Goal: Information Seeking & Learning: Find specific page/section

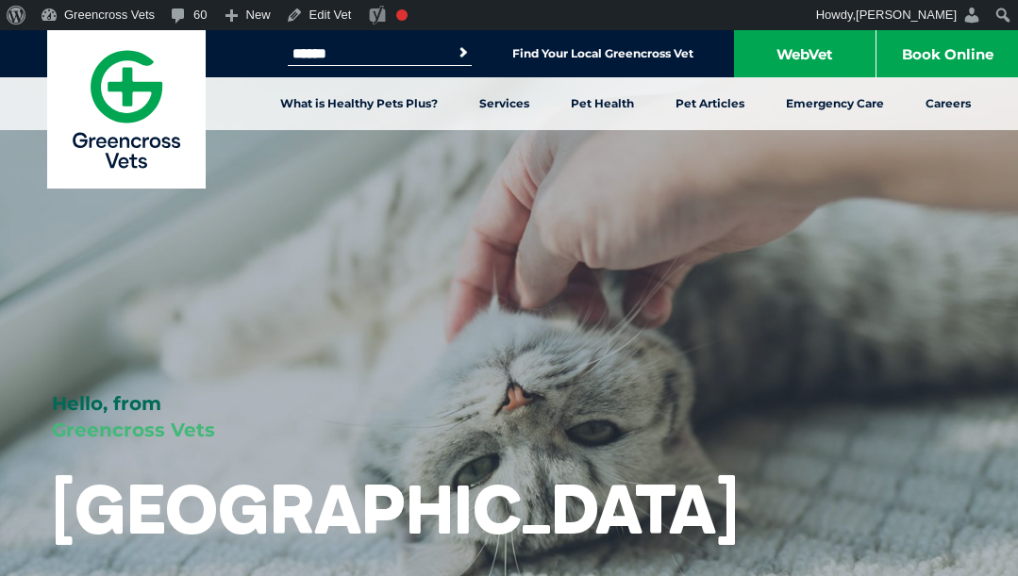
scroll to position [3011, 0]
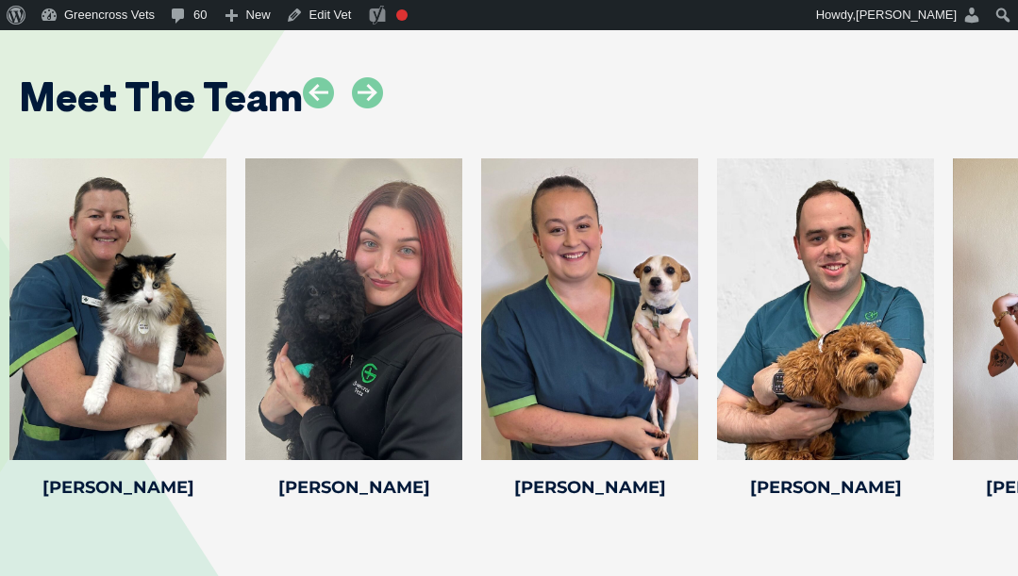
click at [369, 108] on icon at bounding box center [367, 92] width 31 height 31
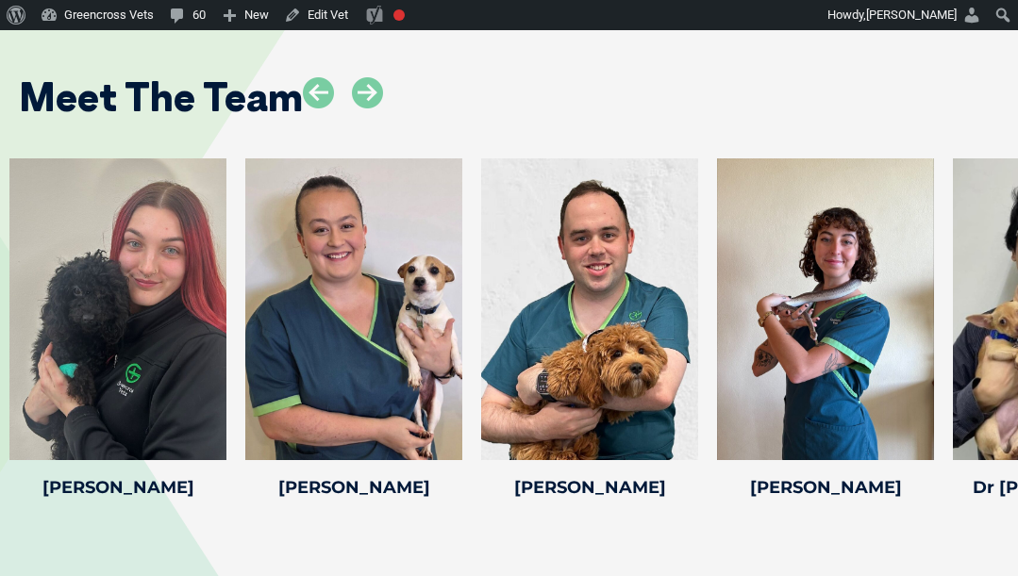
click at [369, 108] on icon at bounding box center [367, 92] width 31 height 31
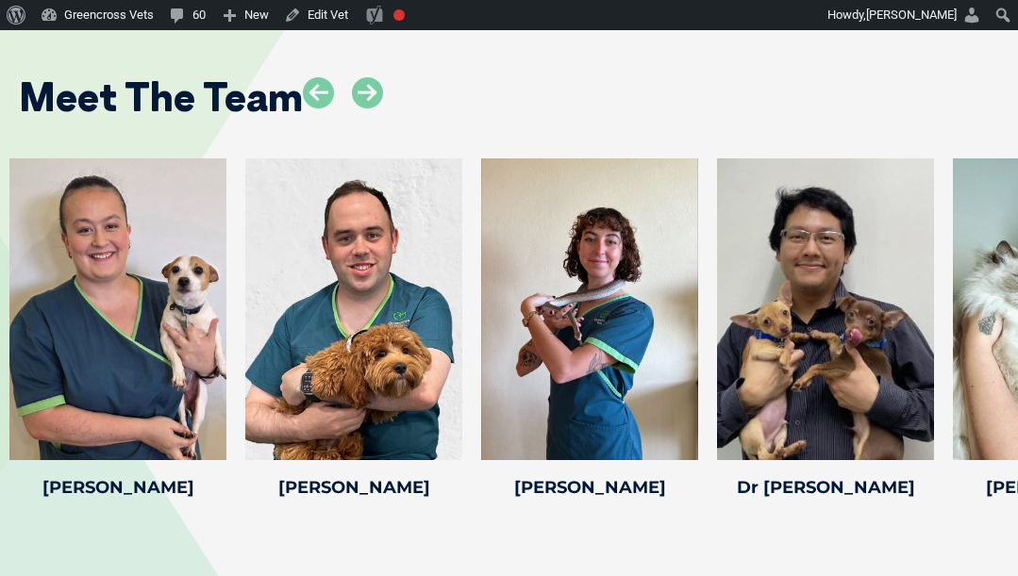
click at [369, 108] on icon at bounding box center [367, 92] width 31 height 31
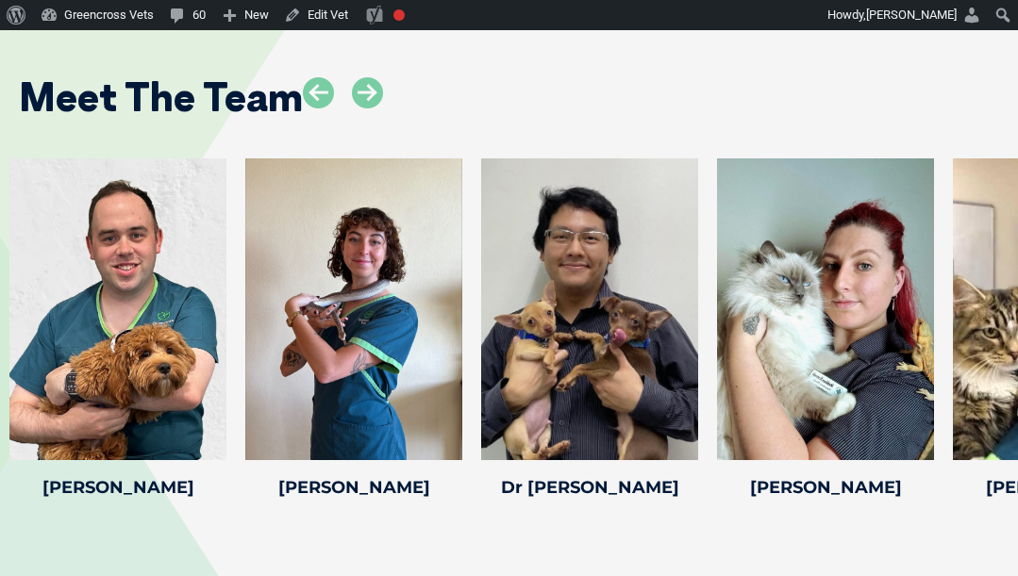
click at [369, 108] on icon at bounding box center [367, 92] width 31 height 31
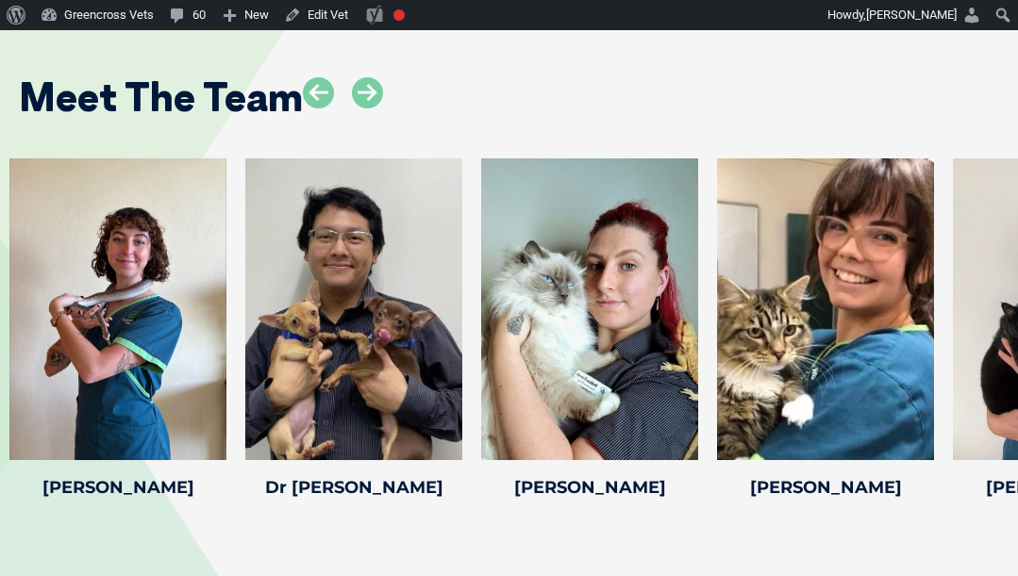
click at [369, 108] on icon at bounding box center [367, 92] width 31 height 31
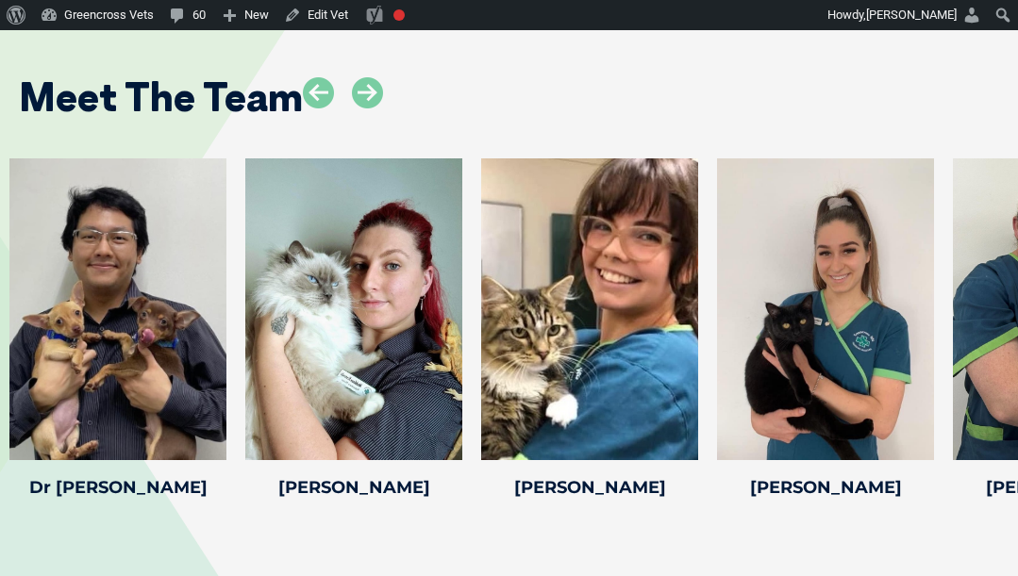
click at [369, 108] on icon at bounding box center [367, 92] width 31 height 31
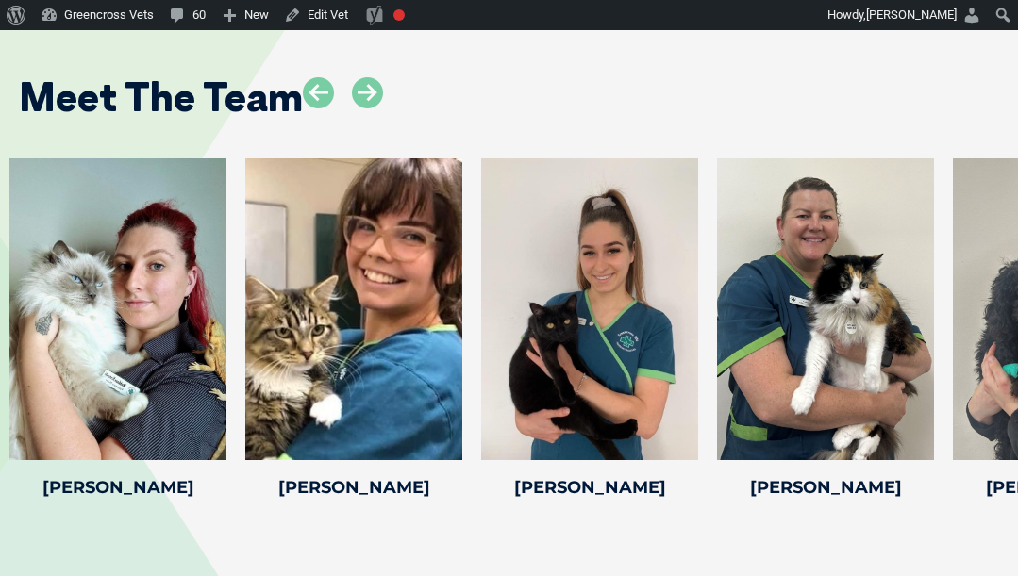
click at [369, 108] on icon at bounding box center [367, 92] width 31 height 31
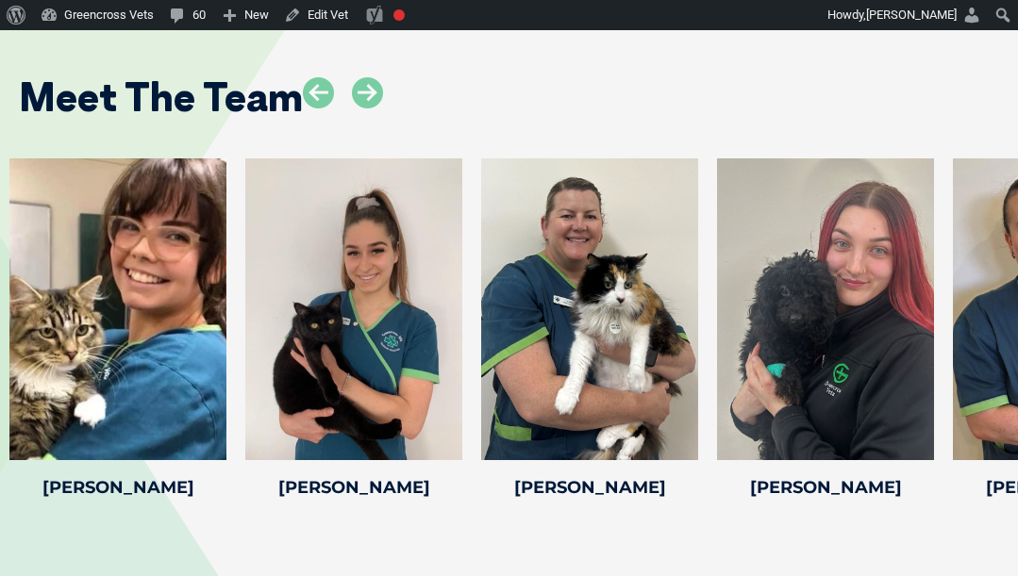
click at [369, 108] on icon at bounding box center [367, 92] width 31 height 31
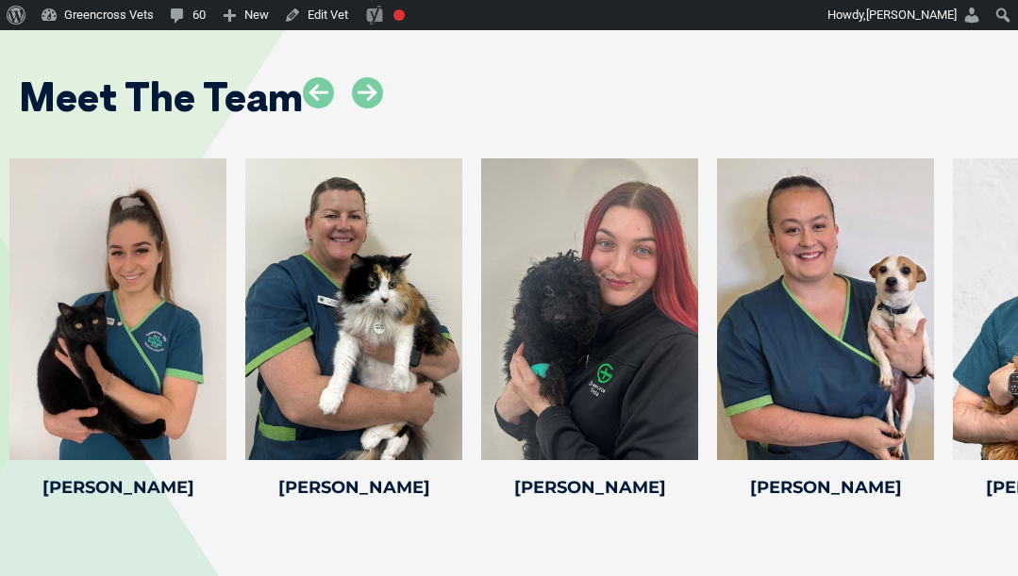
click at [369, 108] on icon at bounding box center [367, 92] width 31 height 31
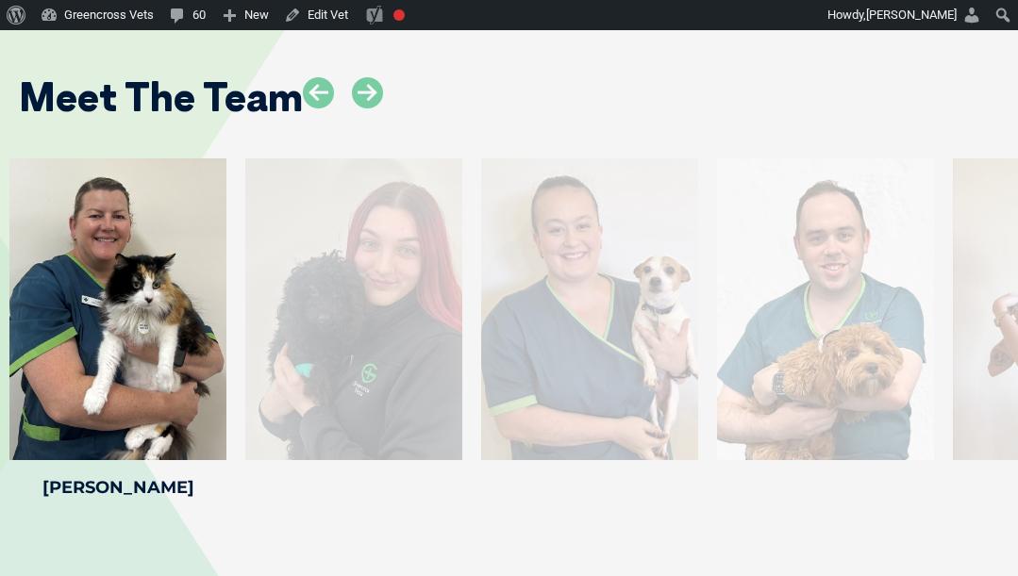
click at [369, 108] on icon at bounding box center [367, 92] width 31 height 31
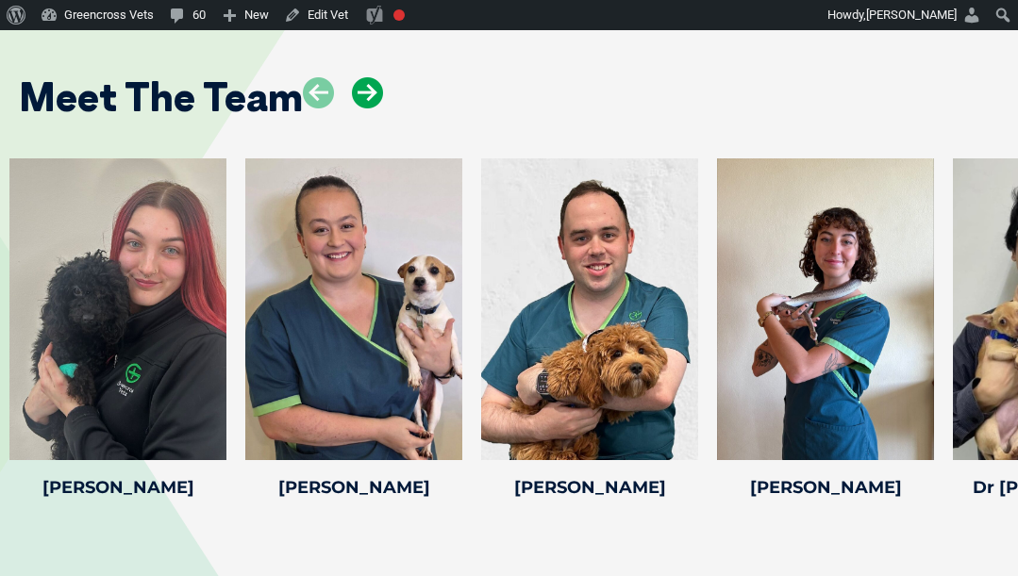
click at [379, 108] on icon at bounding box center [367, 92] width 31 height 31
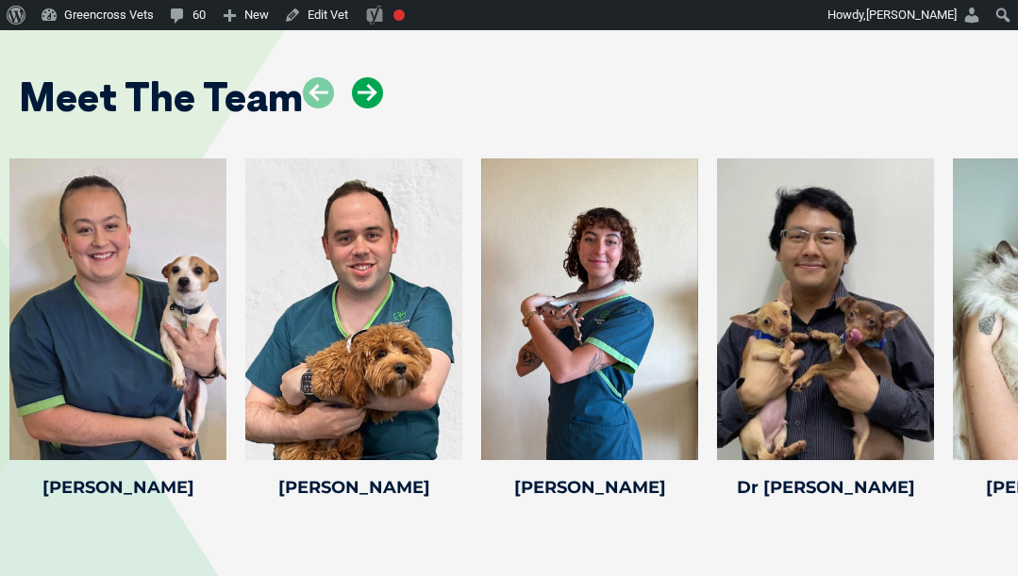
click at [379, 108] on icon at bounding box center [367, 92] width 31 height 31
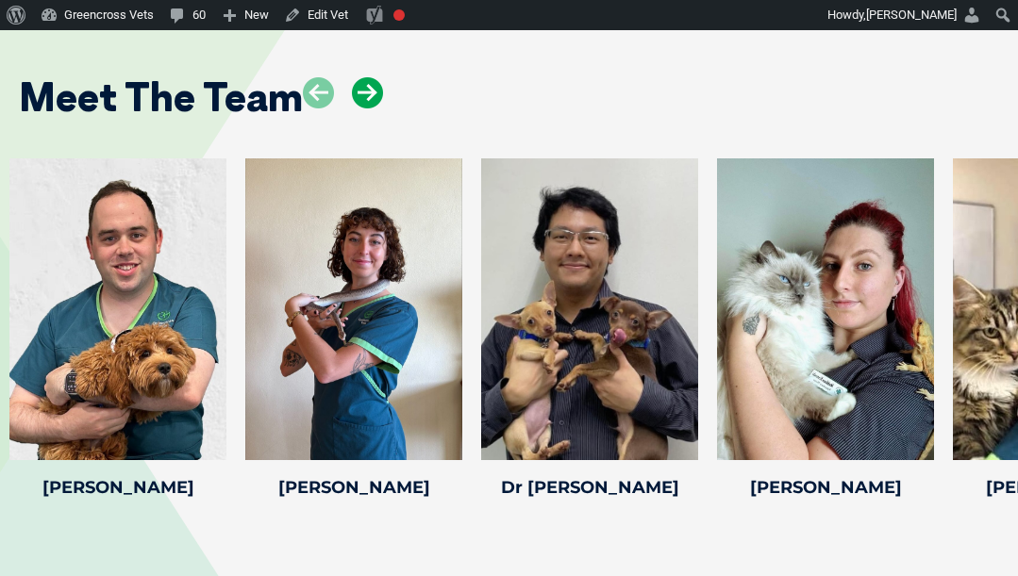
click at [379, 108] on icon at bounding box center [367, 92] width 31 height 31
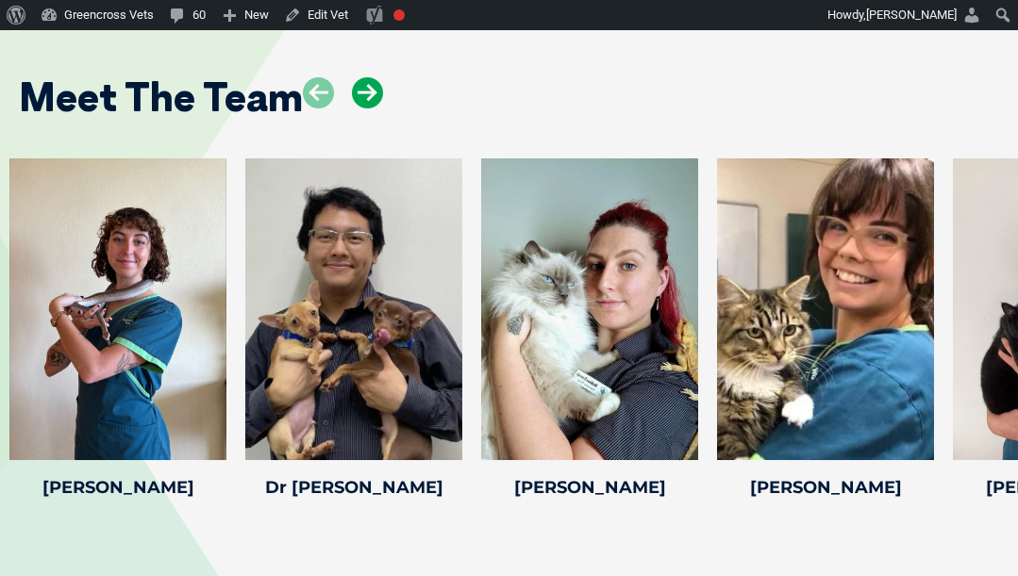
click at [379, 108] on icon at bounding box center [367, 92] width 31 height 31
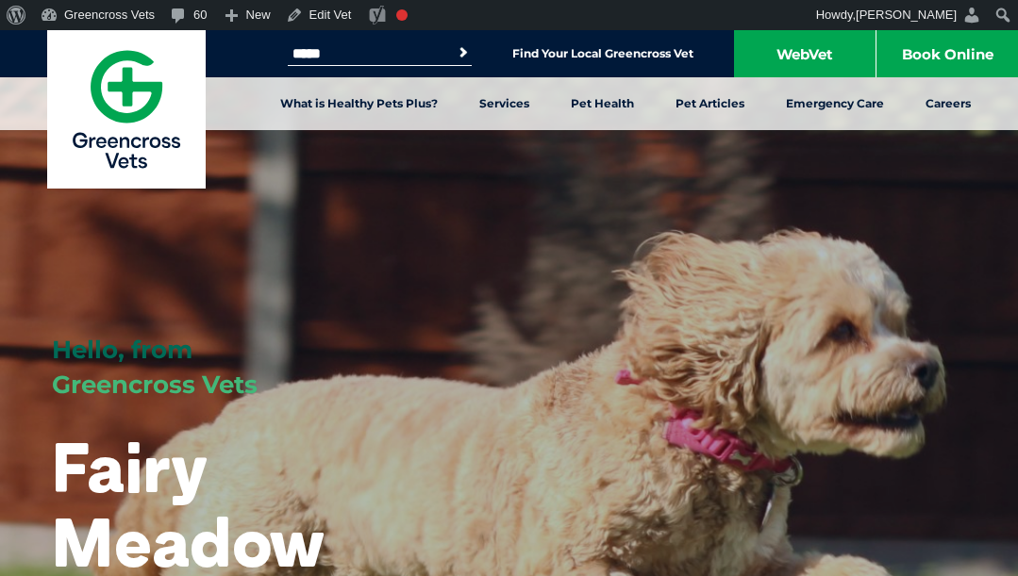
drag, startPoint x: 275, startPoint y: 58, endPoint x: 207, endPoint y: 53, distance: 69.1
click at [207, 53] on div "Search for: ***** Search Find Your Local Greencross Vet WebVet Book Online" at bounding box center [509, 53] width 1018 height 47
click at [454, 43] on button "Search" at bounding box center [463, 52] width 19 height 19
drag, startPoint x: 398, startPoint y: 50, endPoint x: 225, endPoint y: 61, distance: 173.0
click at [225, 61] on div "Search for: ******** Search Find Your Local Greencross Vet WebVet Book Online" at bounding box center [509, 53] width 1018 height 47
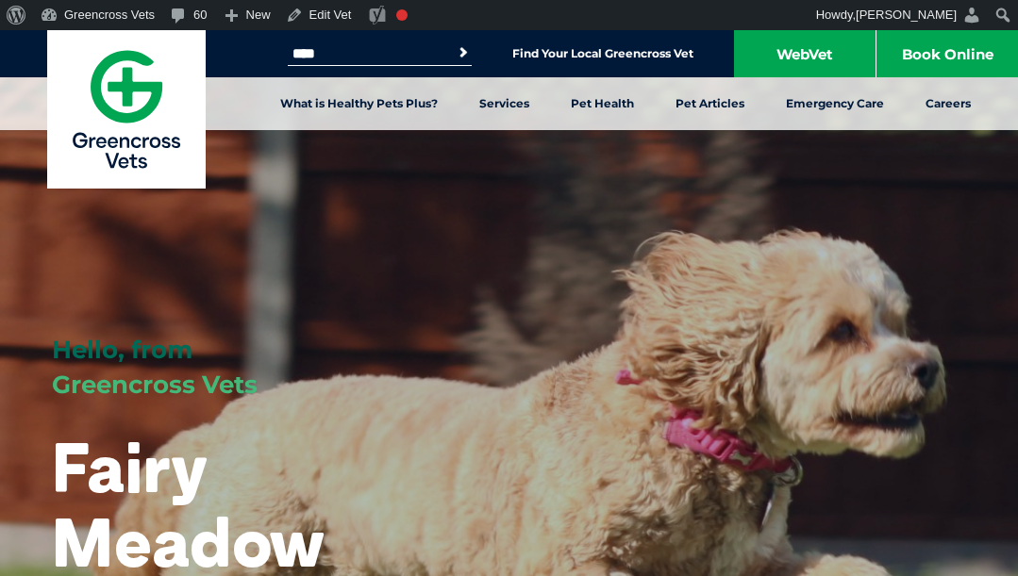
type input "****"
click at [454, 43] on button "Search" at bounding box center [463, 52] width 19 height 19
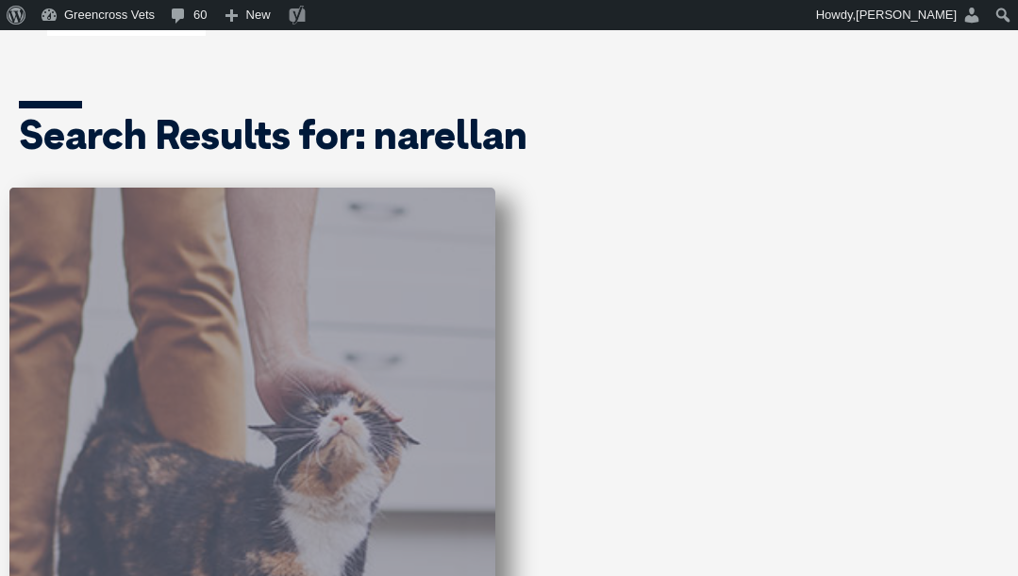
scroll to position [377, 0]
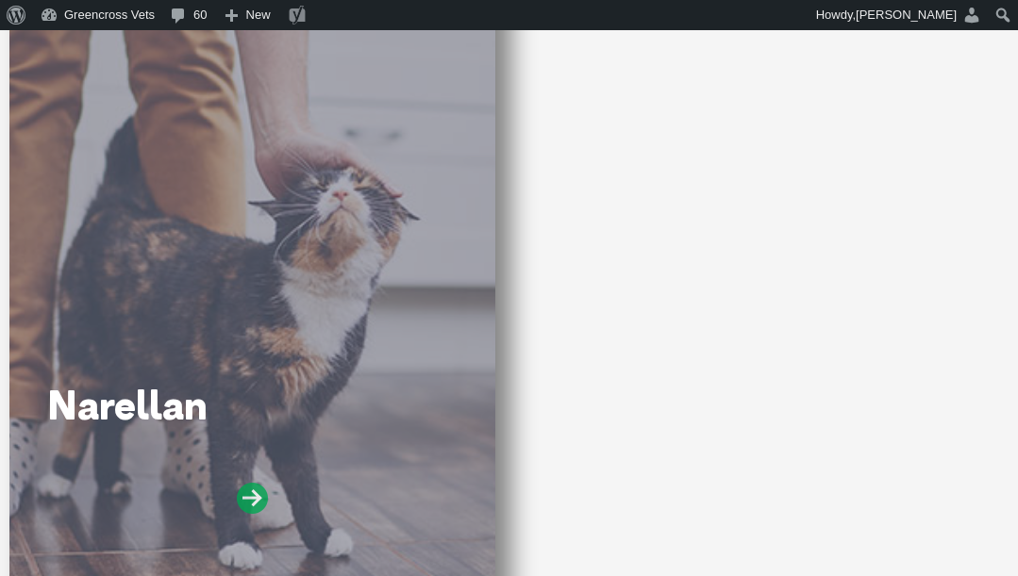
click at [255, 493] on icon at bounding box center [252, 498] width 31 height 31
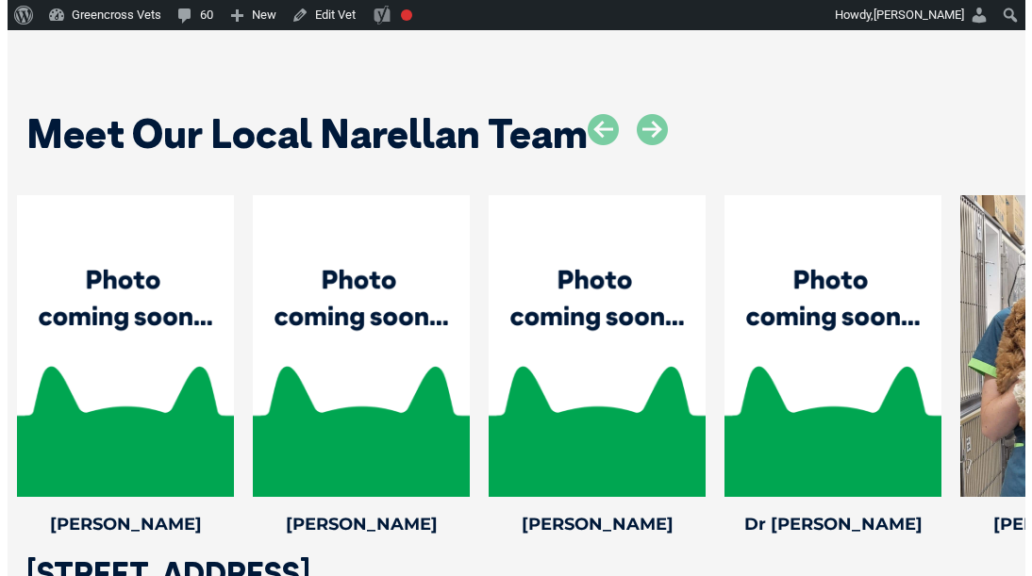
scroll to position [2642, 0]
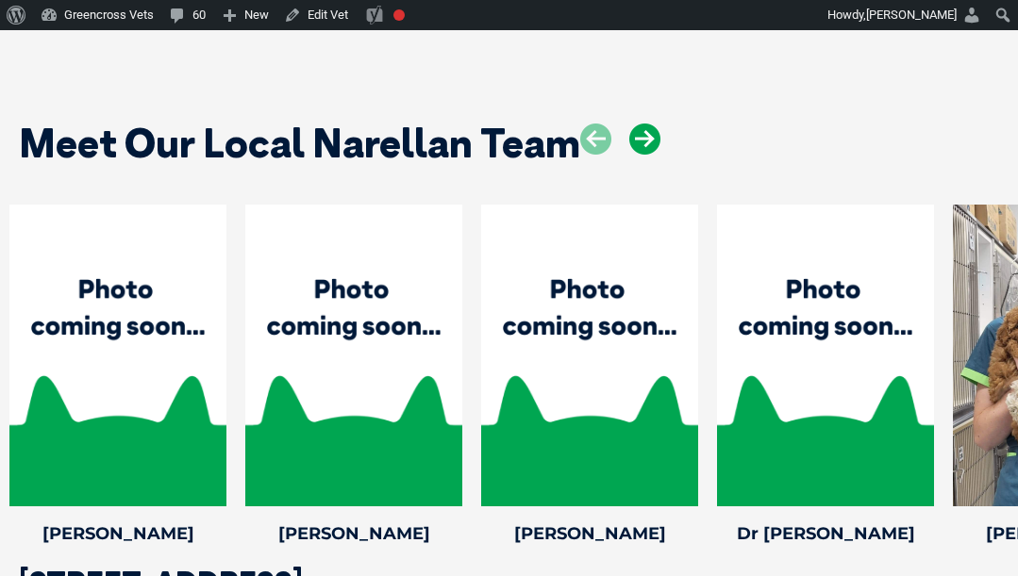
click at [631, 124] on icon at bounding box center [644, 139] width 31 height 31
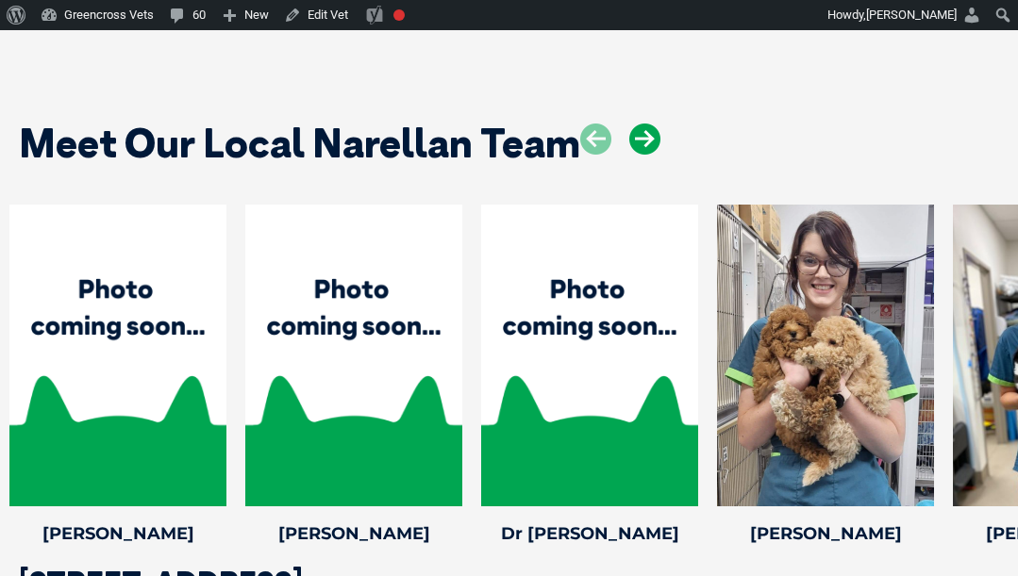
click at [631, 124] on icon at bounding box center [644, 139] width 31 height 31
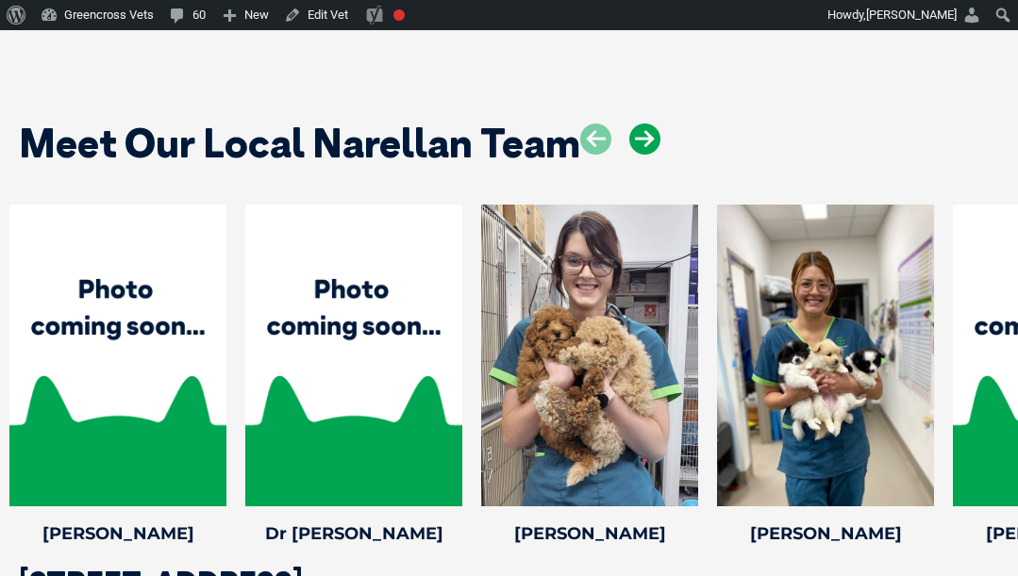
click at [631, 124] on icon at bounding box center [644, 139] width 31 height 31
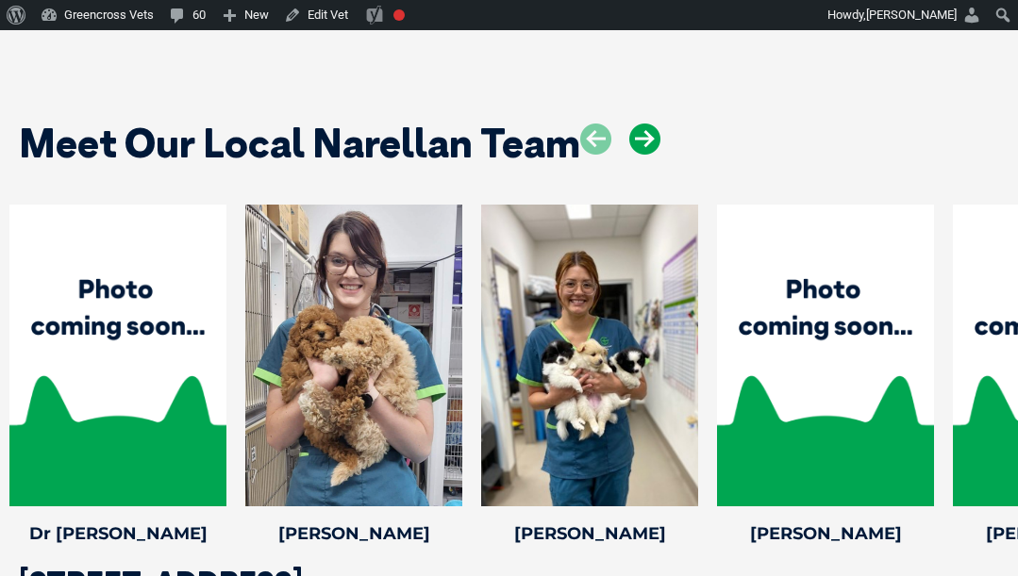
click at [631, 124] on icon at bounding box center [644, 139] width 31 height 31
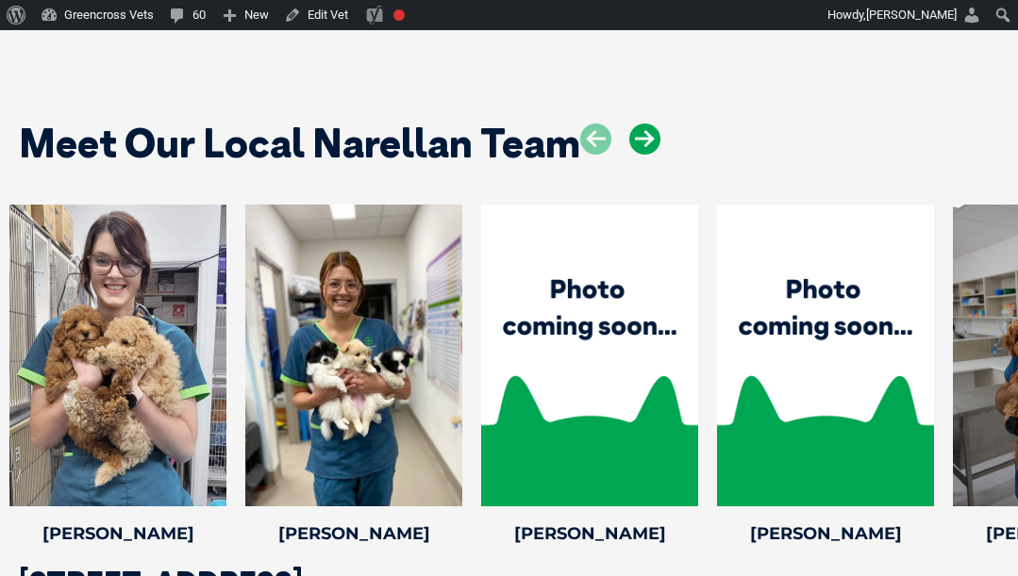
click at [631, 124] on icon at bounding box center [644, 139] width 31 height 31
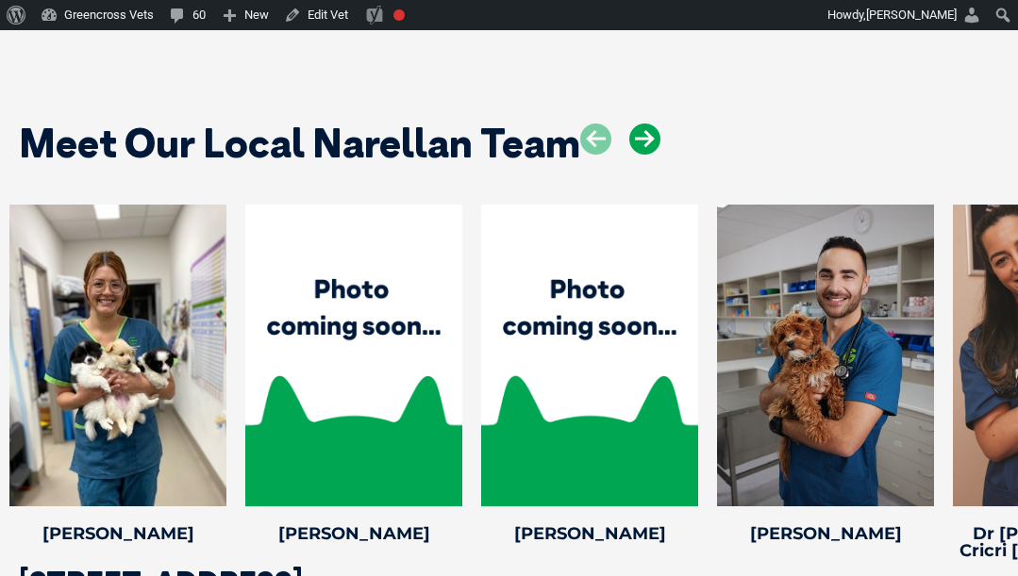
click at [631, 124] on icon at bounding box center [644, 139] width 31 height 31
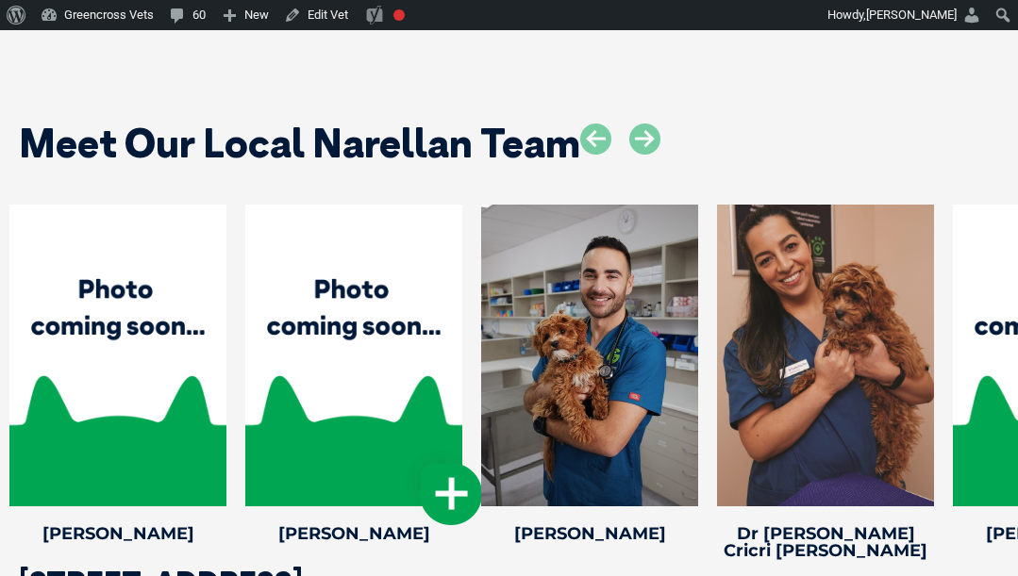
click at [444, 463] on icon at bounding box center [451, 494] width 62 height 62
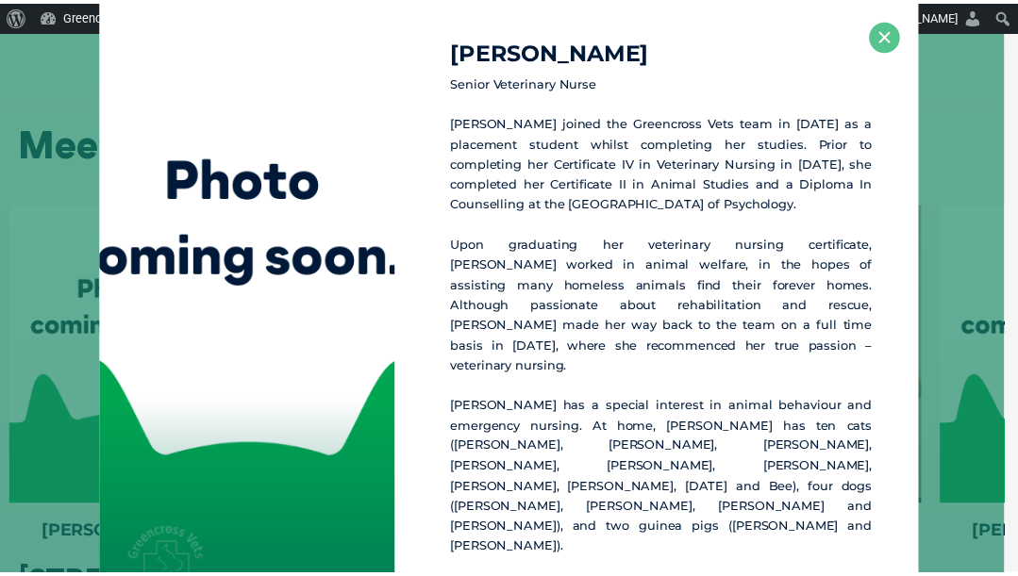
scroll to position [2641, 0]
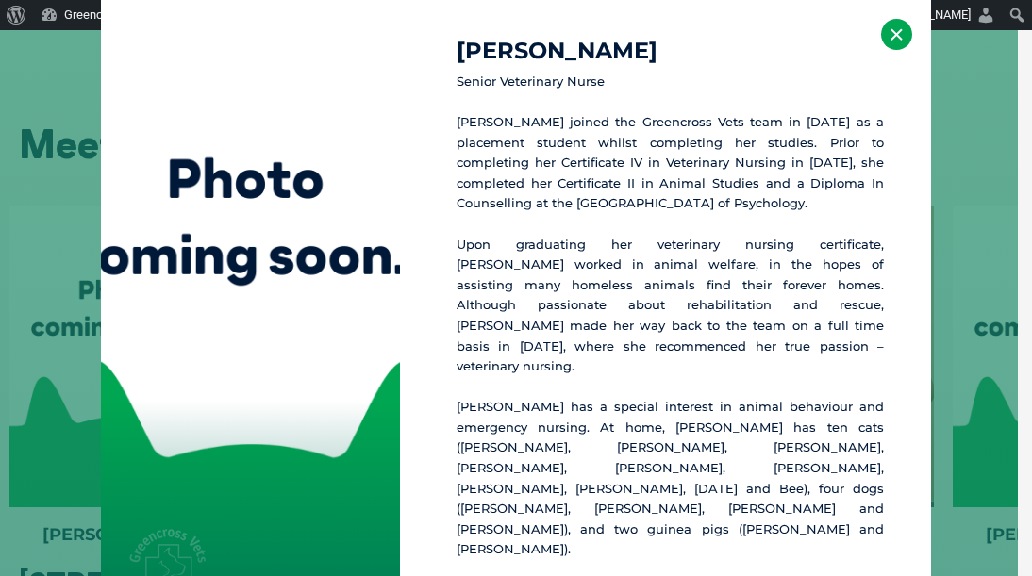
click at [900, 50] on button "×" at bounding box center [896, 34] width 31 height 31
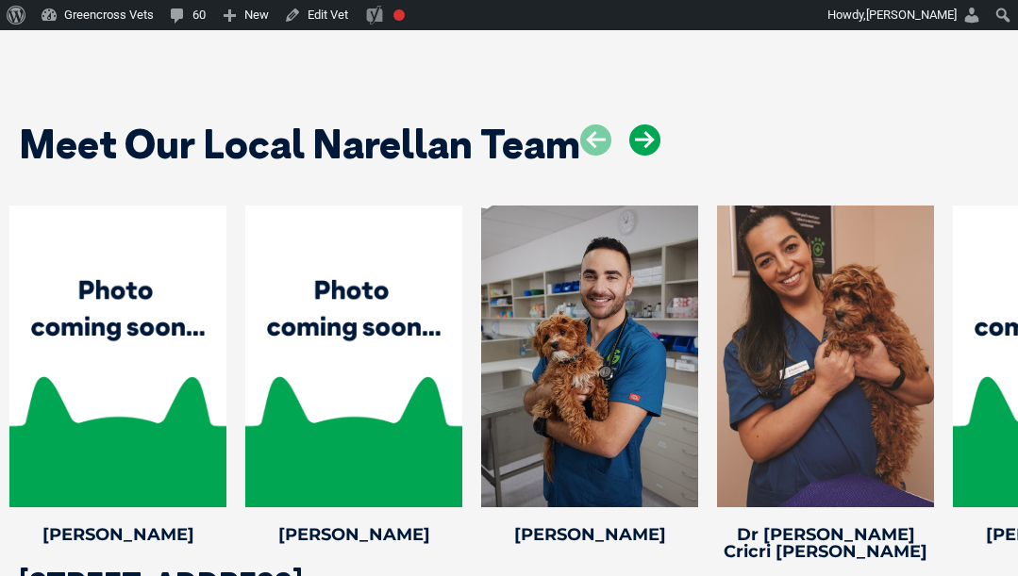
click at [639, 125] on icon at bounding box center [644, 140] width 31 height 31
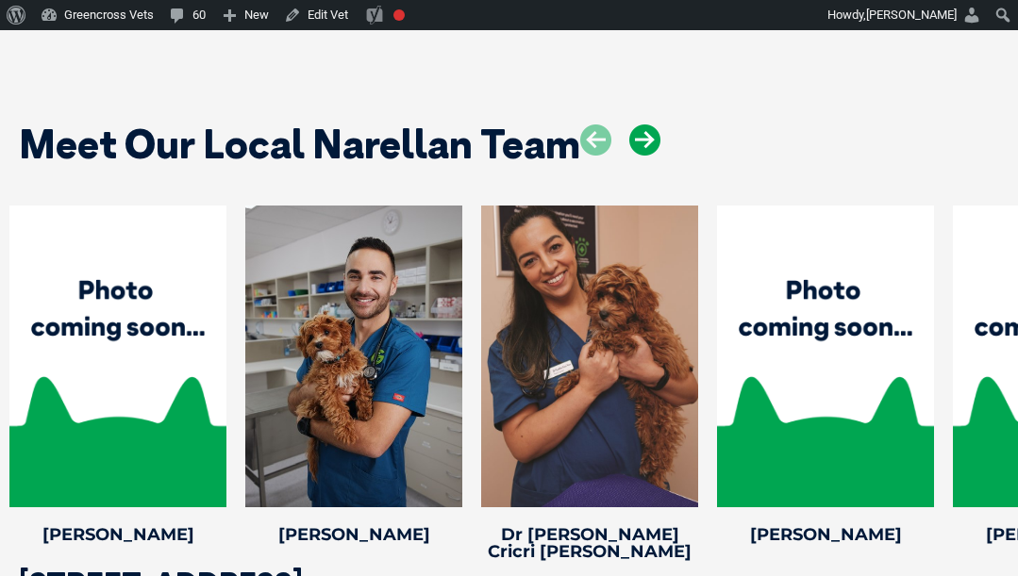
click at [639, 125] on icon at bounding box center [644, 140] width 31 height 31
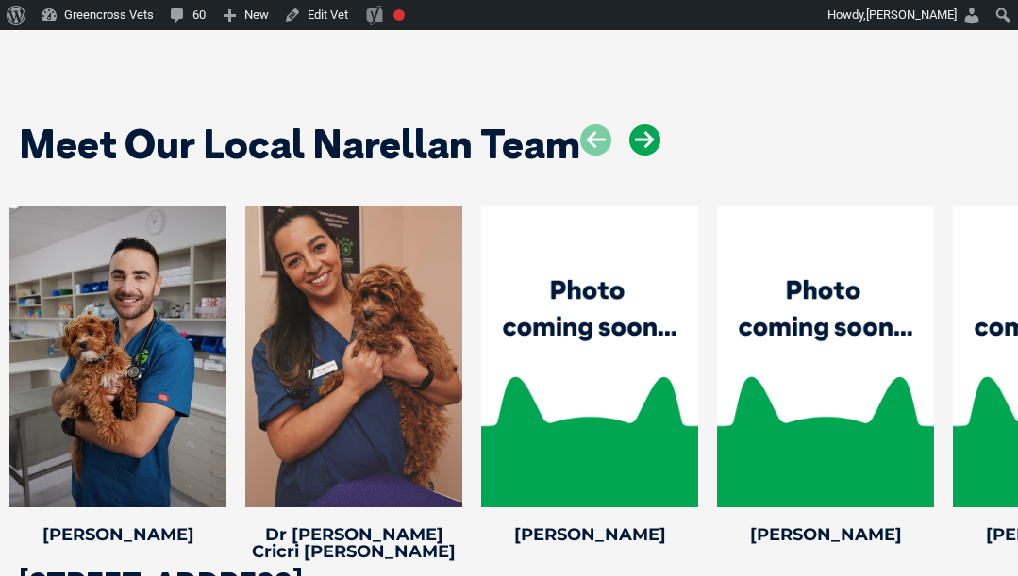
click at [639, 125] on icon at bounding box center [644, 140] width 31 height 31
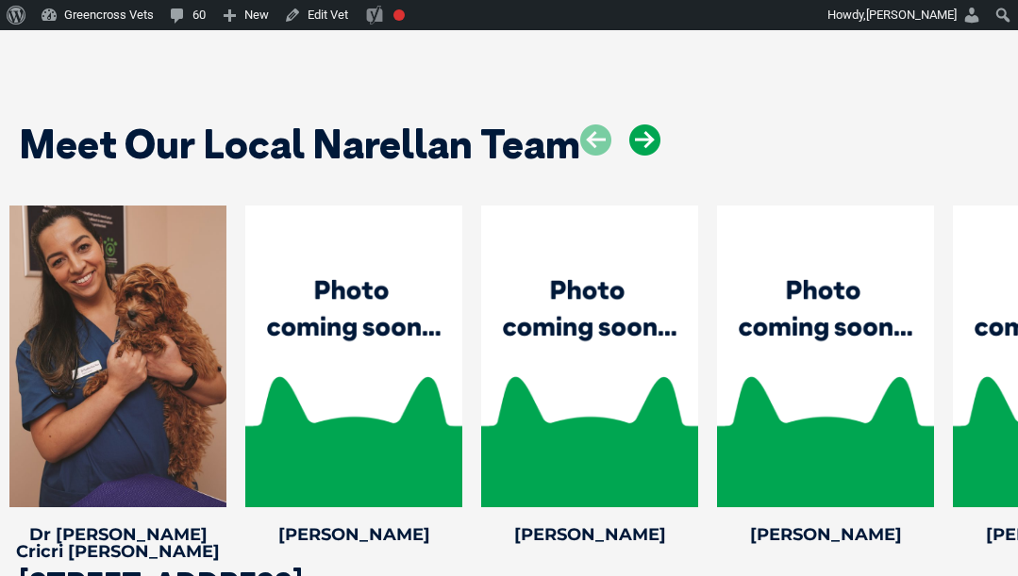
click at [639, 125] on icon at bounding box center [644, 140] width 31 height 31
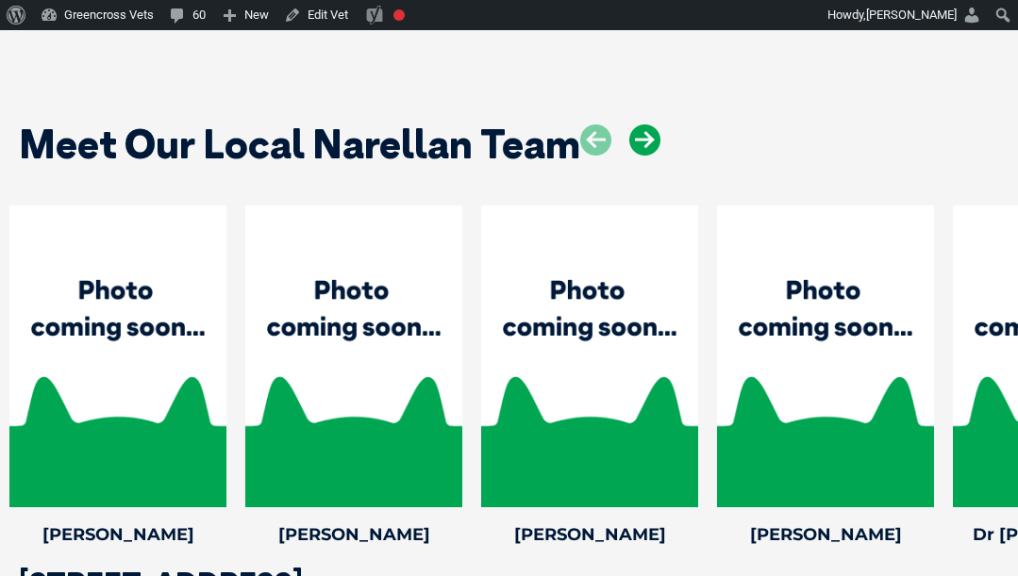
click at [639, 125] on icon at bounding box center [644, 140] width 31 height 31
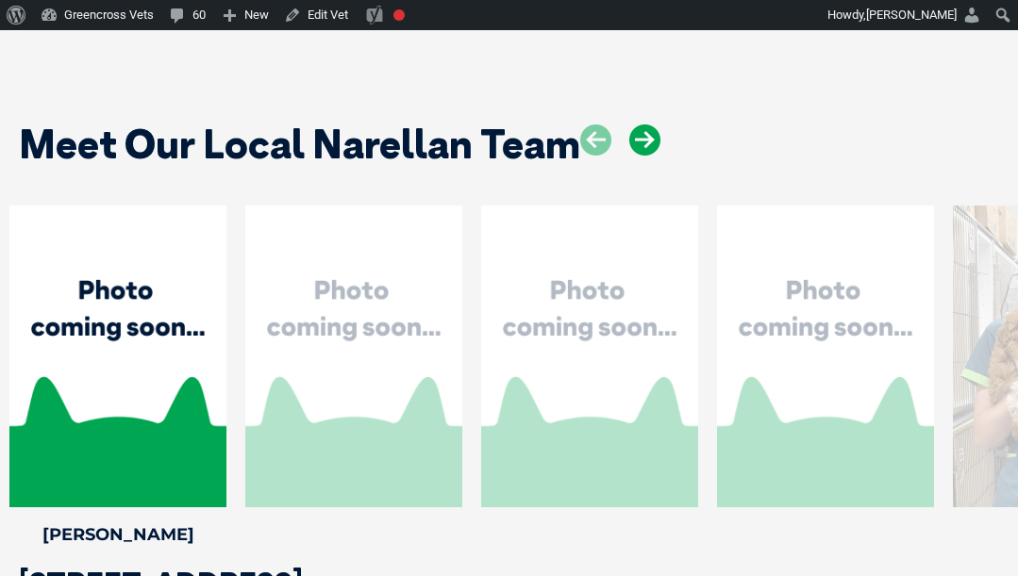
click at [639, 125] on icon at bounding box center [644, 140] width 31 height 31
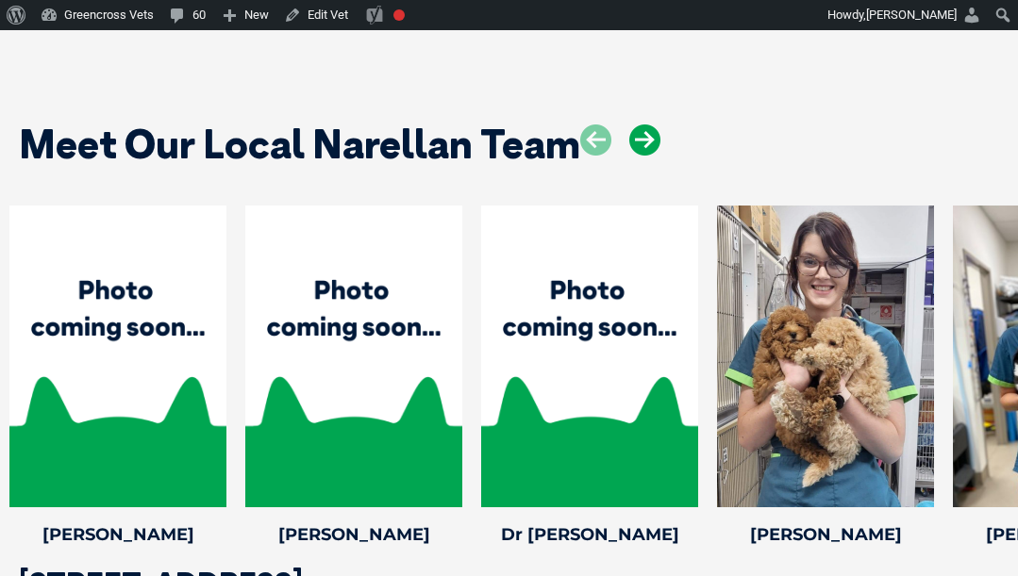
click at [639, 125] on icon at bounding box center [644, 140] width 31 height 31
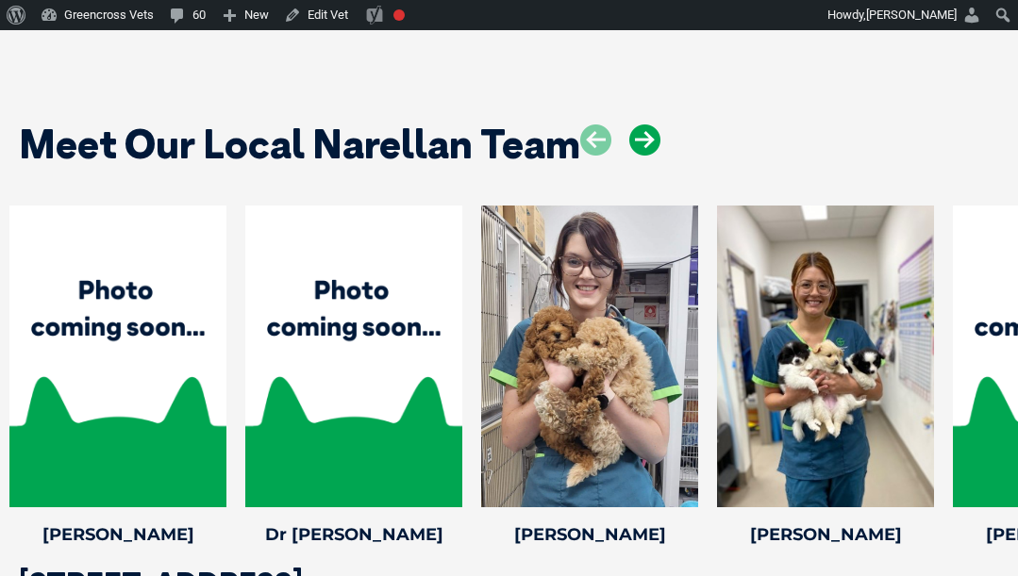
click at [639, 125] on icon at bounding box center [644, 140] width 31 height 31
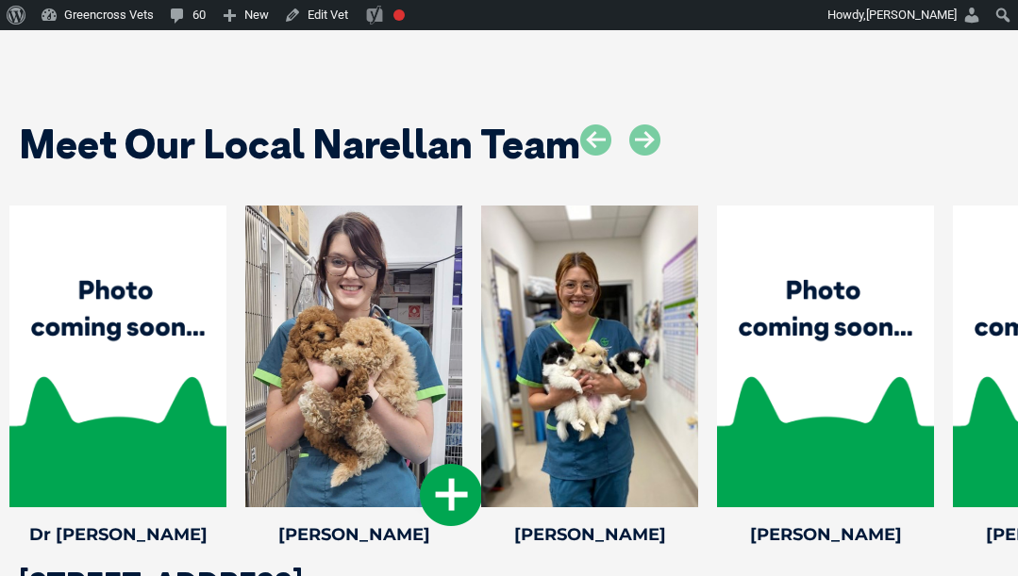
click at [434, 464] on icon at bounding box center [451, 495] width 62 height 62
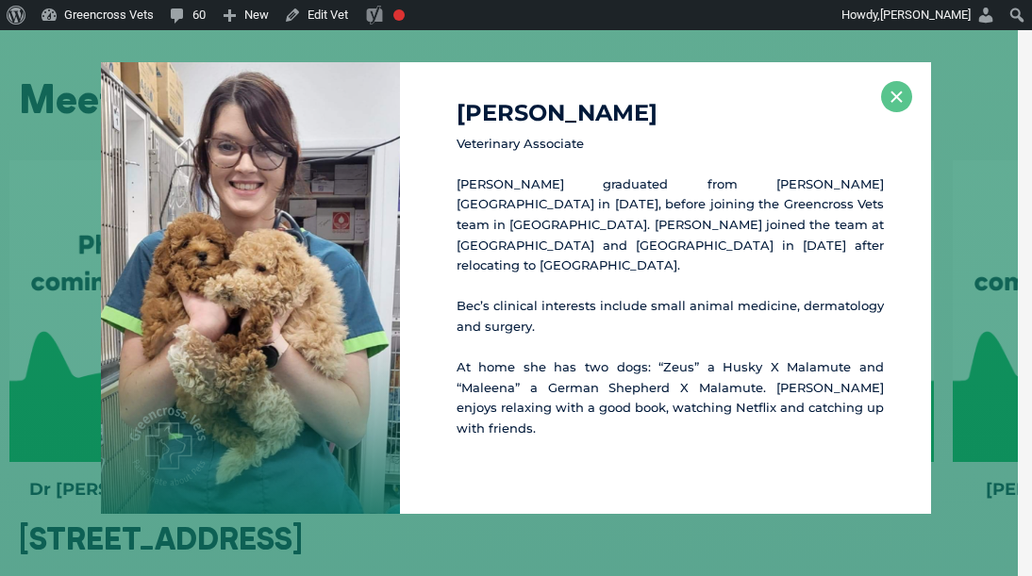
scroll to position [2689, 0]
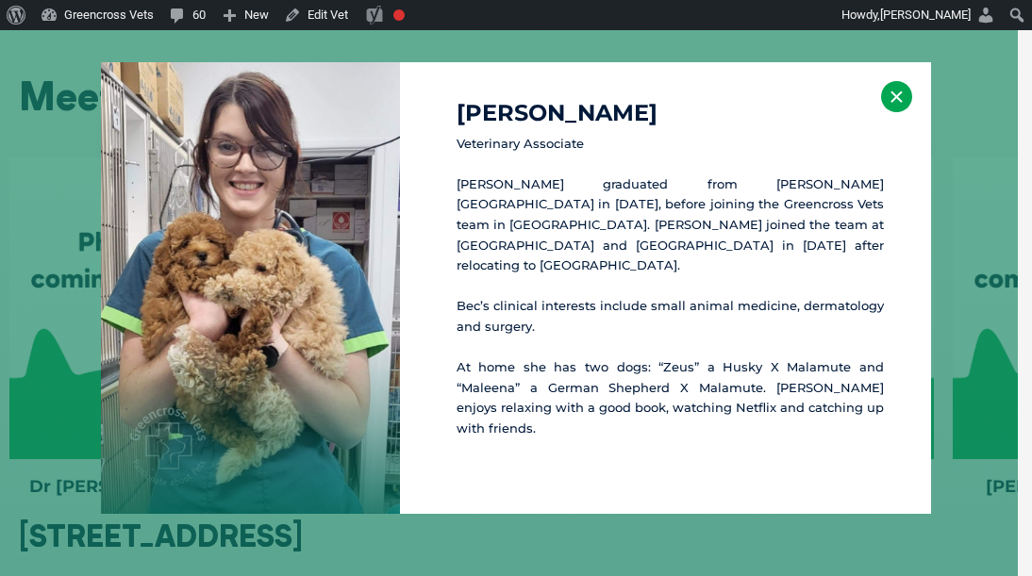
click at [904, 112] on button "×" at bounding box center [896, 96] width 31 height 31
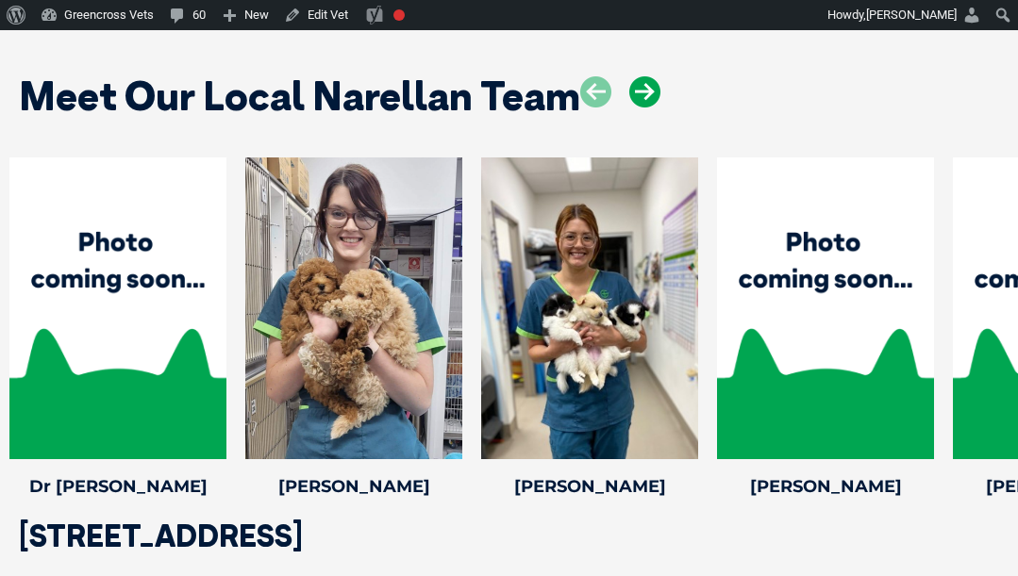
click at [645, 76] on icon at bounding box center [644, 91] width 31 height 31
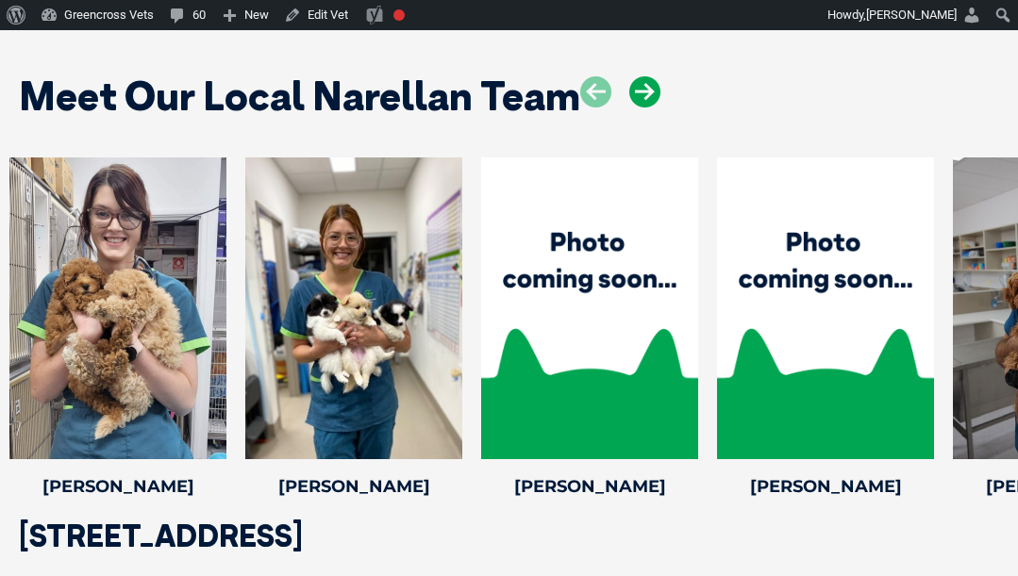
click at [645, 76] on icon at bounding box center [644, 91] width 31 height 31
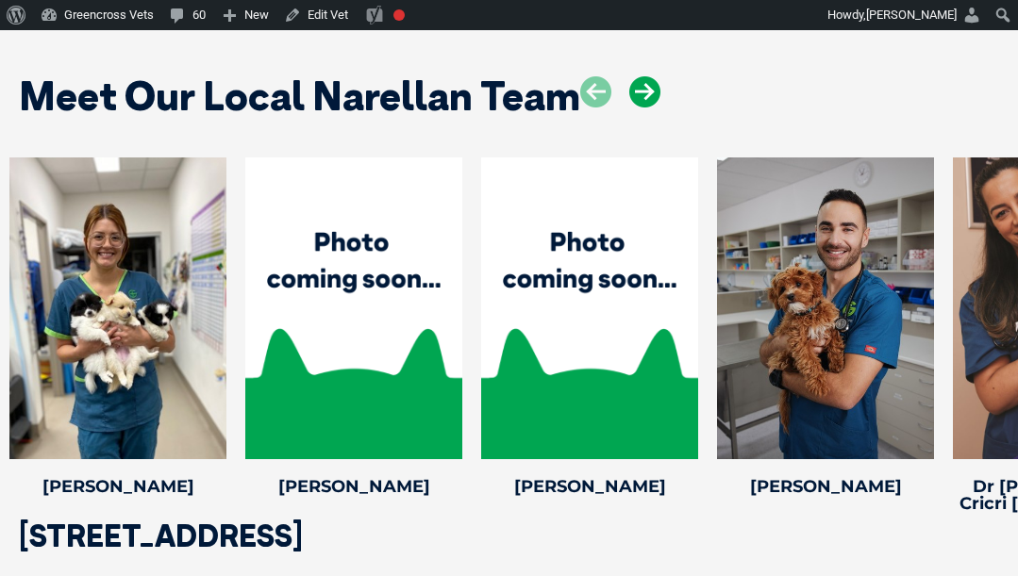
click at [645, 76] on icon at bounding box center [644, 91] width 31 height 31
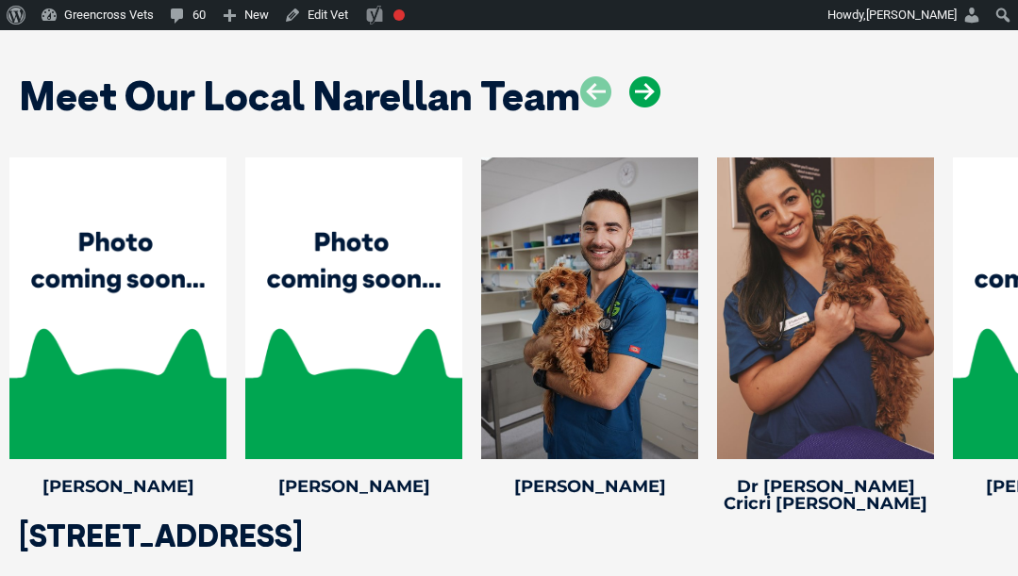
click at [645, 76] on icon at bounding box center [644, 91] width 31 height 31
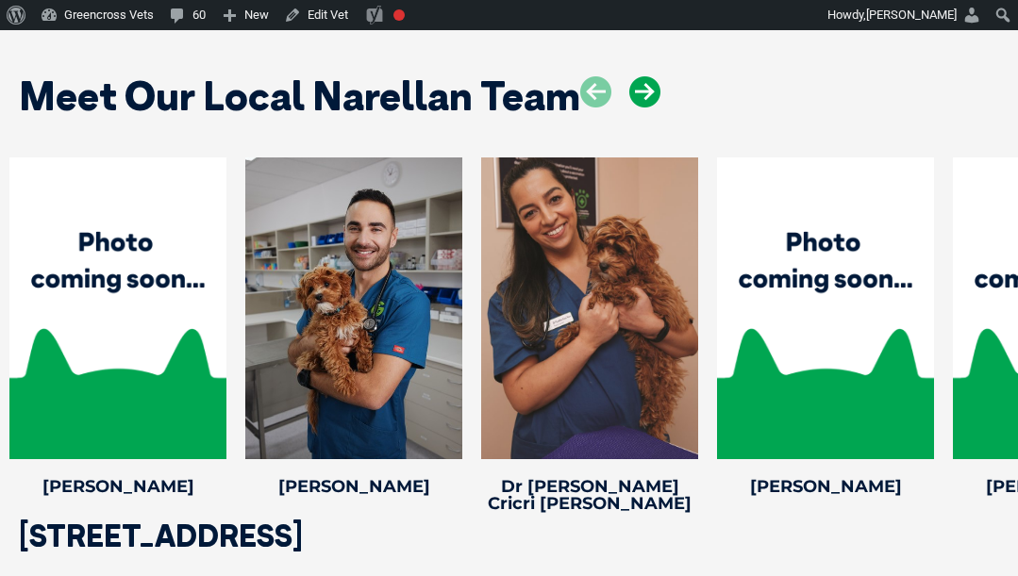
click at [645, 76] on icon at bounding box center [644, 91] width 31 height 31
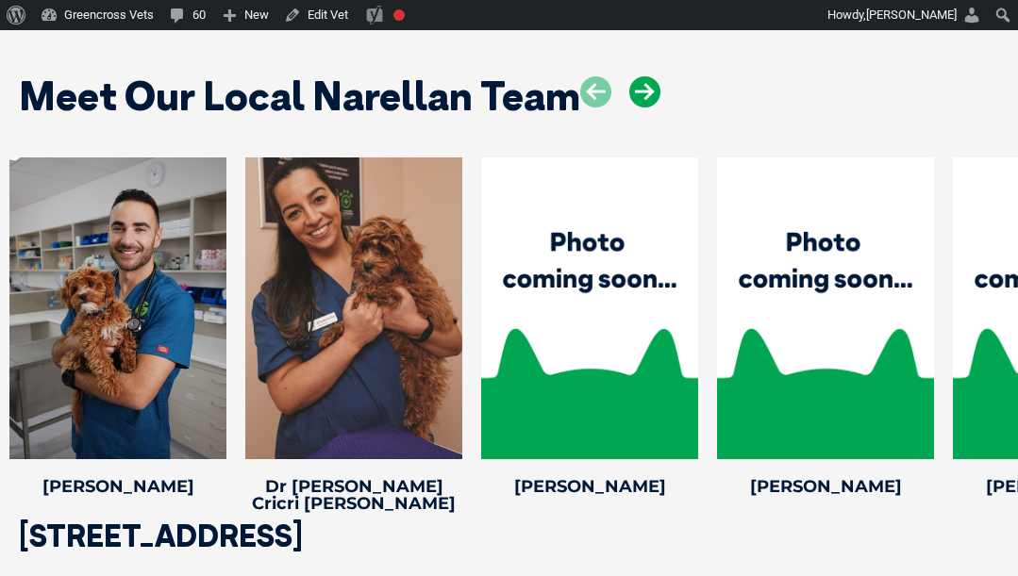
click at [645, 76] on icon at bounding box center [644, 91] width 31 height 31
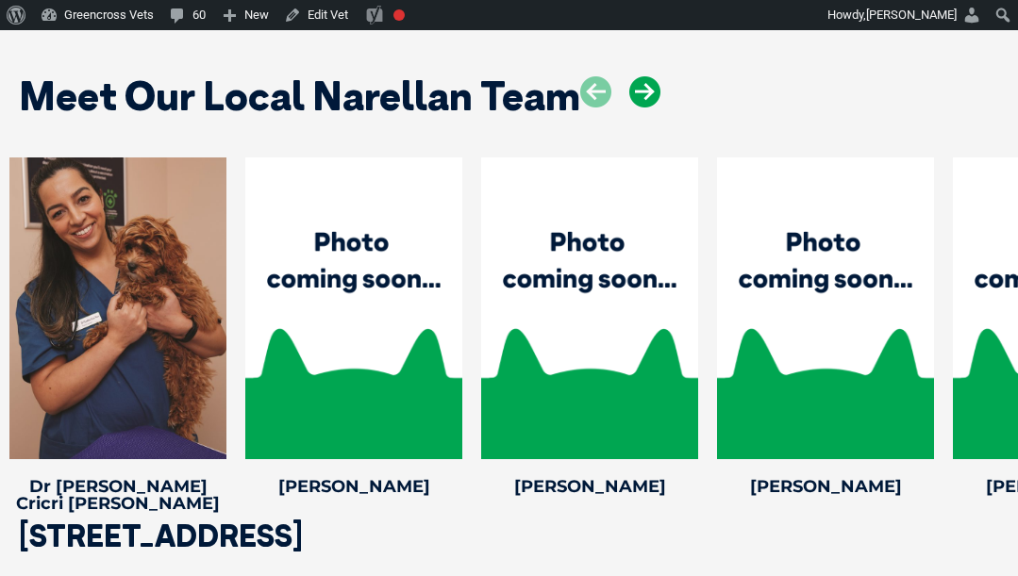
click at [645, 76] on icon at bounding box center [644, 91] width 31 height 31
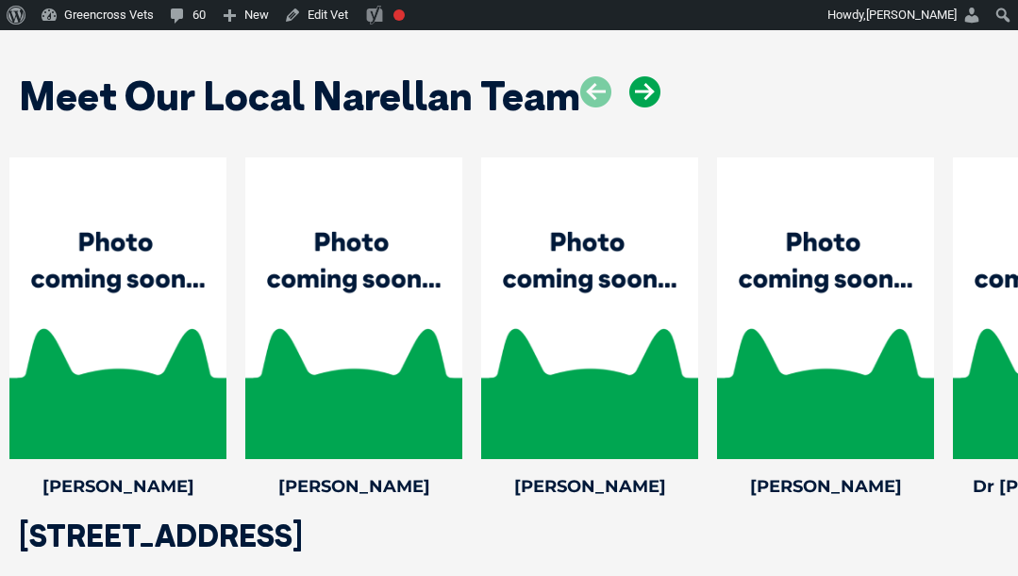
click at [645, 76] on icon at bounding box center [644, 91] width 31 height 31
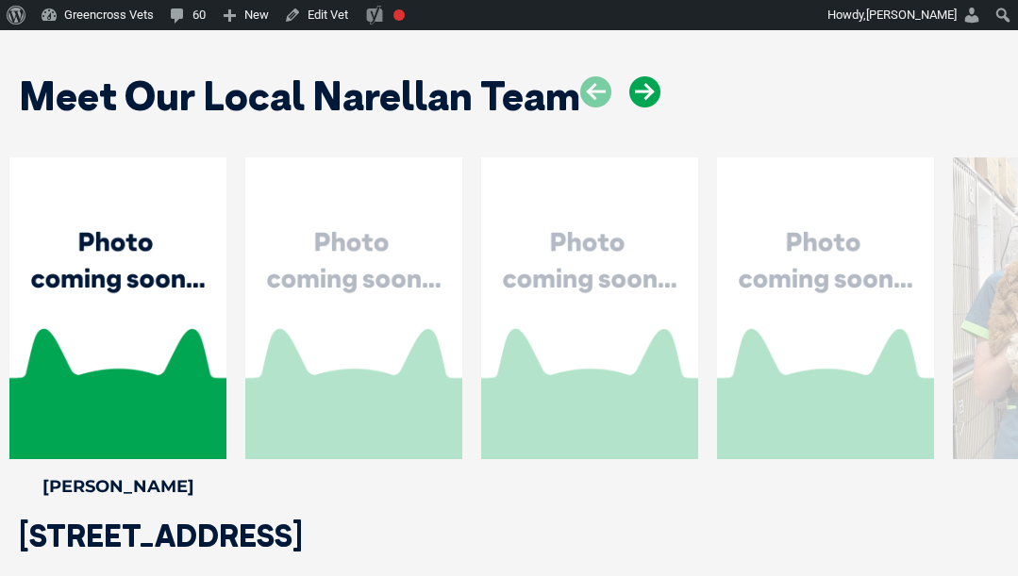
click at [645, 76] on icon at bounding box center [644, 91] width 31 height 31
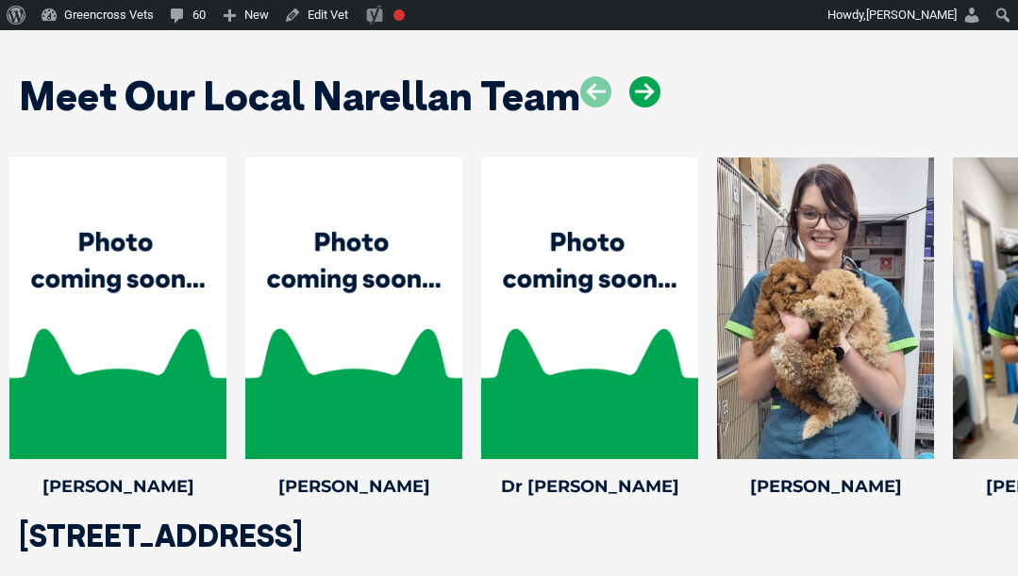
click at [645, 76] on icon at bounding box center [644, 91] width 31 height 31
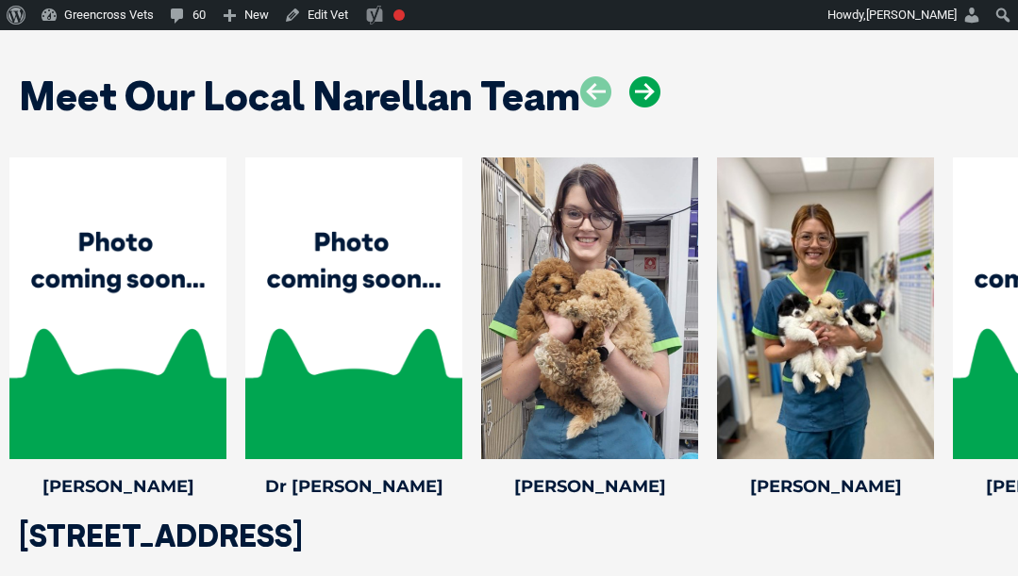
click at [645, 76] on icon at bounding box center [644, 91] width 31 height 31
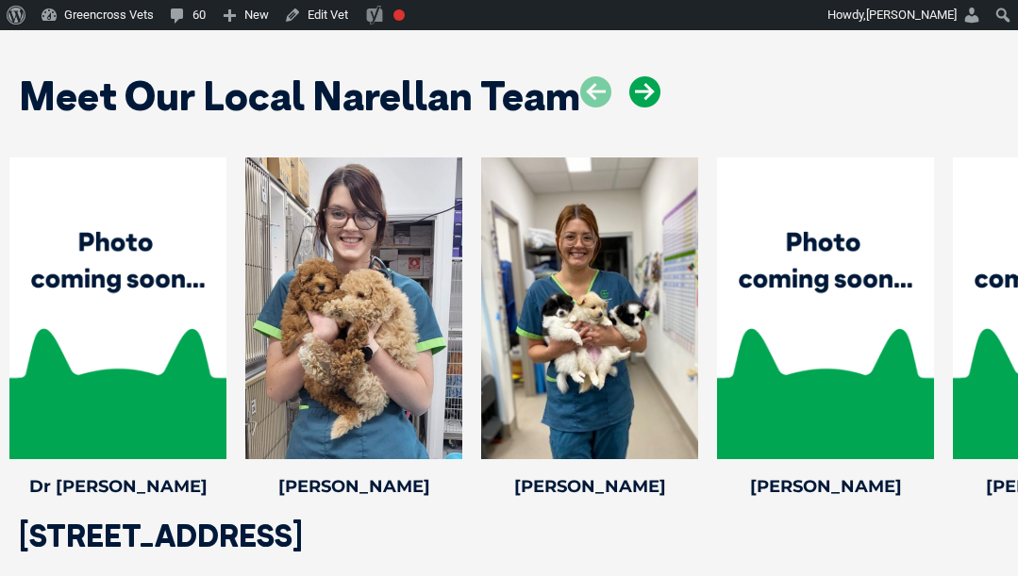
click at [645, 76] on icon at bounding box center [644, 91] width 31 height 31
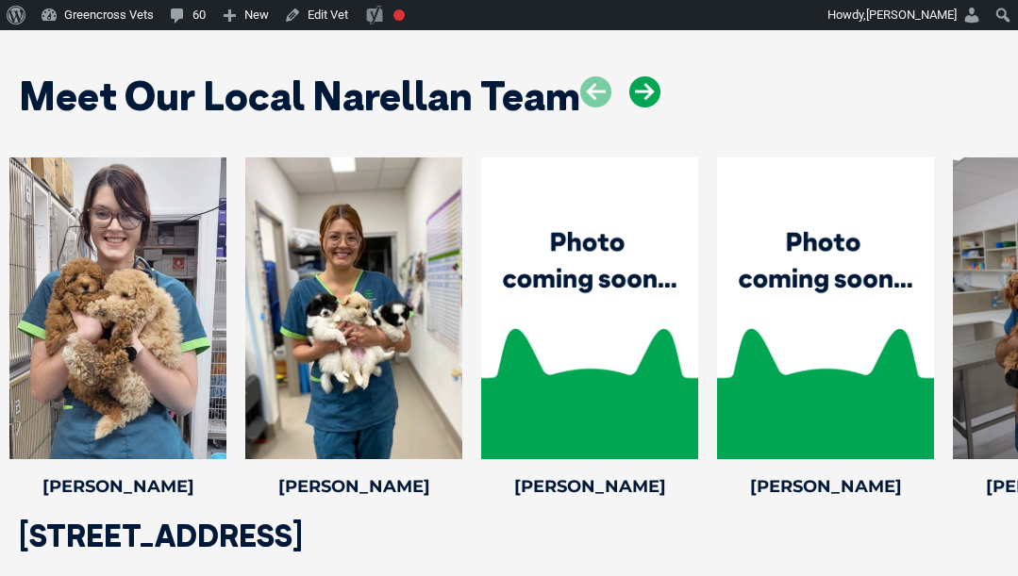
click at [645, 76] on icon at bounding box center [644, 91] width 31 height 31
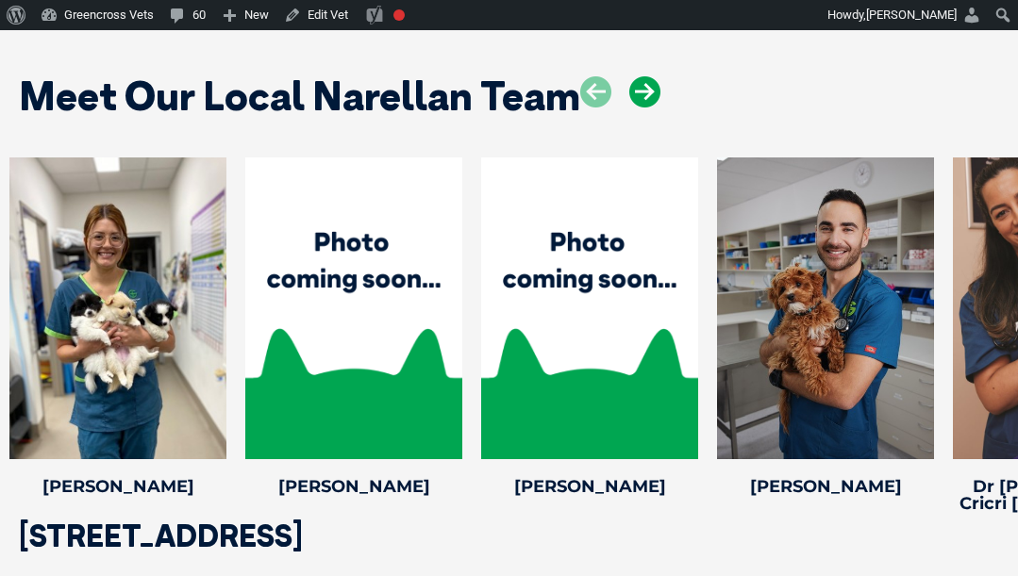
click at [645, 76] on icon at bounding box center [644, 91] width 31 height 31
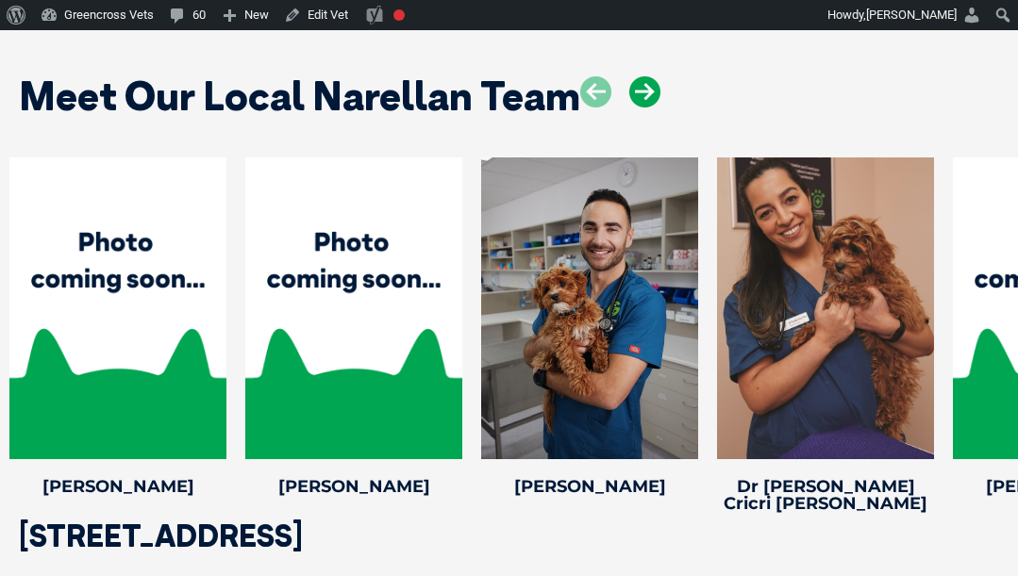
click at [640, 76] on icon at bounding box center [644, 91] width 31 height 31
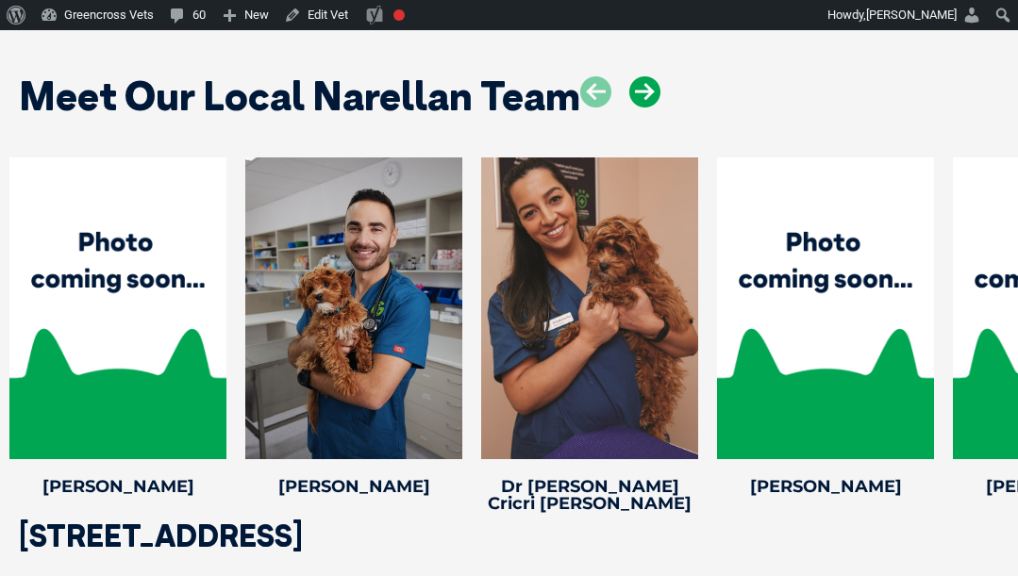
click at [640, 76] on icon at bounding box center [644, 91] width 31 height 31
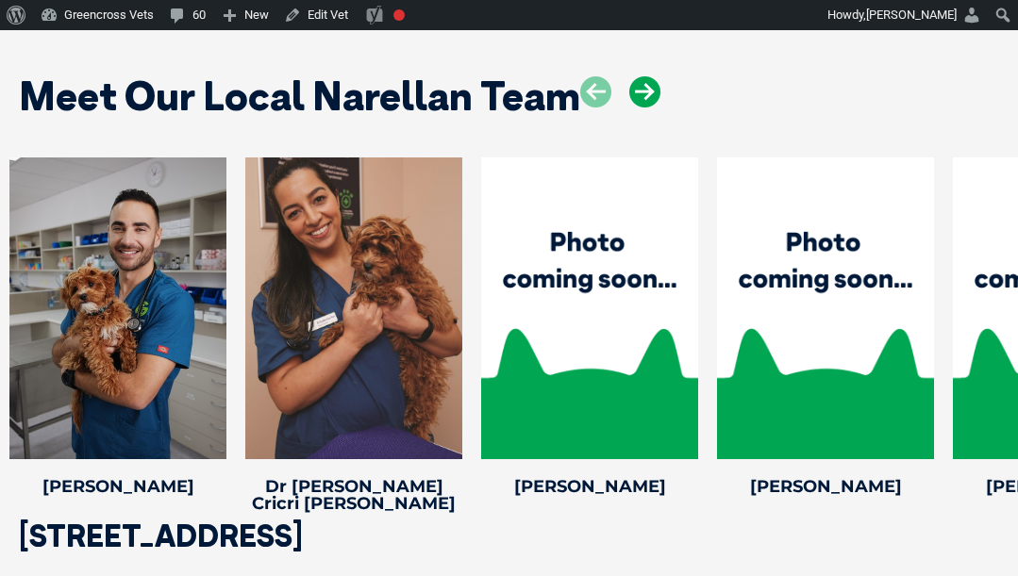
click at [640, 76] on icon at bounding box center [644, 91] width 31 height 31
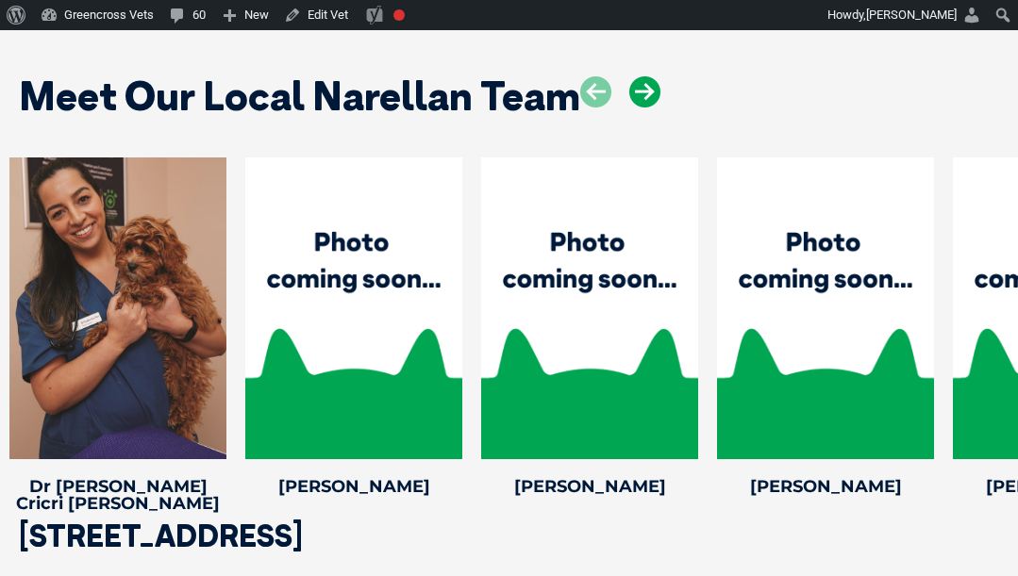
click at [640, 76] on icon at bounding box center [644, 91] width 31 height 31
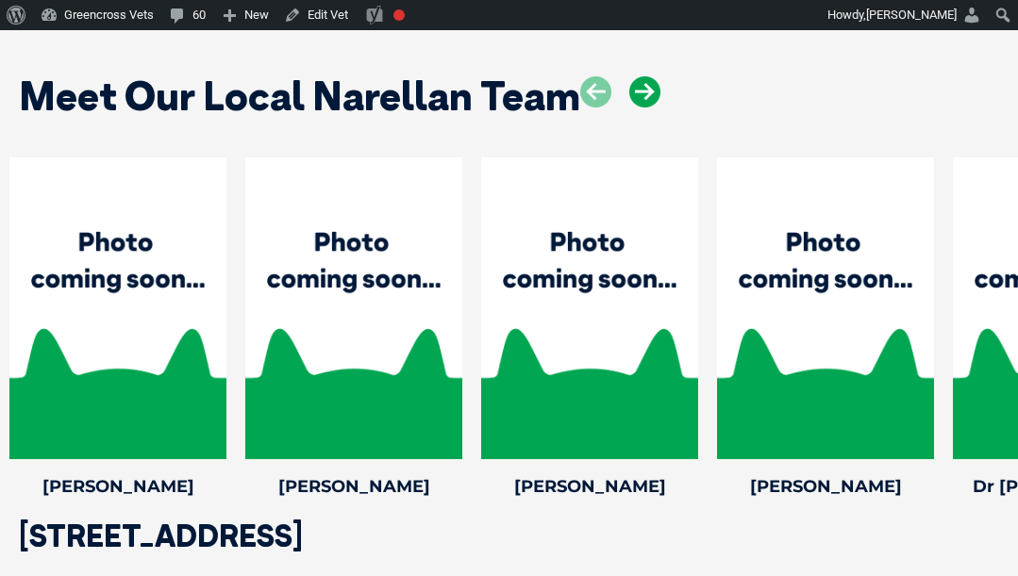
click at [640, 76] on icon at bounding box center [644, 91] width 31 height 31
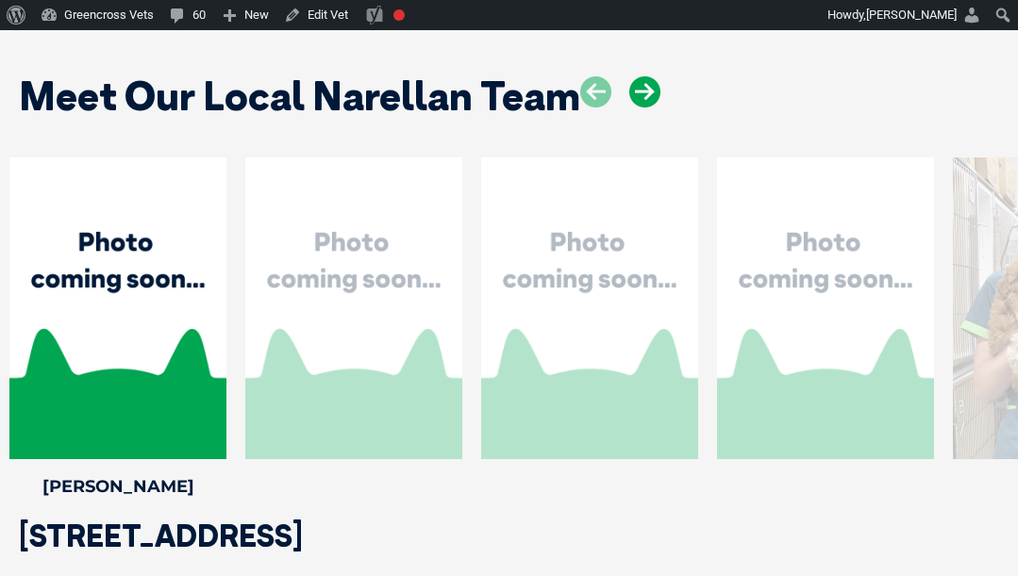
click at [640, 76] on icon at bounding box center [644, 91] width 31 height 31
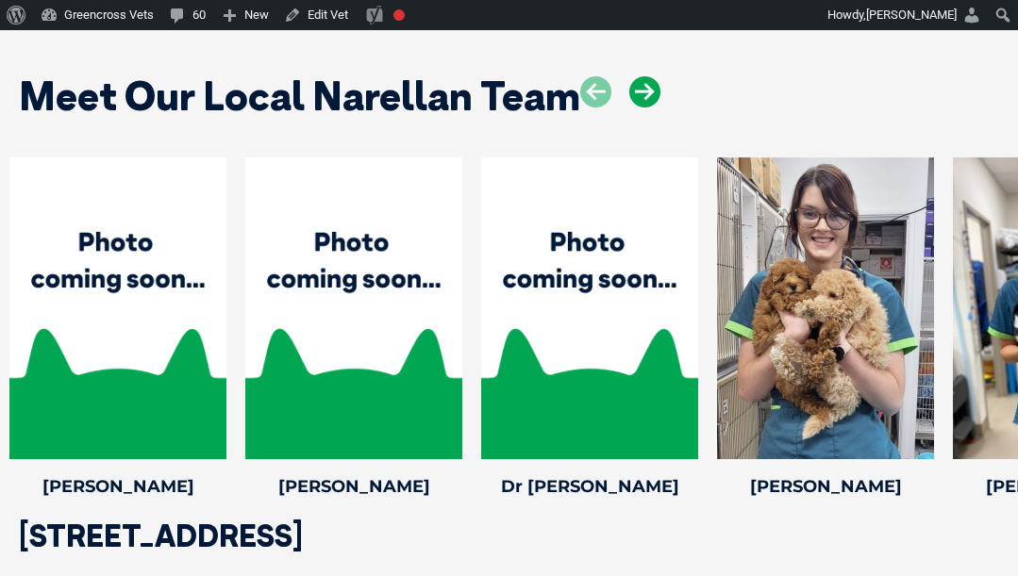
click at [640, 76] on icon at bounding box center [644, 91] width 31 height 31
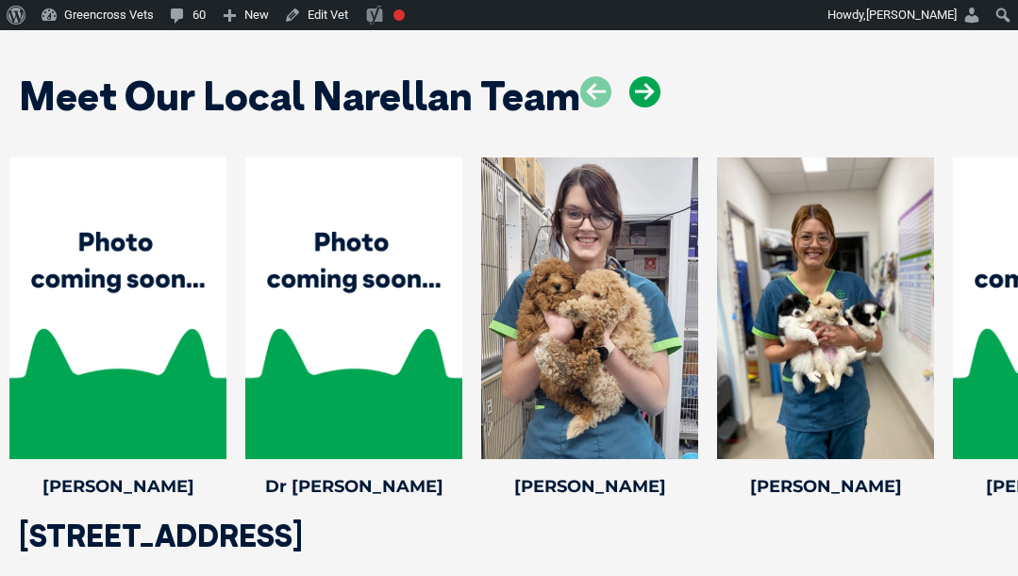
click at [640, 76] on icon at bounding box center [644, 91] width 31 height 31
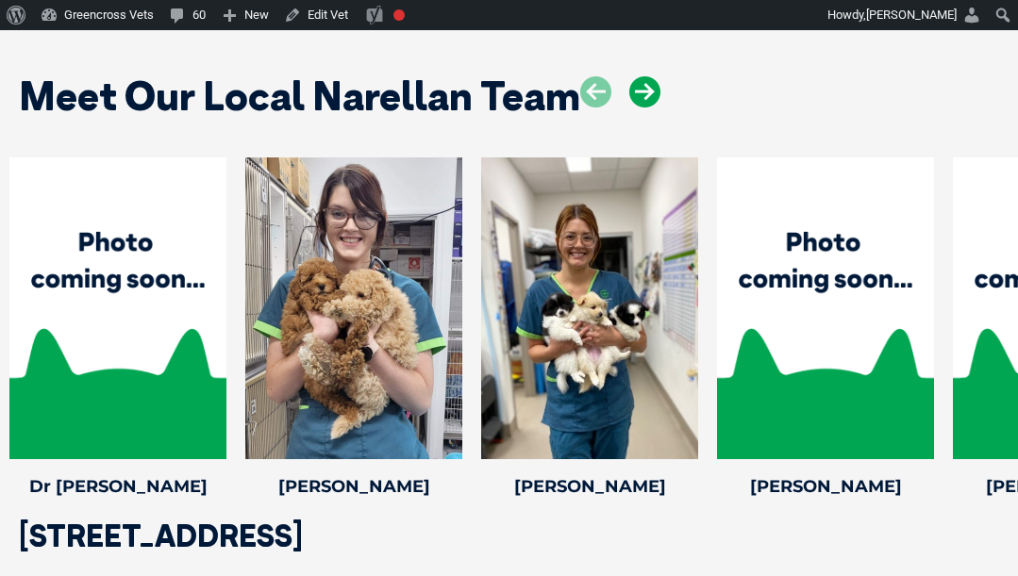
click at [640, 76] on icon at bounding box center [644, 91] width 31 height 31
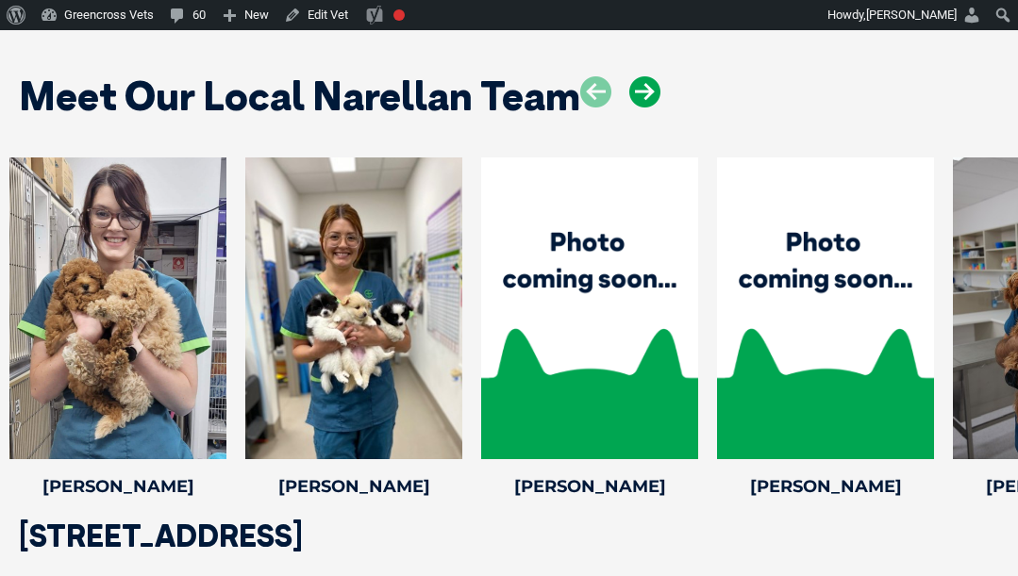
click at [640, 76] on icon at bounding box center [644, 91] width 31 height 31
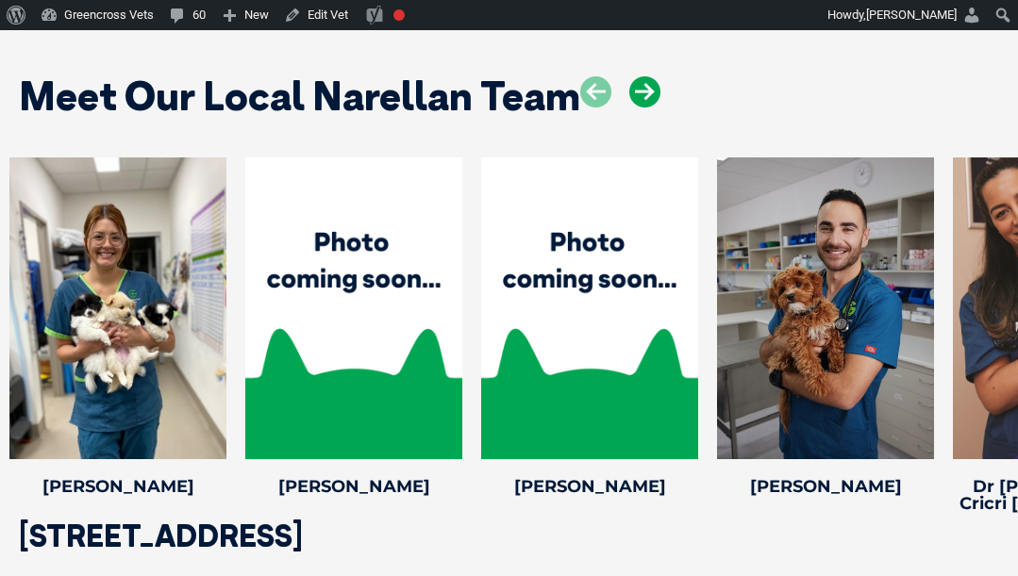
click at [640, 76] on icon at bounding box center [644, 91] width 31 height 31
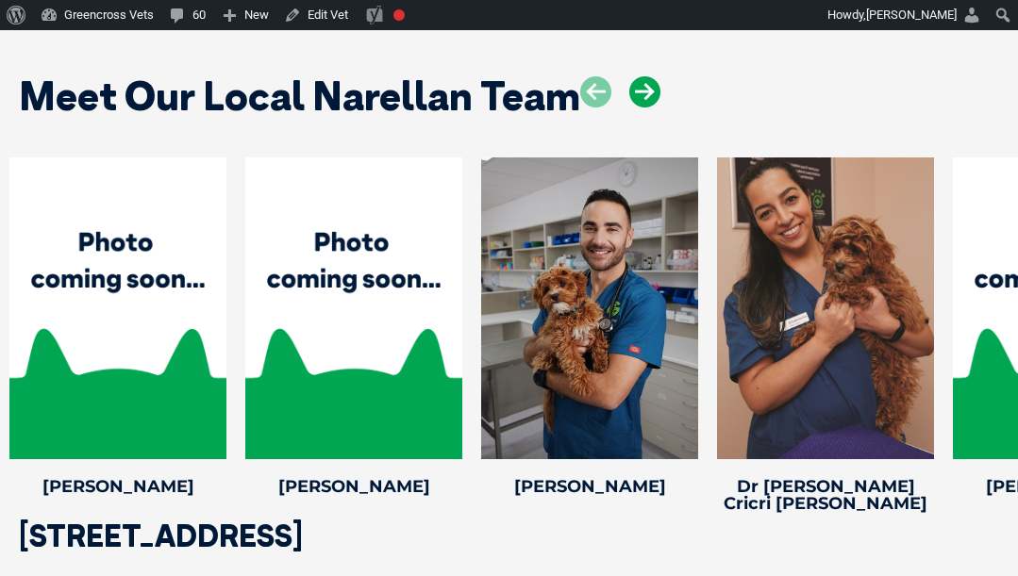
click at [640, 76] on icon at bounding box center [644, 91] width 31 height 31
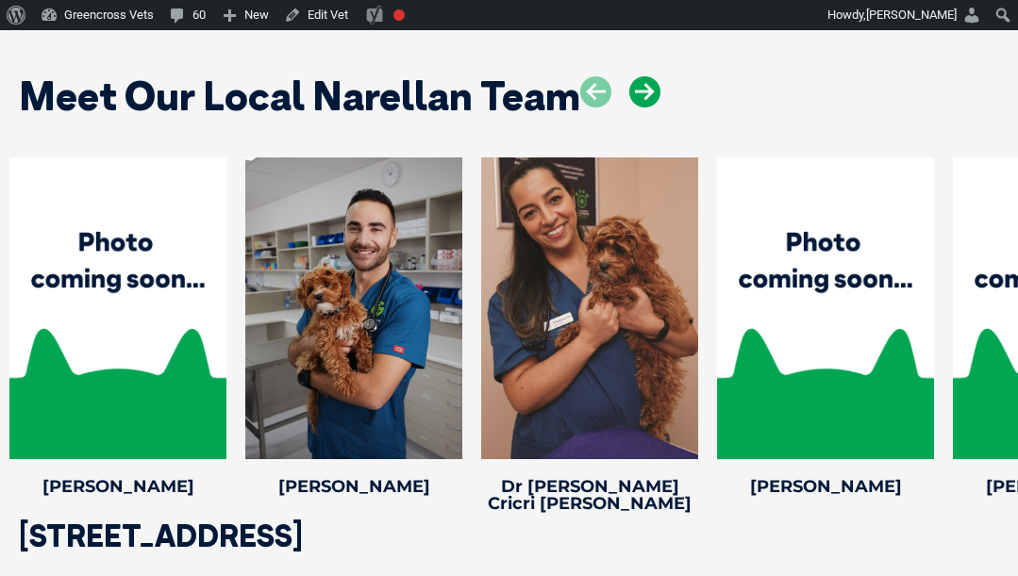
click at [640, 76] on icon at bounding box center [644, 91] width 31 height 31
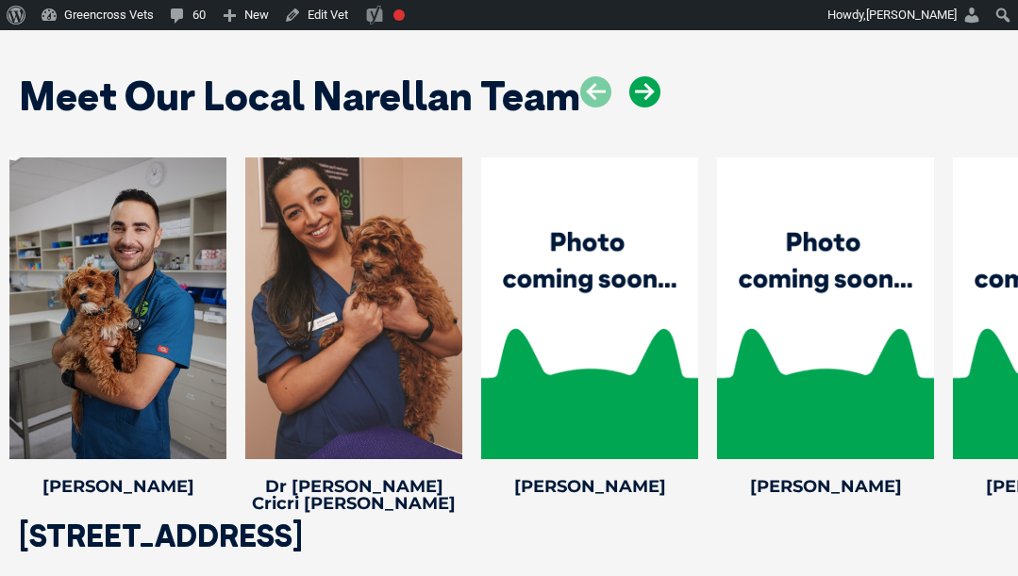
click at [640, 76] on icon at bounding box center [644, 91] width 31 height 31
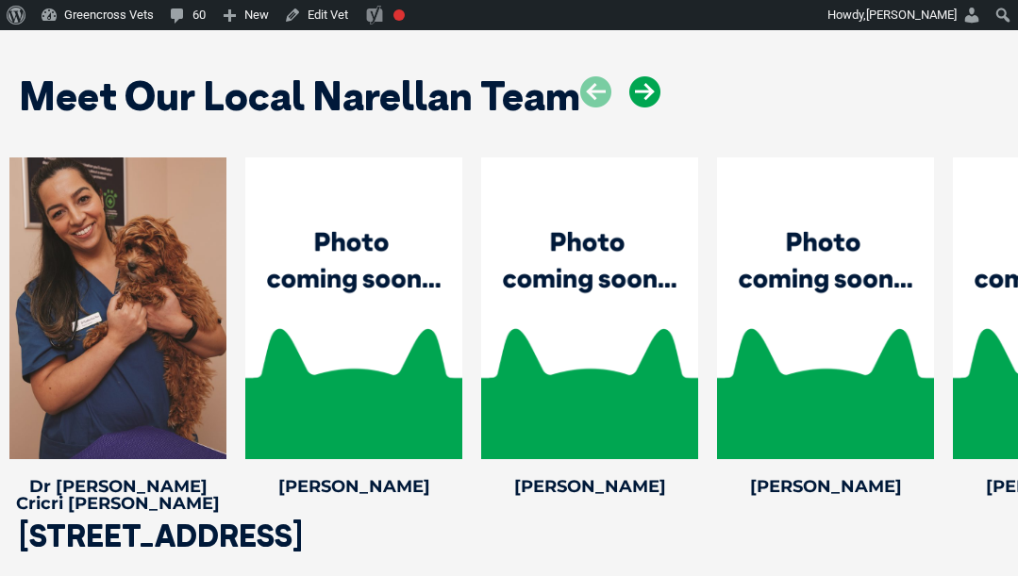
click at [640, 76] on icon at bounding box center [644, 91] width 31 height 31
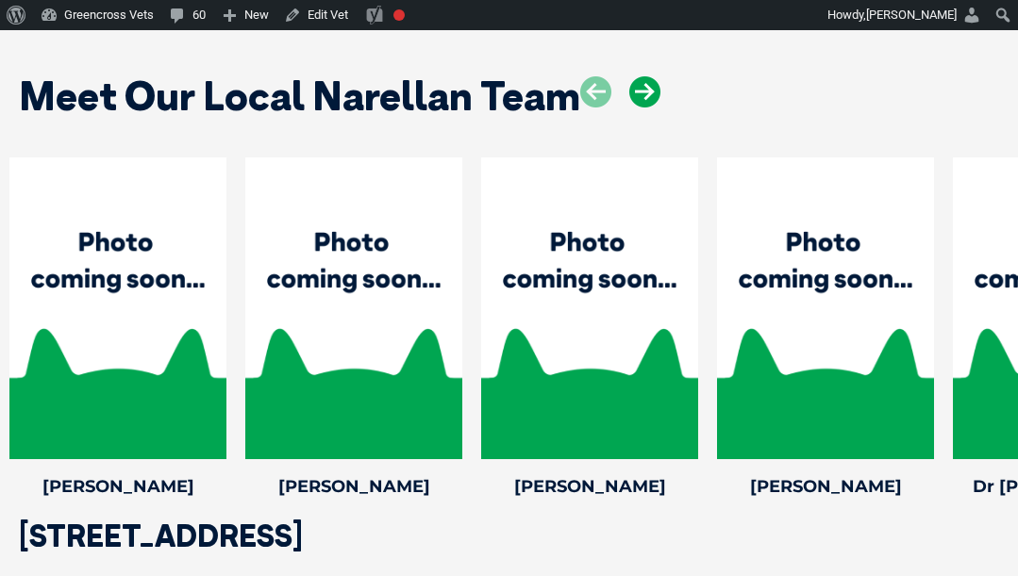
click at [640, 76] on icon at bounding box center [644, 91] width 31 height 31
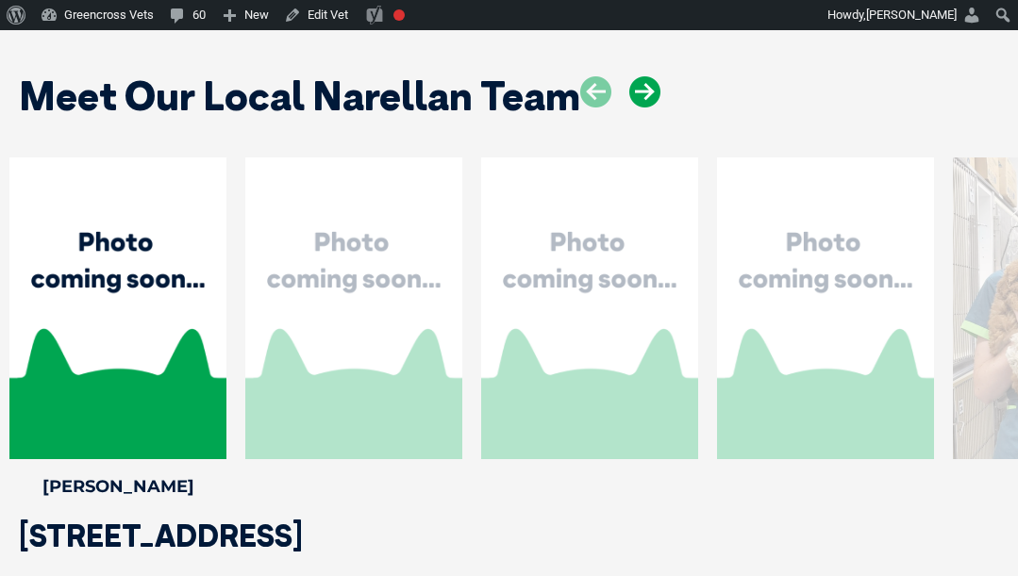
click at [640, 76] on icon at bounding box center [644, 91] width 31 height 31
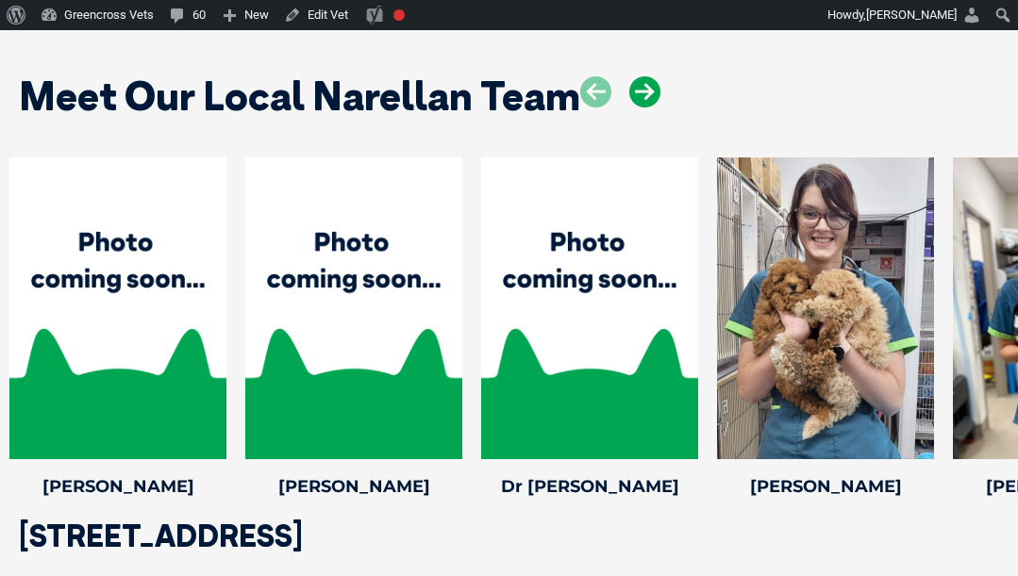
click at [640, 76] on icon at bounding box center [644, 91] width 31 height 31
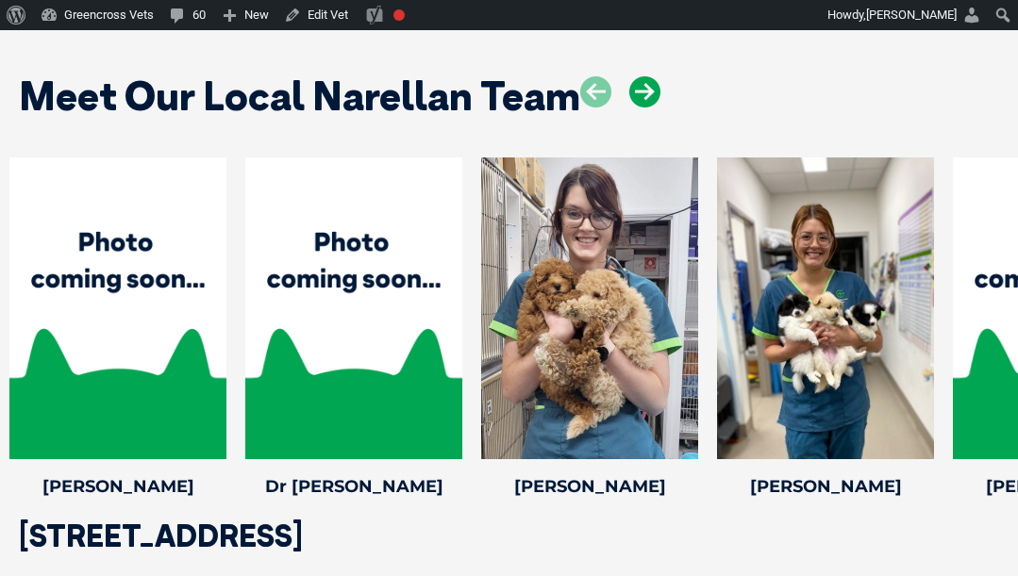
click at [640, 76] on icon at bounding box center [644, 91] width 31 height 31
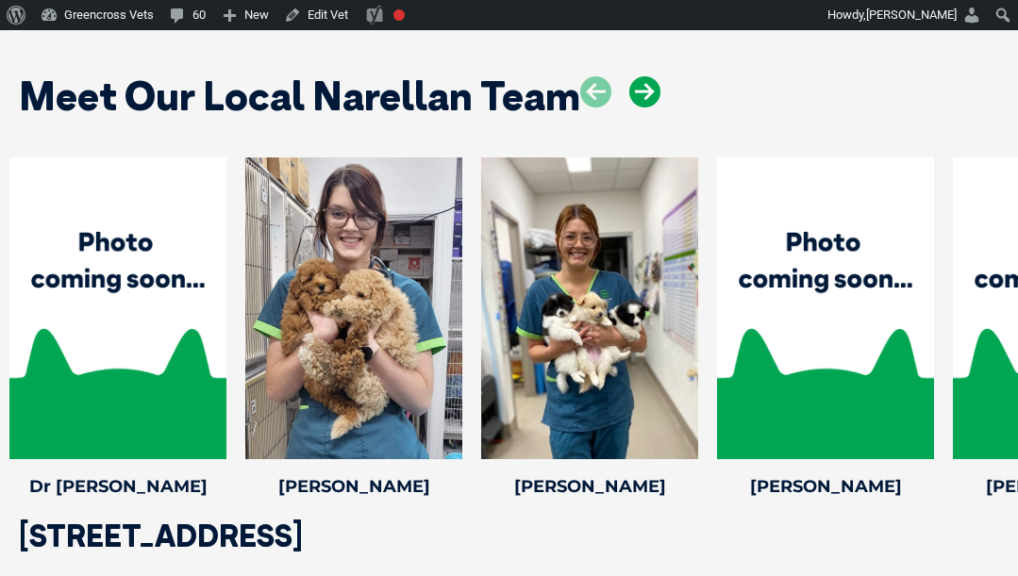
click at [640, 76] on icon at bounding box center [644, 91] width 31 height 31
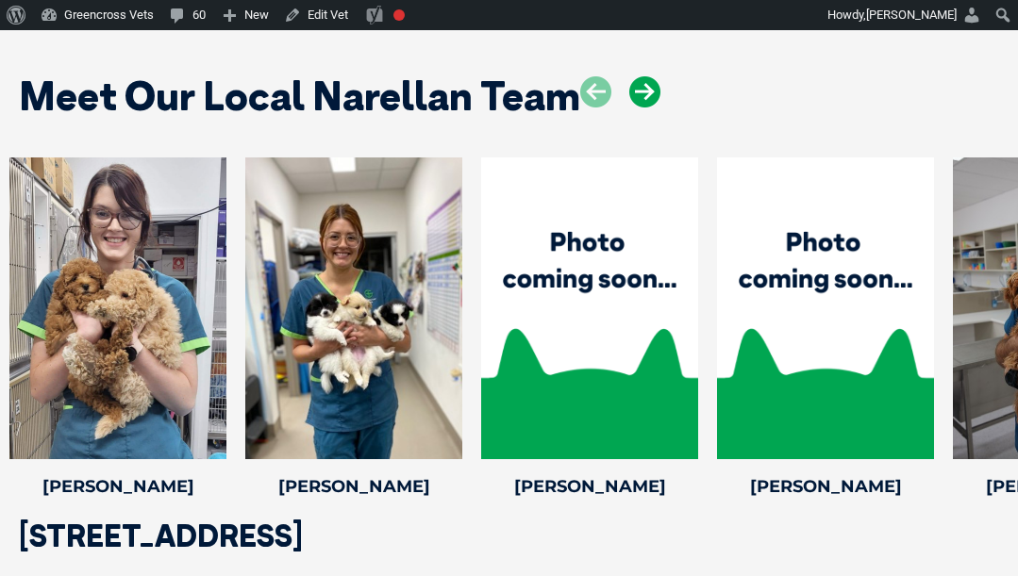
click at [640, 76] on icon at bounding box center [644, 91] width 31 height 31
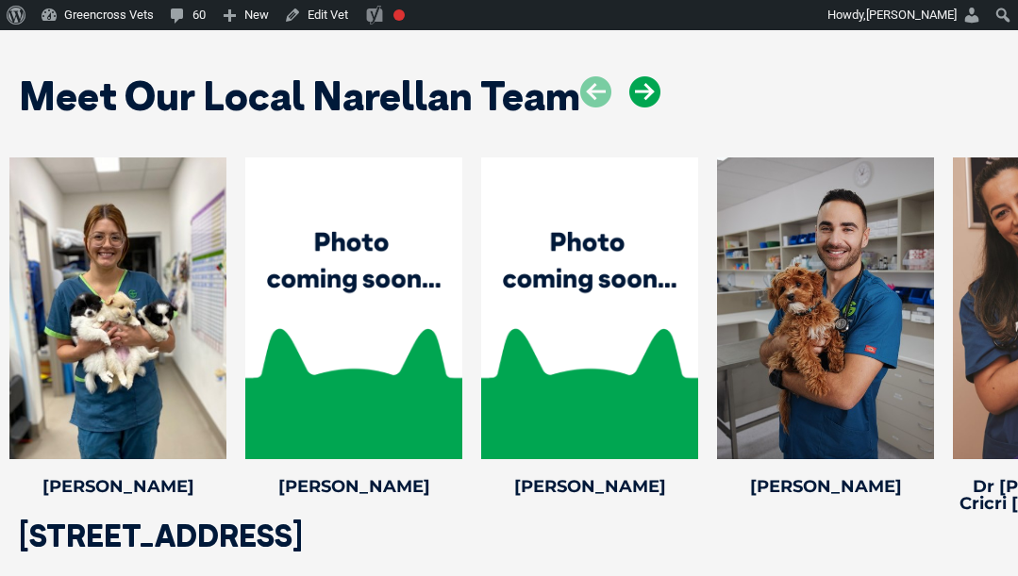
click at [651, 76] on icon at bounding box center [644, 91] width 31 height 31
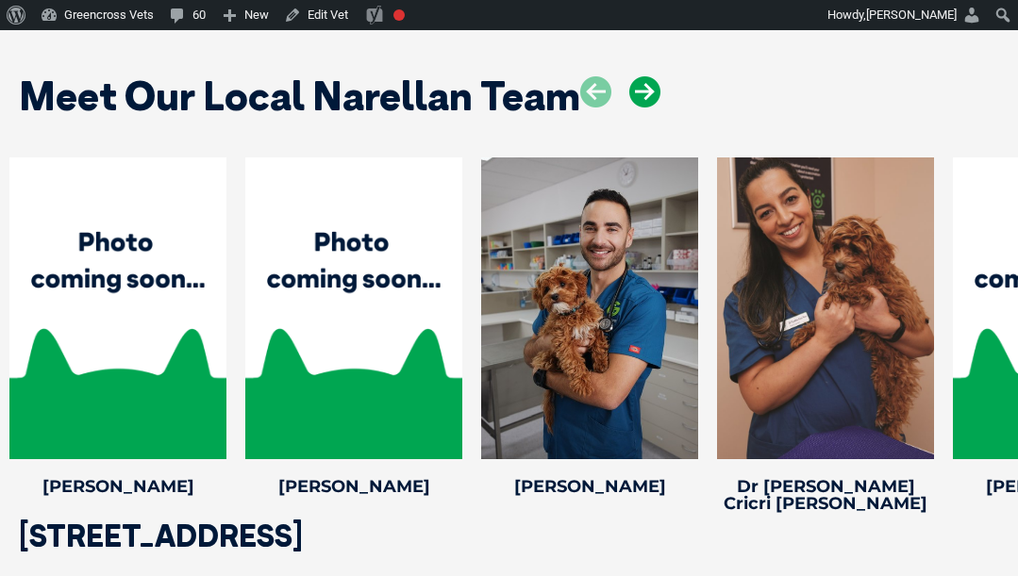
click at [651, 76] on icon at bounding box center [644, 91] width 31 height 31
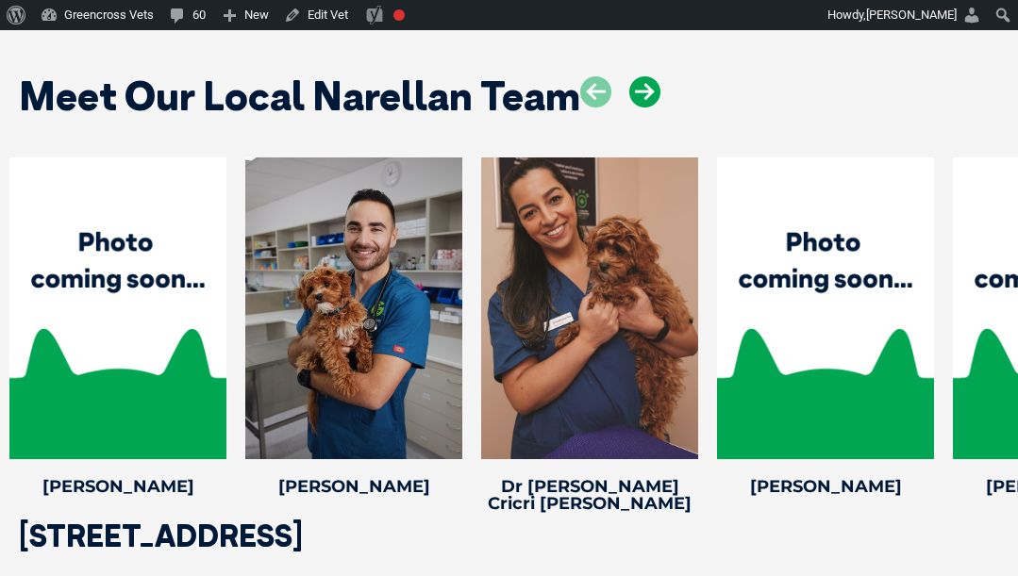
click at [651, 76] on icon at bounding box center [644, 91] width 31 height 31
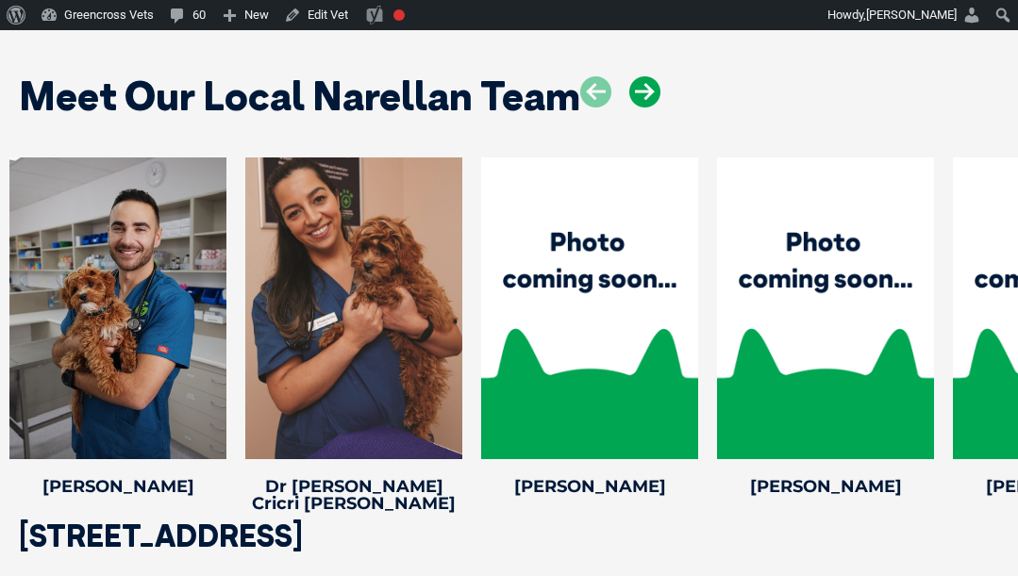
click at [651, 76] on icon at bounding box center [644, 91] width 31 height 31
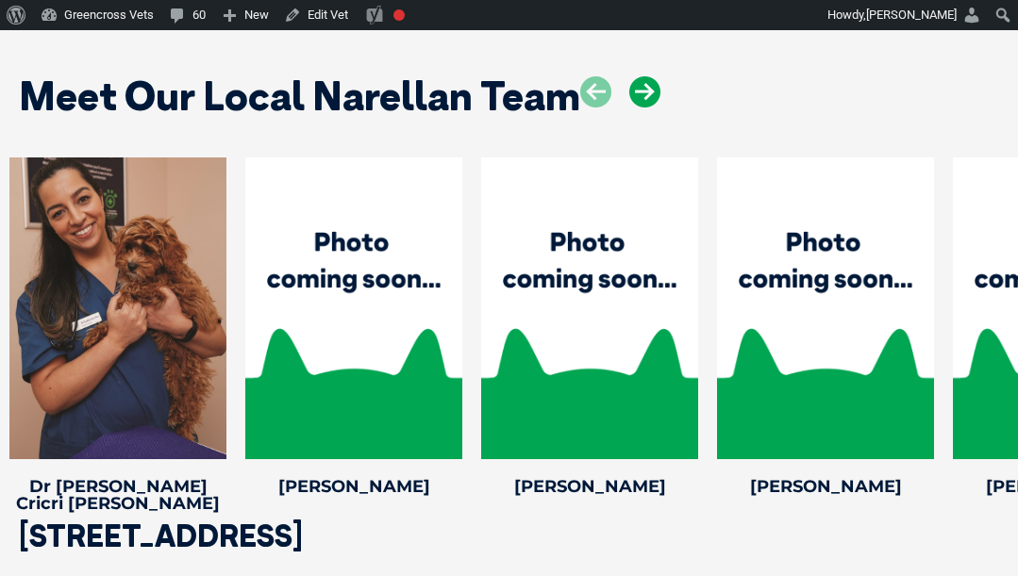
click at [651, 76] on icon at bounding box center [644, 91] width 31 height 31
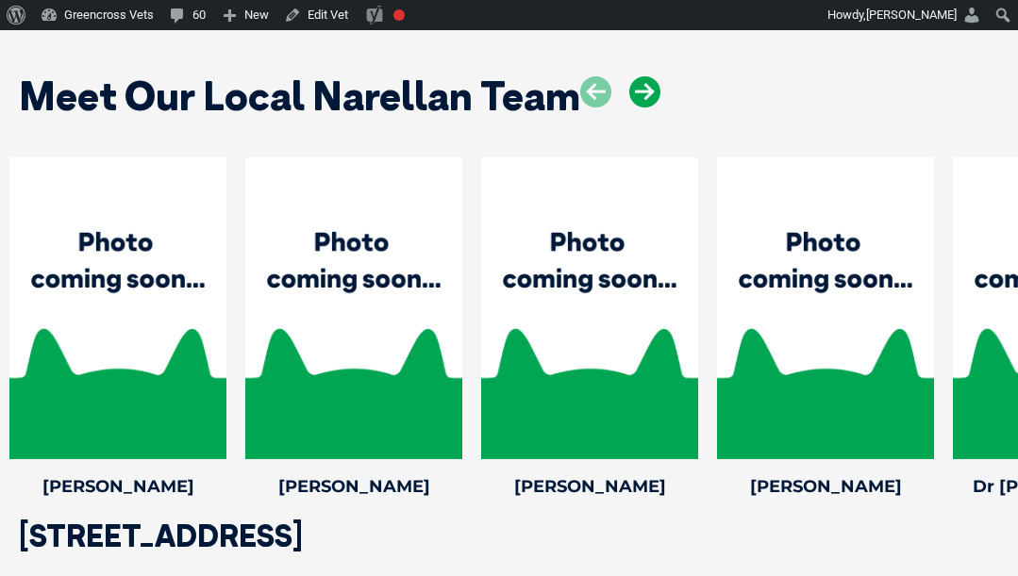
click at [651, 76] on icon at bounding box center [644, 91] width 31 height 31
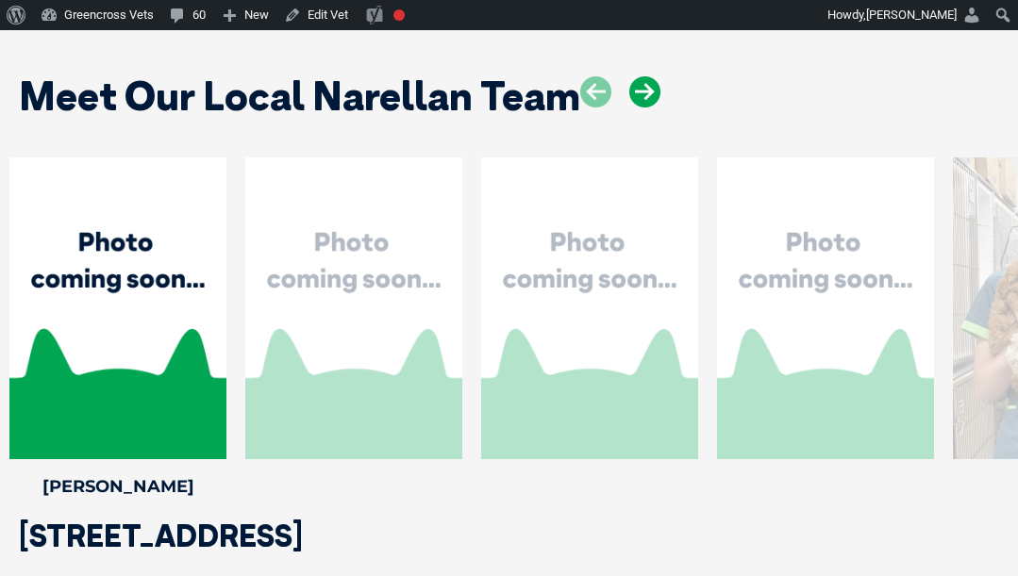
click at [651, 76] on icon at bounding box center [644, 91] width 31 height 31
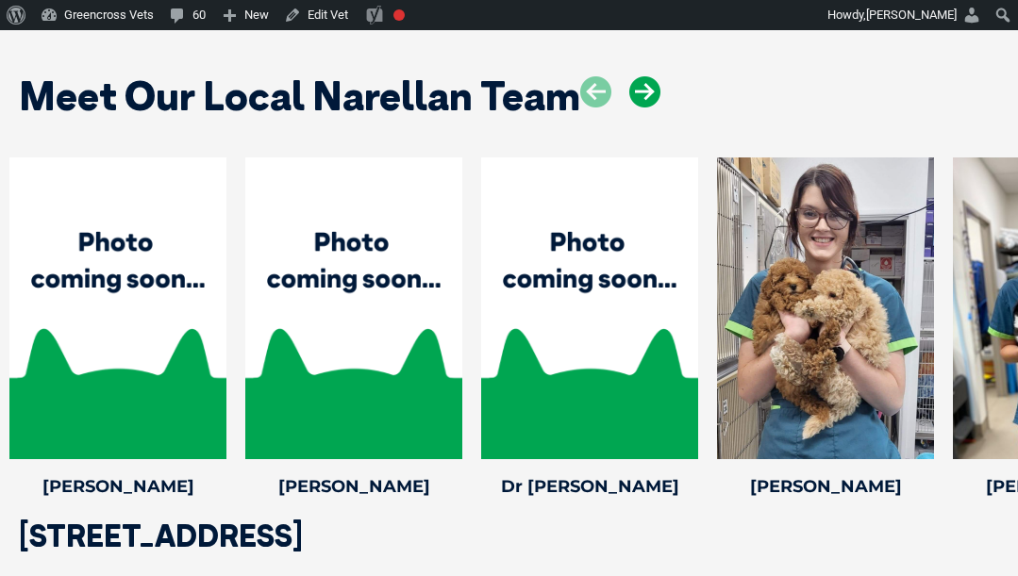
click at [651, 76] on icon at bounding box center [644, 91] width 31 height 31
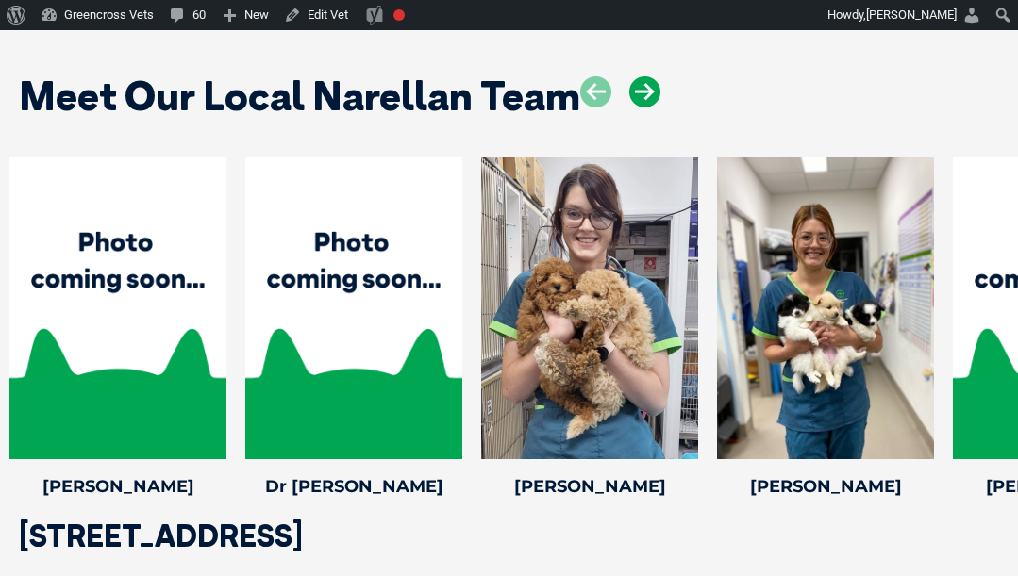
click at [651, 76] on icon at bounding box center [644, 91] width 31 height 31
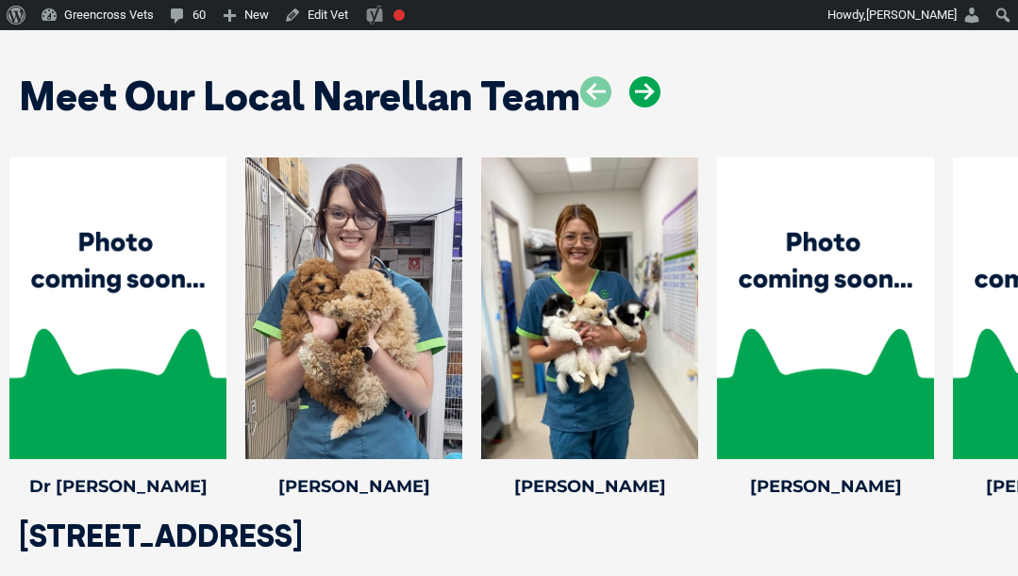
click at [651, 76] on icon at bounding box center [644, 91] width 31 height 31
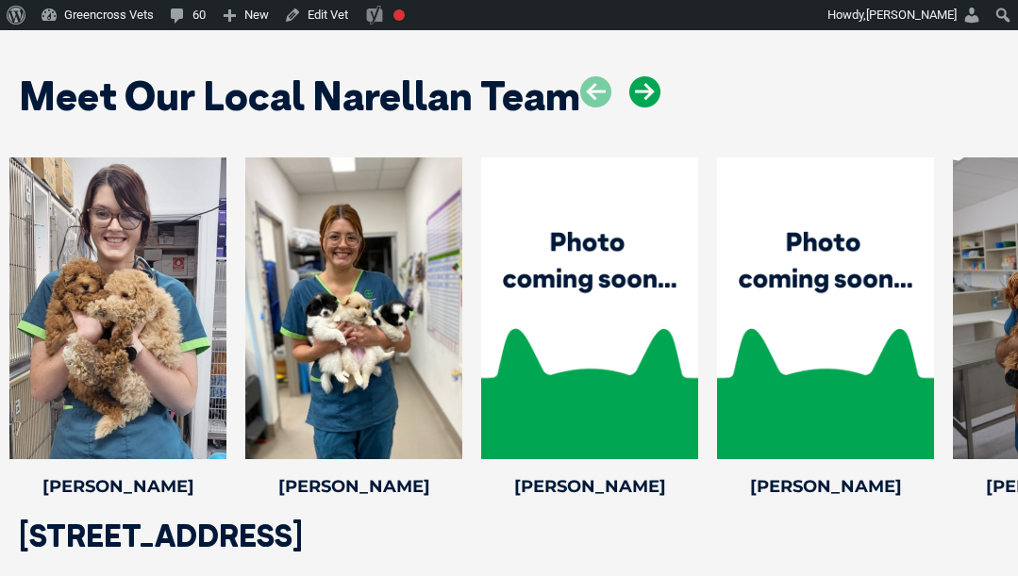
click at [651, 76] on icon at bounding box center [644, 91] width 31 height 31
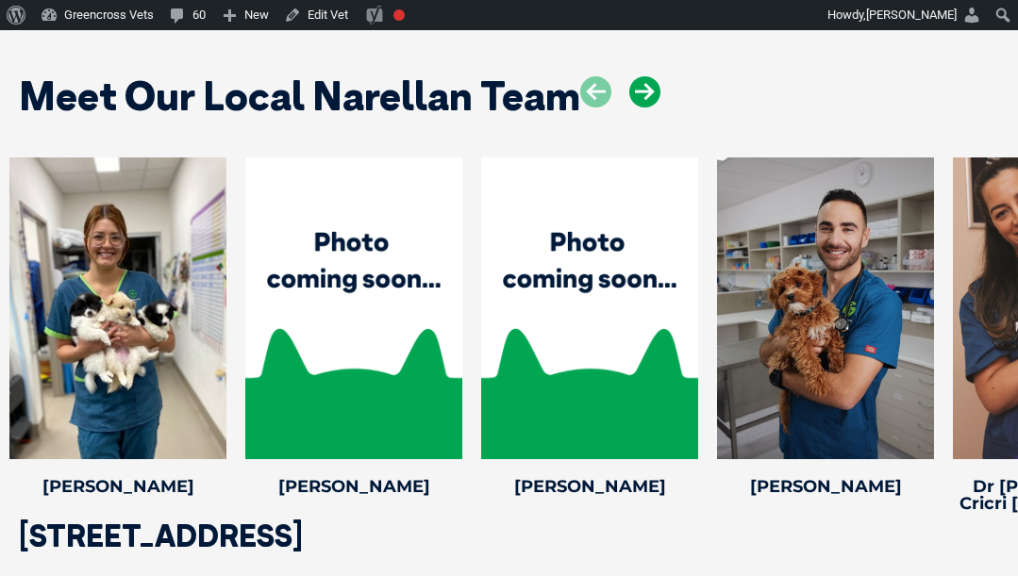
click at [651, 76] on icon at bounding box center [644, 91] width 31 height 31
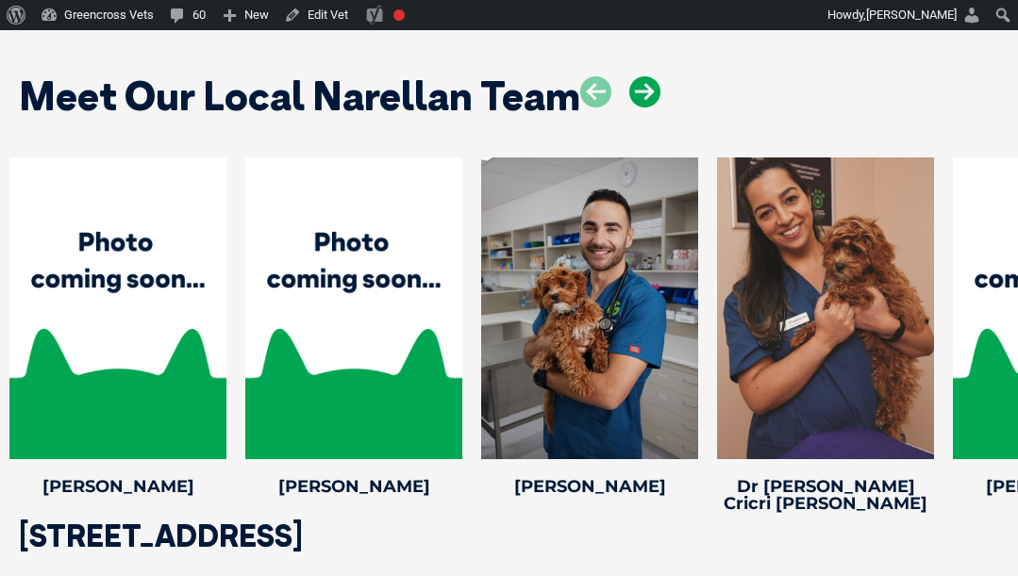
click at [651, 76] on icon at bounding box center [644, 91] width 31 height 31
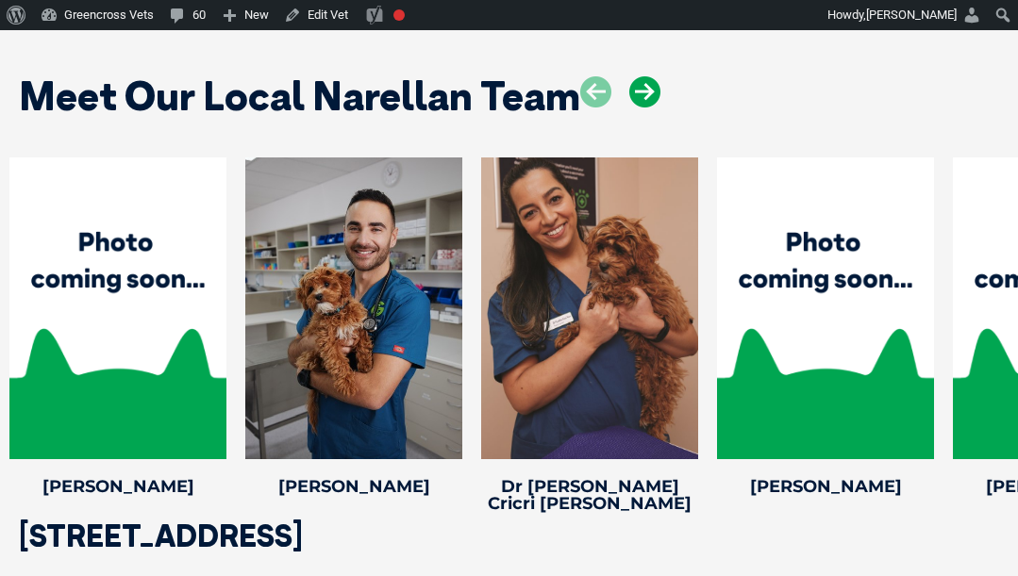
click at [651, 76] on icon at bounding box center [644, 91] width 31 height 31
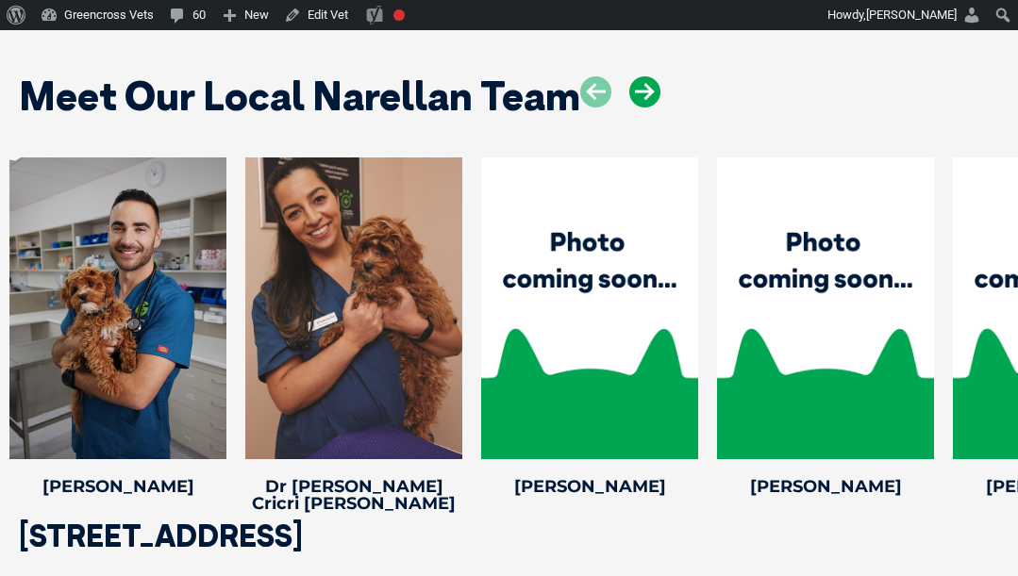
click at [651, 76] on icon at bounding box center [644, 91] width 31 height 31
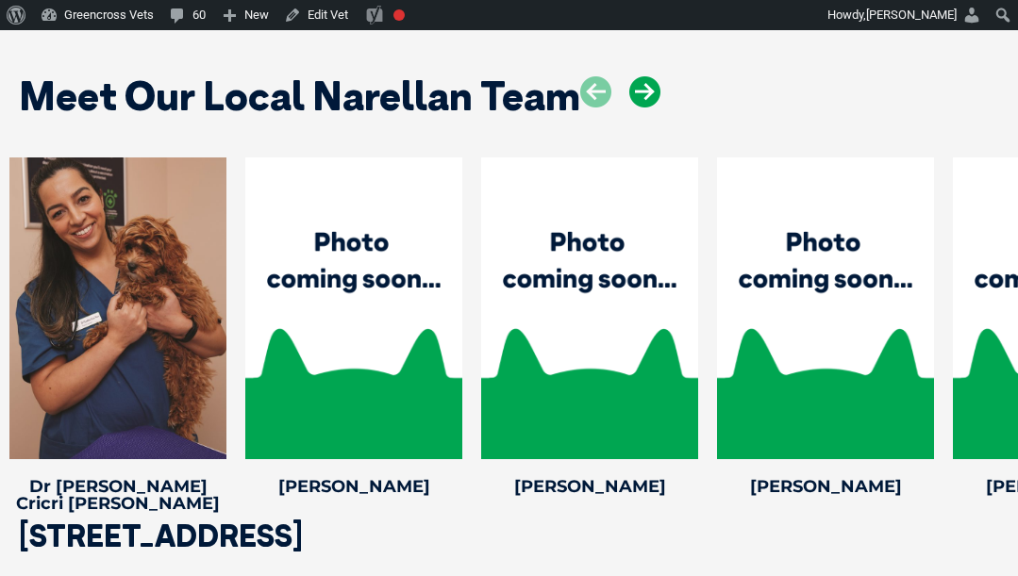
click at [651, 76] on icon at bounding box center [644, 91] width 31 height 31
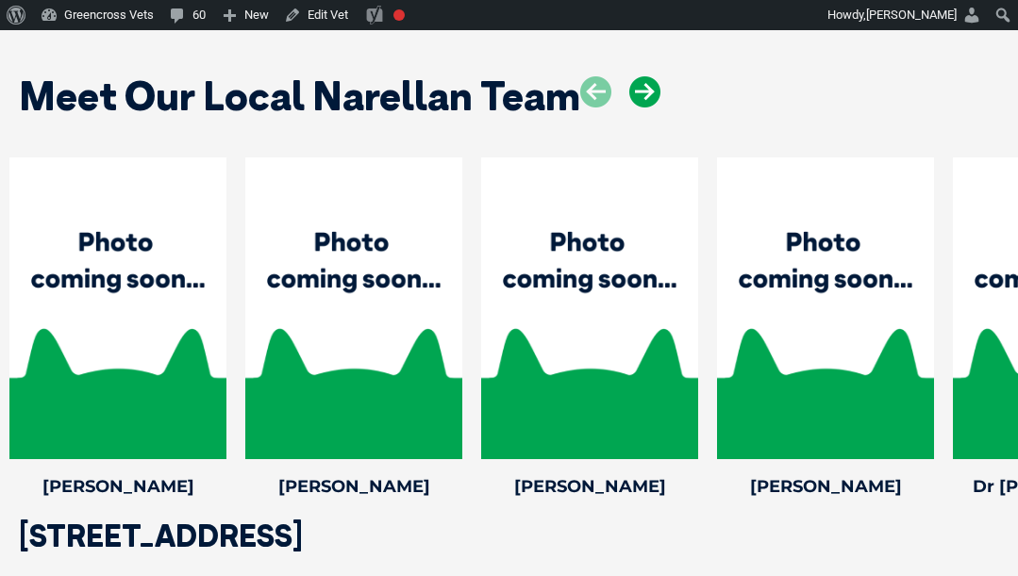
click at [651, 76] on icon at bounding box center [644, 91] width 31 height 31
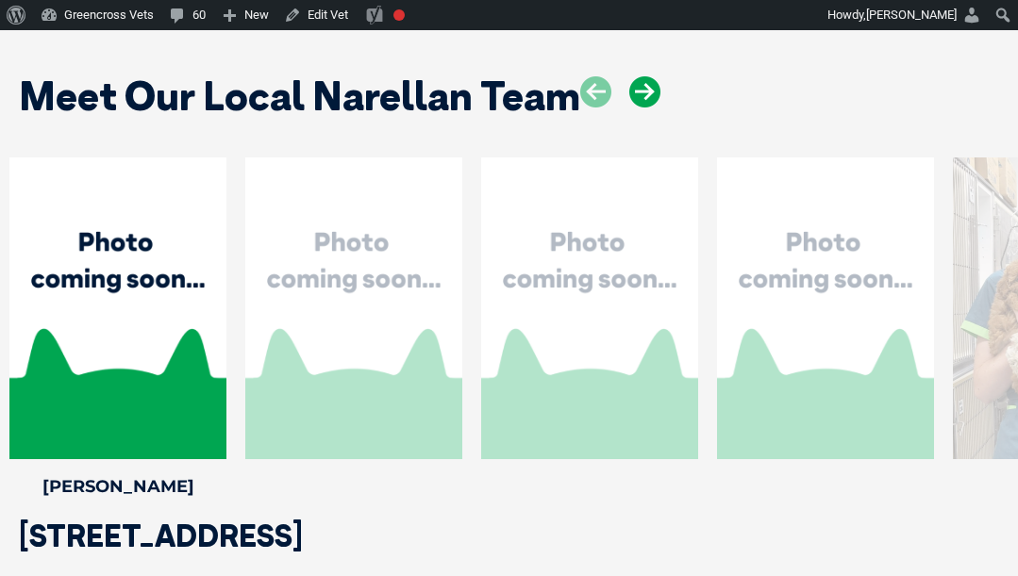
click at [651, 76] on icon at bounding box center [644, 91] width 31 height 31
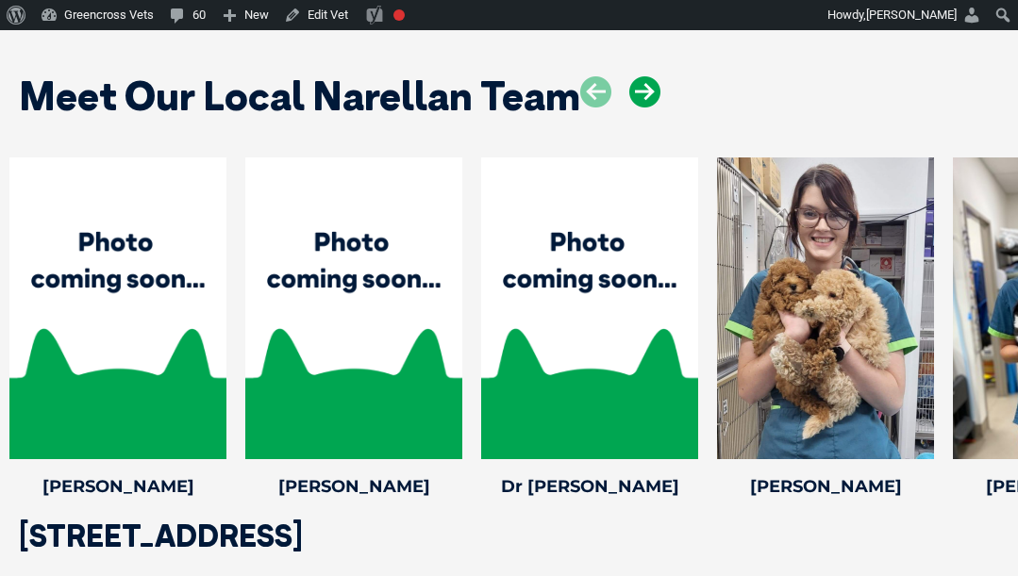
click at [651, 76] on icon at bounding box center [644, 91] width 31 height 31
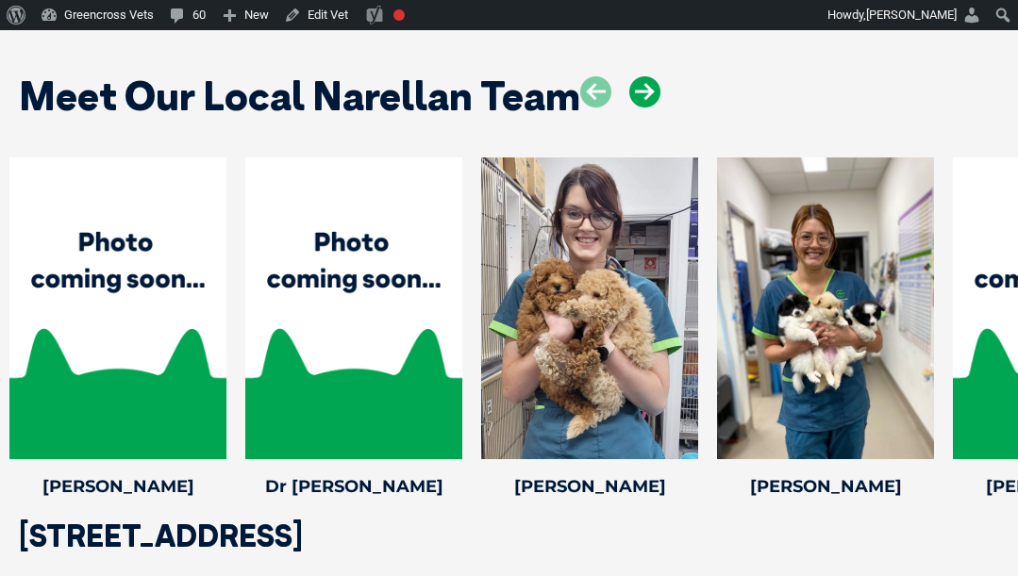
click at [651, 76] on icon at bounding box center [644, 91] width 31 height 31
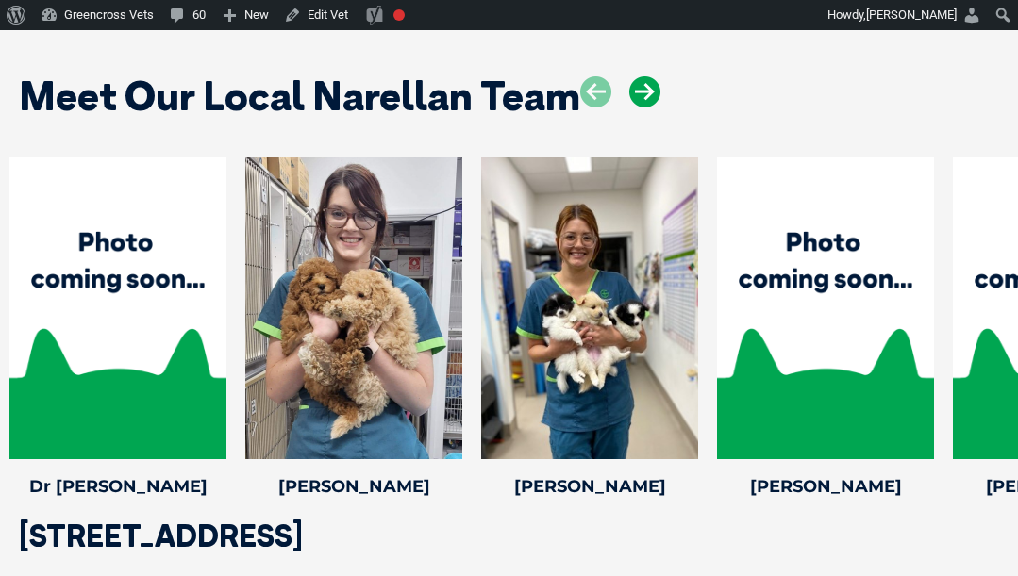
click at [654, 76] on icon at bounding box center [644, 91] width 31 height 31
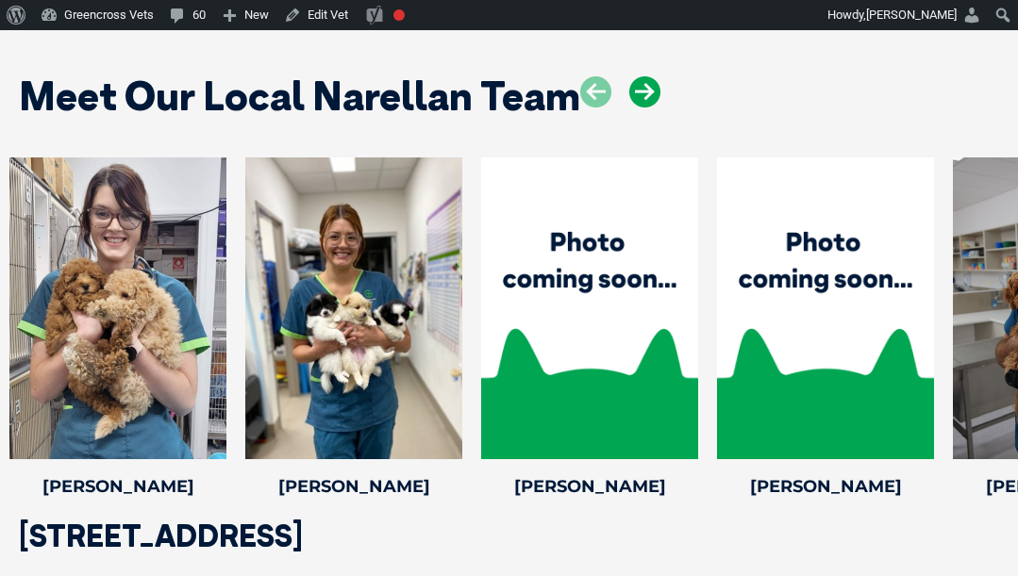
click at [654, 76] on icon at bounding box center [644, 91] width 31 height 31
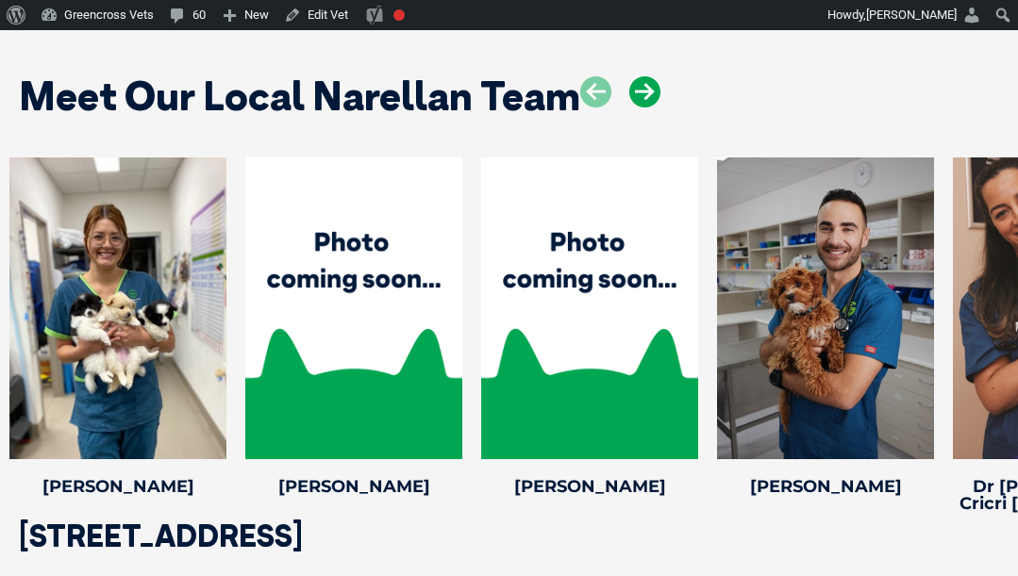
click at [654, 76] on icon at bounding box center [644, 91] width 31 height 31
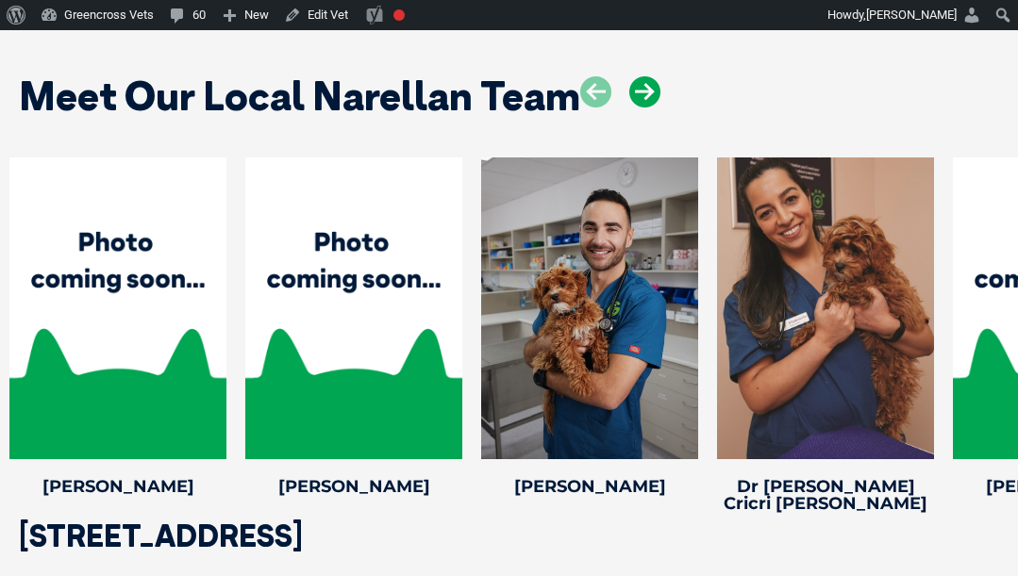
click at [654, 76] on icon at bounding box center [644, 91] width 31 height 31
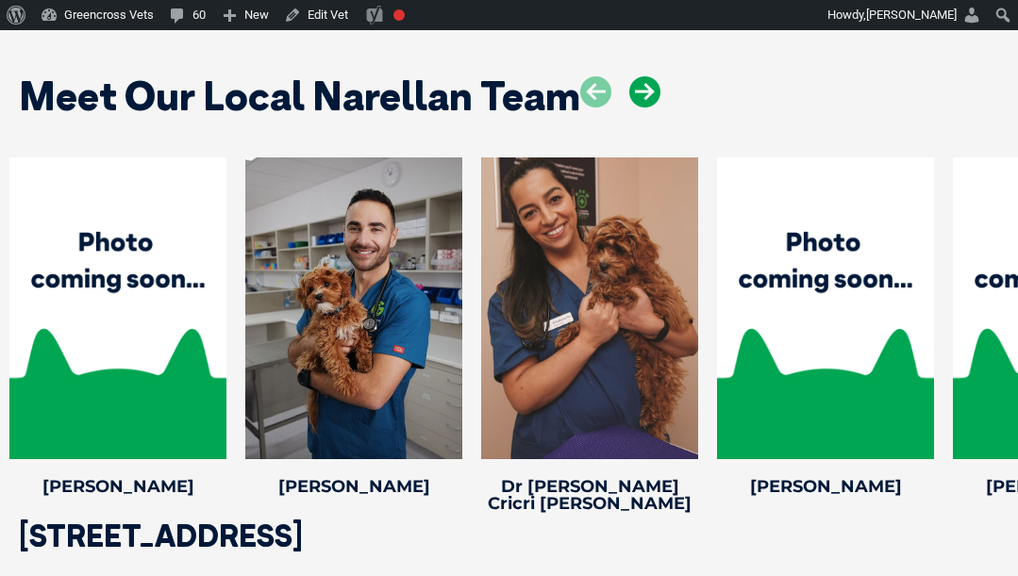
click at [654, 76] on icon at bounding box center [644, 91] width 31 height 31
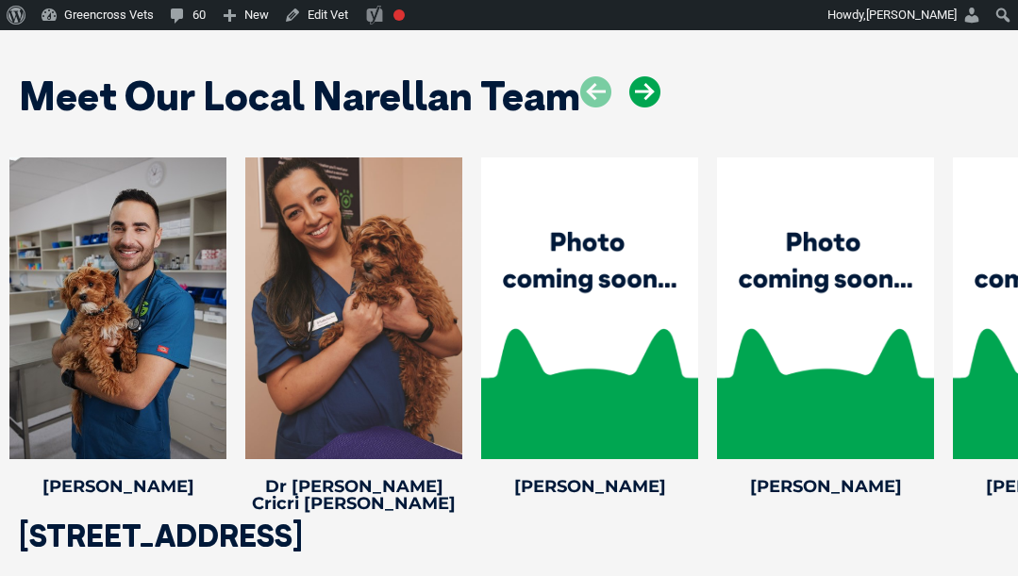
click at [654, 76] on icon at bounding box center [644, 91] width 31 height 31
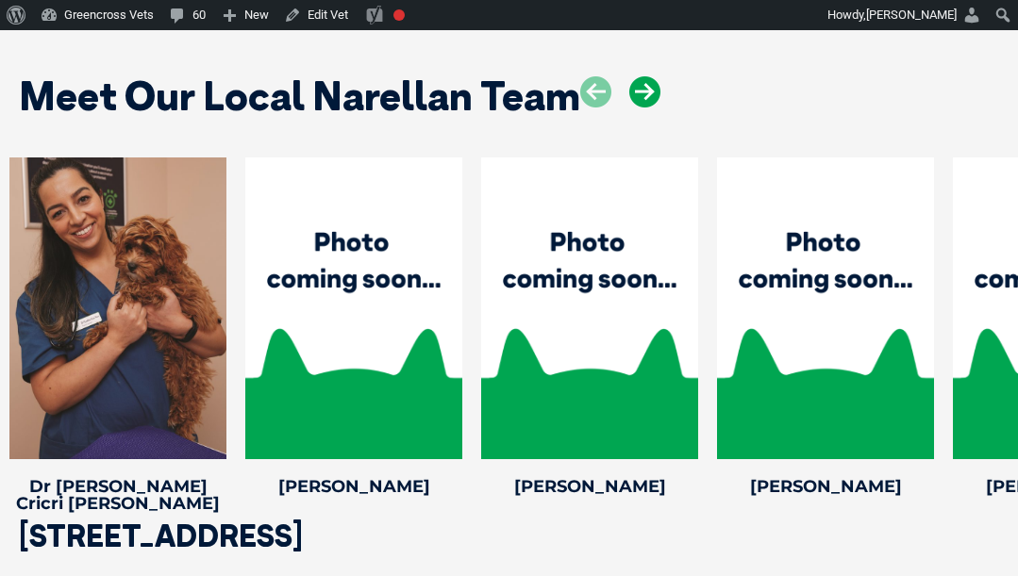
click at [654, 76] on icon at bounding box center [644, 91] width 31 height 31
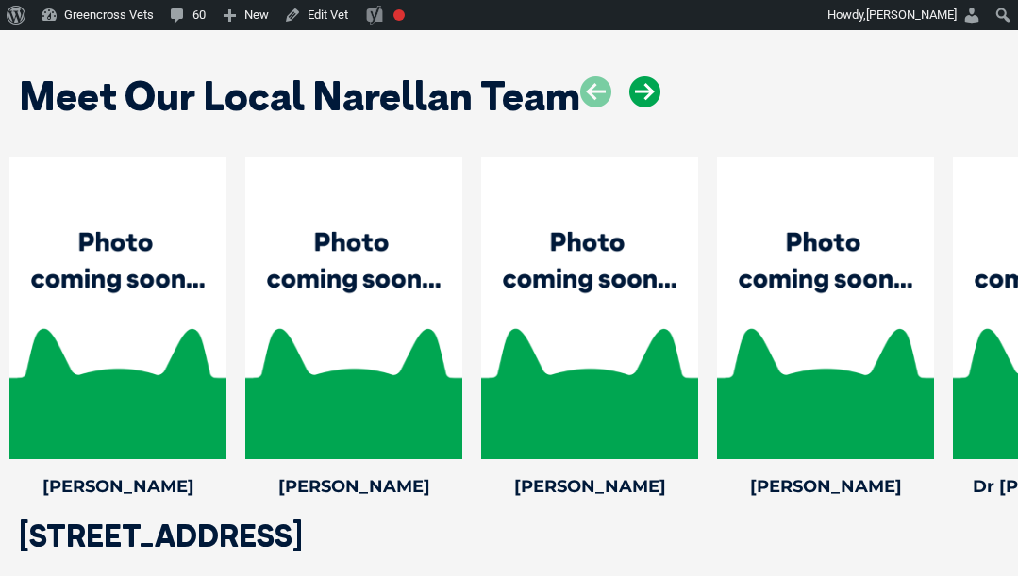
click at [654, 76] on icon at bounding box center [644, 91] width 31 height 31
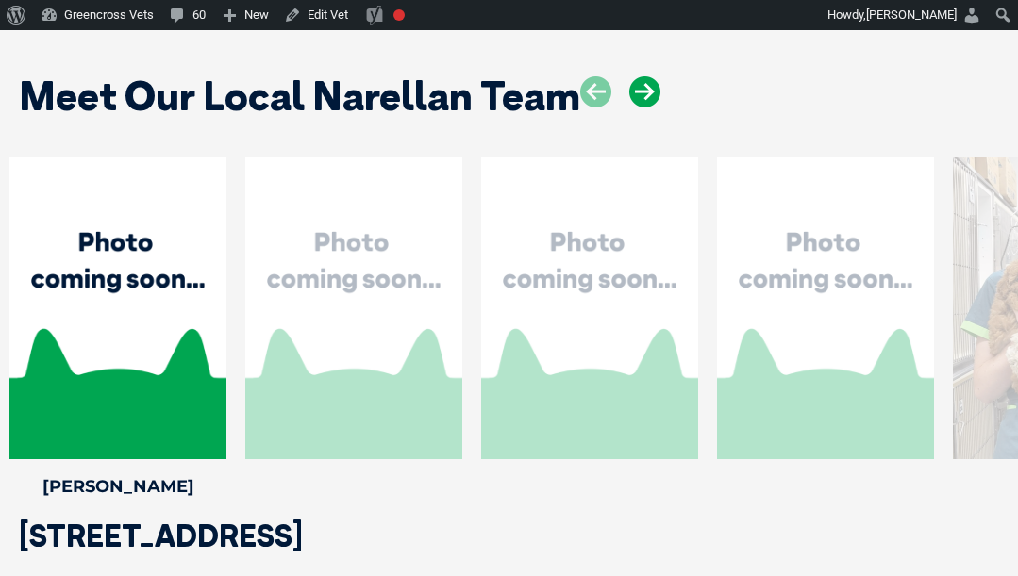
click at [654, 76] on icon at bounding box center [644, 91] width 31 height 31
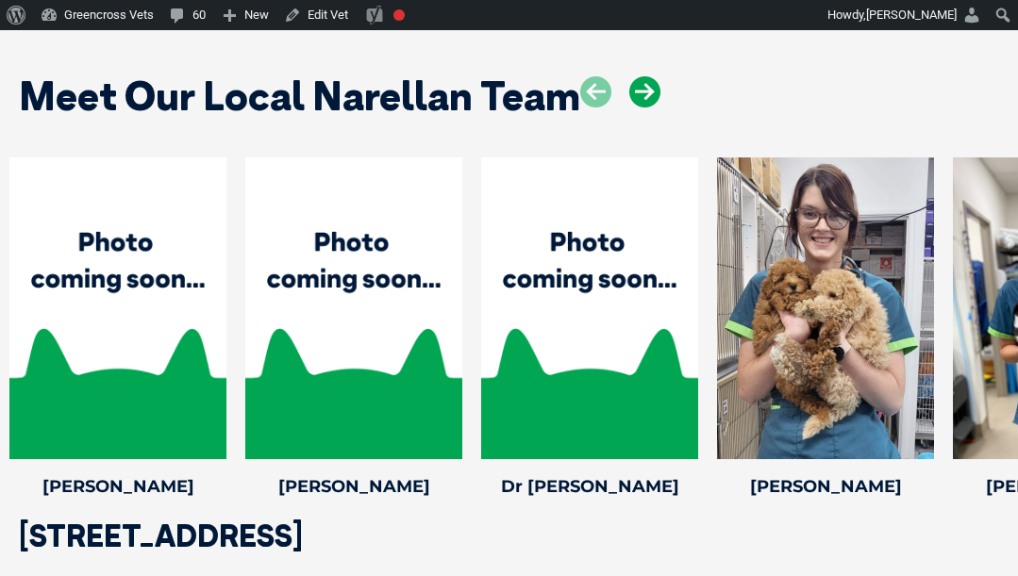
click at [654, 76] on icon at bounding box center [644, 91] width 31 height 31
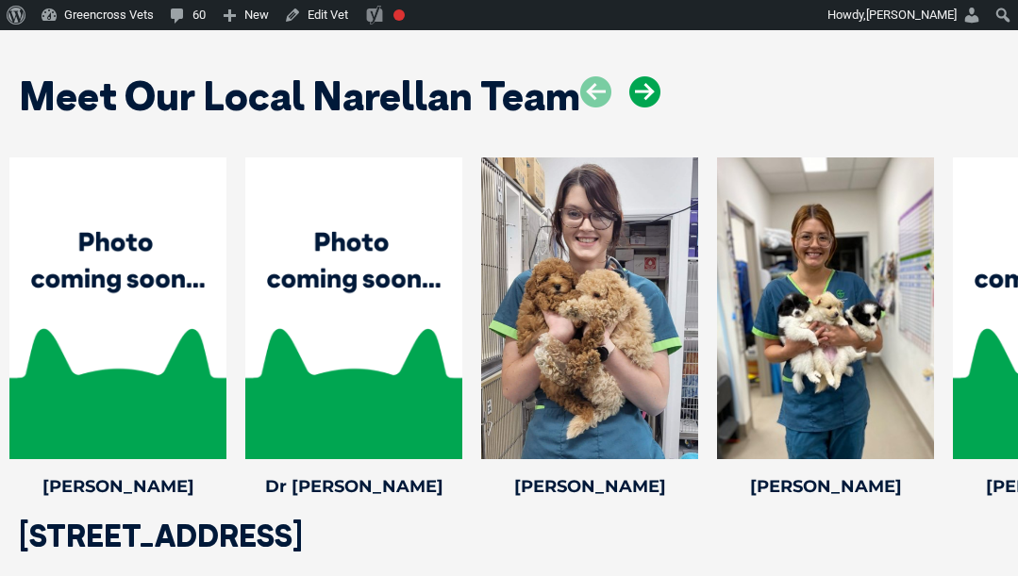
click at [654, 76] on icon at bounding box center [644, 91] width 31 height 31
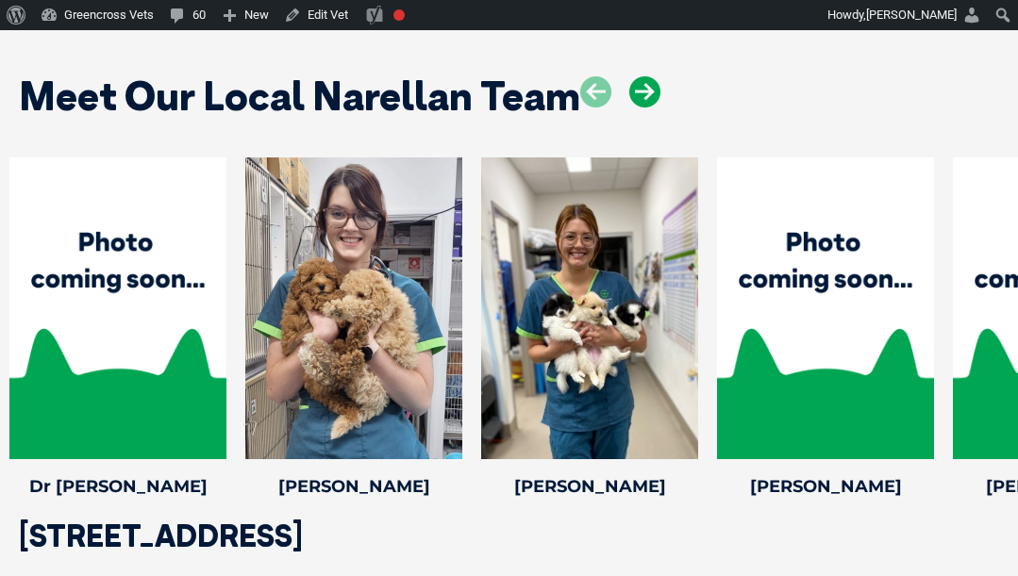
click at [654, 76] on icon at bounding box center [644, 91] width 31 height 31
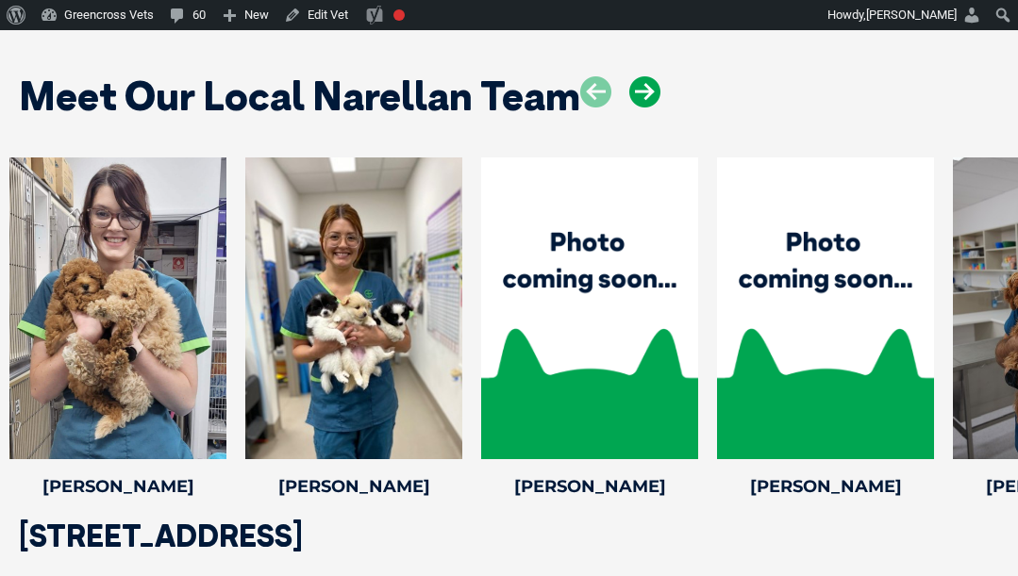
click at [654, 76] on icon at bounding box center [644, 91] width 31 height 31
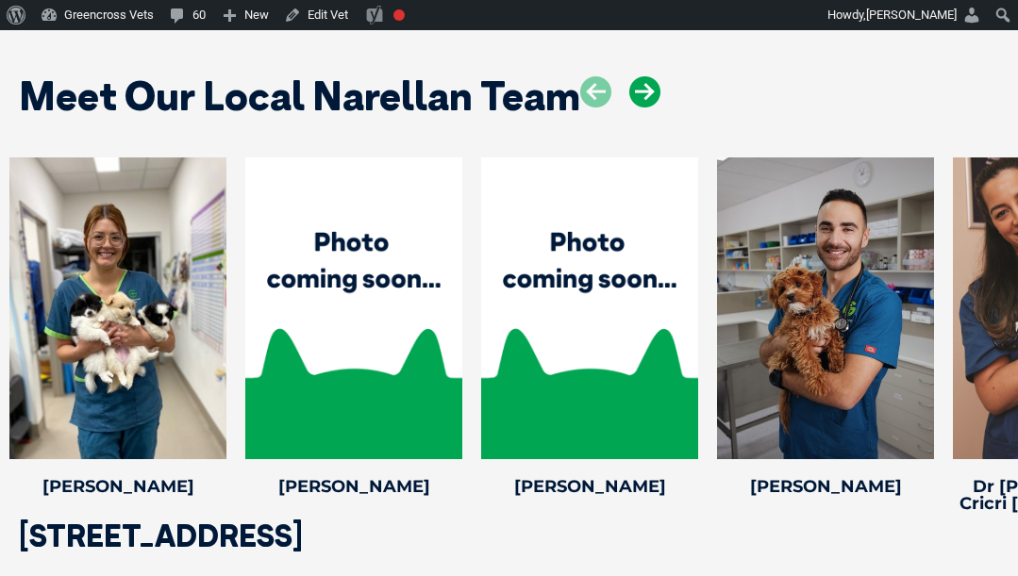
click at [654, 76] on icon at bounding box center [644, 91] width 31 height 31
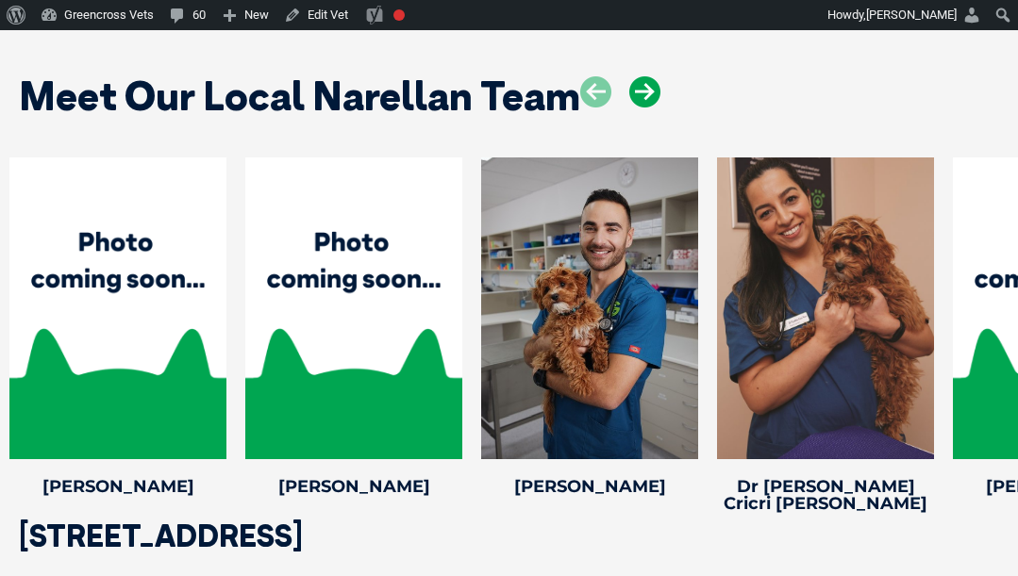
click at [654, 76] on icon at bounding box center [644, 91] width 31 height 31
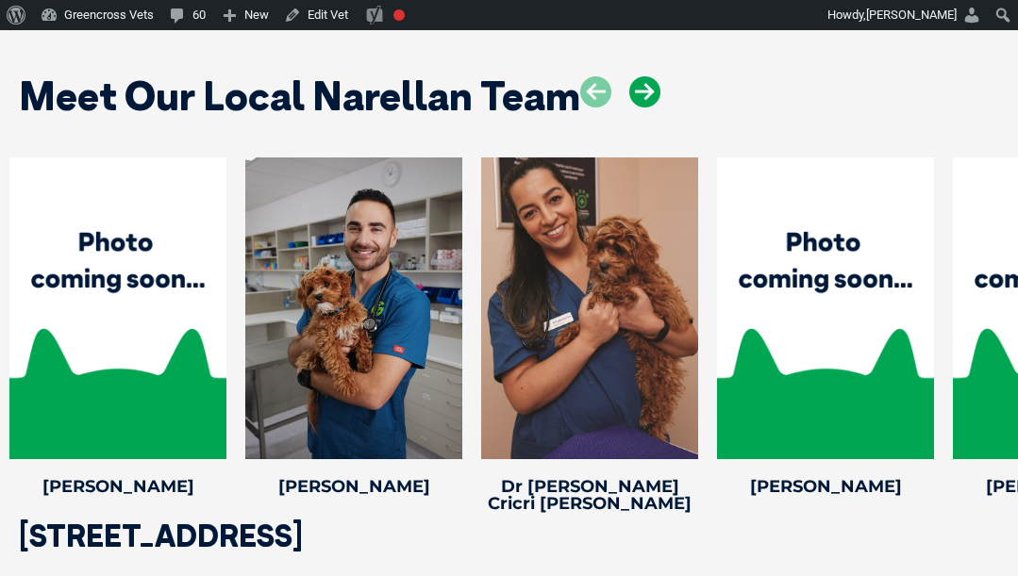
click at [654, 76] on icon at bounding box center [644, 91] width 31 height 31
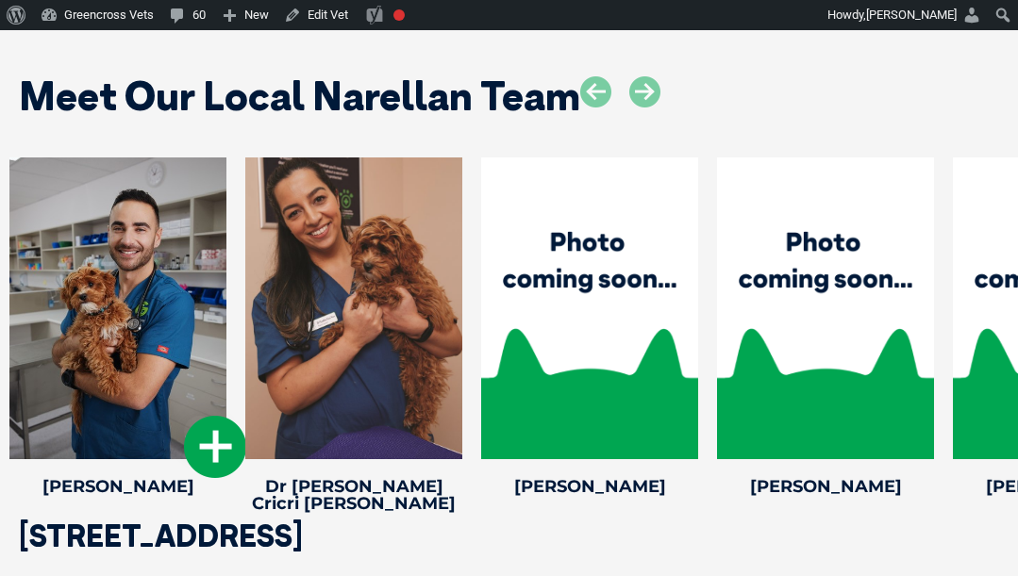
click at [206, 416] on icon at bounding box center [215, 447] width 62 height 62
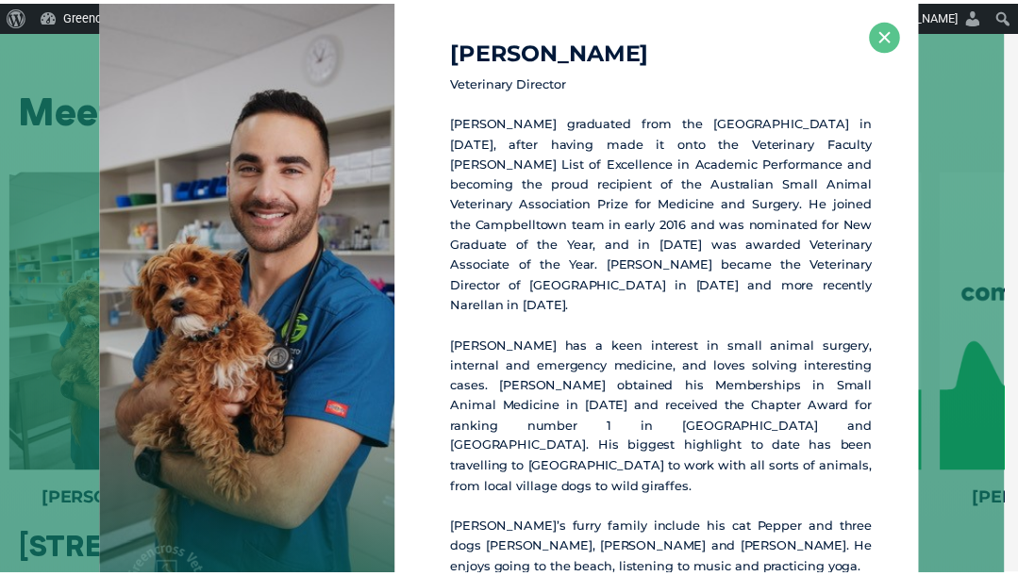
scroll to position [2675, 0]
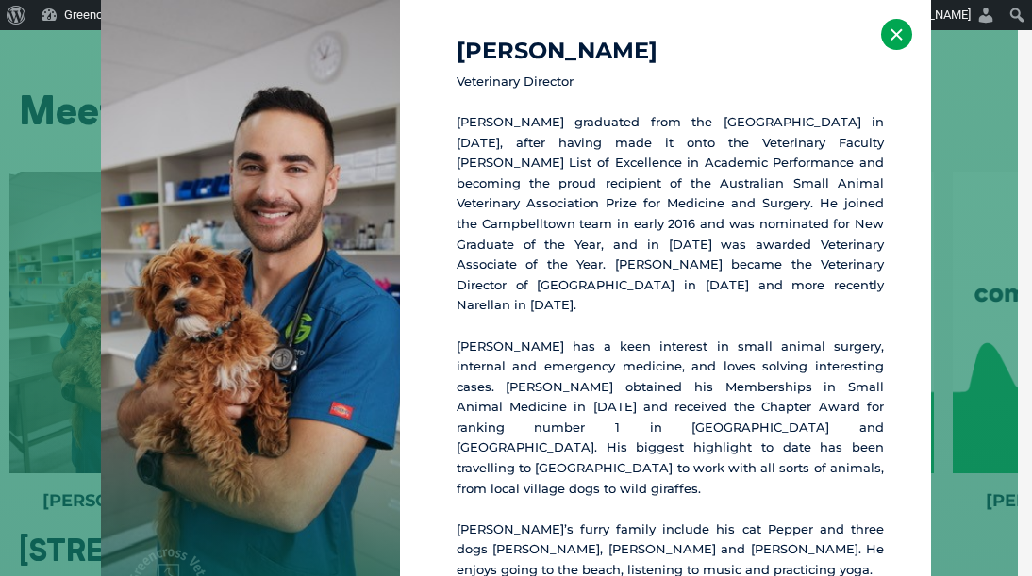
click at [889, 43] on button "×" at bounding box center [896, 34] width 31 height 31
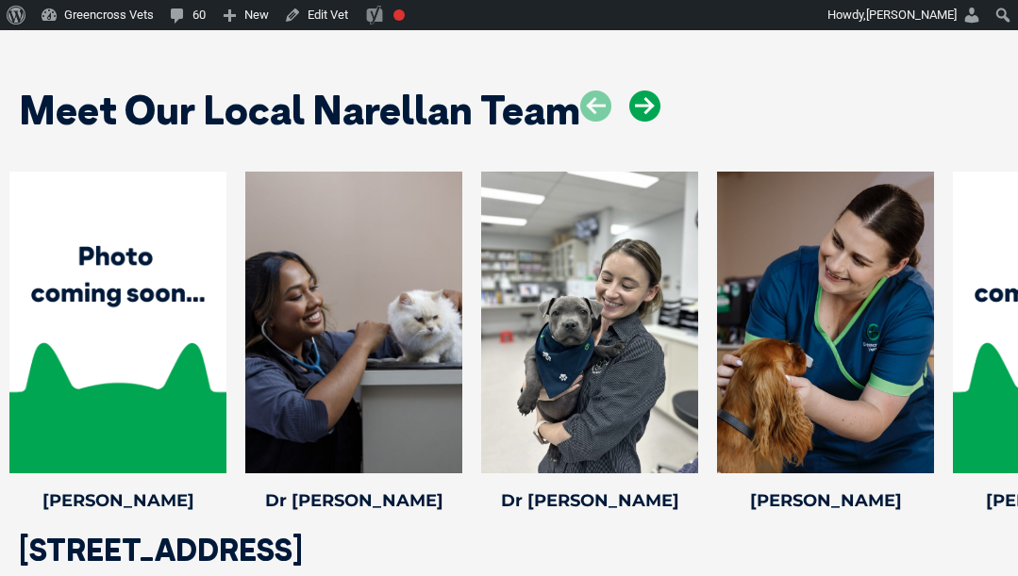
click at [637, 91] on icon at bounding box center [644, 106] width 31 height 31
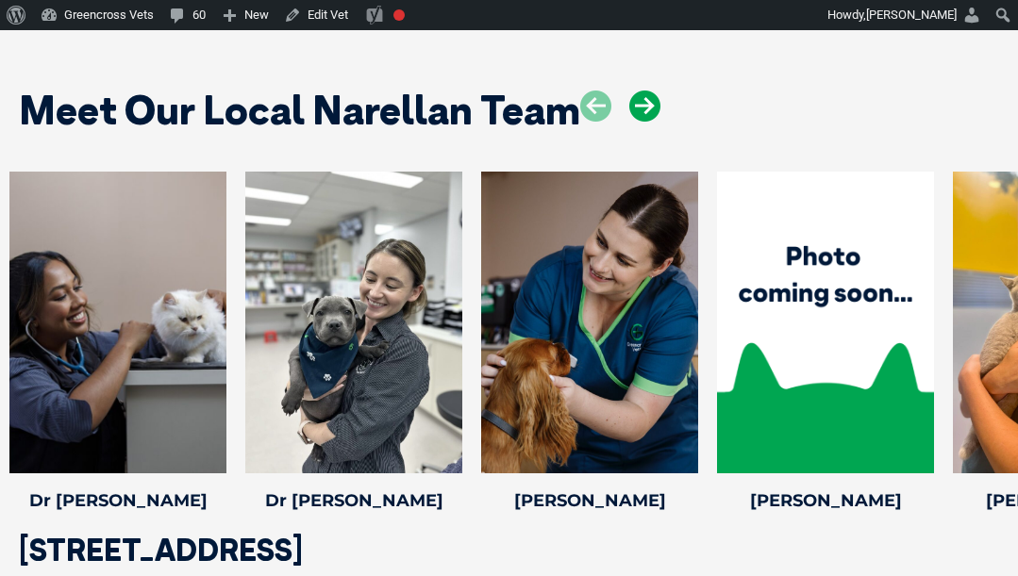
click at [637, 91] on icon at bounding box center [644, 106] width 31 height 31
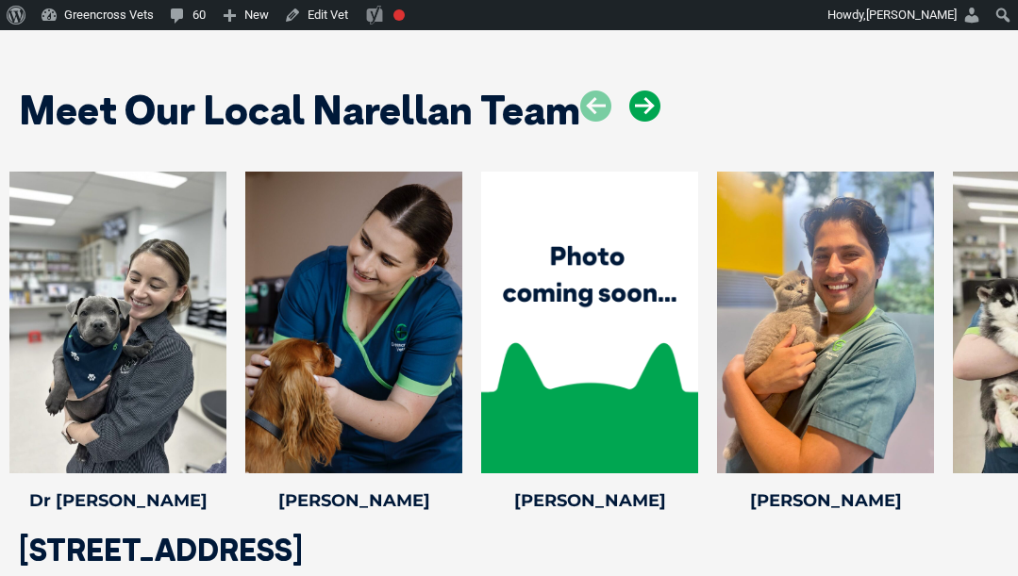
click at [637, 91] on icon at bounding box center [644, 106] width 31 height 31
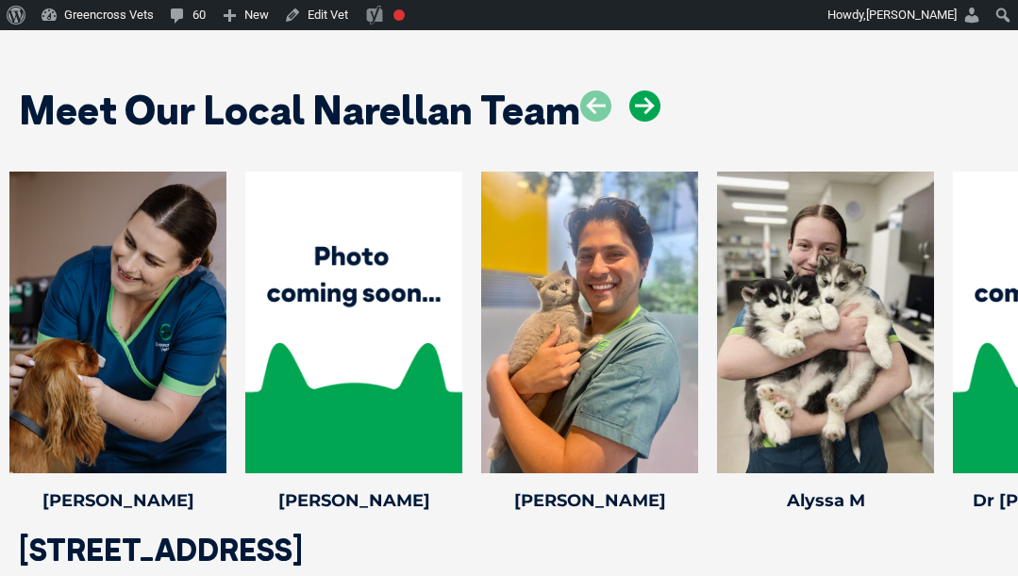
click at [637, 91] on icon at bounding box center [644, 106] width 31 height 31
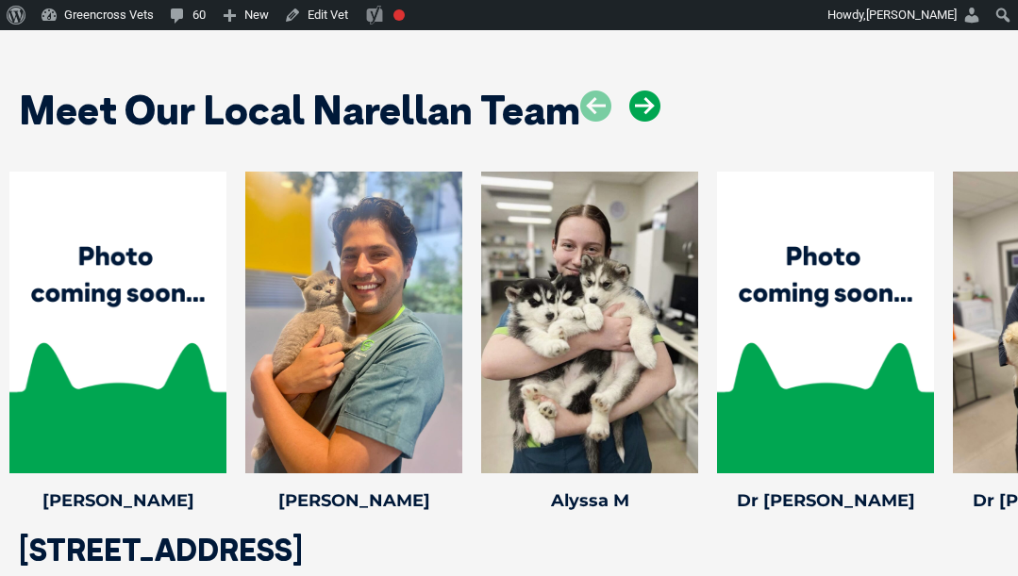
click at [642, 91] on icon at bounding box center [644, 106] width 31 height 31
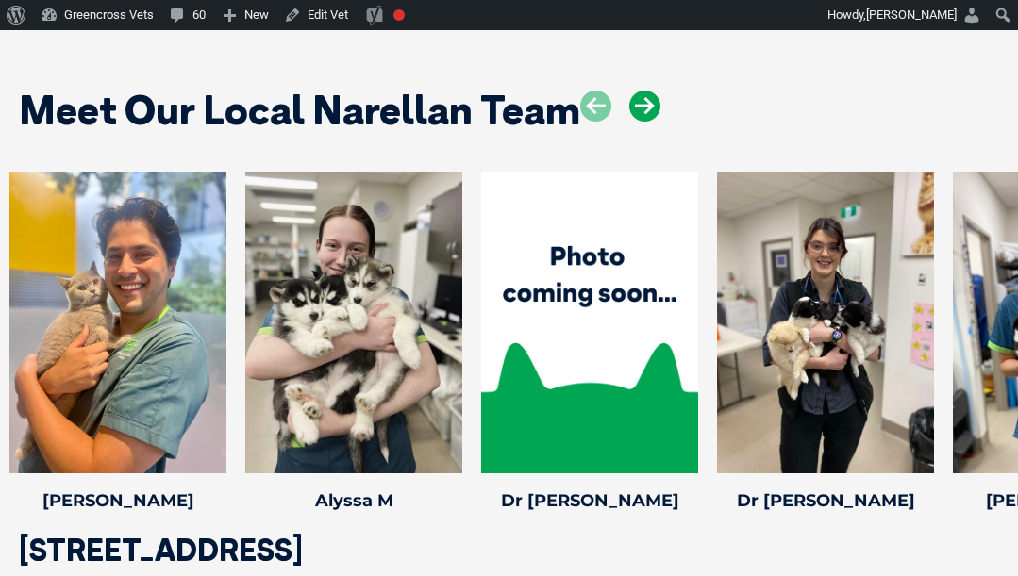
click at [642, 91] on icon at bounding box center [644, 106] width 31 height 31
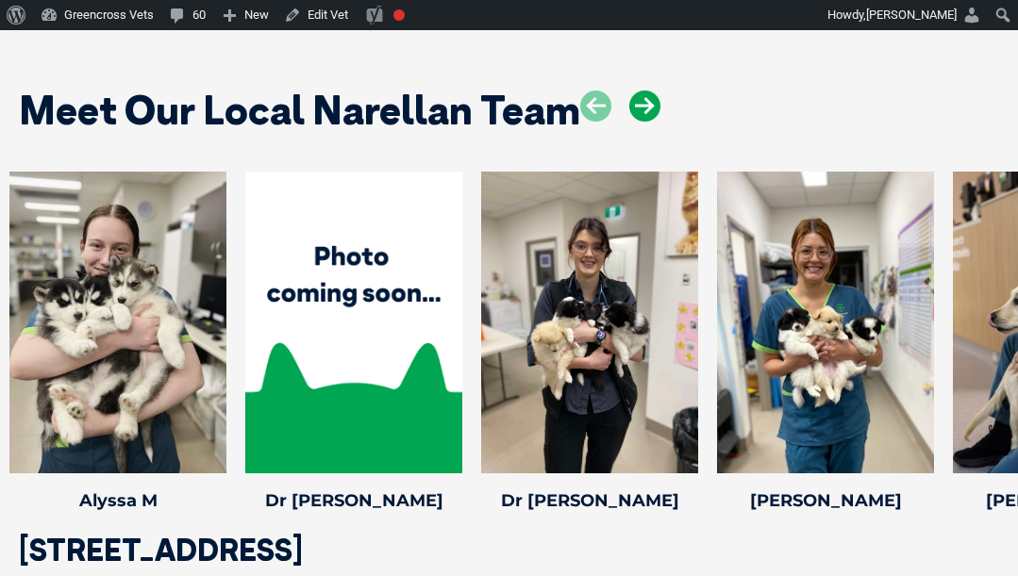
click at [642, 91] on icon at bounding box center [644, 106] width 31 height 31
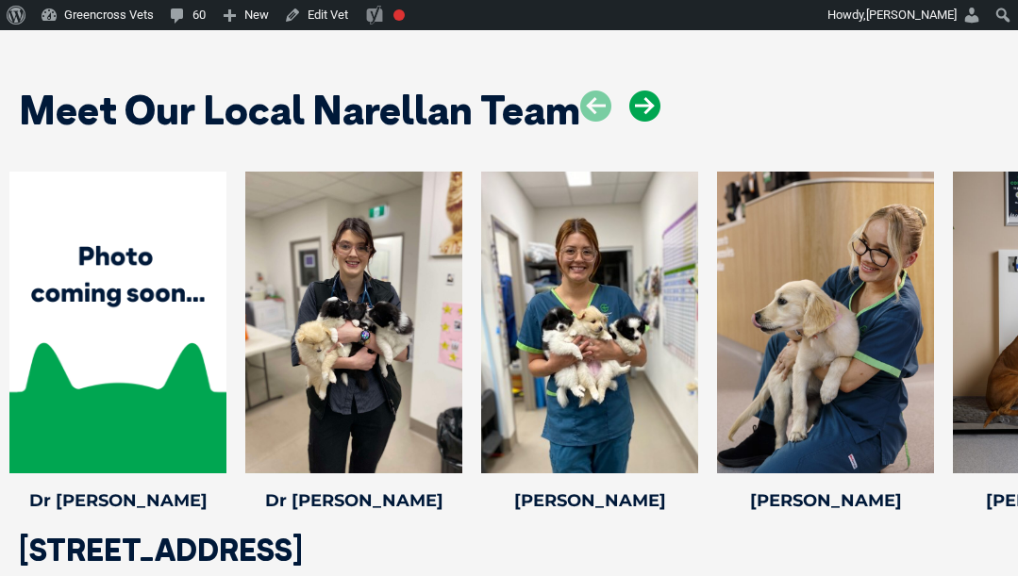
click at [642, 91] on icon at bounding box center [644, 106] width 31 height 31
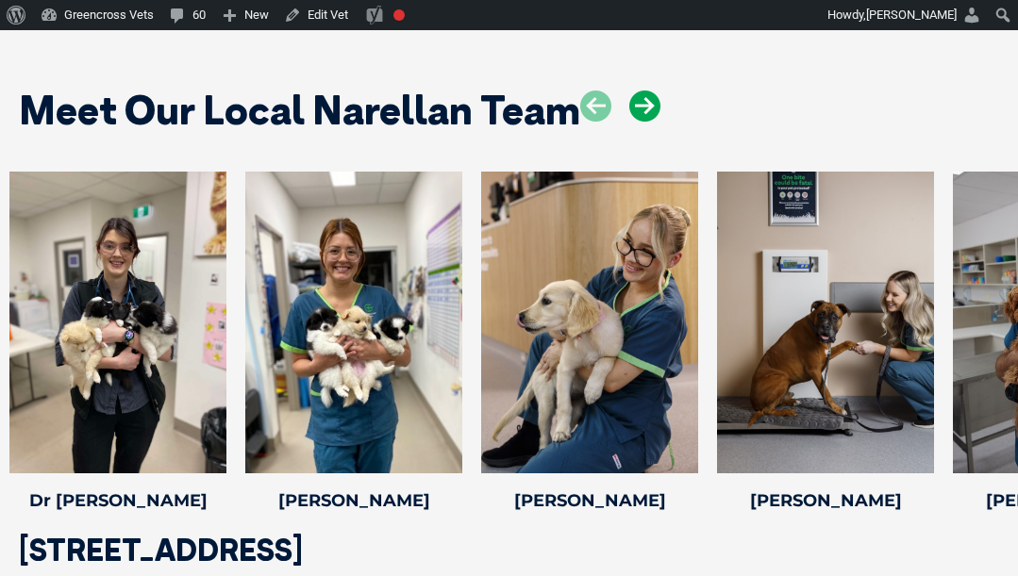
click at [650, 91] on icon at bounding box center [644, 106] width 31 height 31
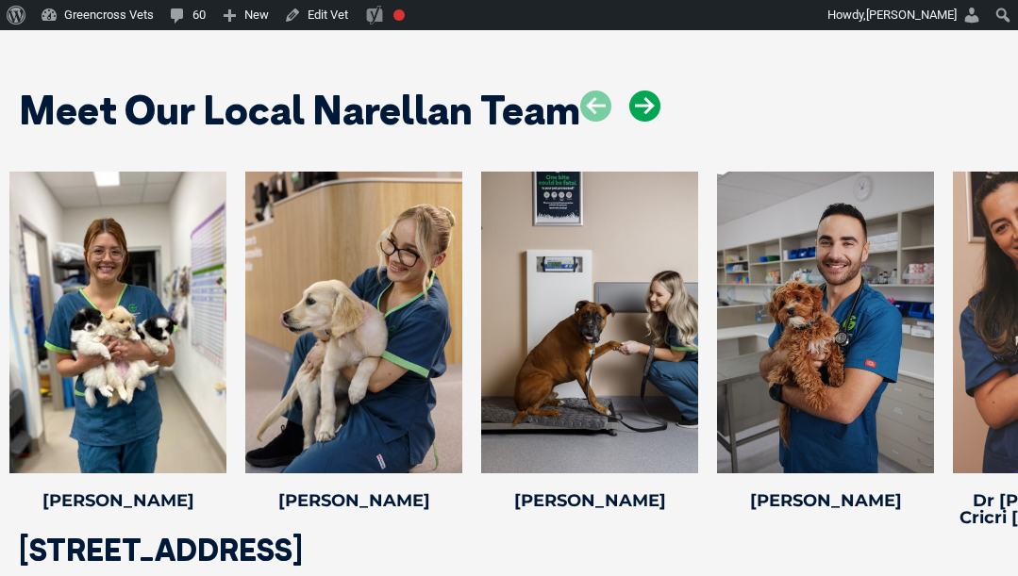
click at [650, 91] on icon at bounding box center [644, 106] width 31 height 31
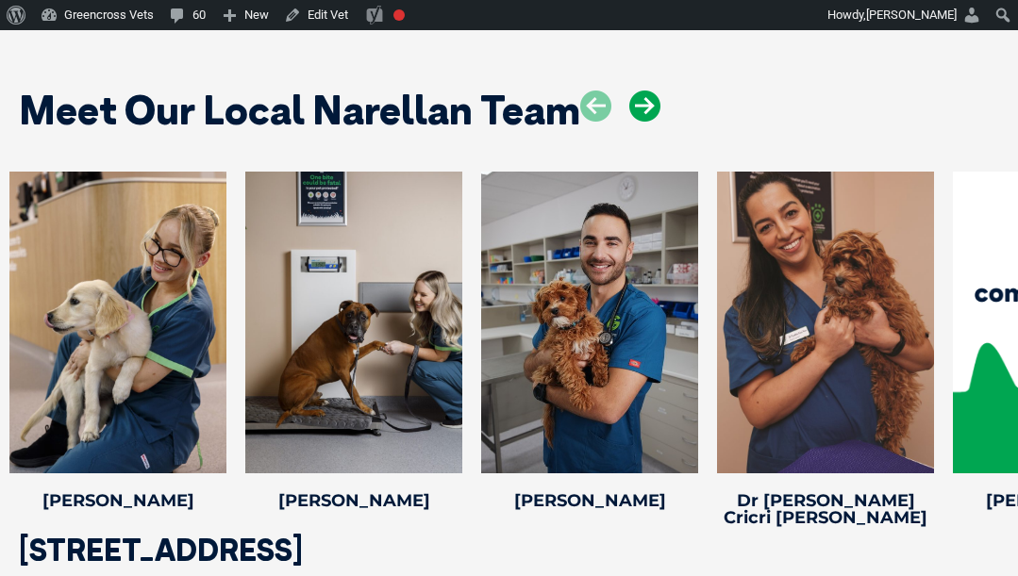
click at [638, 91] on icon at bounding box center [644, 106] width 31 height 31
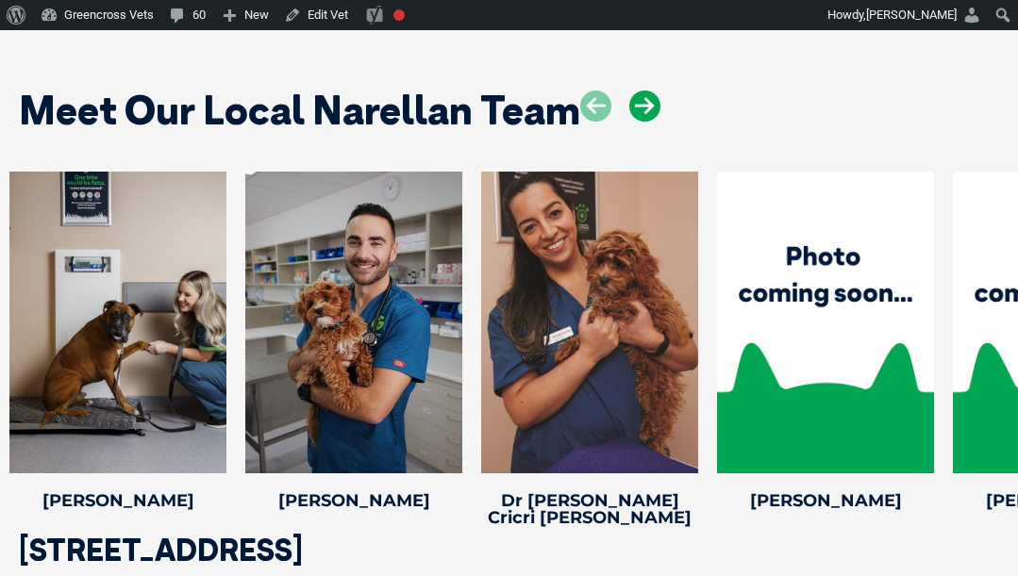
click at [638, 91] on icon at bounding box center [644, 106] width 31 height 31
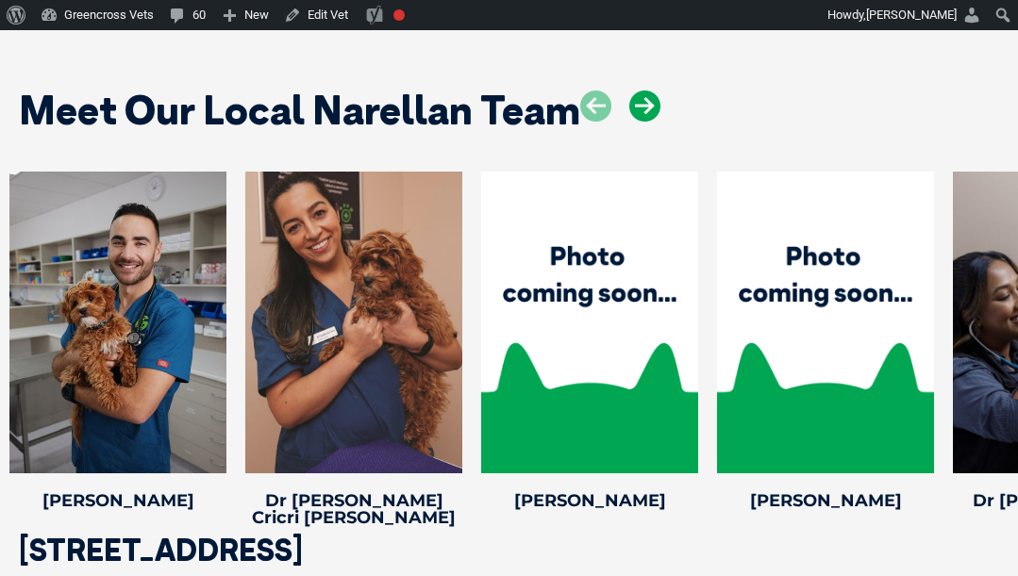
click at [638, 91] on icon at bounding box center [644, 106] width 31 height 31
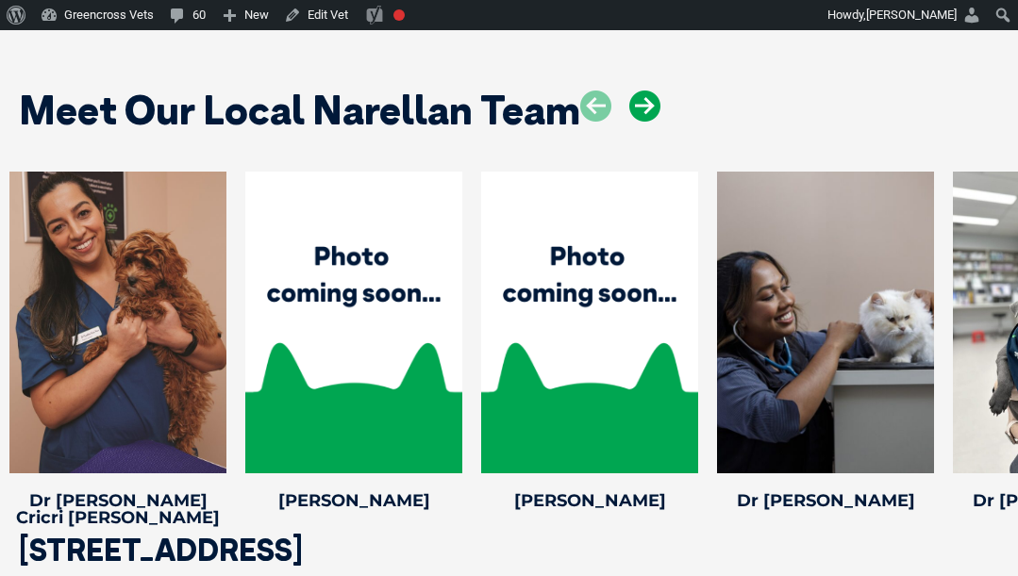
click at [640, 91] on icon at bounding box center [644, 106] width 31 height 31
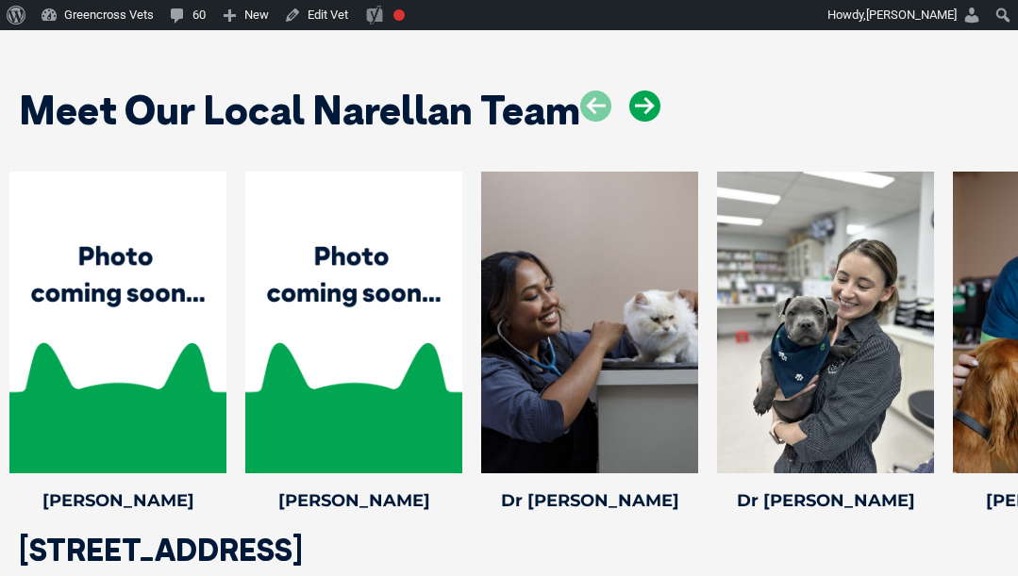
click at [640, 91] on icon at bounding box center [644, 106] width 31 height 31
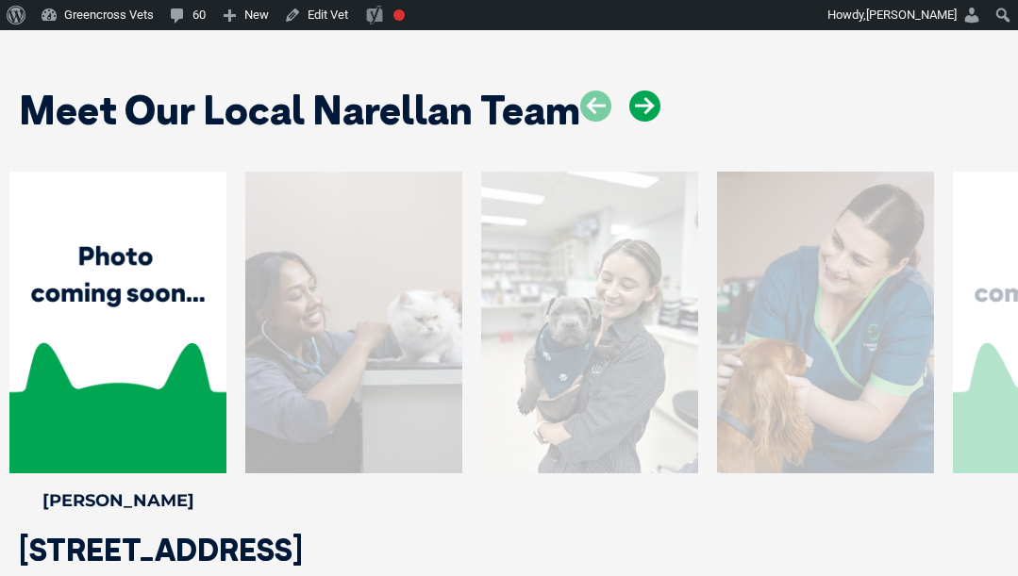
click at [640, 91] on icon at bounding box center [644, 106] width 31 height 31
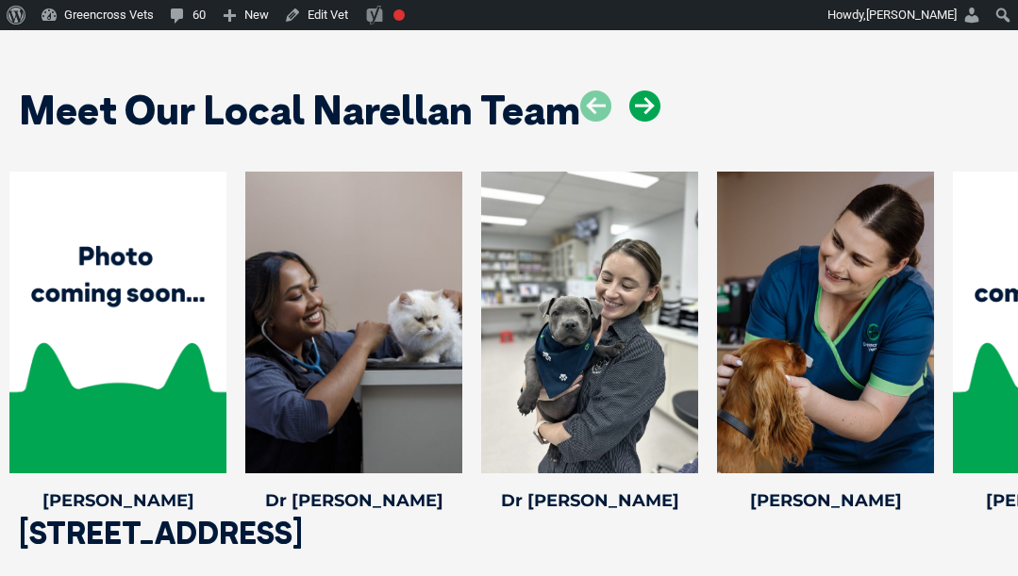
click at [637, 91] on icon at bounding box center [644, 106] width 31 height 31
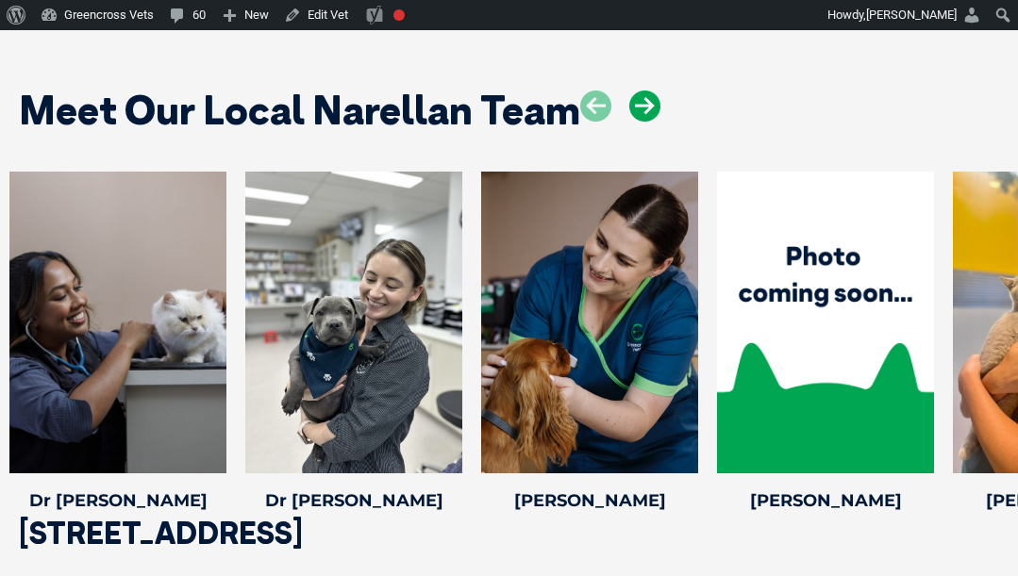
click at [637, 91] on icon at bounding box center [644, 106] width 31 height 31
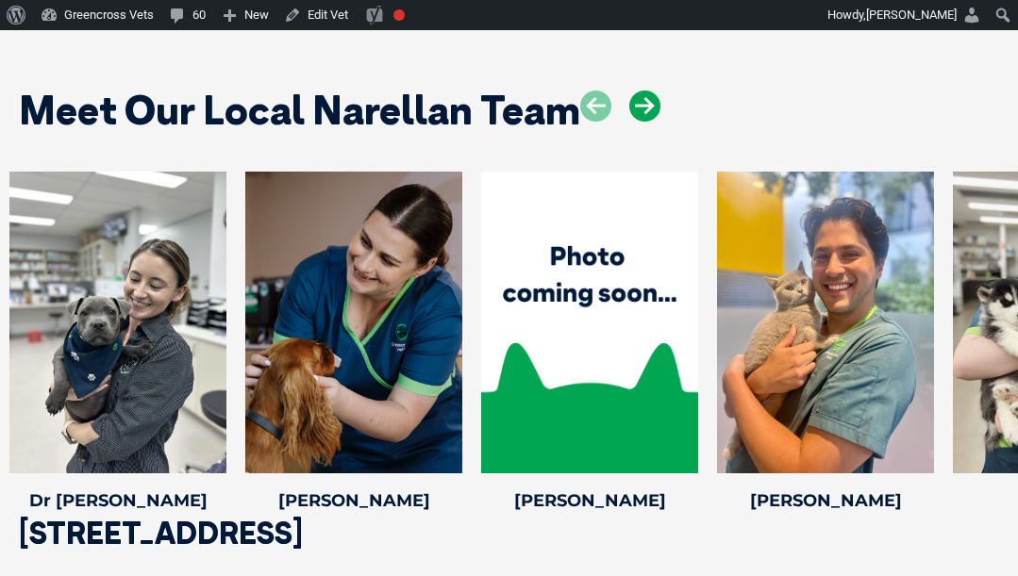
click at [637, 91] on icon at bounding box center [644, 106] width 31 height 31
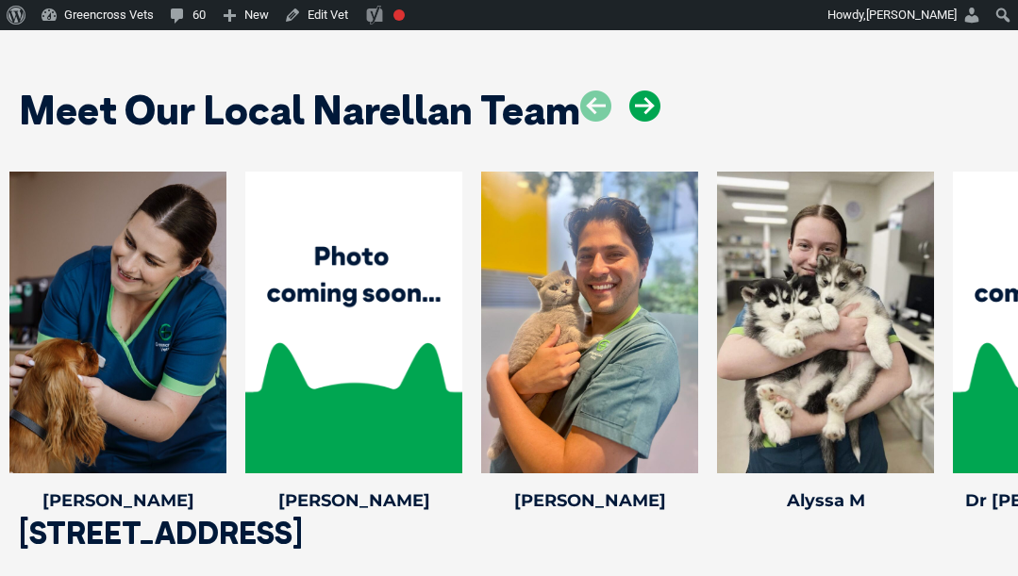
click at [637, 91] on icon at bounding box center [644, 106] width 31 height 31
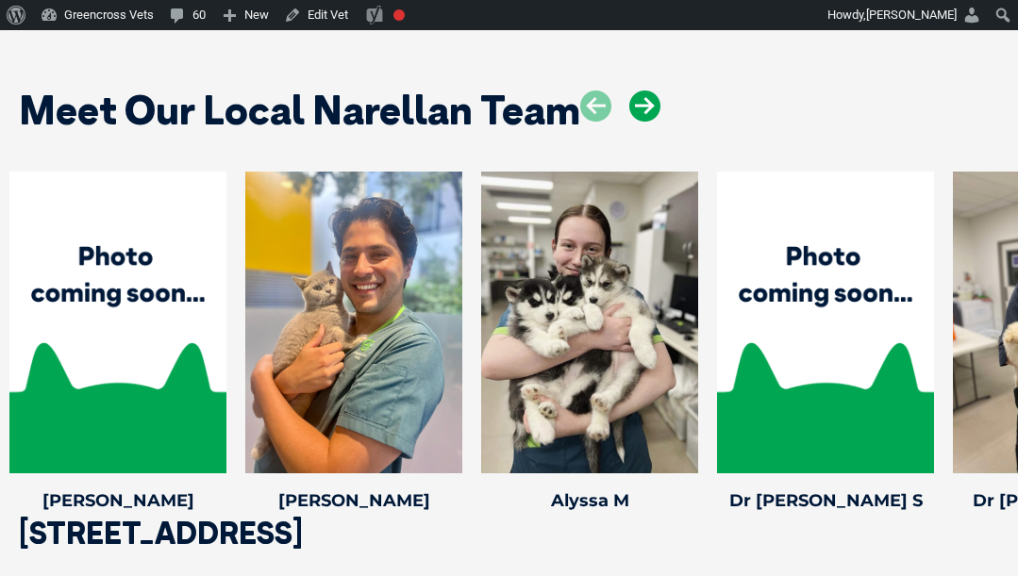
click at [637, 91] on icon at bounding box center [644, 106] width 31 height 31
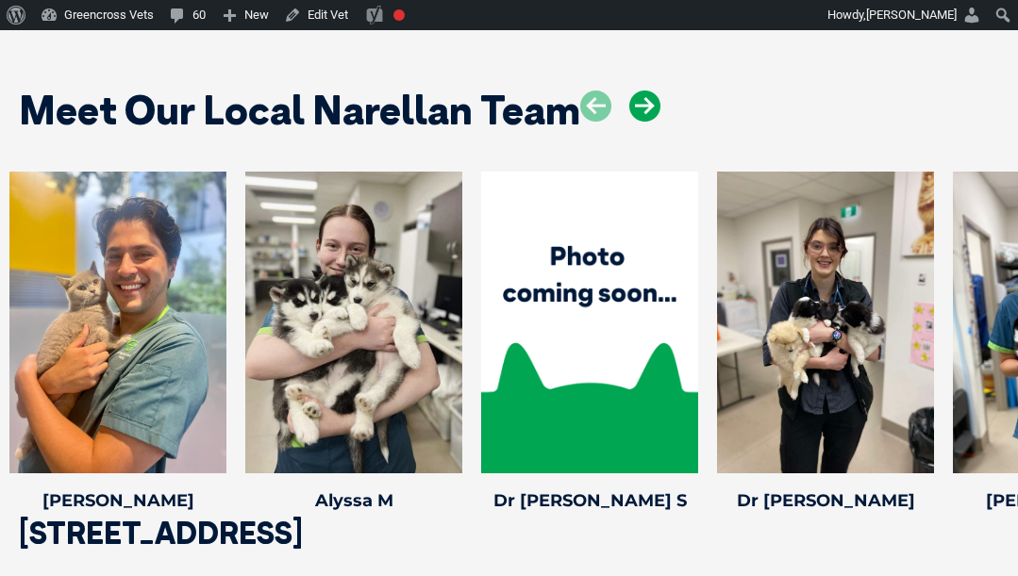
click at [637, 91] on icon at bounding box center [644, 106] width 31 height 31
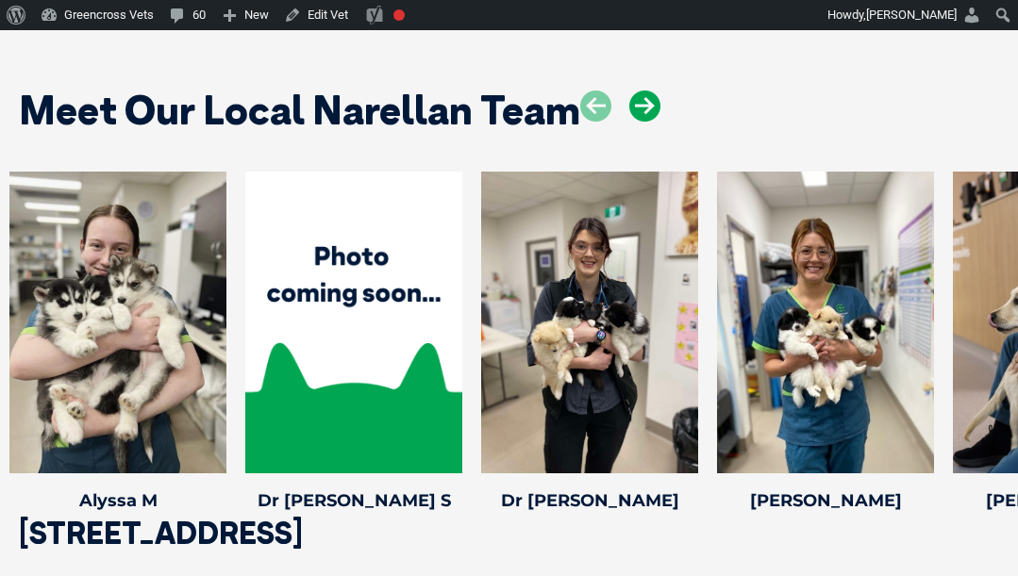
click at [637, 91] on icon at bounding box center [644, 106] width 31 height 31
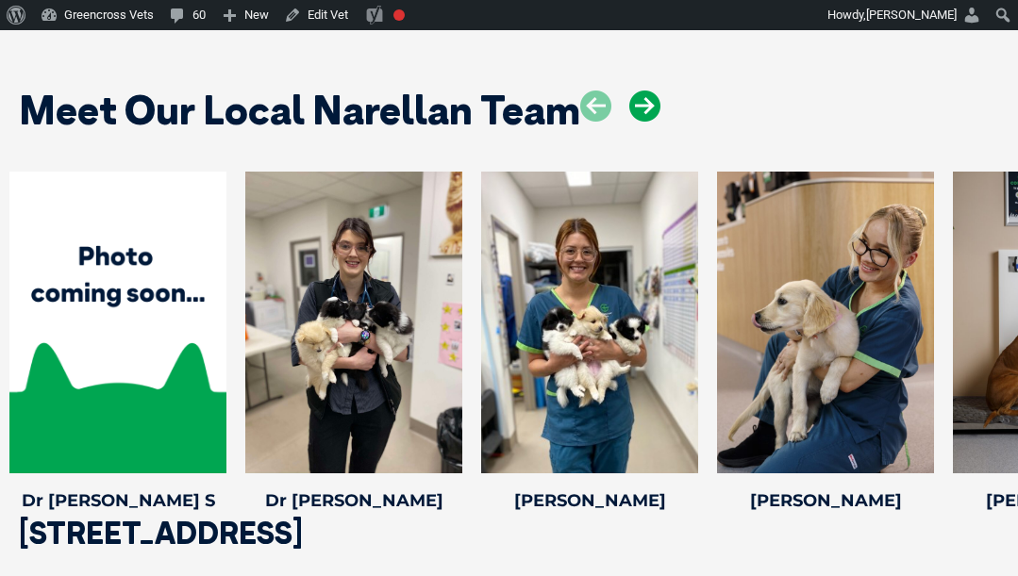
click at [637, 91] on icon at bounding box center [644, 106] width 31 height 31
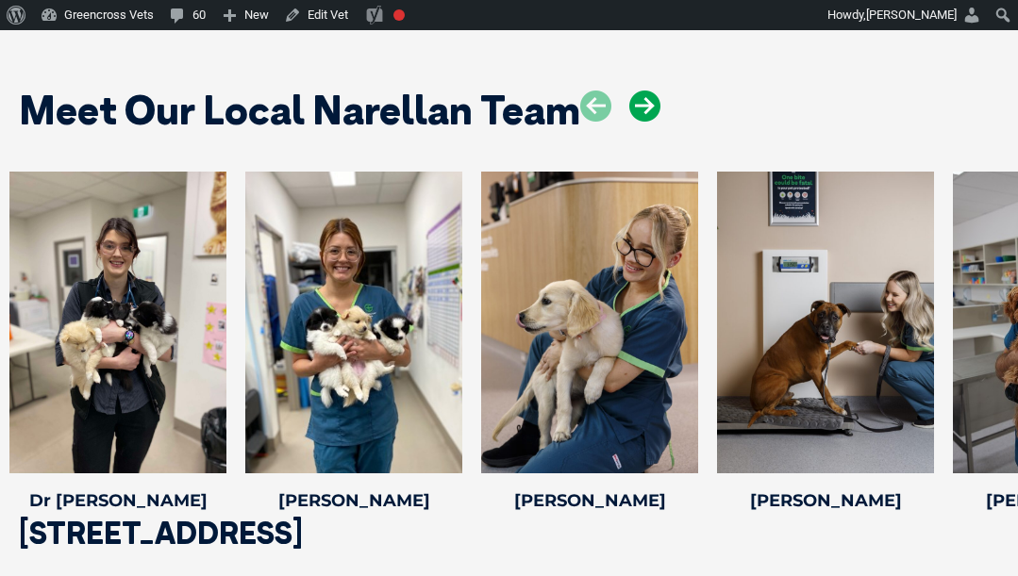
click at [637, 91] on icon at bounding box center [644, 106] width 31 height 31
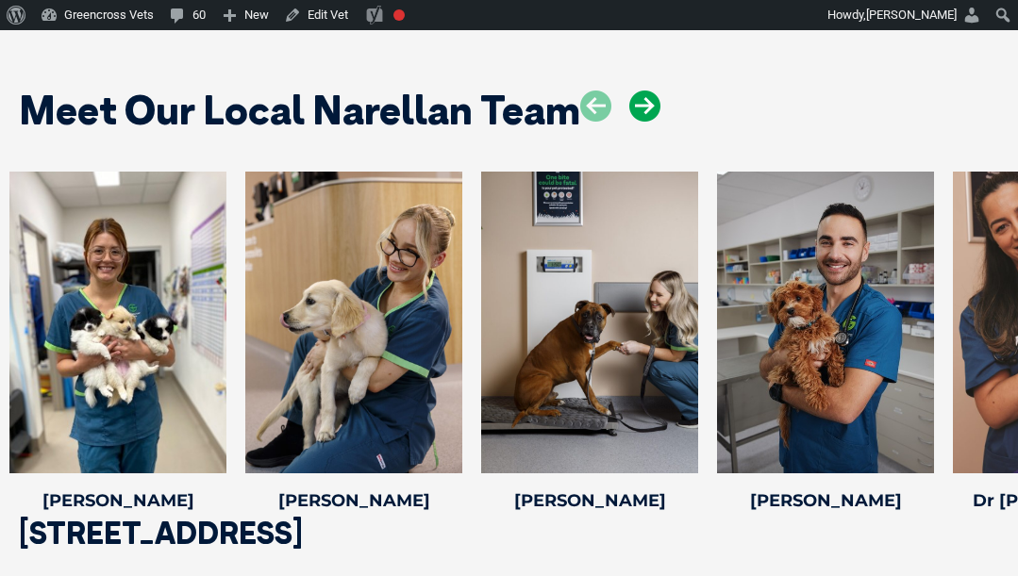
click at [637, 91] on icon at bounding box center [644, 106] width 31 height 31
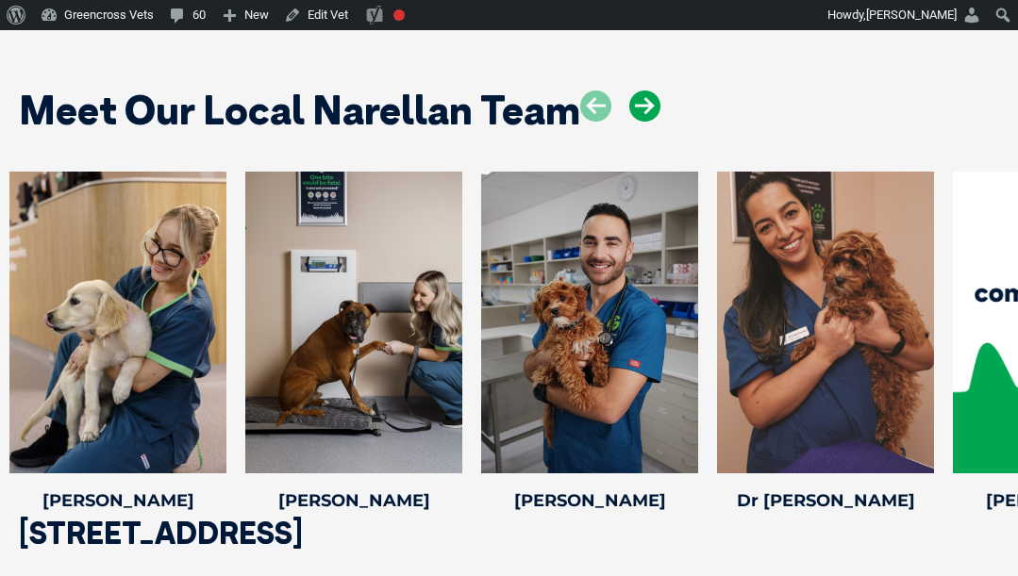
click at [637, 91] on icon at bounding box center [644, 106] width 31 height 31
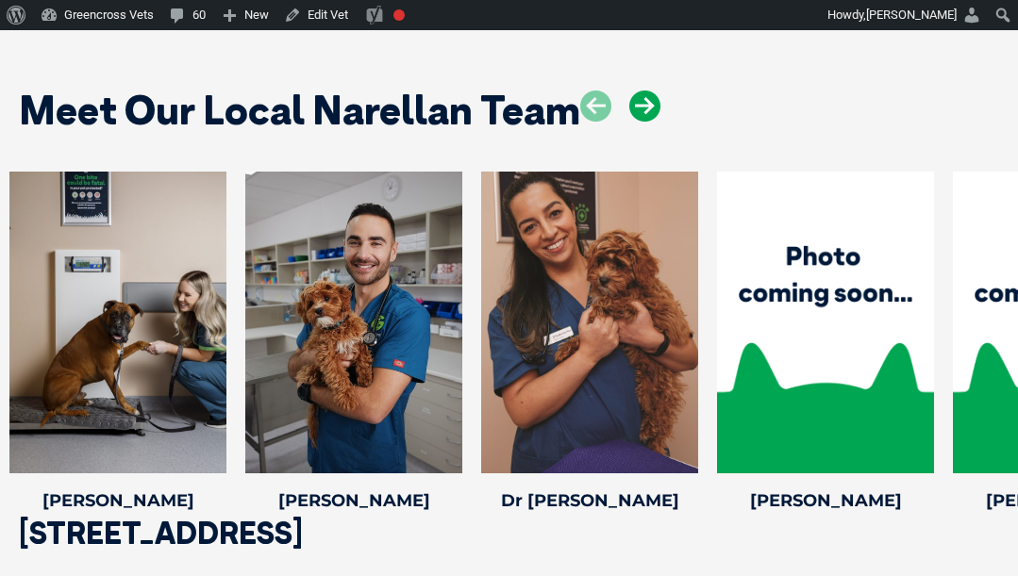
click at [637, 91] on icon at bounding box center [644, 106] width 31 height 31
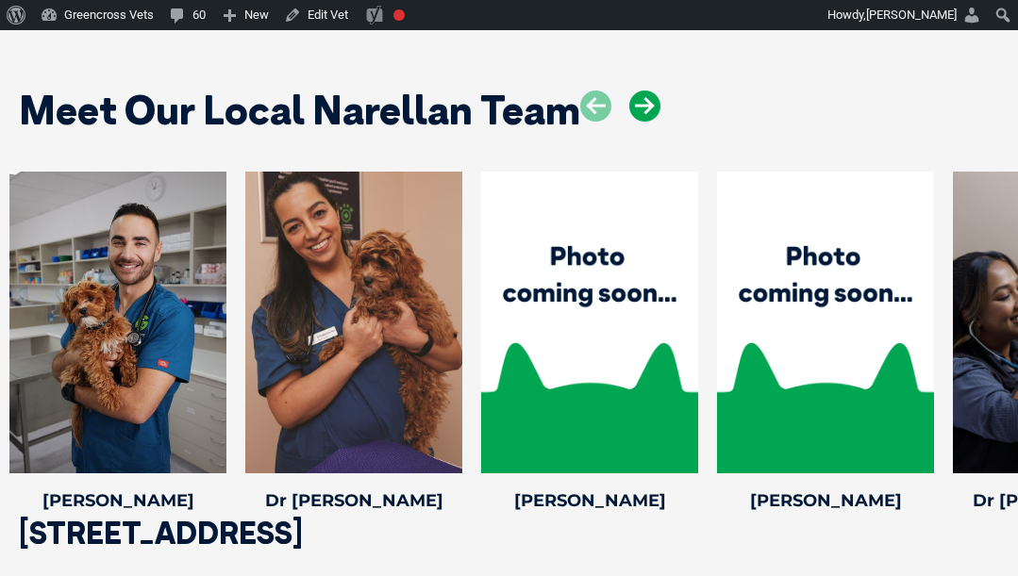
click at [637, 91] on icon at bounding box center [644, 106] width 31 height 31
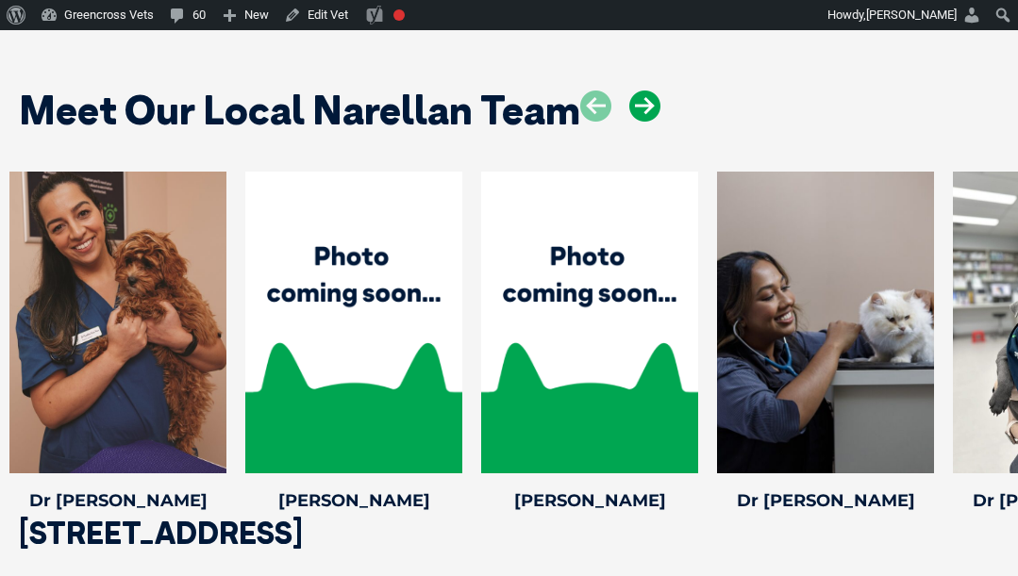
click at [637, 91] on icon at bounding box center [644, 106] width 31 height 31
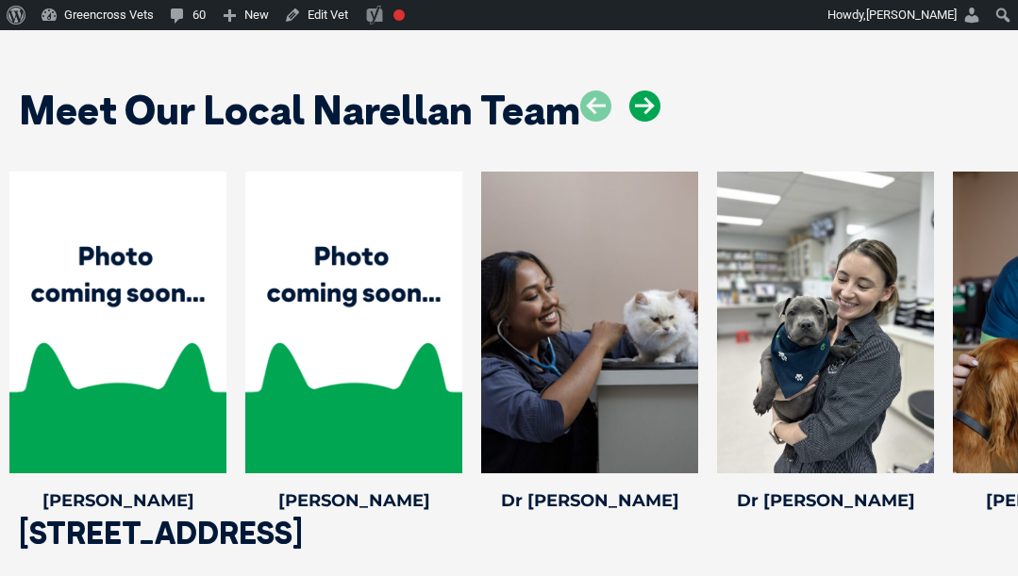
click at [637, 91] on icon at bounding box center [644, 106] width 31 height 31
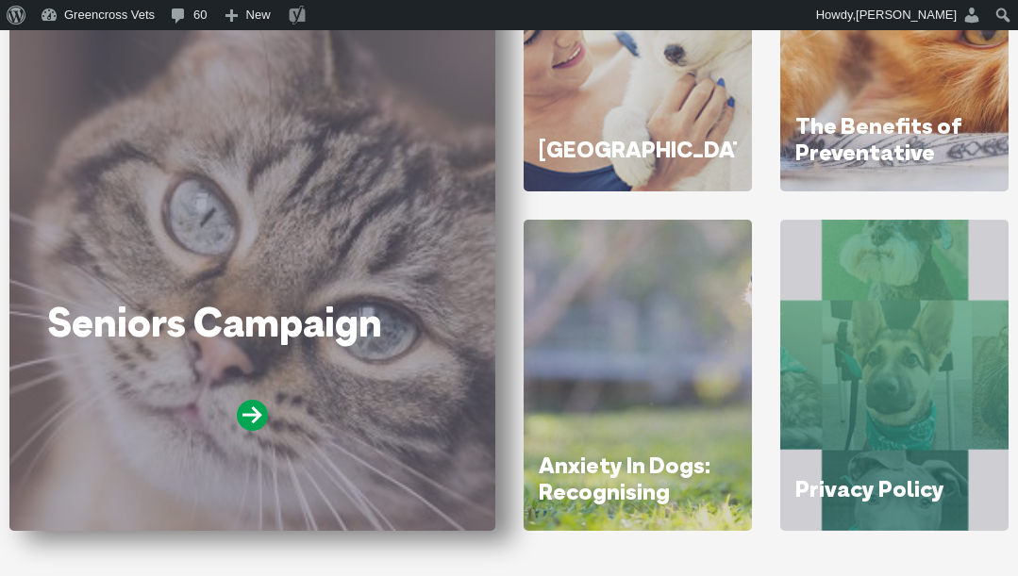
scroll to position [472, 0]
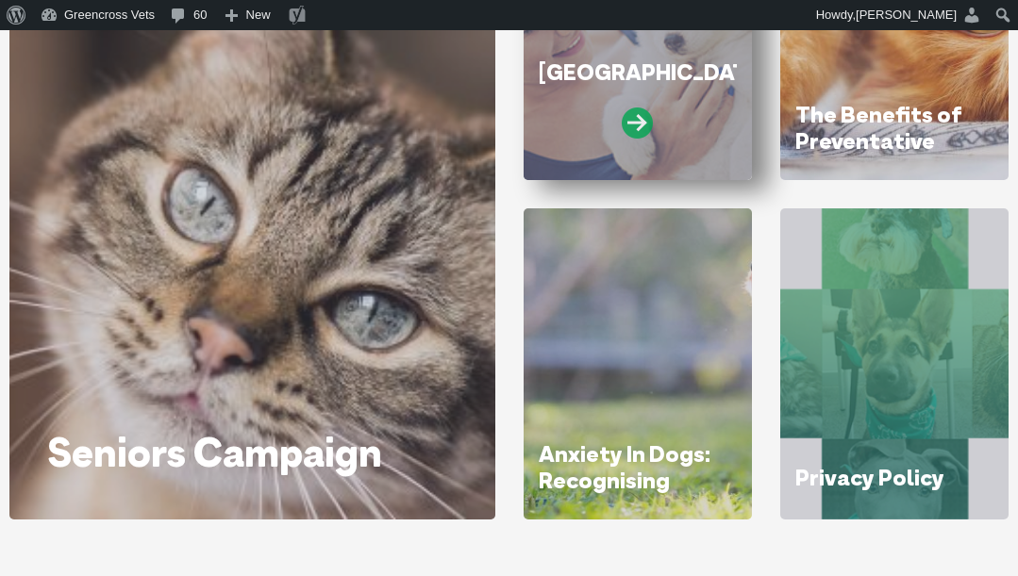
click at [643, 116] on icon at bounding box center [637, 123] width 31 height 31
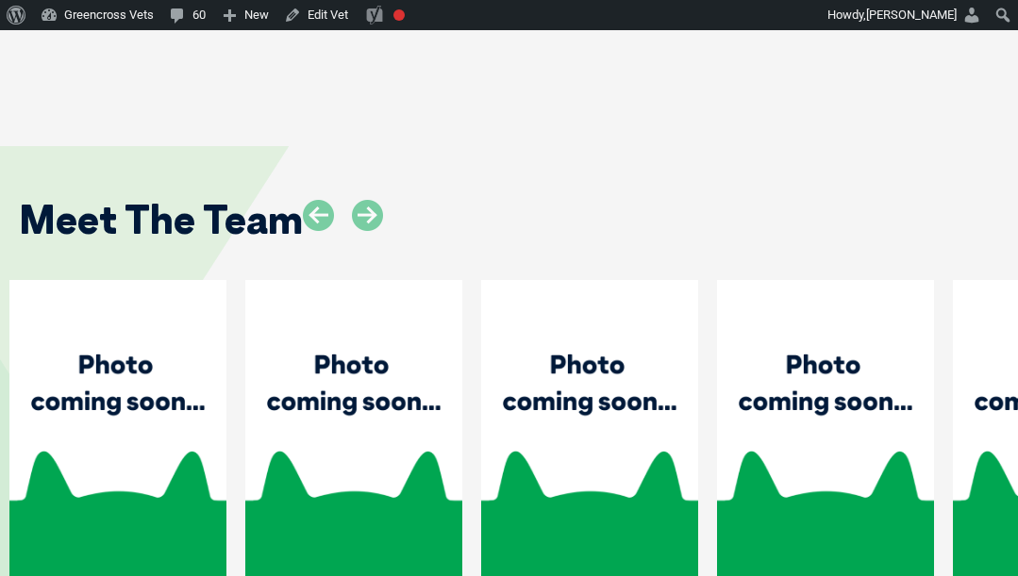
scroll to position [2830, 0]
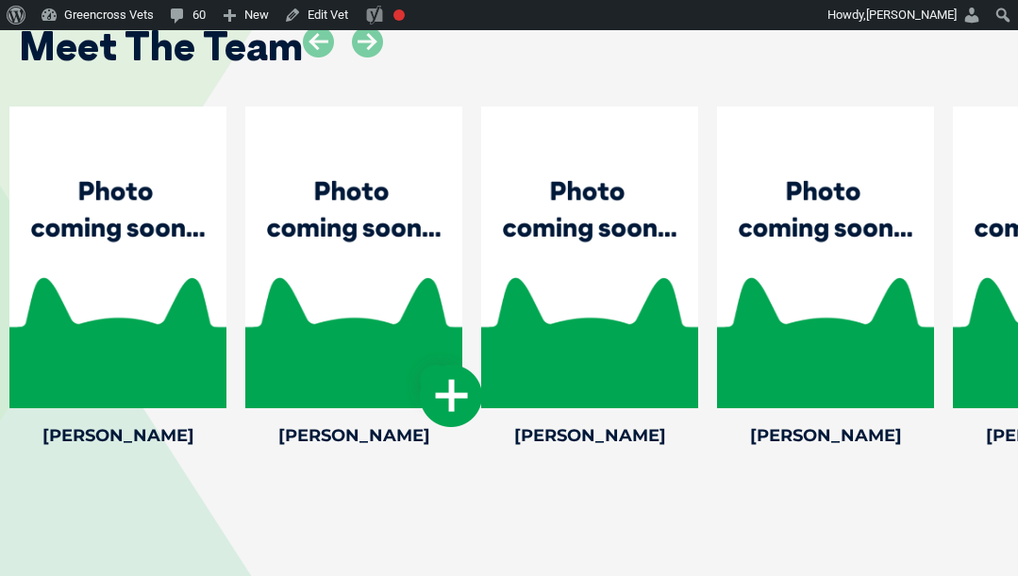
click at [433, 376] on icon at bounding box center [451, 396] width 62 height 62
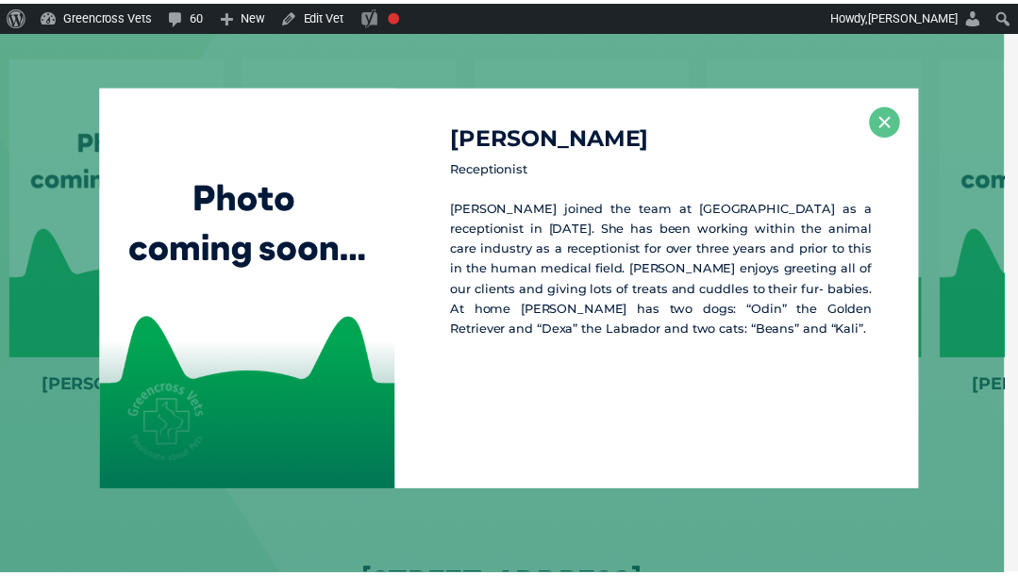
scroll to position [2881, 0]
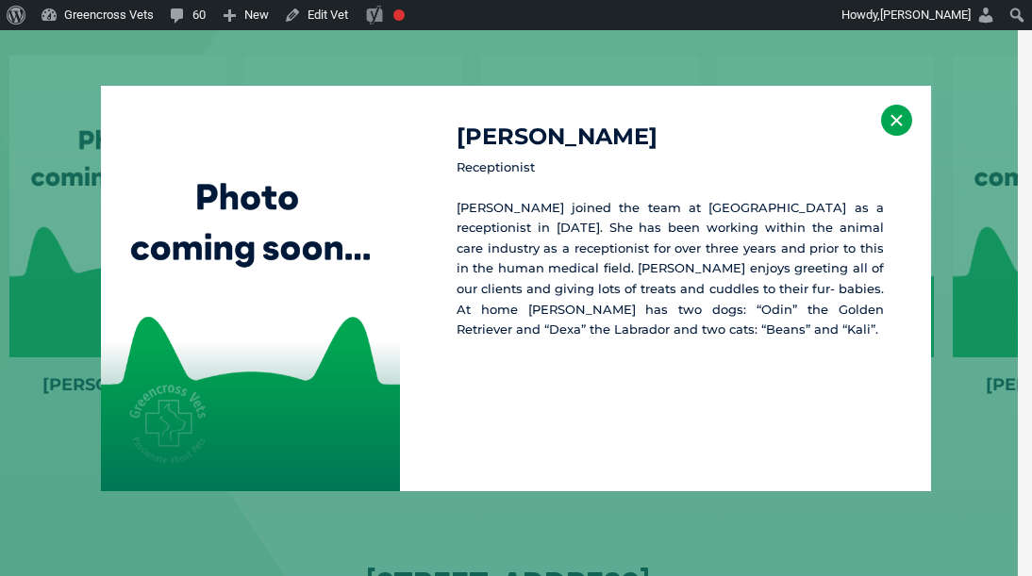
click at [896, 113] on button "×" at bounding box center [896, 120] width 31 height 31
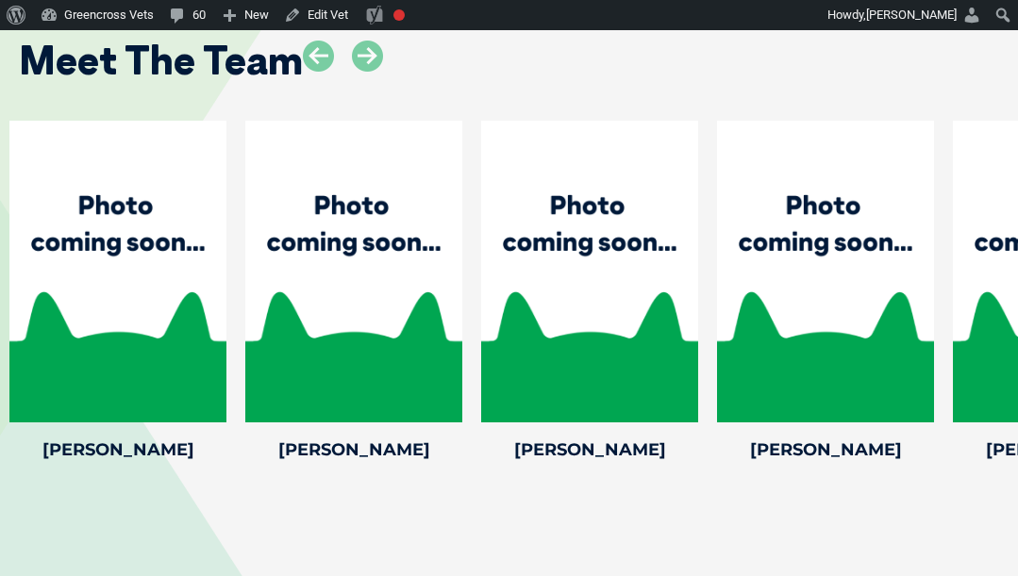
scroll to position [2787, 0]
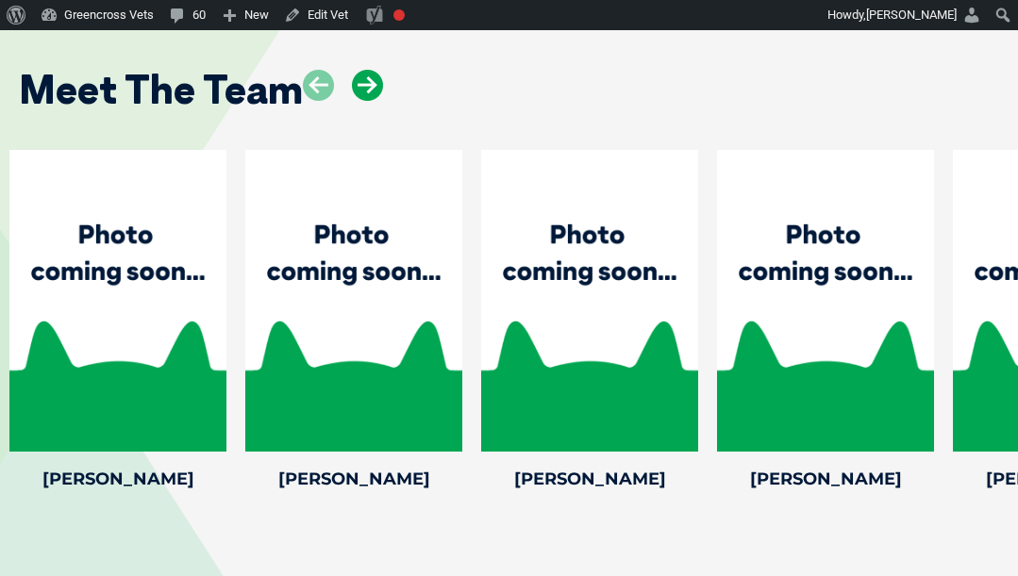
click at [374, 70] on icon at bounding box center [367, 85] width 31 height 31
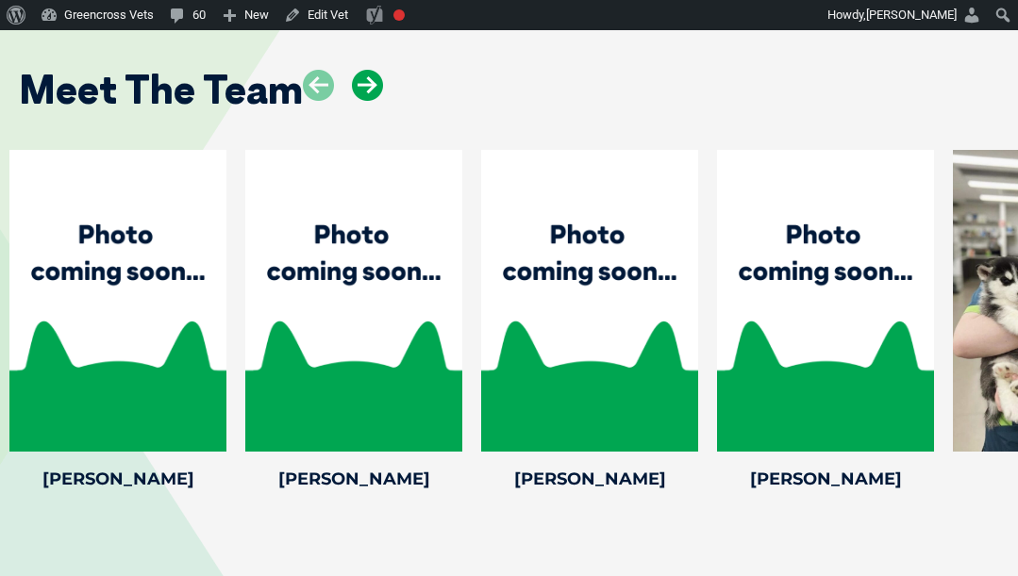
click at [374, 70] on icon at bounding box center [367, 85] width 31 height 31
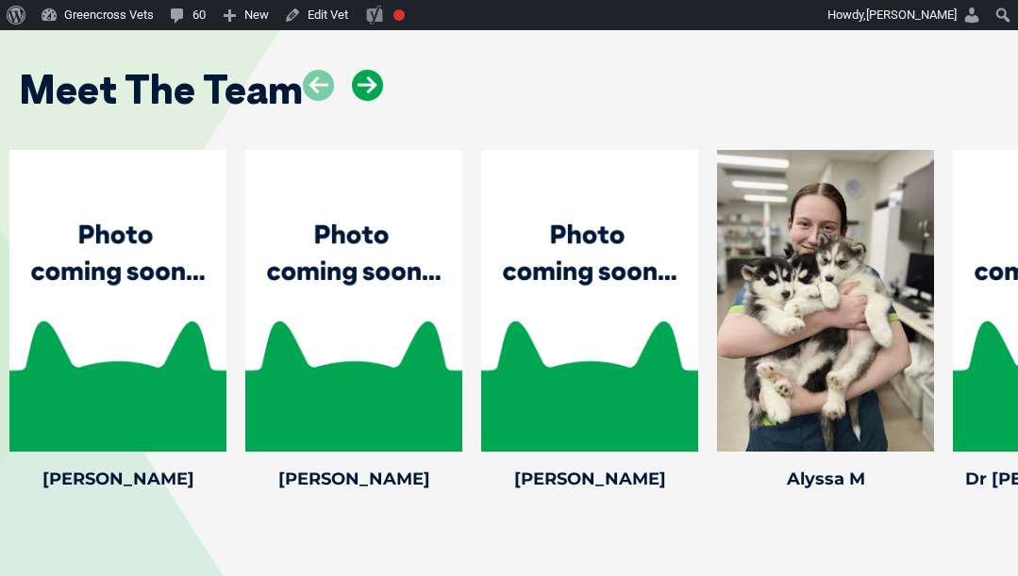
click at [374, 70] on icon at bounding box center [367, 85] width 31 height 31
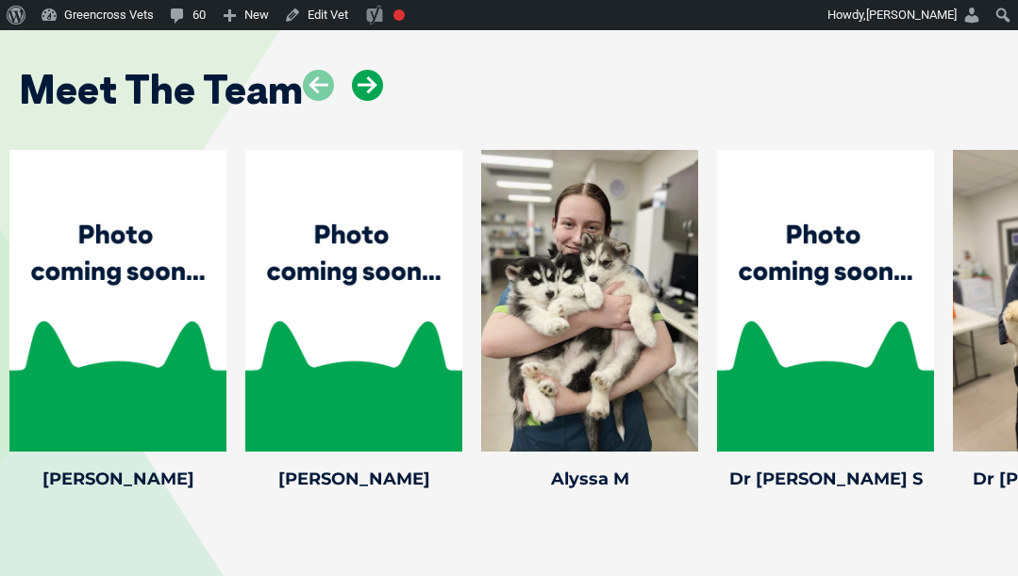
click at [374, 70] on icon at bounding box center [367, 85] width 31 height 31
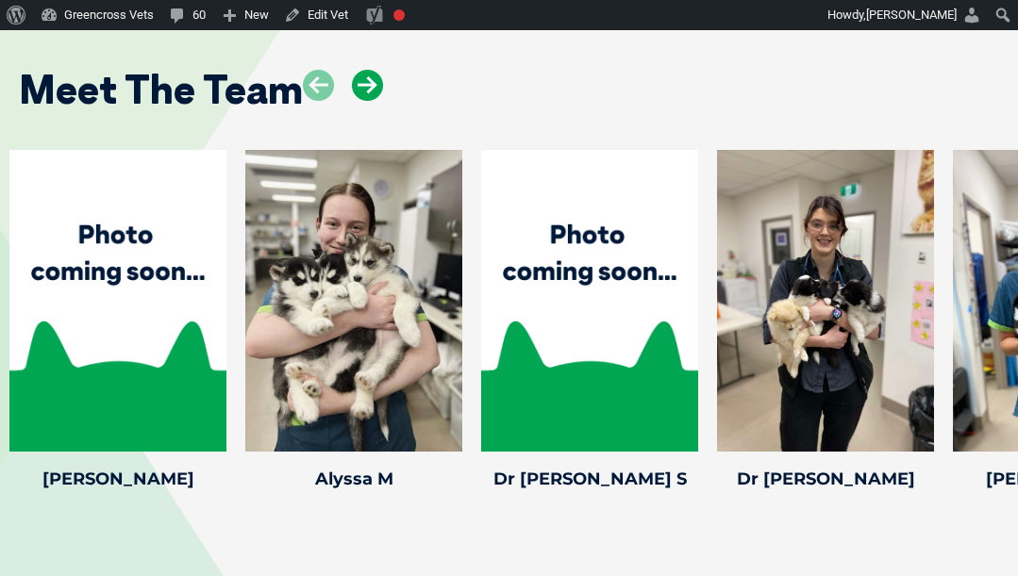
click at [374, 70] on icon at bounding box center [367, 85] width 31 height 31
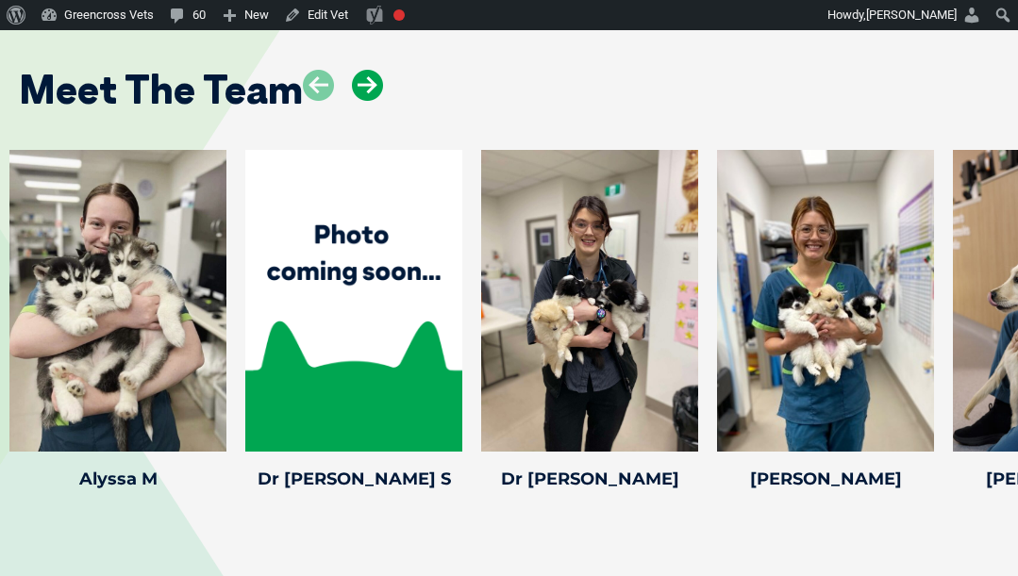
click at [374, 70] on icon at bounding box center [367, 85] width 31 height 31
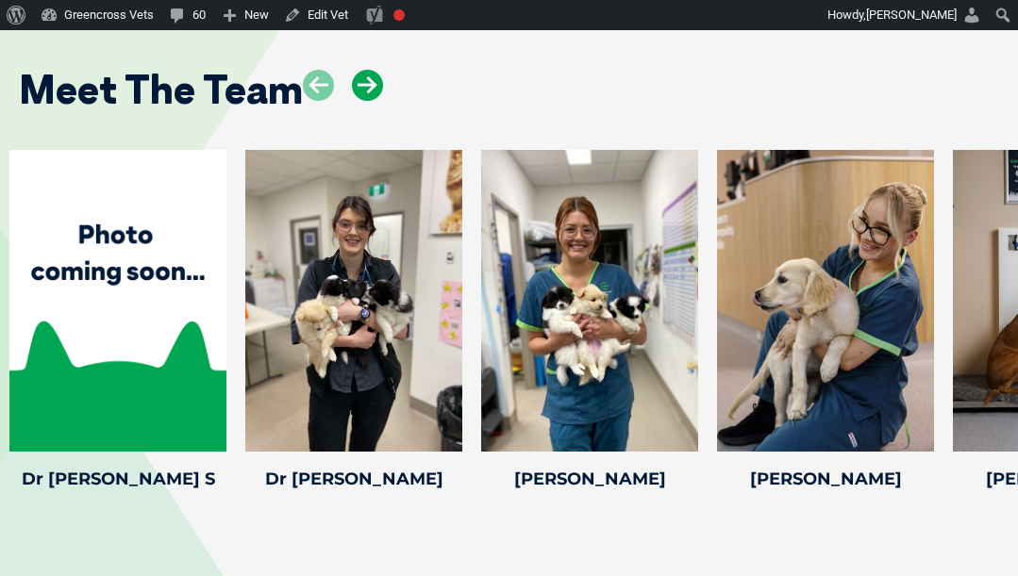
click at [374, 70] on icon at bounding box center [367, 85] width 31 height 31
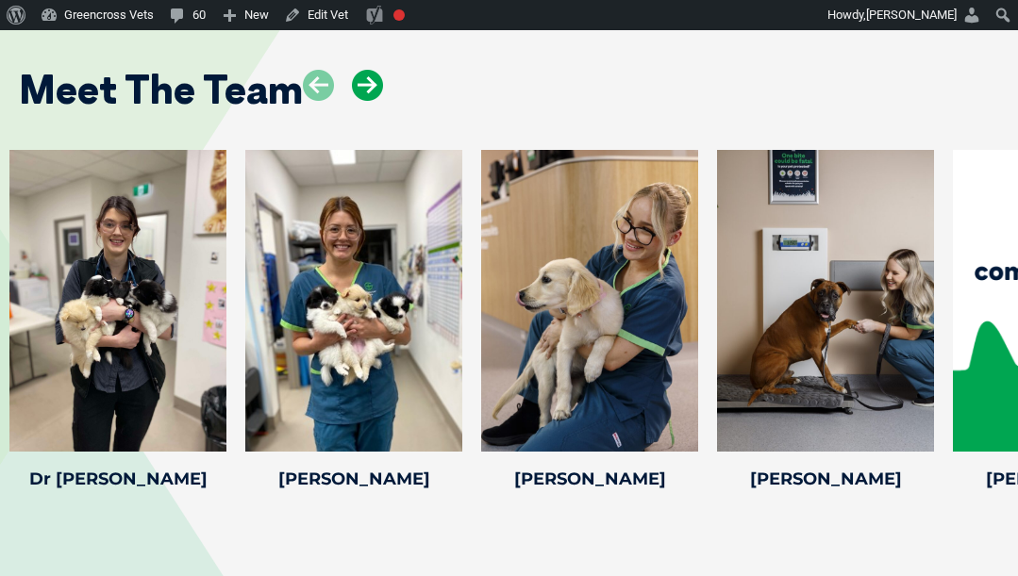
click at [374, 70] on icon at bounding box center [367, 85] width 31 height 31
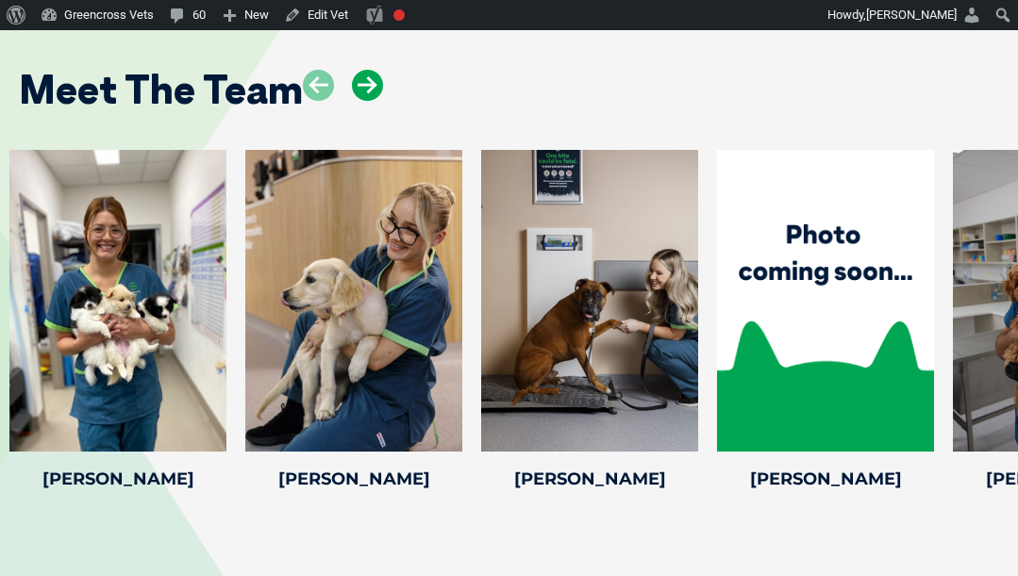
click at [374, 70] on icon at bounding box center [367, 85] width 31 height 31
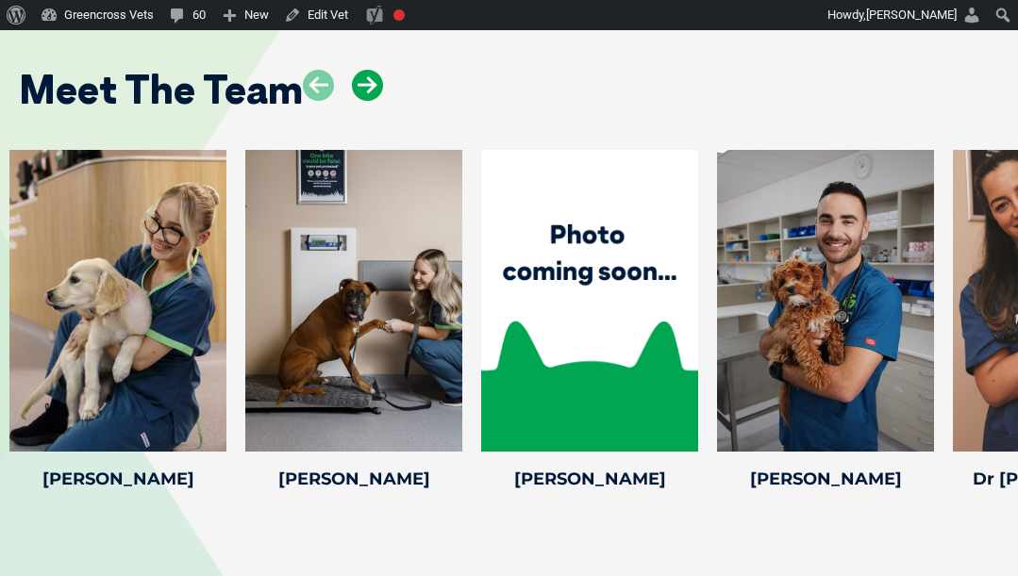
click at [374, 70] on icon at bounding box center [367, 85] width 31 height 31
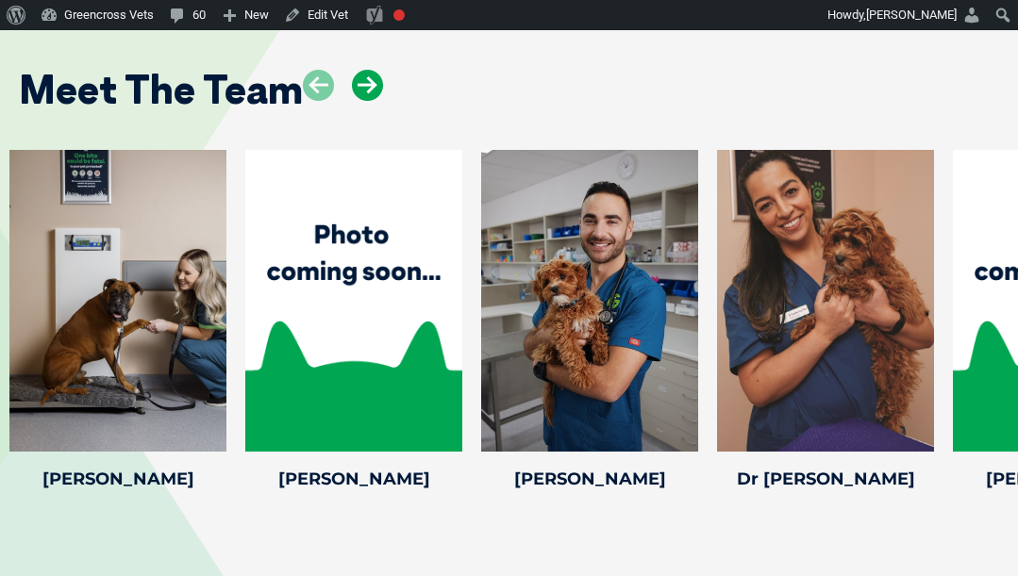
click at [374, 70] on icon at bounding box center [367, 85] width 31 height 31
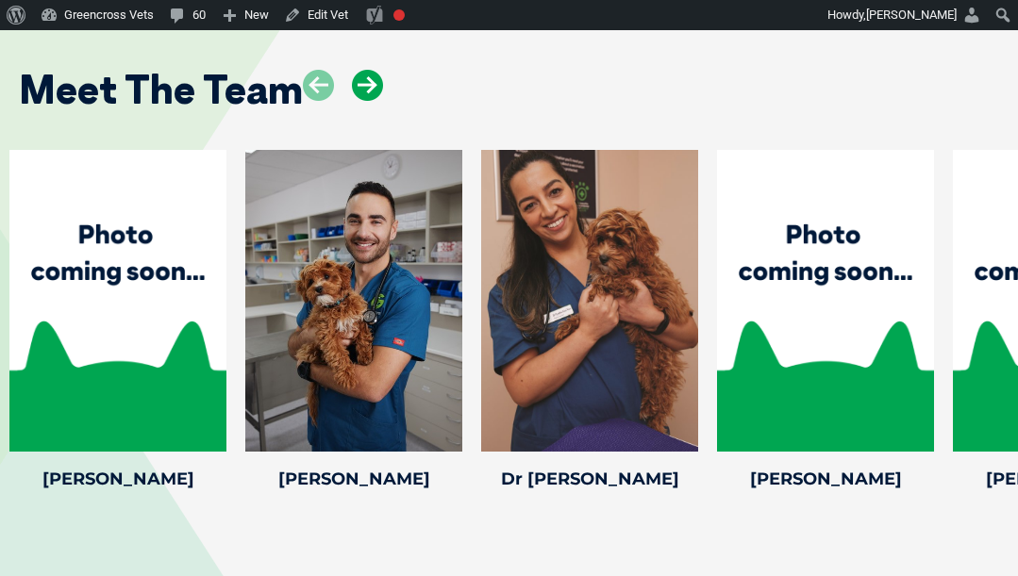
click at [374, 70] on icon at bounding box center [367, 85] width 31 height 31
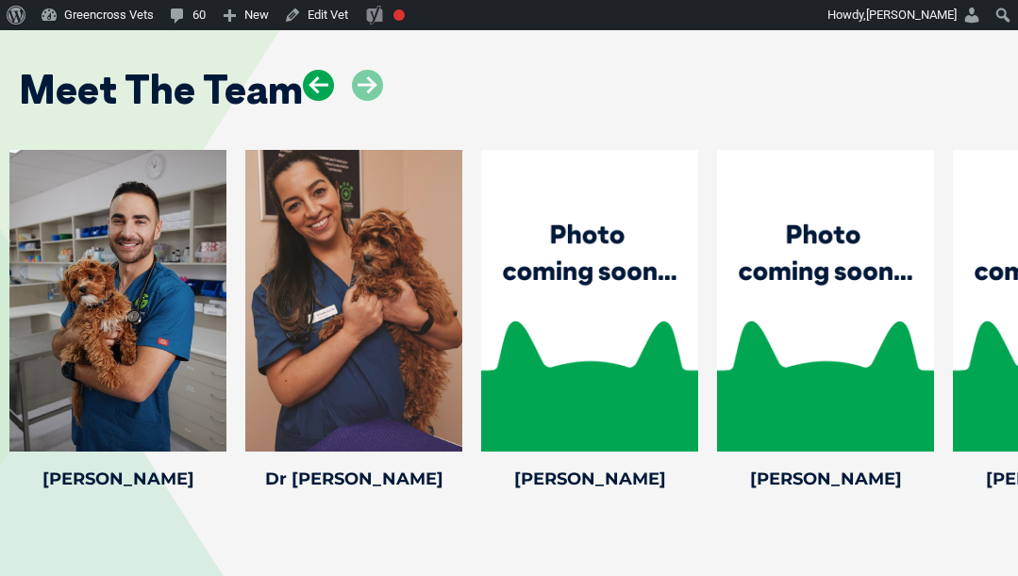
click at [326, 70] on icon at bounding box center [318, 85] width 31 height 31
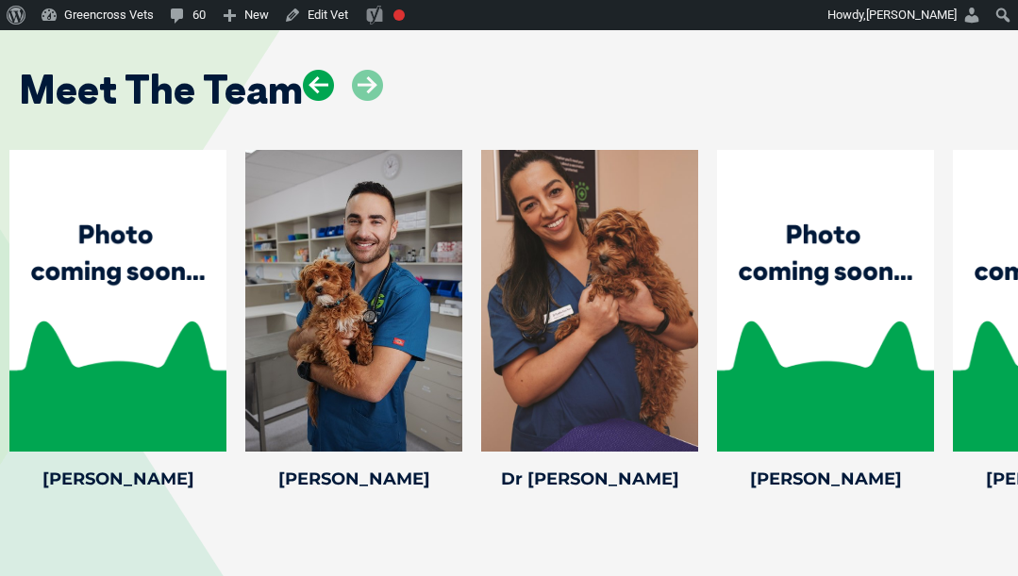
click at [326, 70] on icon at bounding box center [318, 85] width 31 height 31
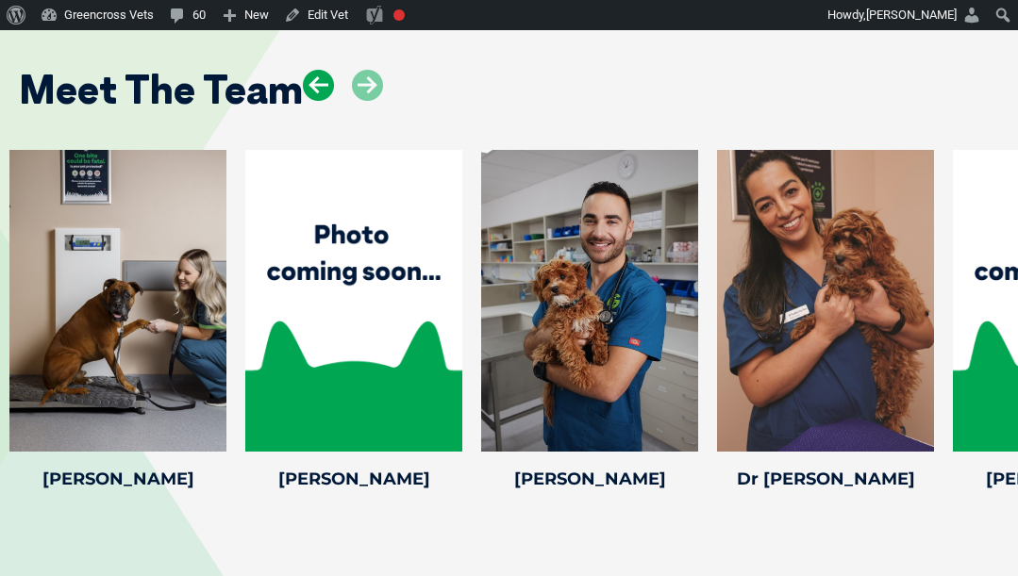
click at [326, 70] on icon at bounding box center [318, 85] width 31 height 31
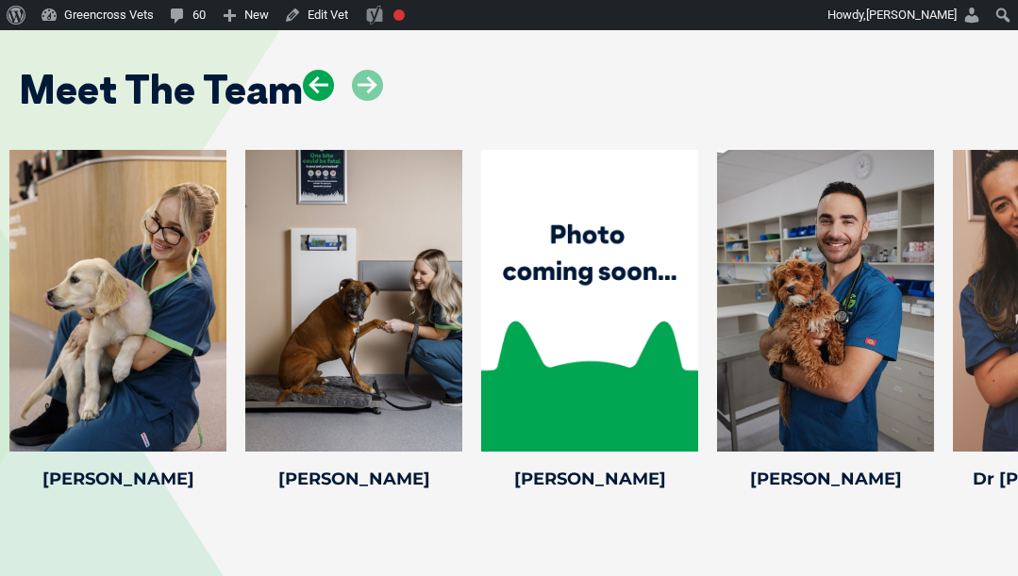
click at [326, 70] on icon at bounding box center [318, 85] width 31 height 31
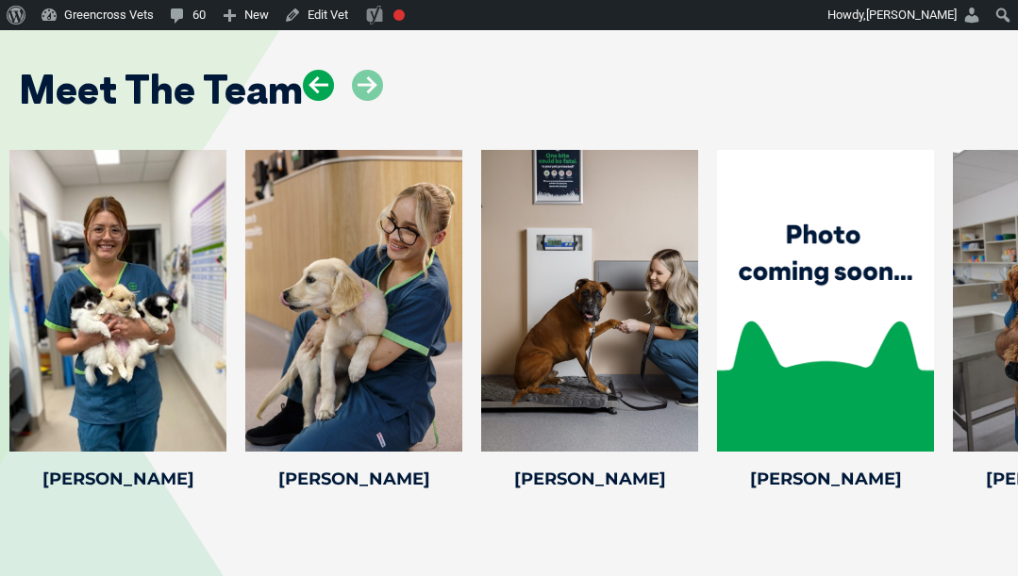
click at [326, 70] on icon at bounding box center [318, 85] width 31 height 31
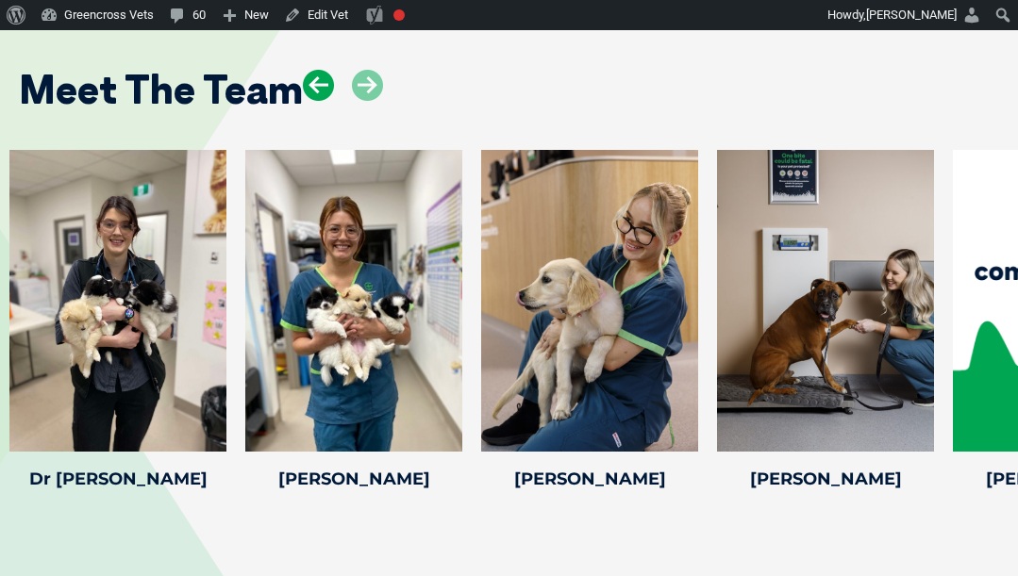
click at [326, 70] on icon at bounding box center [318, 85] width 31 height 31
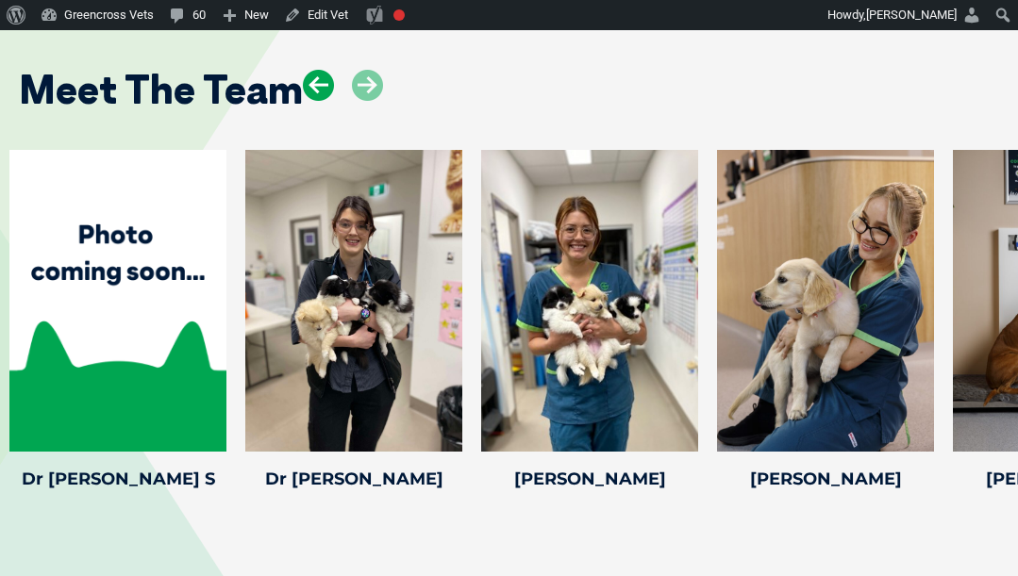
click at [326, 70] on icon at bounding box center [318, 85] width 31 height 31
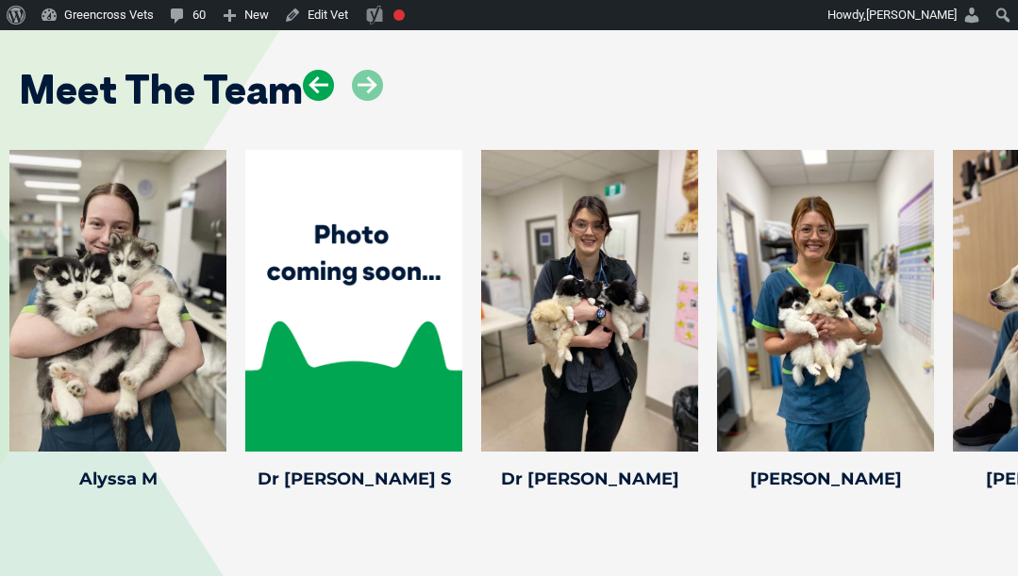
click at [326, 70] on icon at bounding box center [318, 85] width 31 height 31
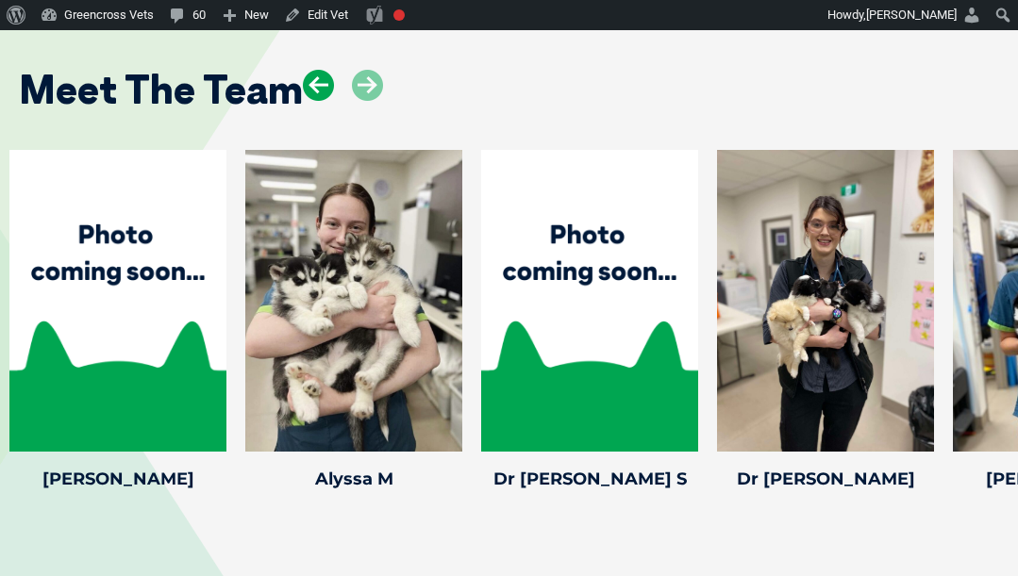
click at [326, 70] on icon at bounding box center [318, 85] width 31 height 31
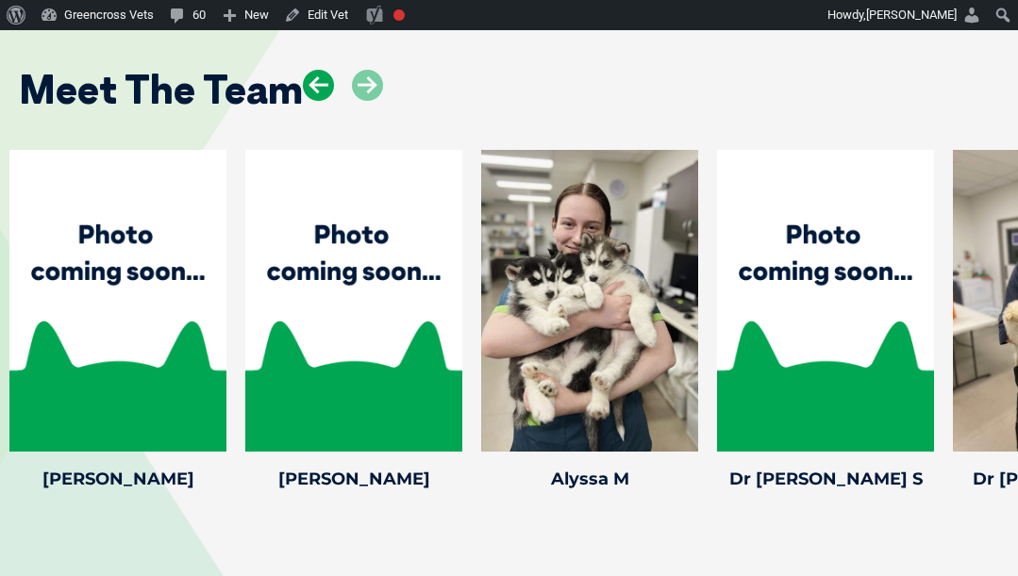
click at [326, 70] on icon at bounding box center [318, 85] width 31 height 31
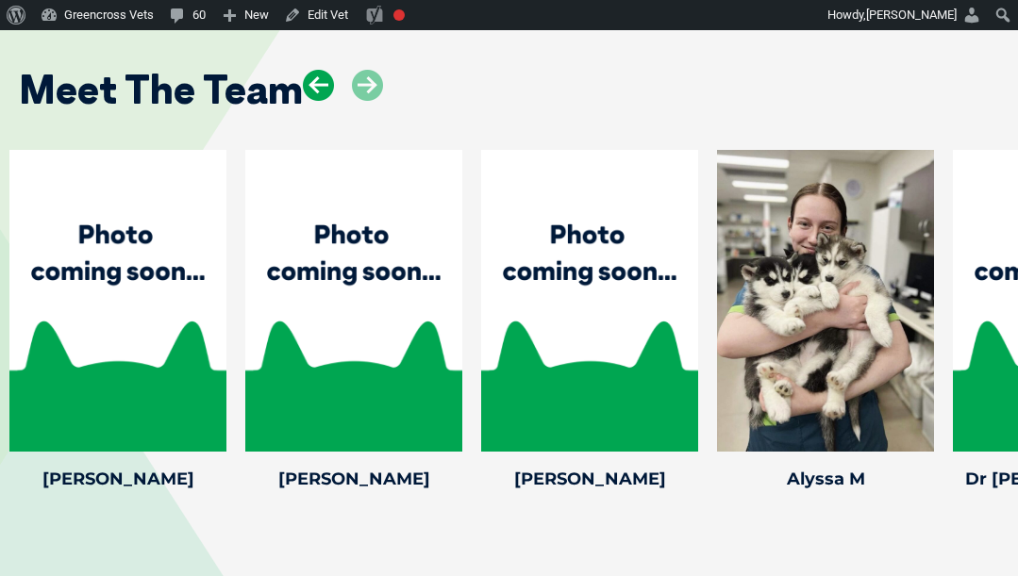
click at [326, 70] on icon at bounding box center [318, 85] width 31 height 31
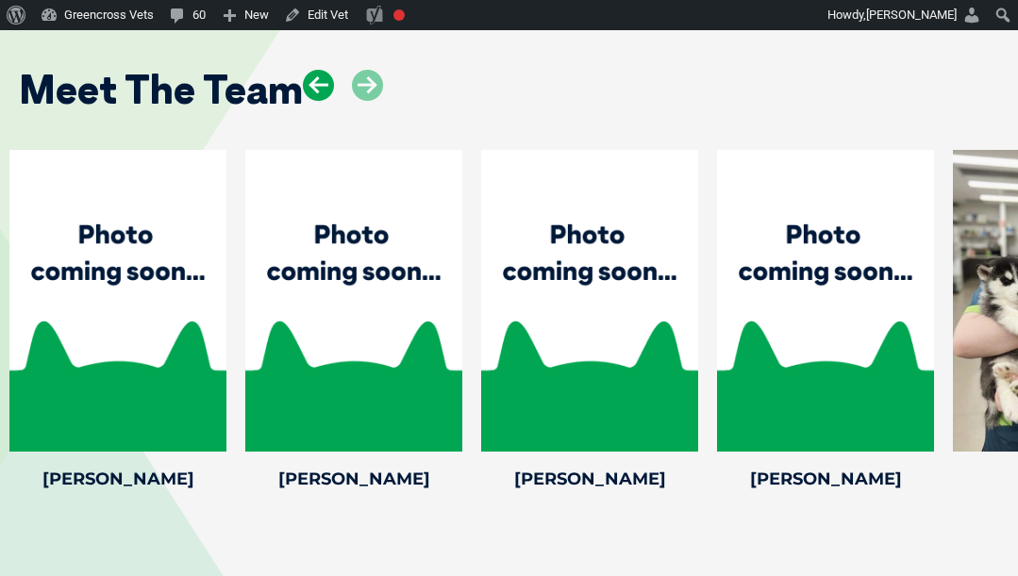
click at [326, 70] on icon at bounding box center [318, 85] width 31 height 31
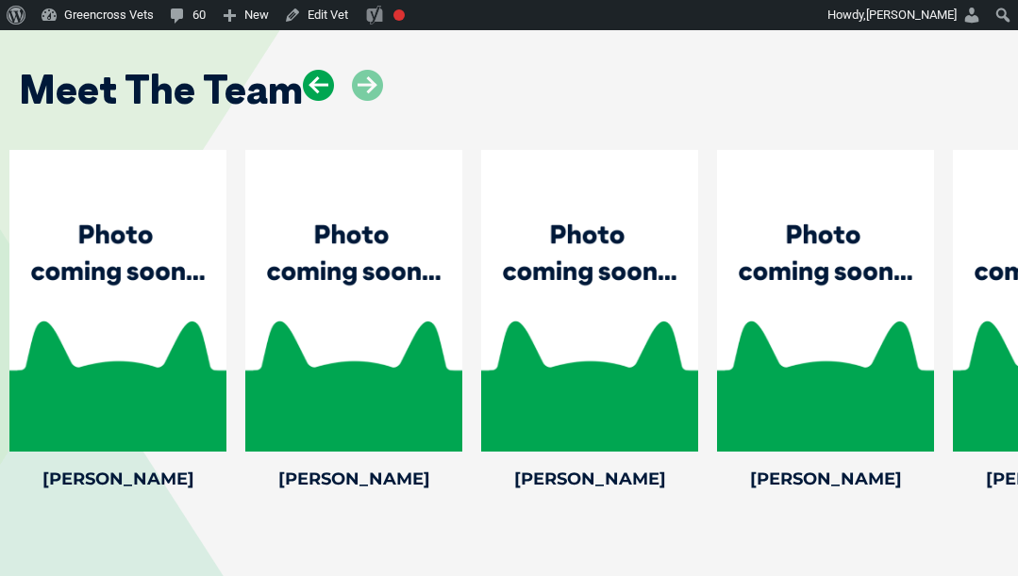
click at [326, 70] on icon at bounding box center [318, 85] width 31 height 31
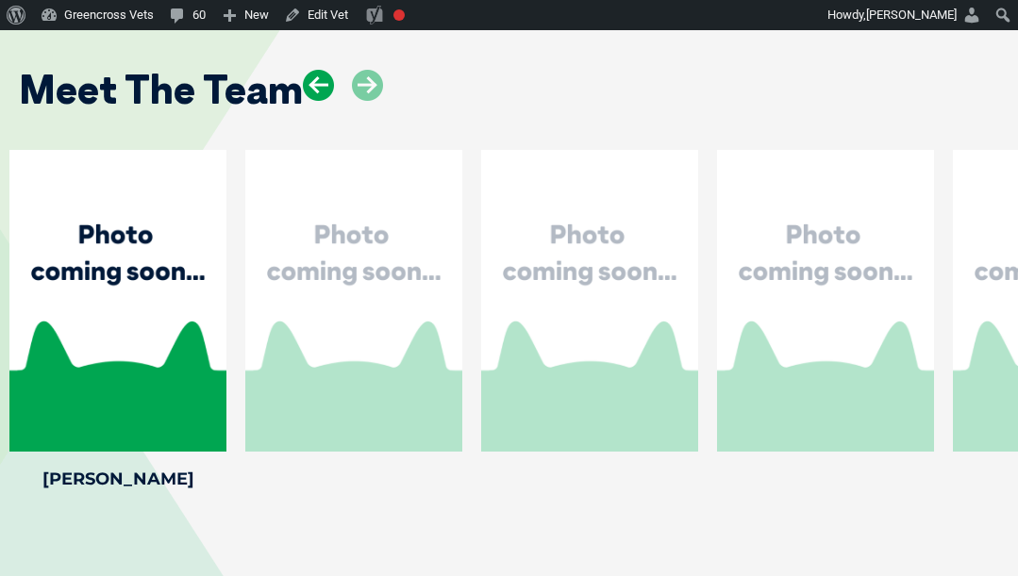
click at [326, 70] on icon at bounding box center [318, 85] width 31 height 31
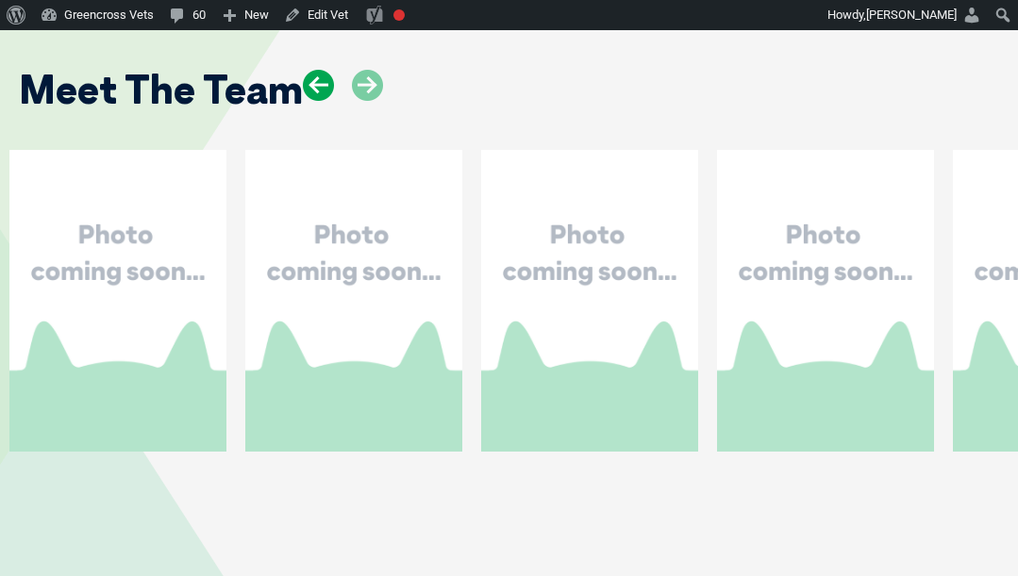
click at [326, 70] on icon at bounding box center [318, 85] width 31 height 31
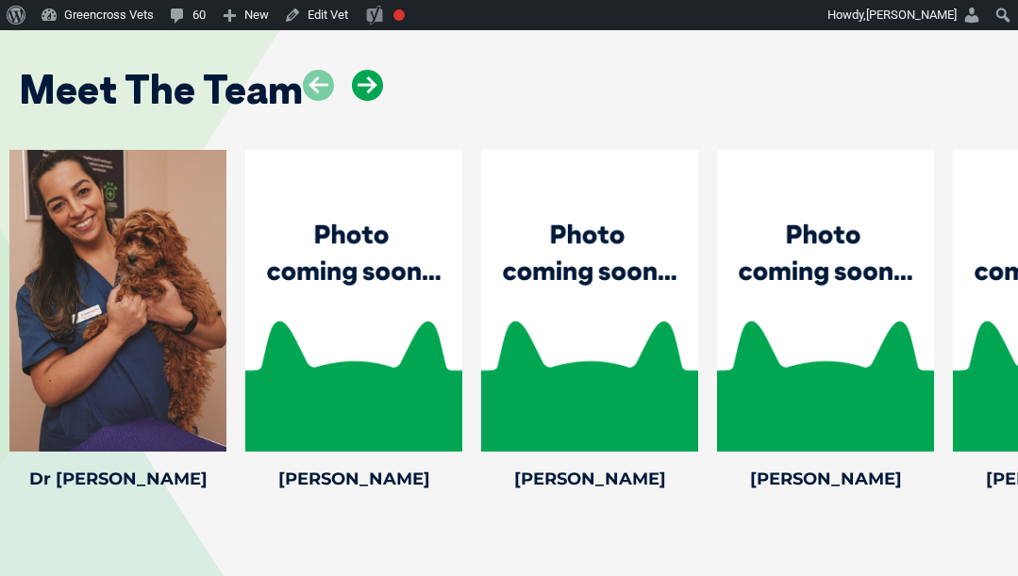
click at [369, 70] on icon at bounding box center [367, 85] width 31 height 31
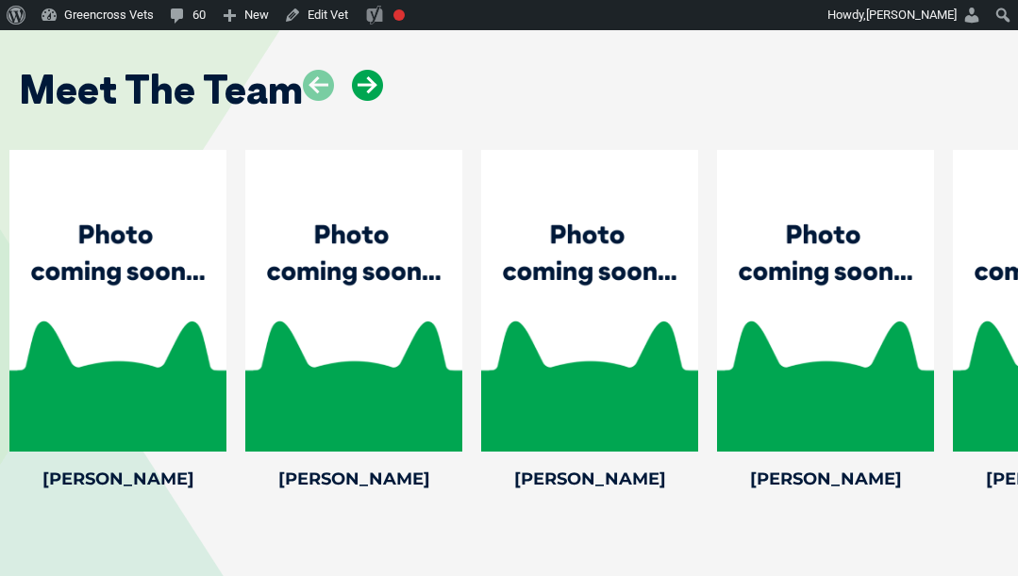
click at [369, 70] on icon at bounding box center [367, 85] width 31 height 31
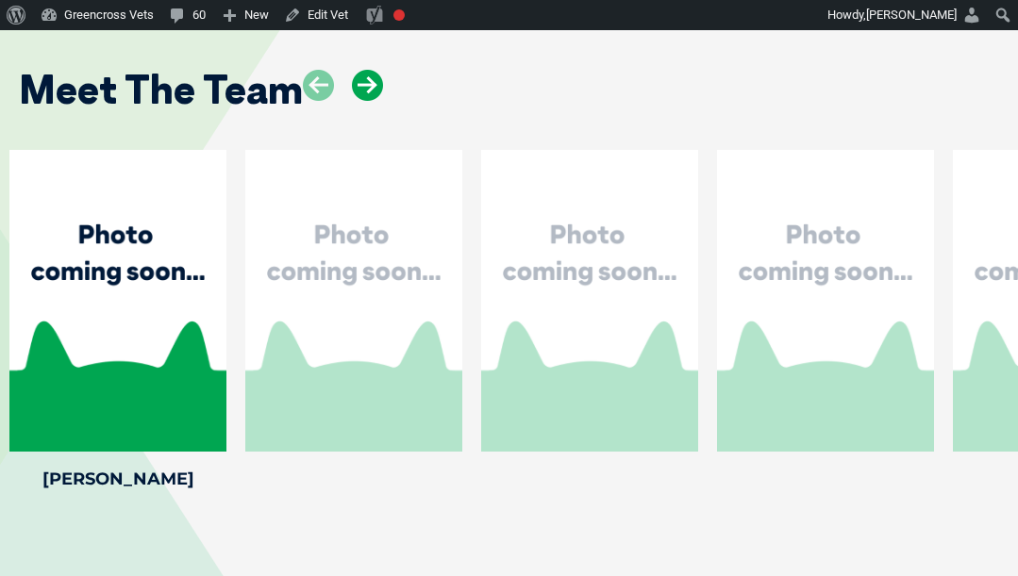
click at [369, 70] on icon at bounding box center [367, 85] width 31 height 31
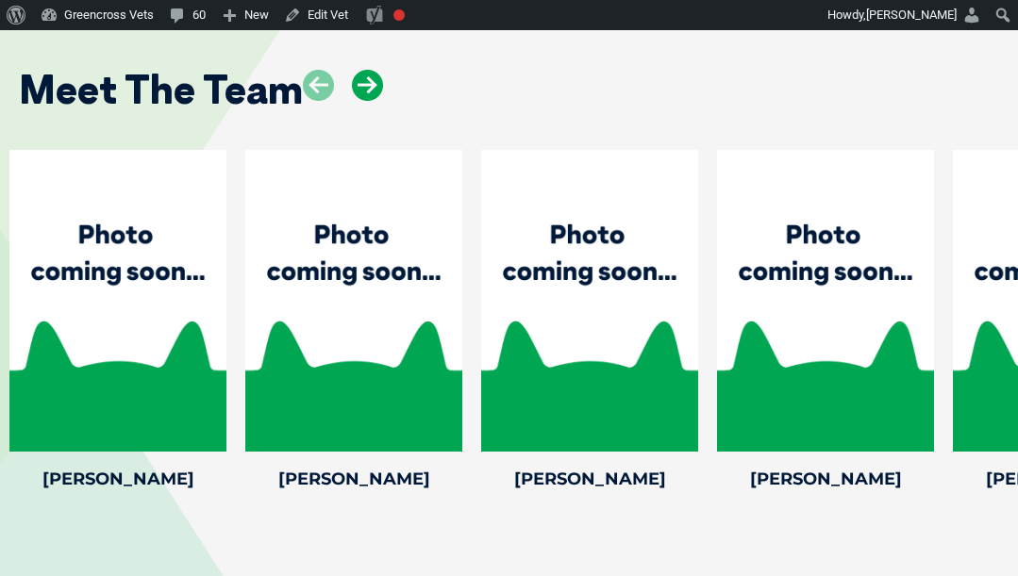
click at [369, 70] on icon at bounding box center [367, 85] width 31 height 31
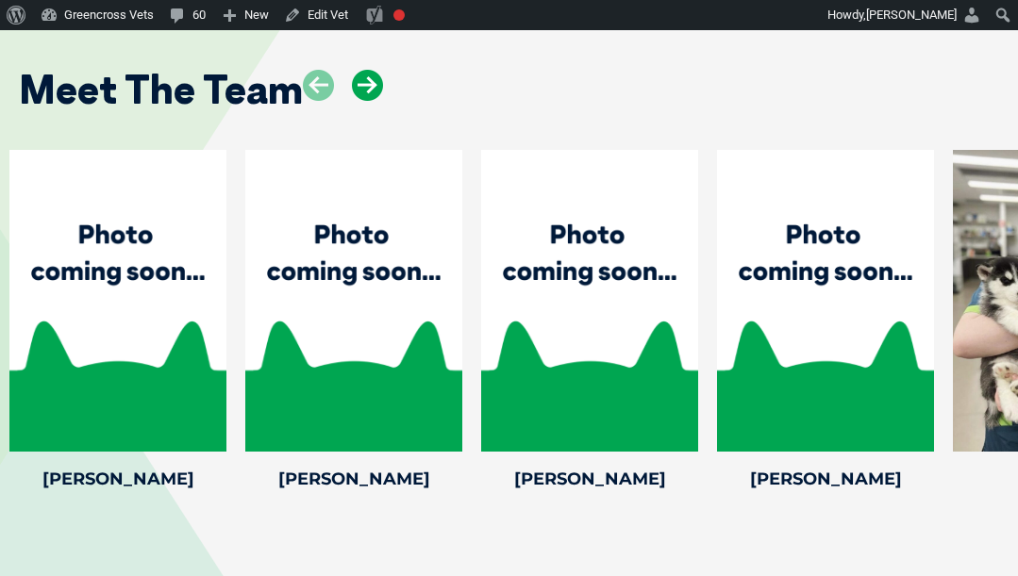
click at [369, 70] on icon at bounding box center [367, 85] width 31 height 31
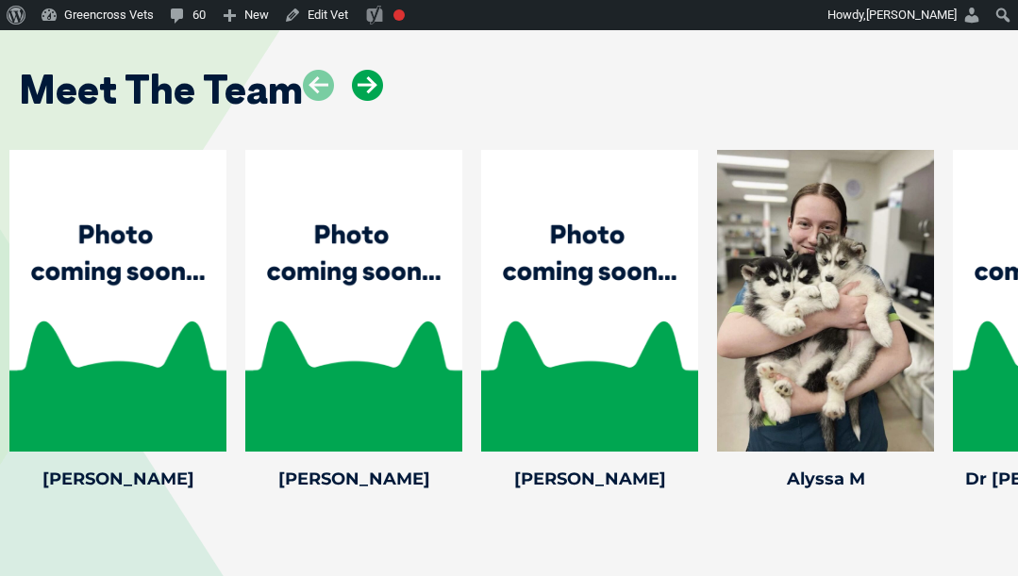
click at [369, 70] on icon at bounding box center [367, 85] width 31 height 31
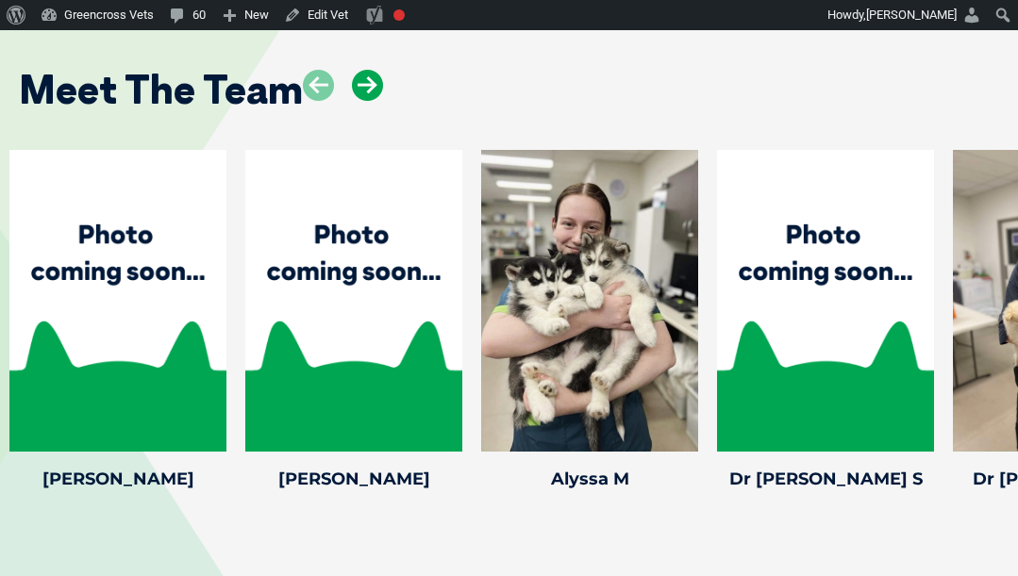
click at [369, 70] on icon at bounding box center [367, 85] width 31 height 31
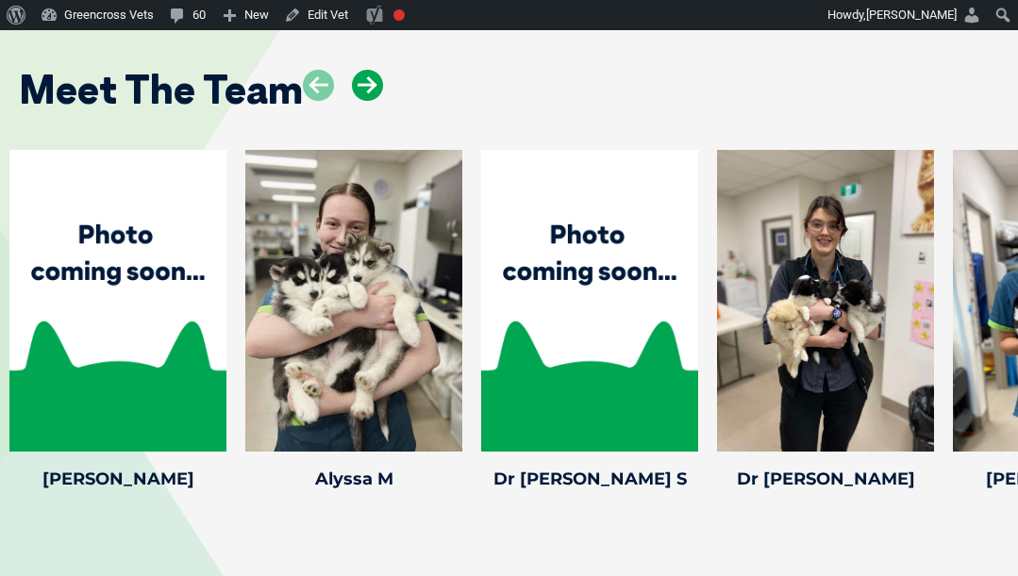
click at [369, 70] on icon at bounding box center [367, 85] width 31 height 31
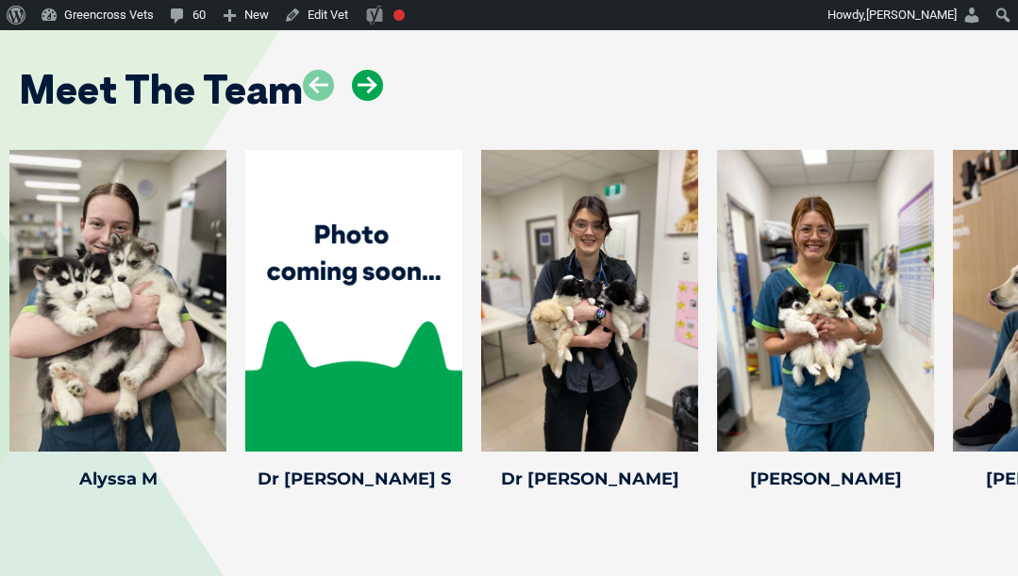
click at [369, 70] on icon at bounding box center [367, 85] width 31 height 31
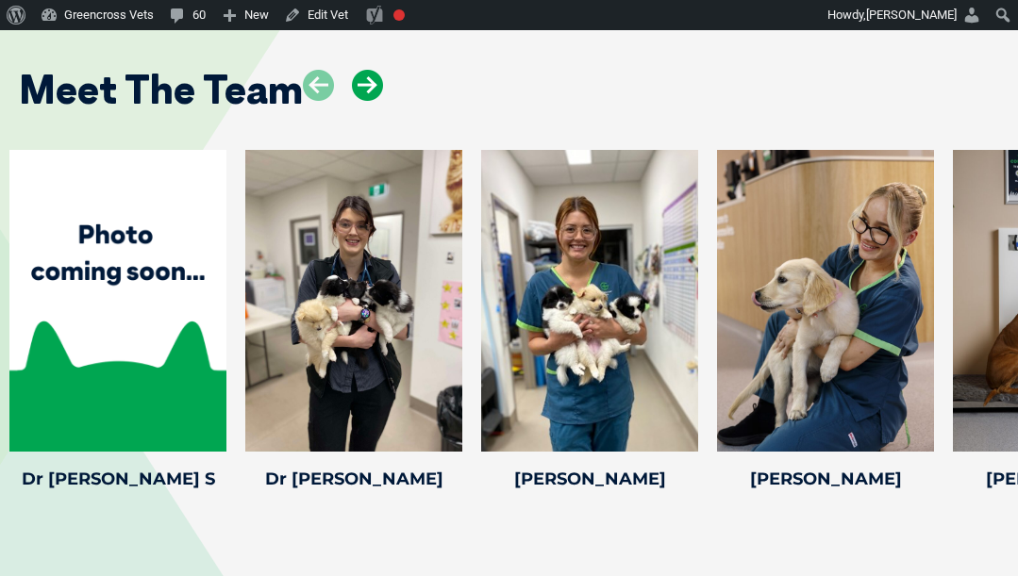
click at [369, 70] on icon at bounding box center [367, 85] width 31 height 31
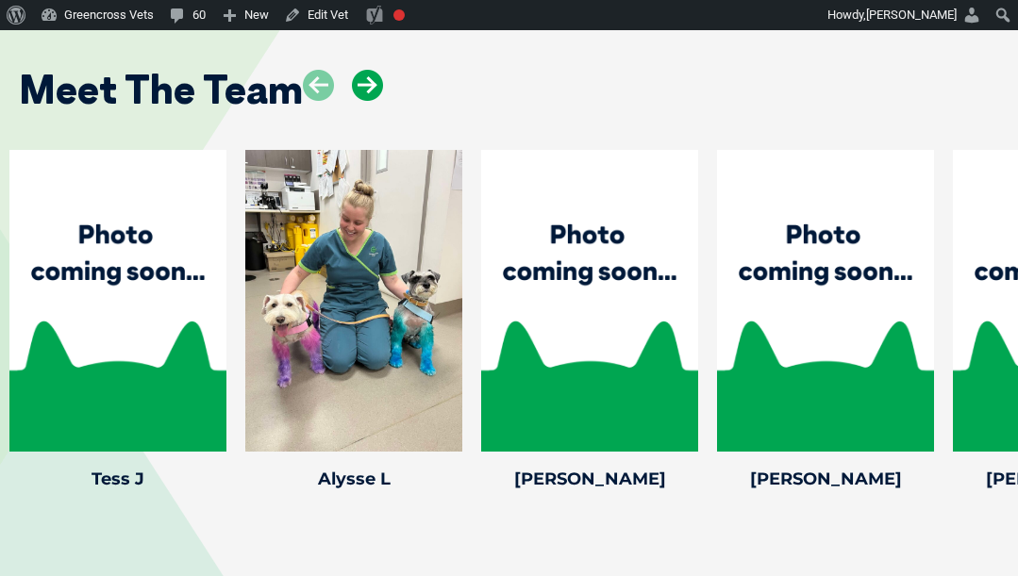
click at [357, 70] on icon at bounding box center [367, 85] width 31 height 31
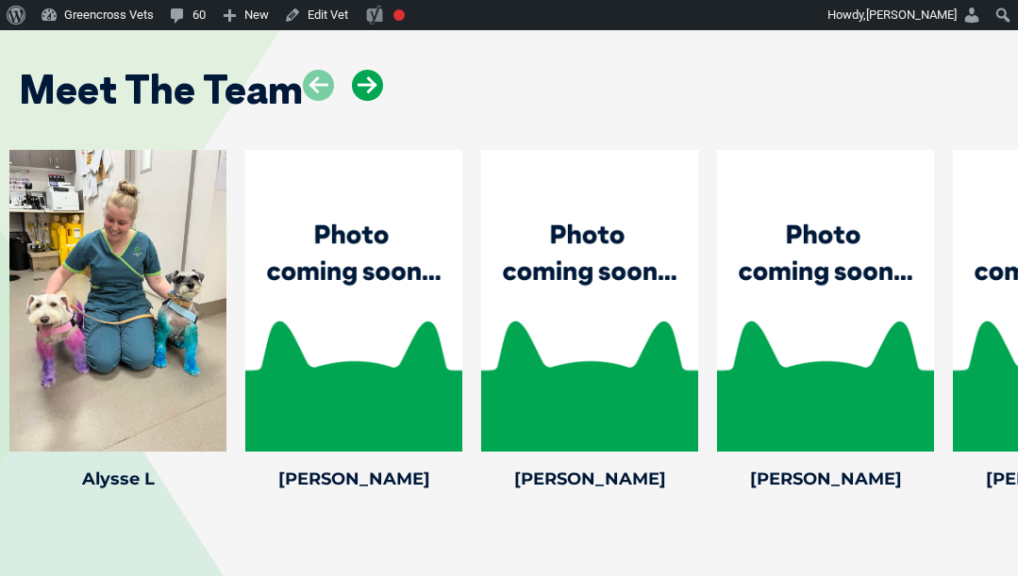
click at [357, 70] on icon at bounding box center [367, 85] width 31 height 31
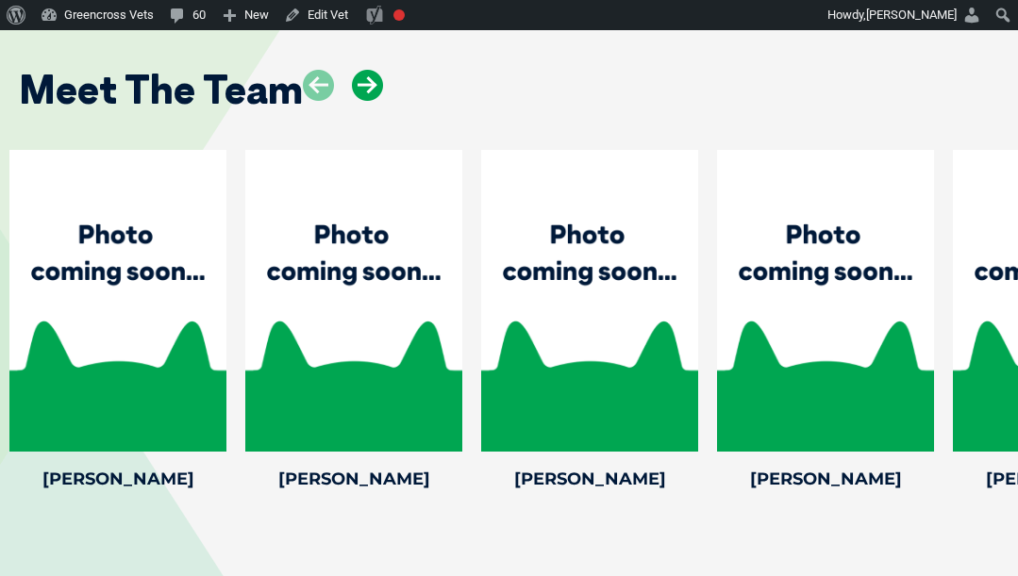
click at [369, 70] on icon at bounding box center [367, 85] width 31 height 31
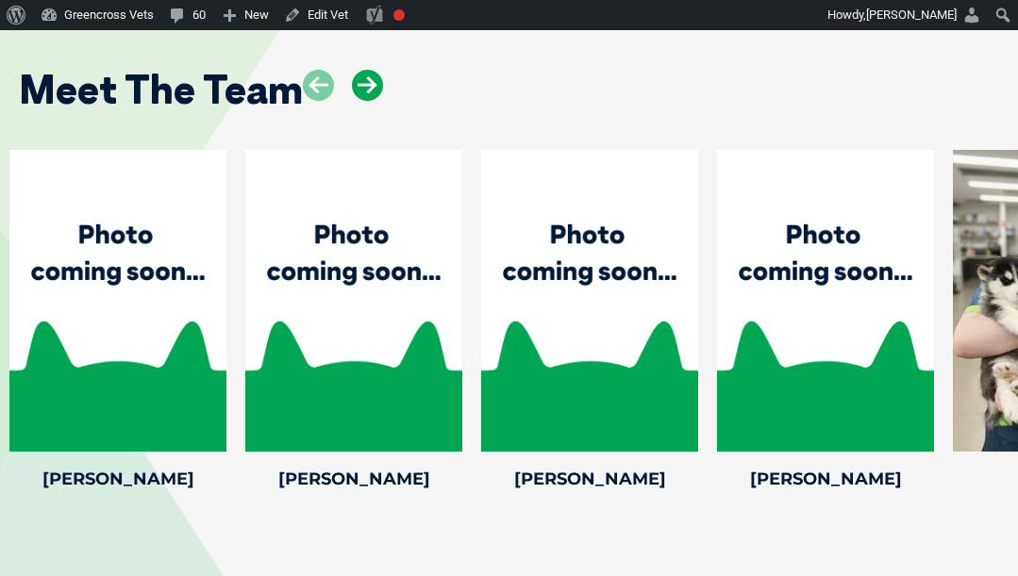
click at [369, 70] on icon at bounding box center [367, 85] width 31 height 31
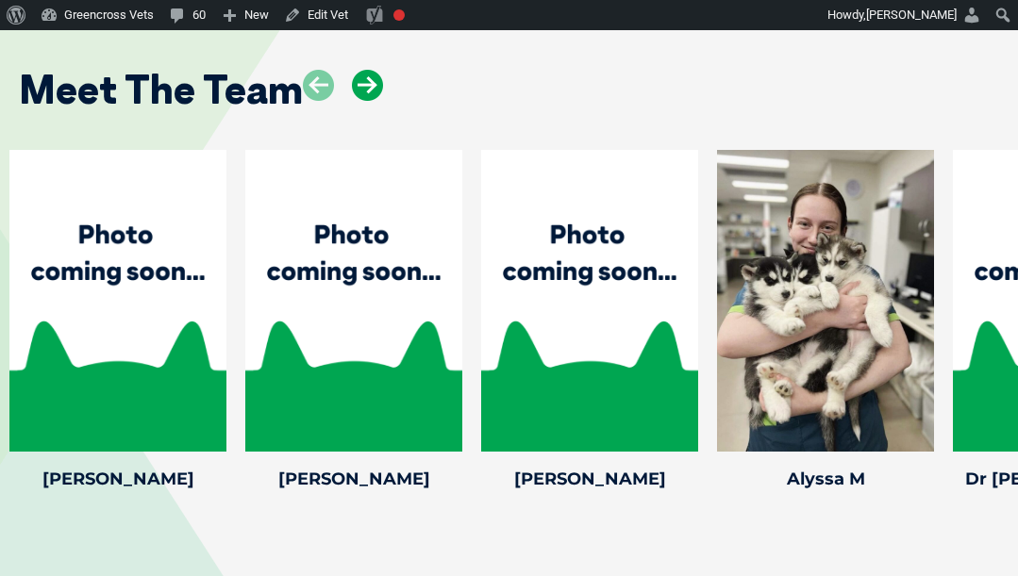
click at [369, 70] on icon at bounding box center [367, 85] width 31 height 31
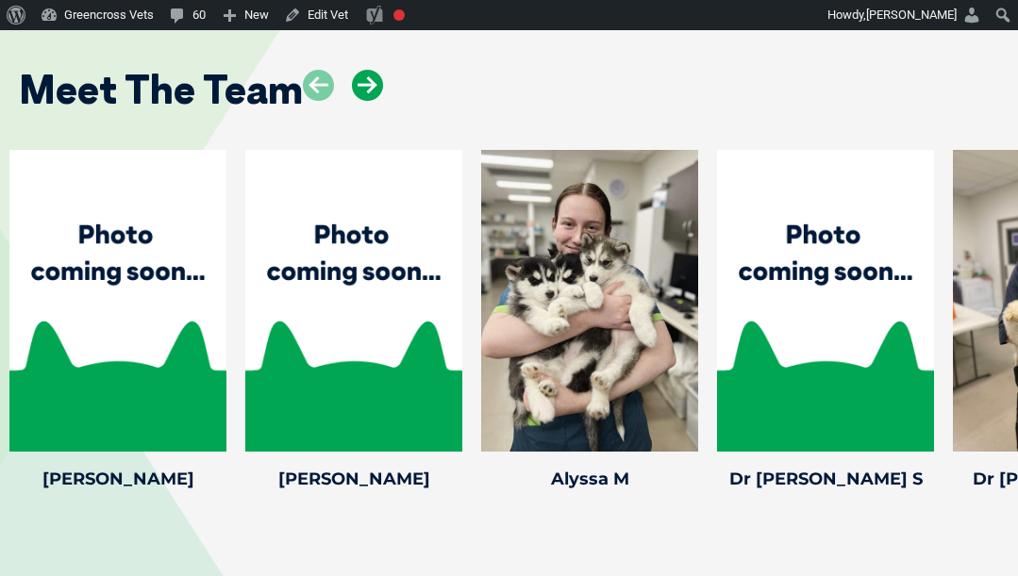
click at [369, 70] on icon at bounding box center [367, 85] width 31 height 31
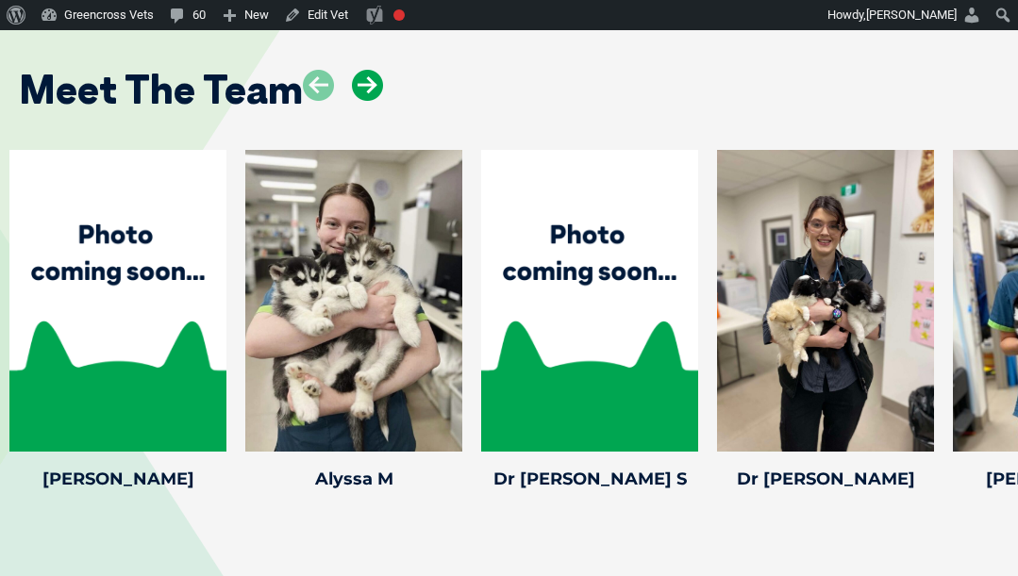
click at [369, 70] on icon at bounding box center [367, 85] width 31 height 31
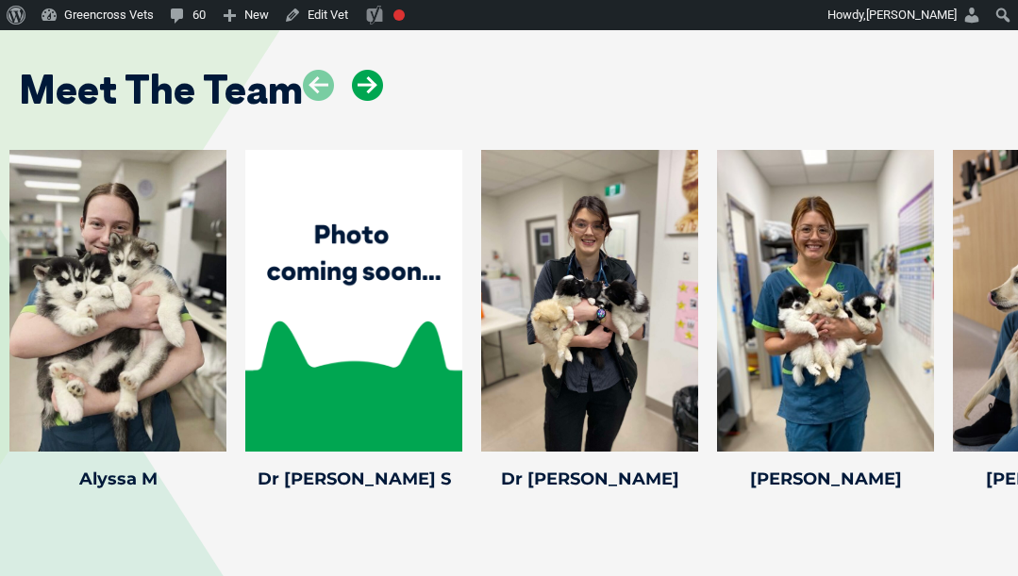
click at [369, 70] on icon at bounding box center [367, 85] width 31 height 31
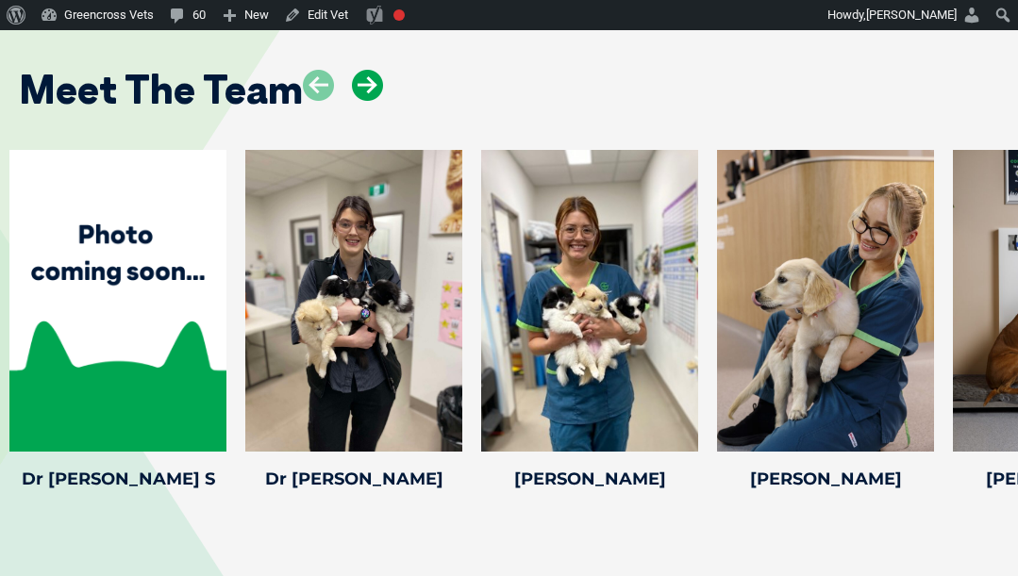
click at [369, 70] on icon at bounding box center [367, 85] width 31 height 31
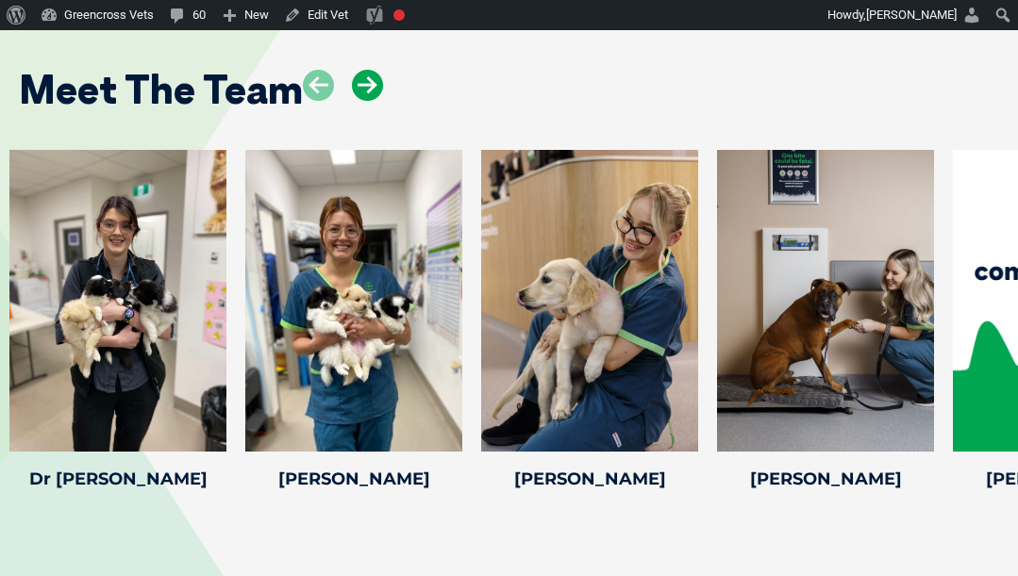
click at [369, 70] on icon at bounding box center [367, 85] width 31 height 31
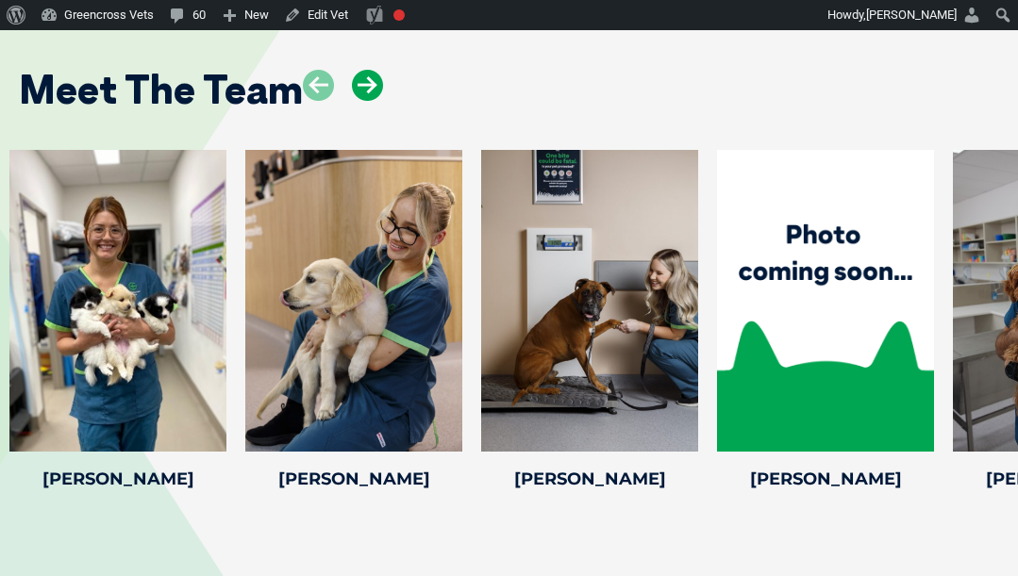
click at [369, 70] on icon at bounding box center [367, 85] width 31 height 31
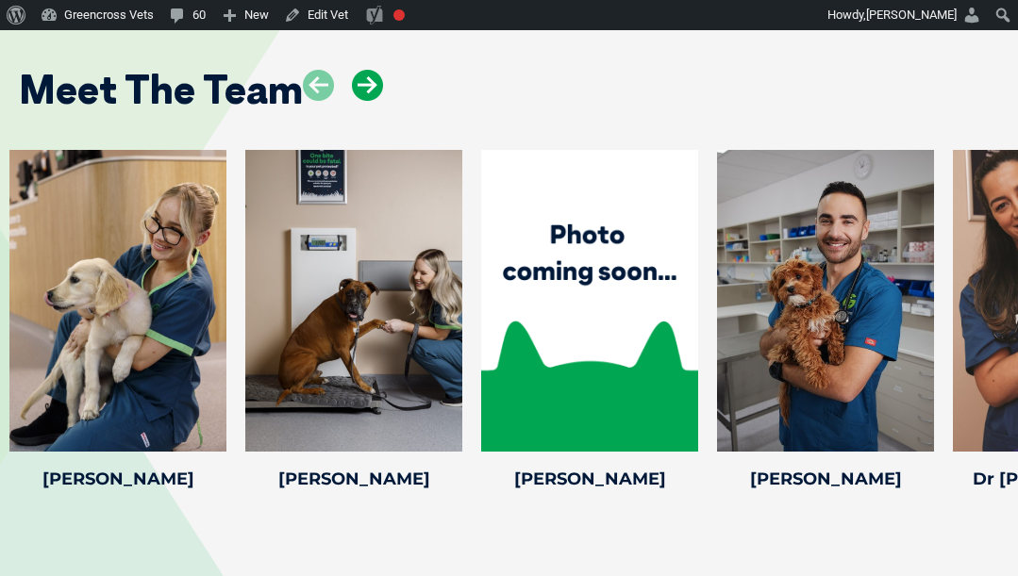
click at [369, 70] on icon at bounding box center [367, 85] width 31 height 31
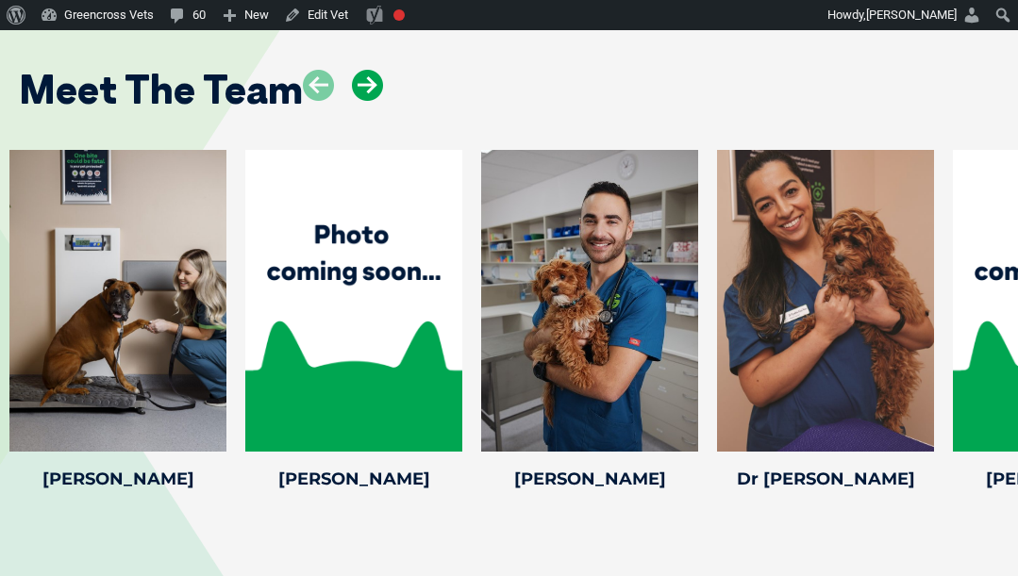
click at [369, 70] on icon at bounding box center [367, 85] width 31 height 31
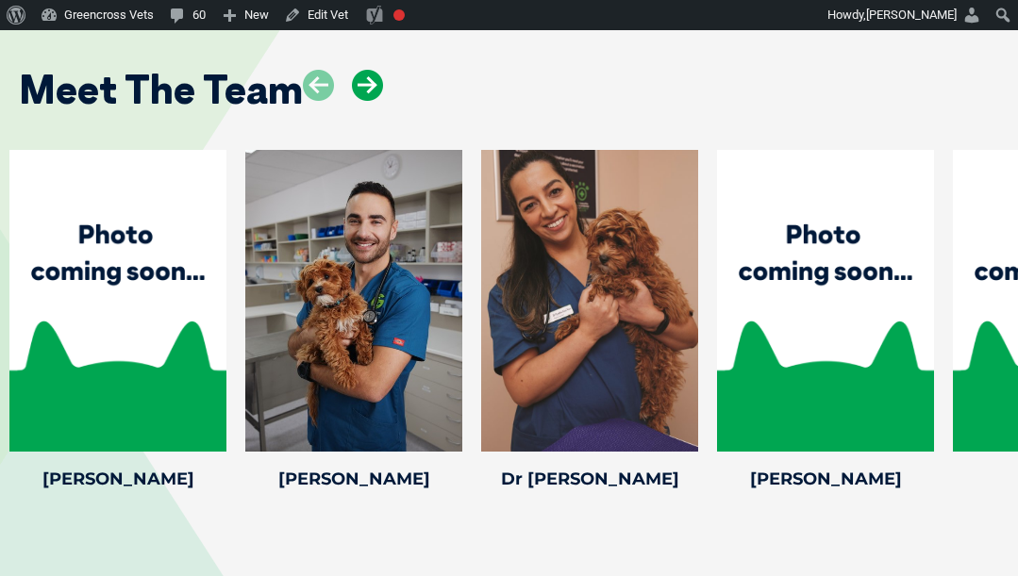
click at [369, 70] on icon at bounding box center [367, 85] width 31 height 31
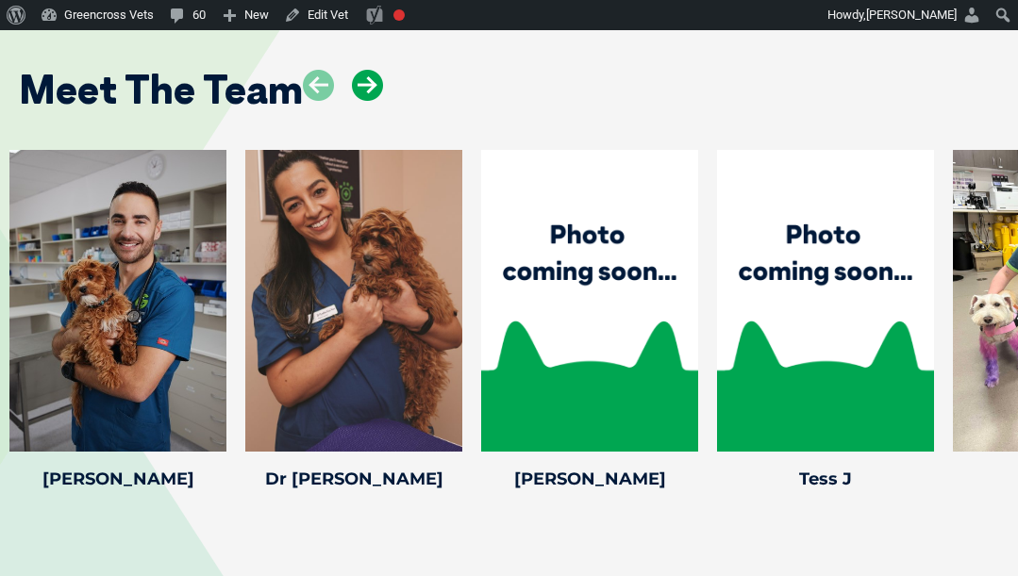
click at [369, 70] on icon at bounding box center [367, 85] width 31 height 31
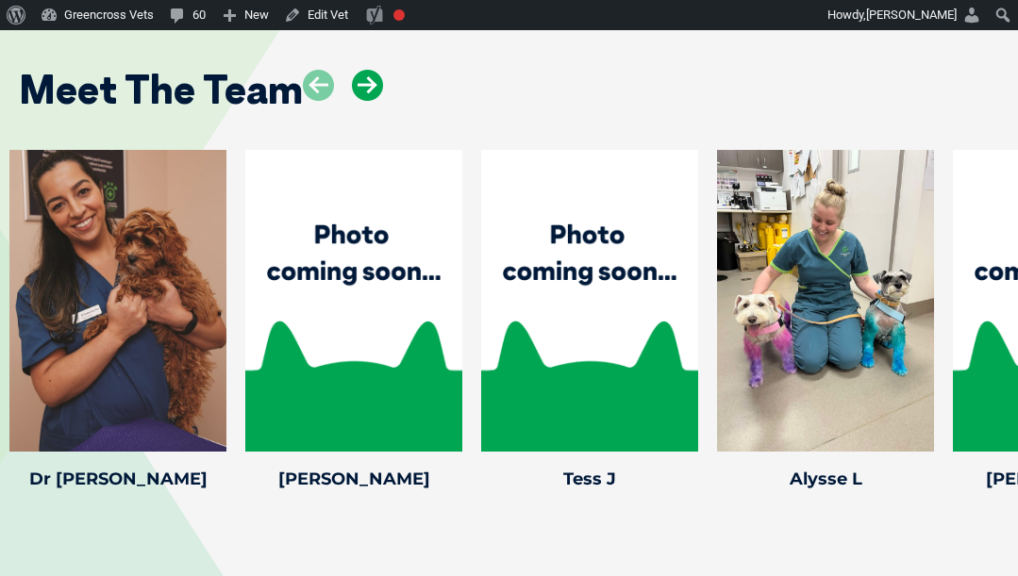
click at [369, 70] on icon at bounding box center [367, 85] width 31 height 31
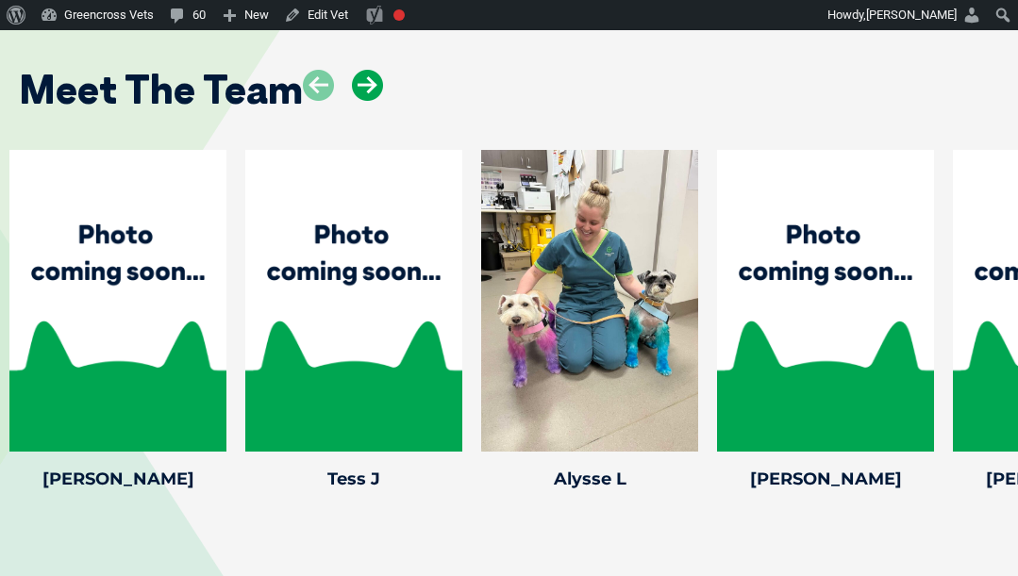
click at [369, 70] on icon at bounding box center [367, 85] width 31 height 31
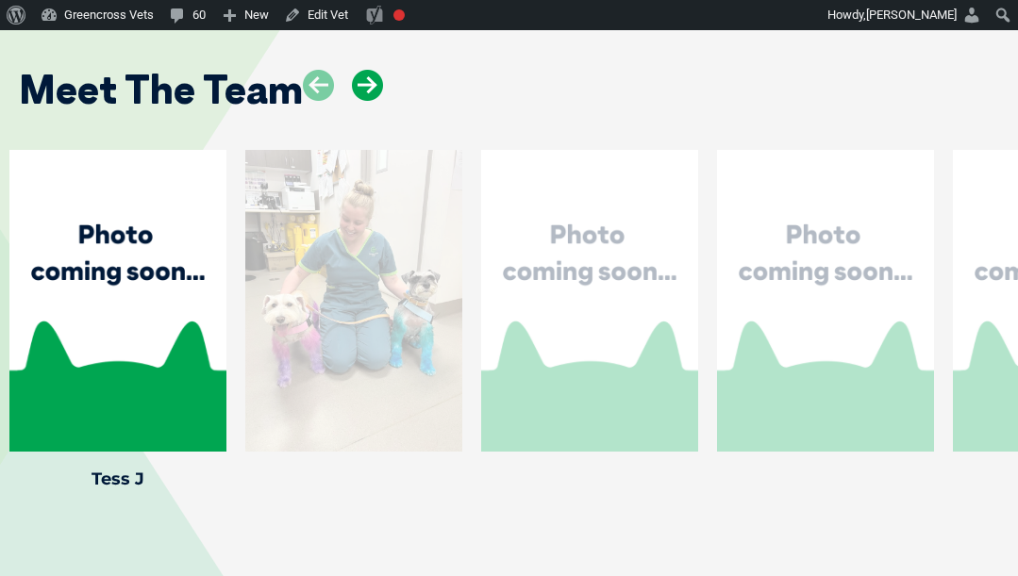
click at [369, 70] on icon at bounding box center [367, 85] width 31 height 31
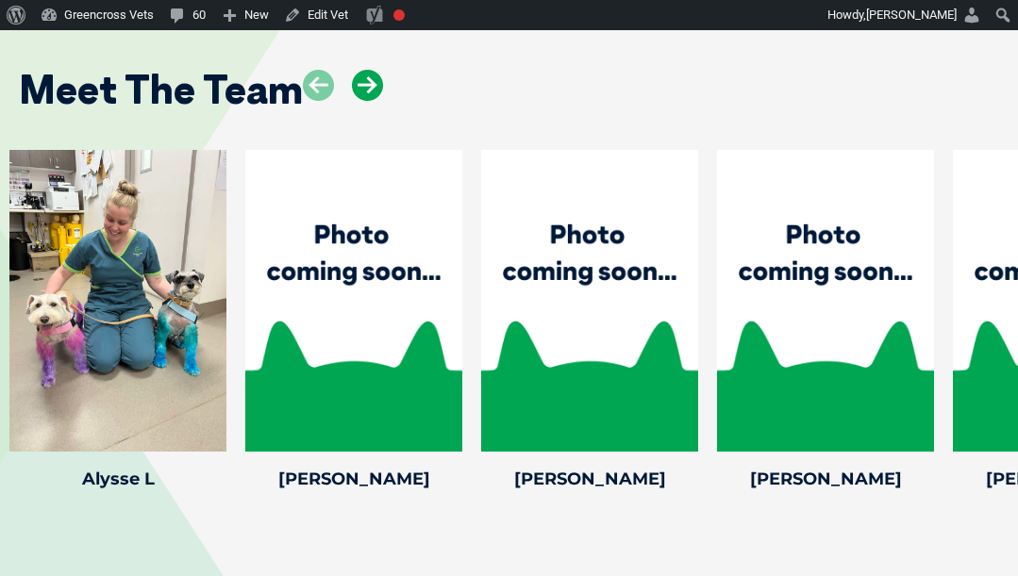
click at [369, 70] on icon at bounding box center [367, 85] width 31 height 31
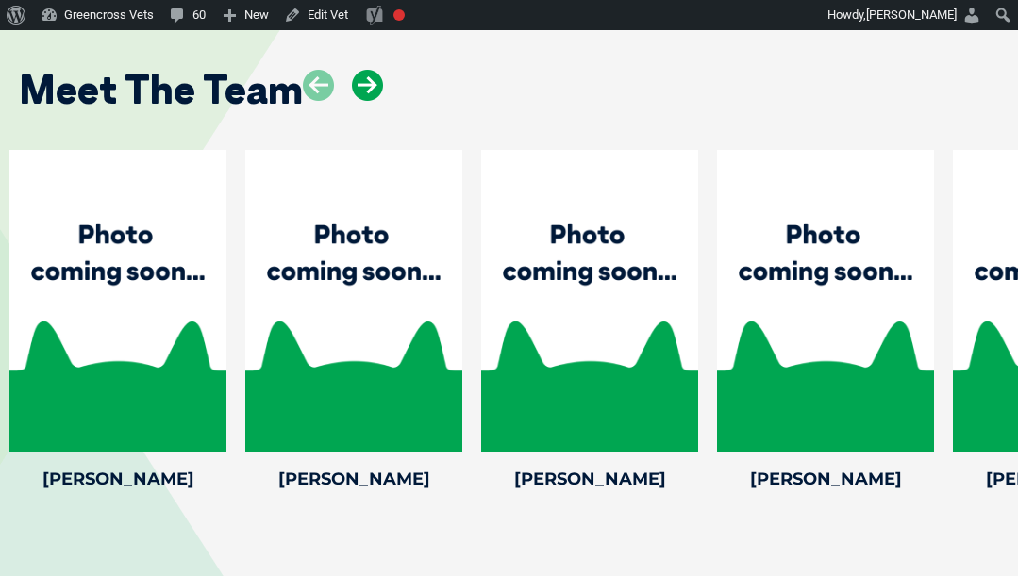
click at [363, 75] on icon at bounding box center [367, 85] width 31 height 31
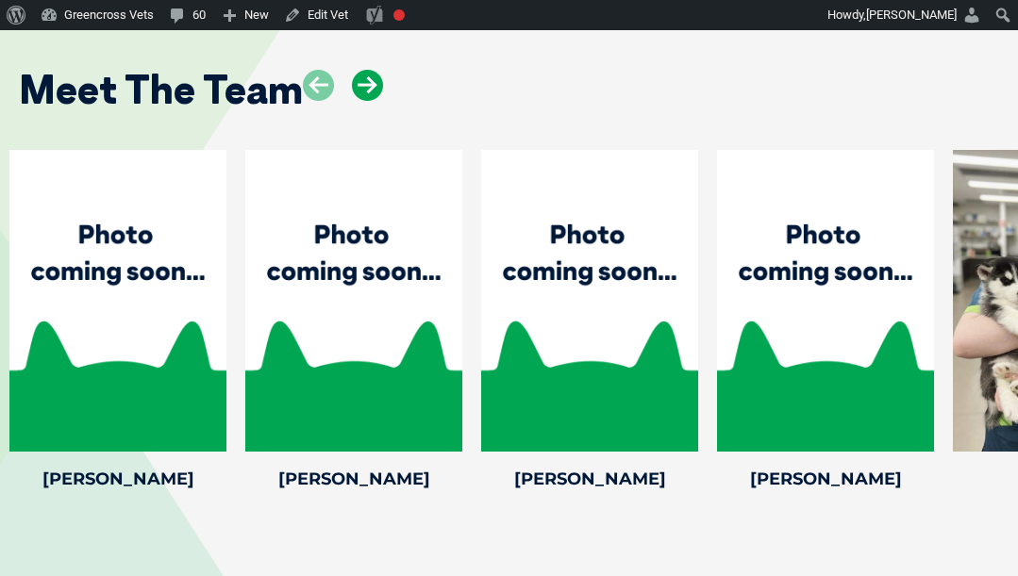
click at [363, 75] on icon at bounding box center [367, 85] width 31 height 31
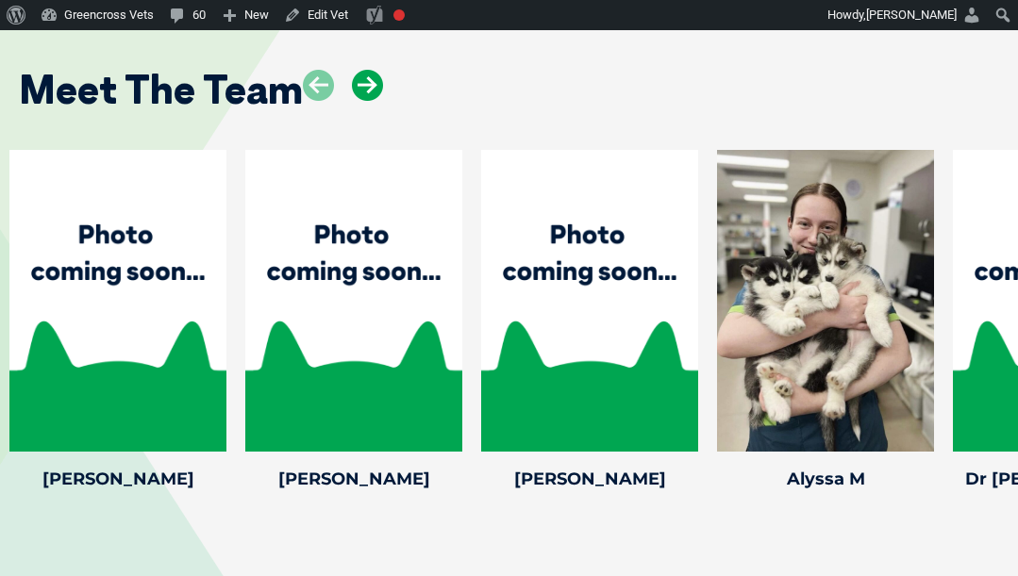
click at [363, 75] on icon at bounding box center [367, 85] width 31 height 31
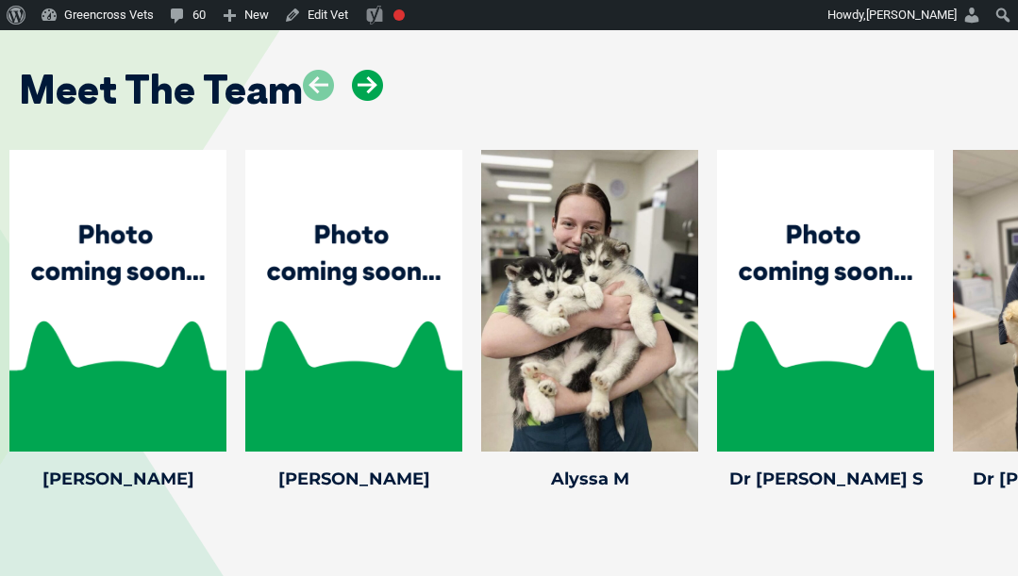
click at [363, 75] on icon at bounding box center [367, 85] width 31 height 31
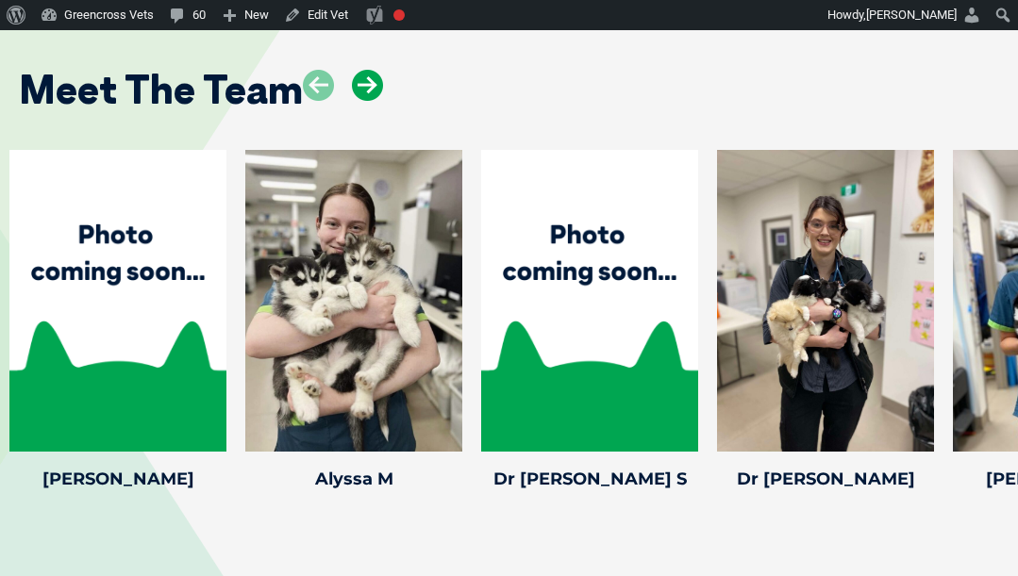
click at [363, 70] on icon at bounding box center [367, 85] width 31 height 31
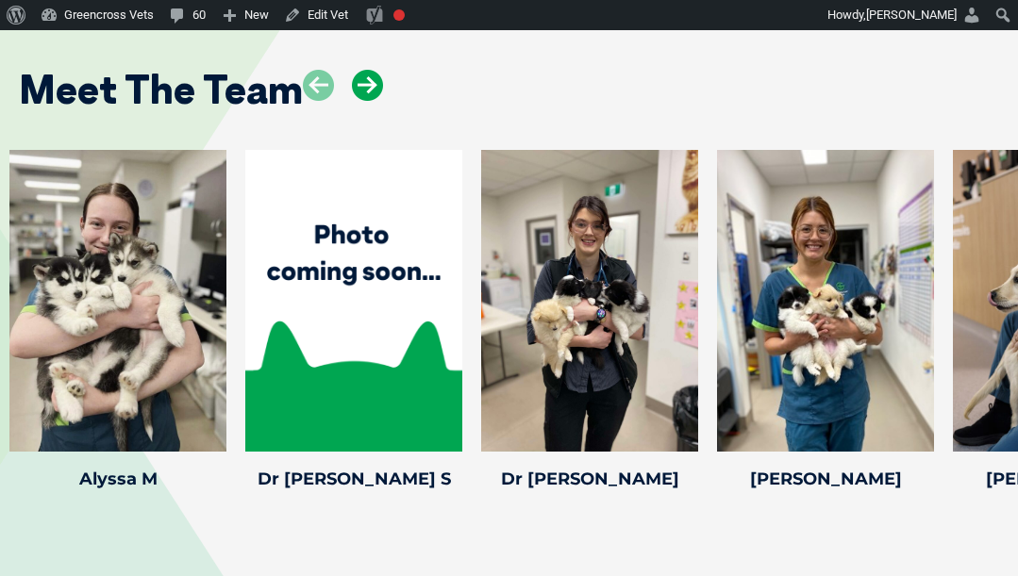
click at [363, 70] on icon at bounding box center [367, 85] width 31 height 31
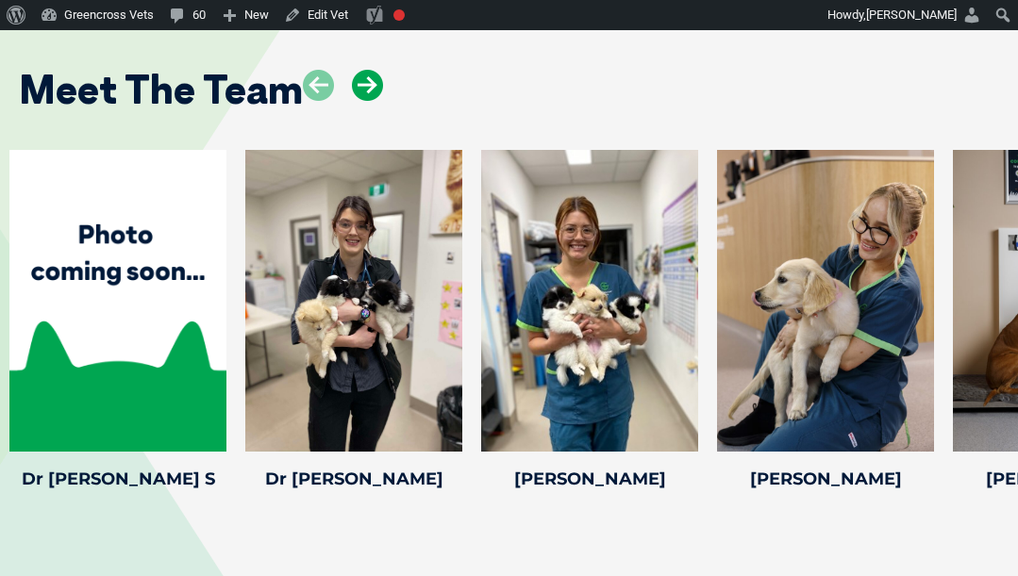
click at [363, 70] on icon at bounding box center [367, 85] width 31 height 31
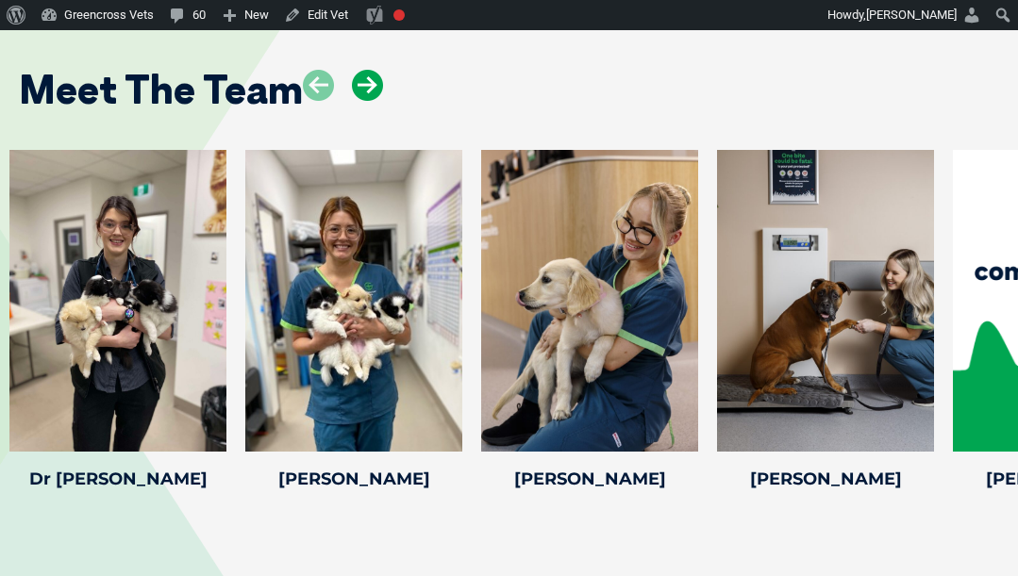
click at [363, 70] on icon at bounding box center [367, 85] width 31 height 31
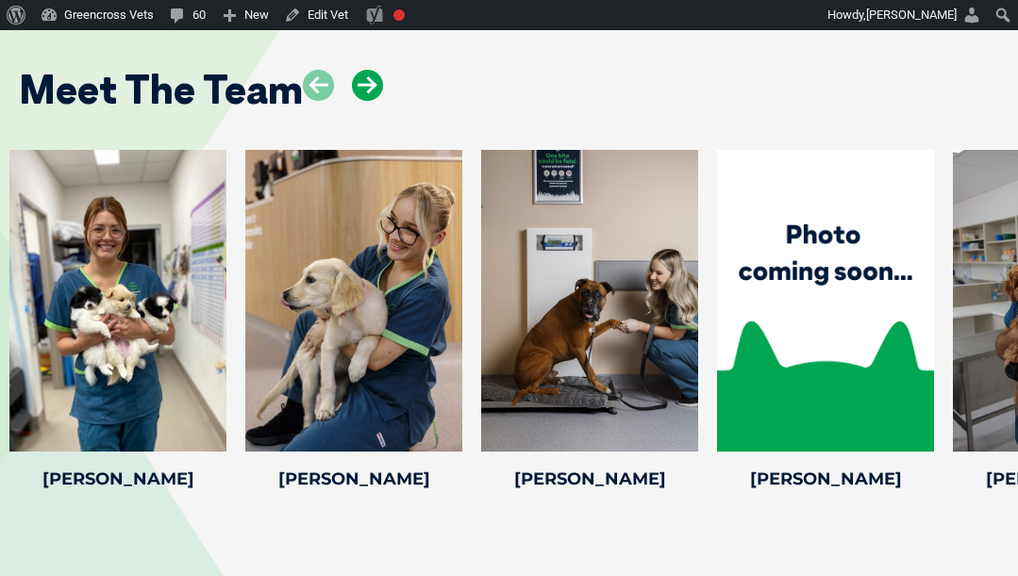
click at [363, 70] on icon at bounding box center [367, 85] width 31 height 31
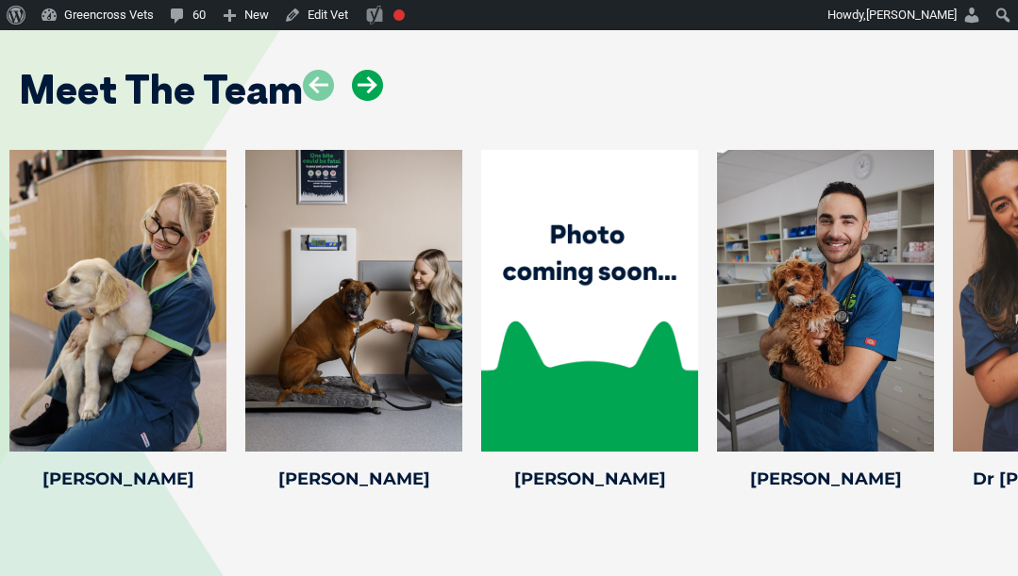
click at [363, 70] on icon at bounding box center [367, 85] width 31 height 31
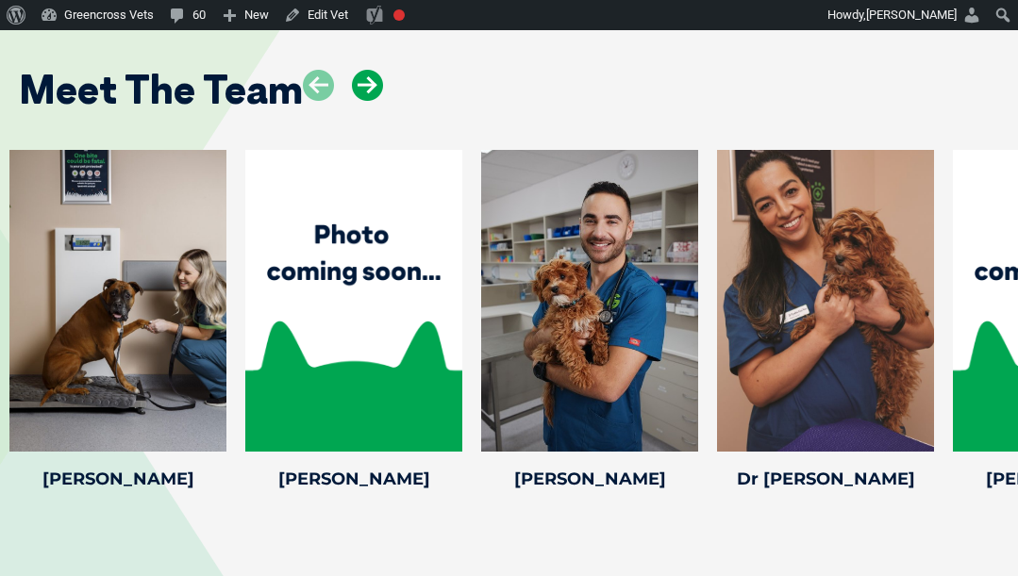
click at [363, 70] on icon at bounding box center [367, 85] width 31 height 31
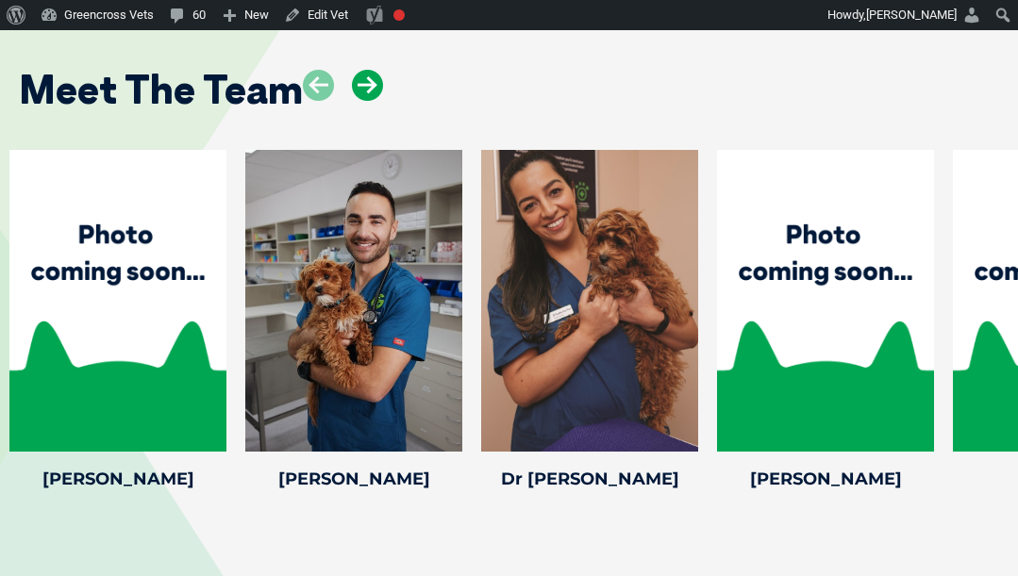
click at [363, 70] on icon at bounding box center [367, 85] width 31 height 31
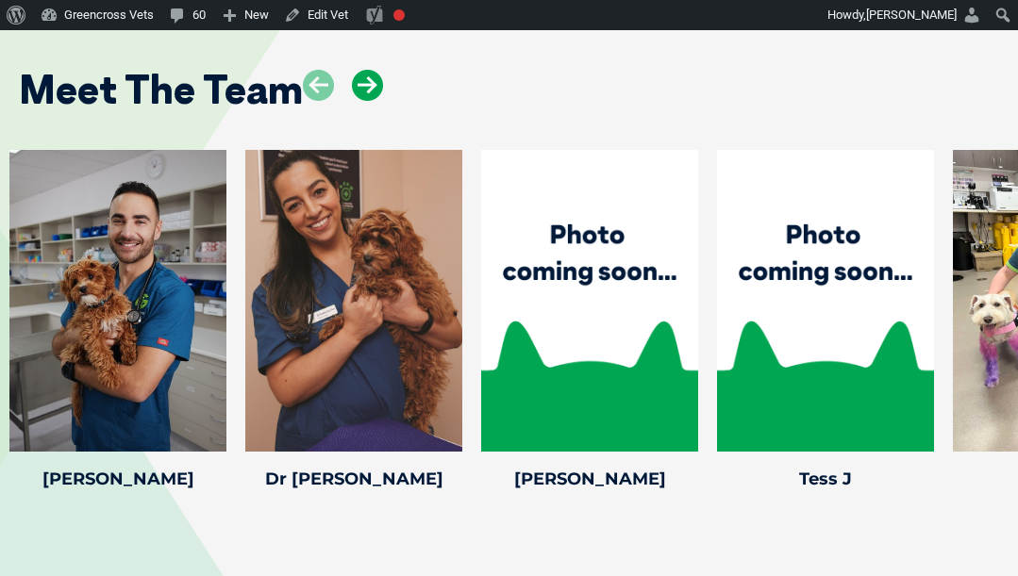
click at [363, 70] on icon at bounding box center [367, 85] width 31 height 31
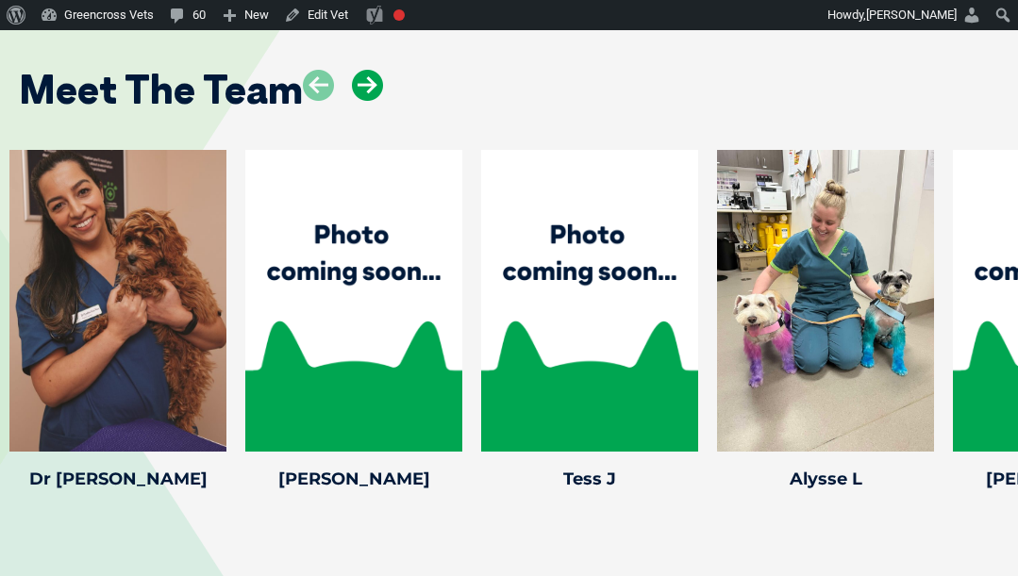
click at [363, 70] on icon at bounding box center [367, 85] width 31 height 31
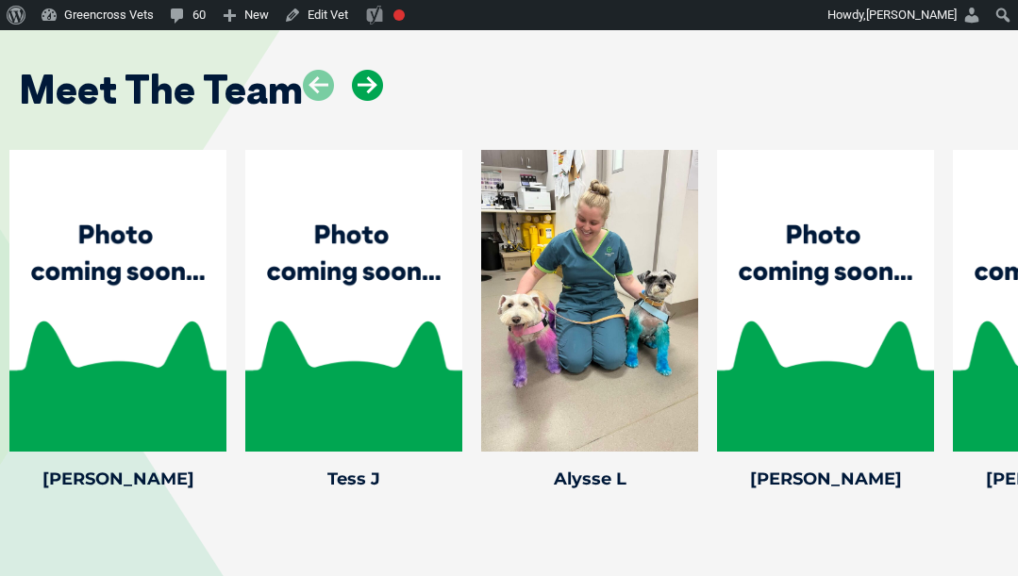
click at [363, 70] on icon at bounding box center [367, 85] width 31 height 31
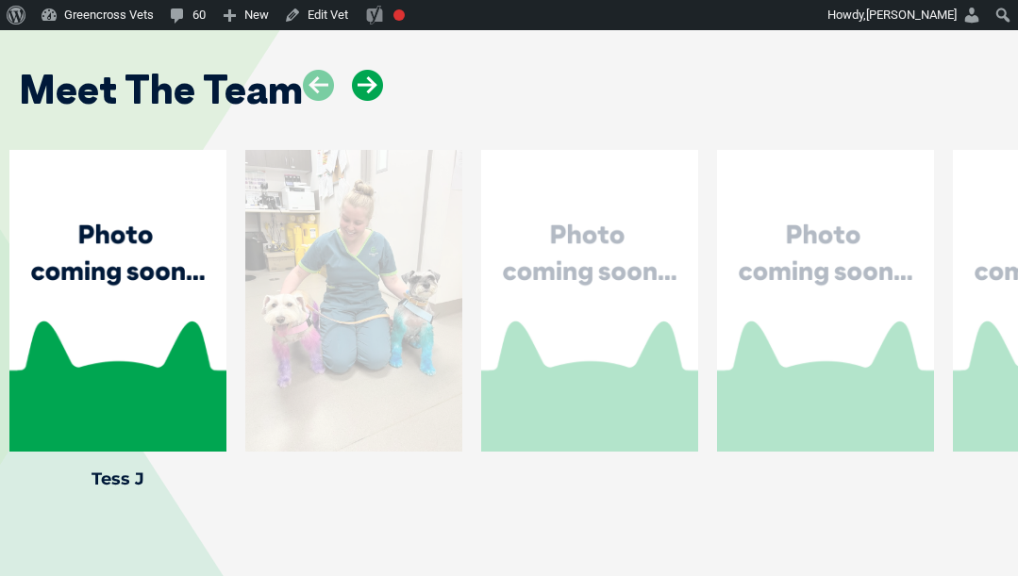
click at [363, 70] on icon at bounding box center [367, 85] width 31 height 31
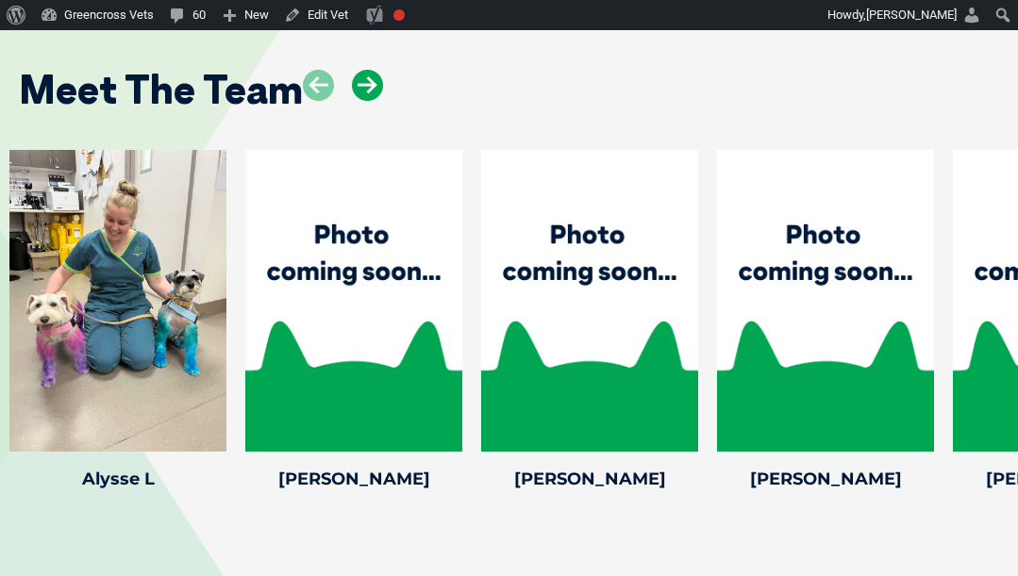
click at [363, 70] on icon at bounding box center [367, 85] width 31 height 31
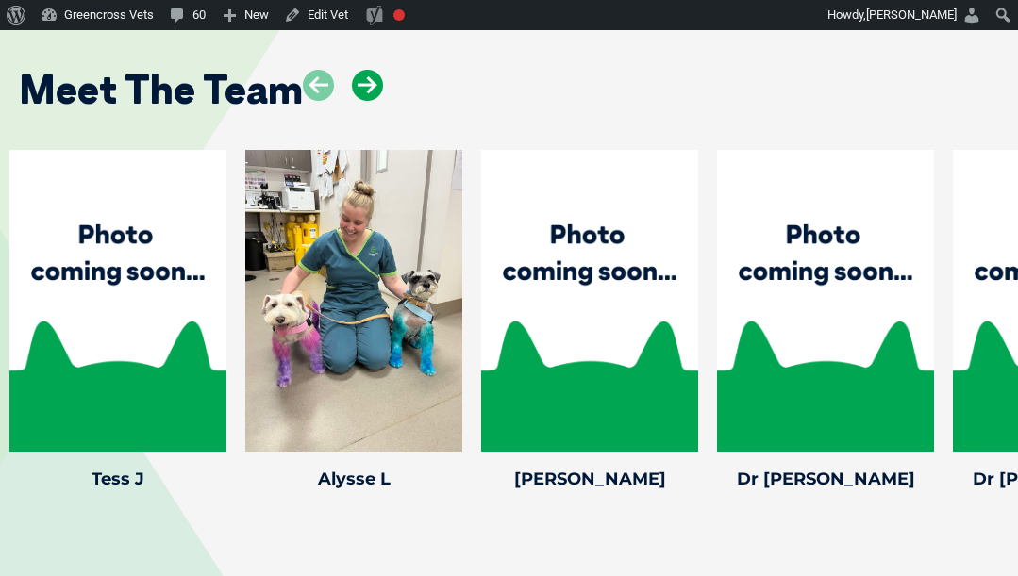
click at [376, 70] on icon at bounding box center [367, 85] width 31 height 31
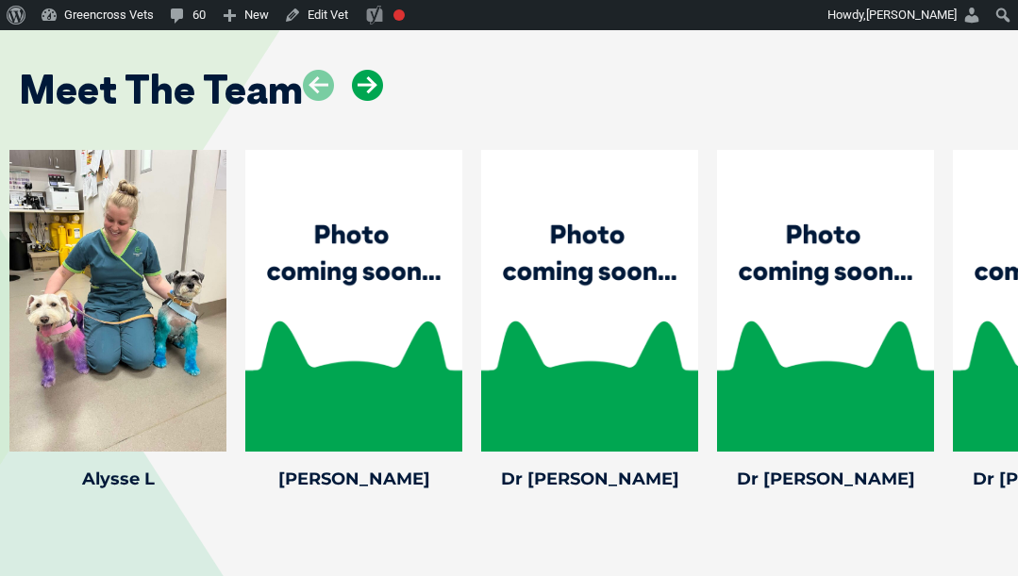
click at [376, 70] on icon at bounding box center [367, 85] width 31 height 31
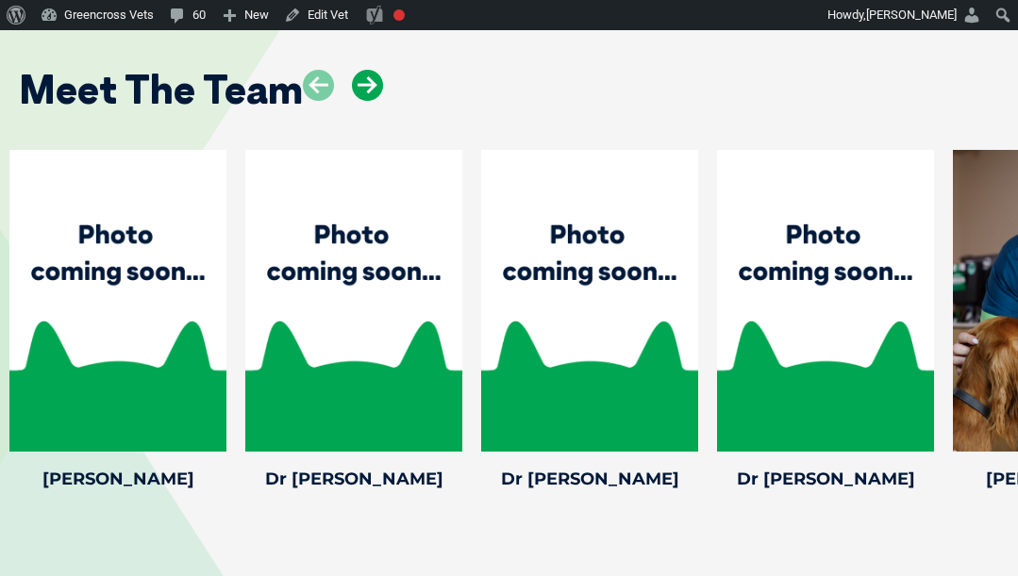
click at [376, 70] on icon at bounding box center [367, 85] width 31 height 31
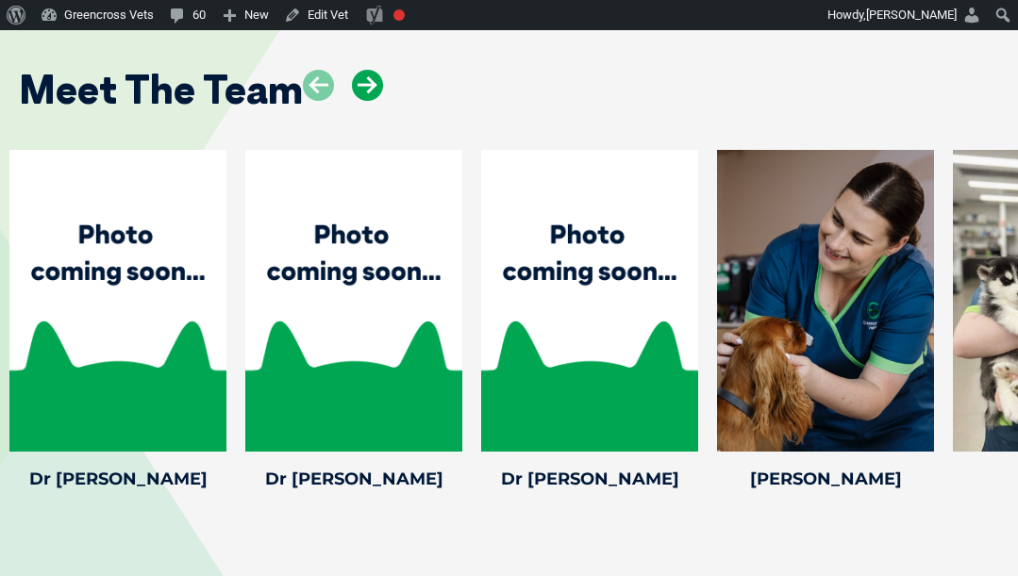
click at [376, 70] on icon at bounding box center [367, 85] width 31 height 31
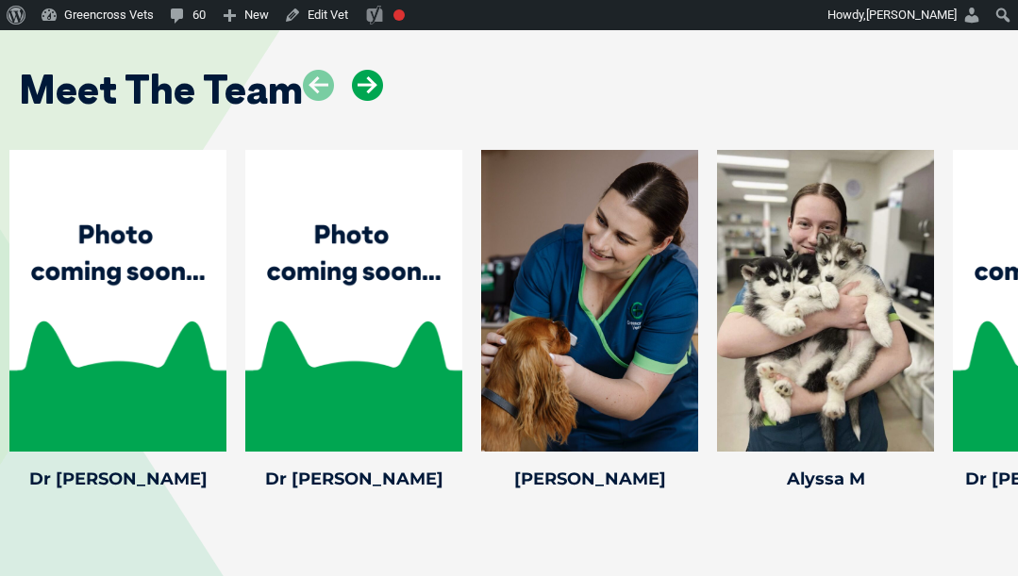
click at [376, 70] on icon at bounding box center [367, 85] width 31 height 31
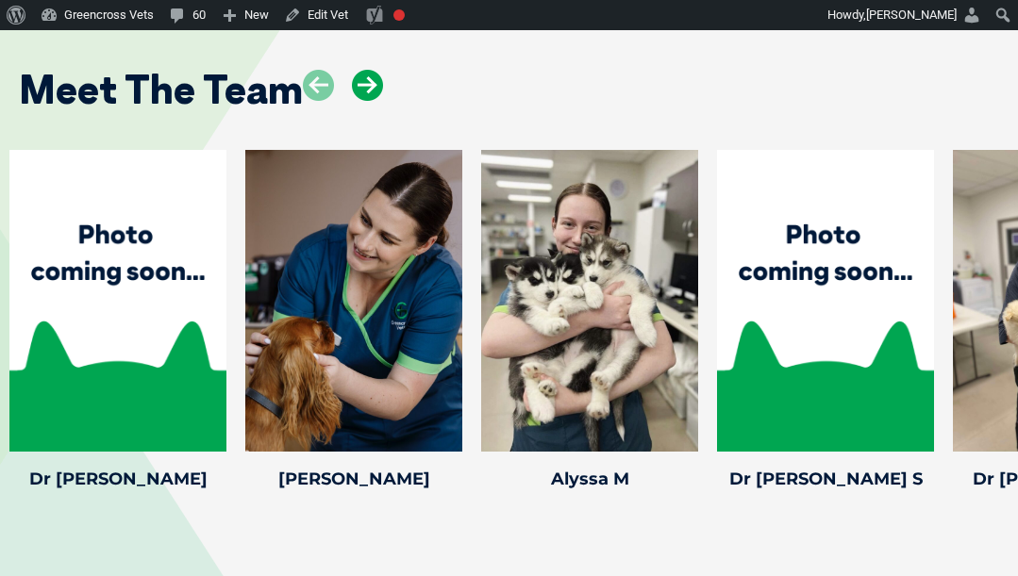
click at [376, 70] on icon at bounding box center [367, 85] width 31 height 31
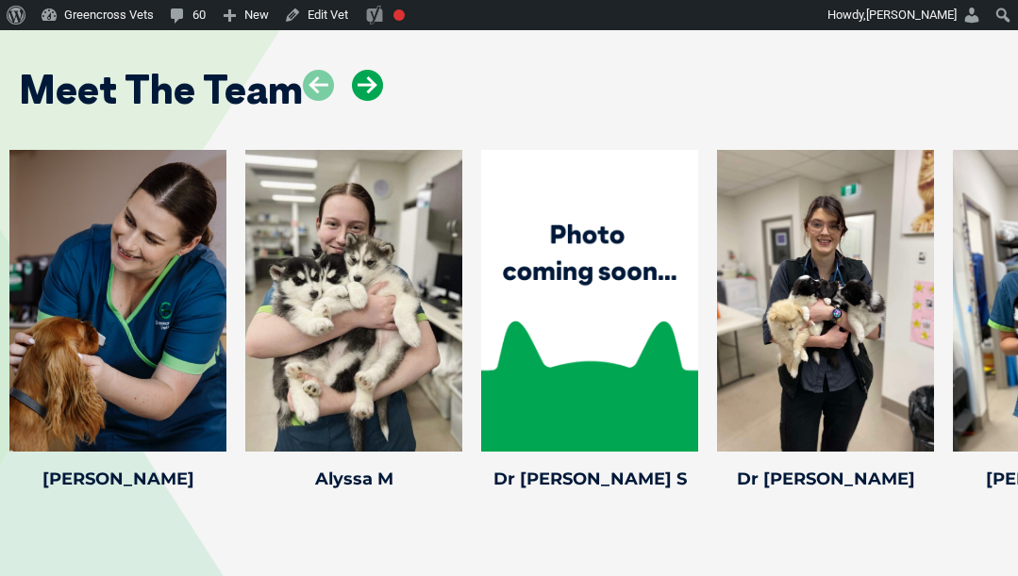
click at [376, 70] on icon at bounding box center [367, 85] width 31 height 31
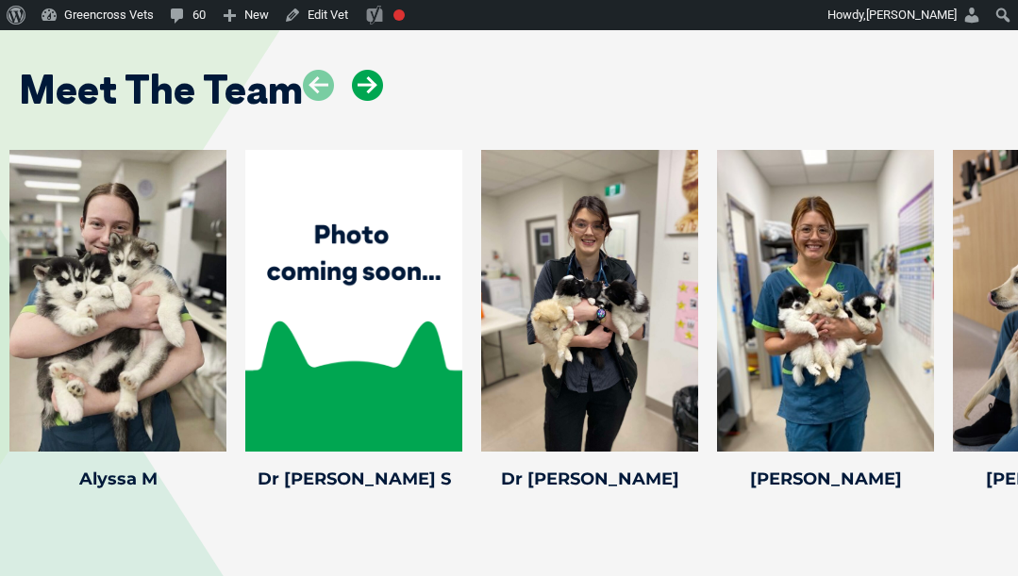
click at [376, 70] on icon at bounding box center [367, 85] width 31 height 31
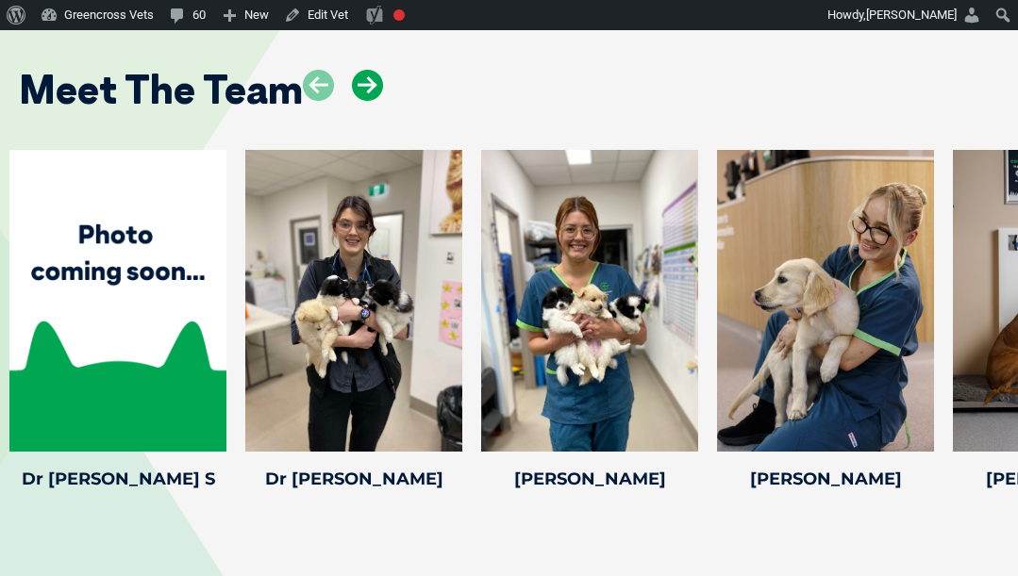
click at [376, 70] on icon at bounding box center [367, 85] width 31 height 31
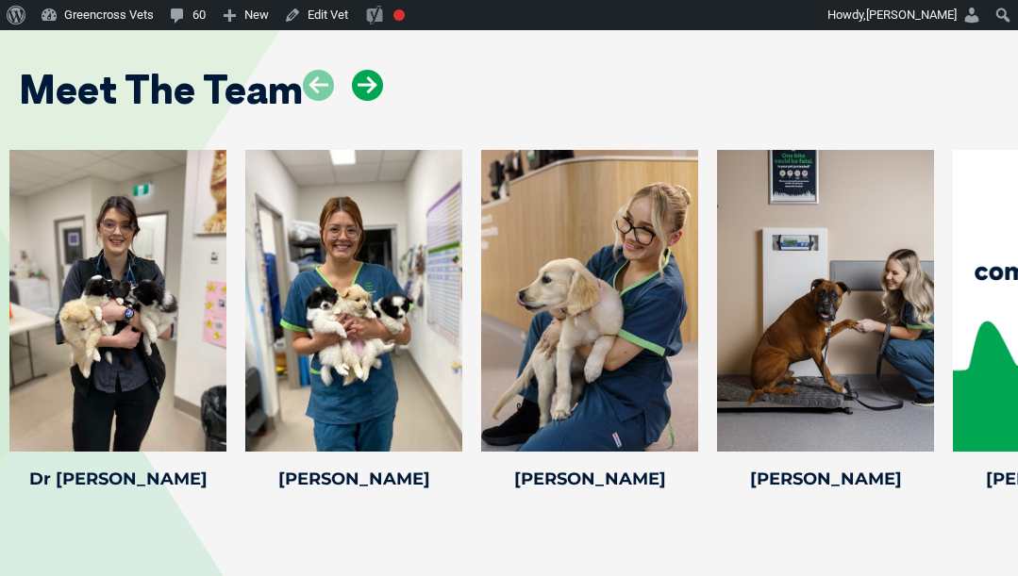
click at [376, 70] on icon at bounding box center [367, 85] width 31 height 31
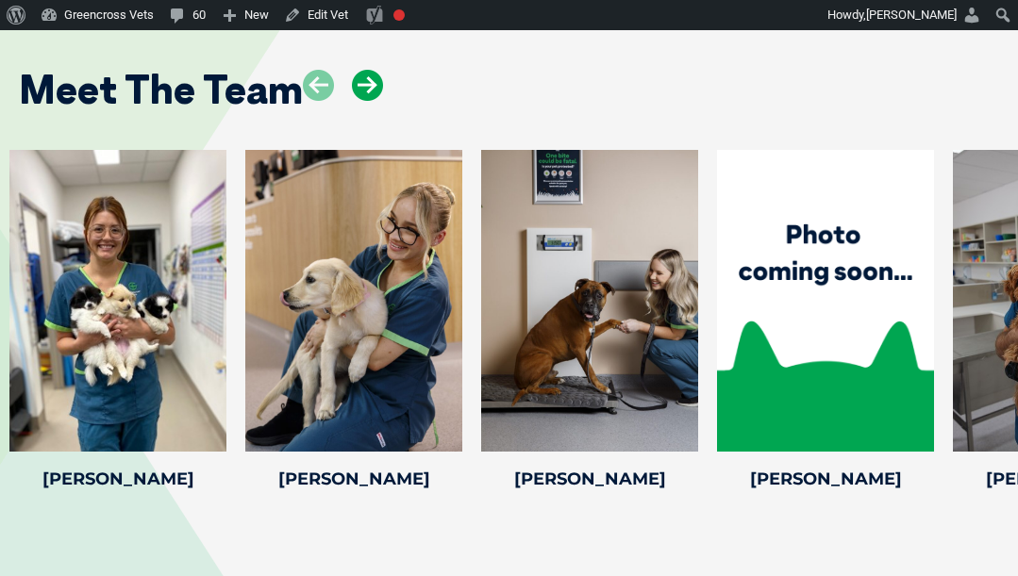
click at [376, 70] on icon at bounding box center [367, 85] width 31 height 31
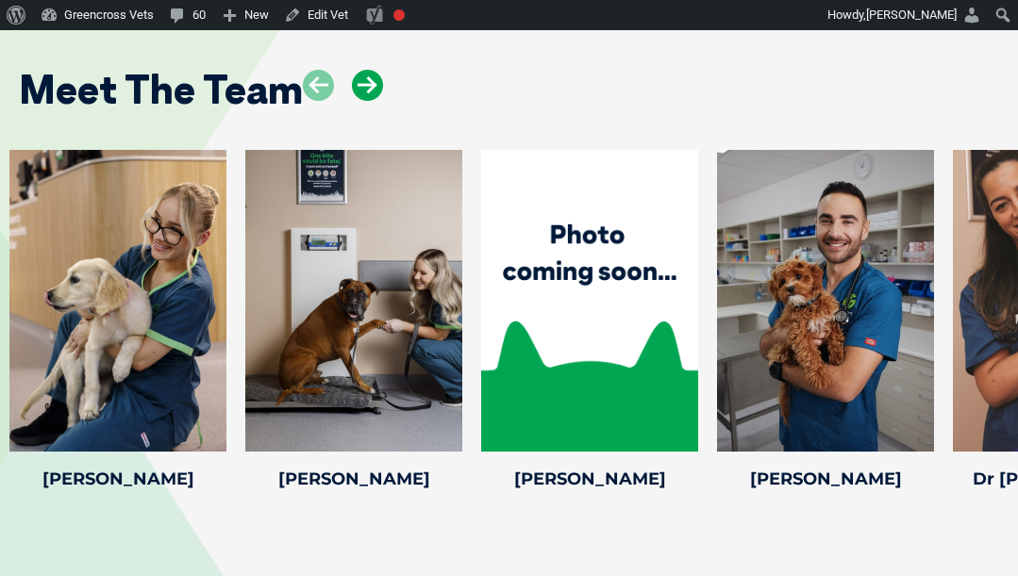
click at [376, 70] on icon at bounding box center [367, 85] width 31 height 31
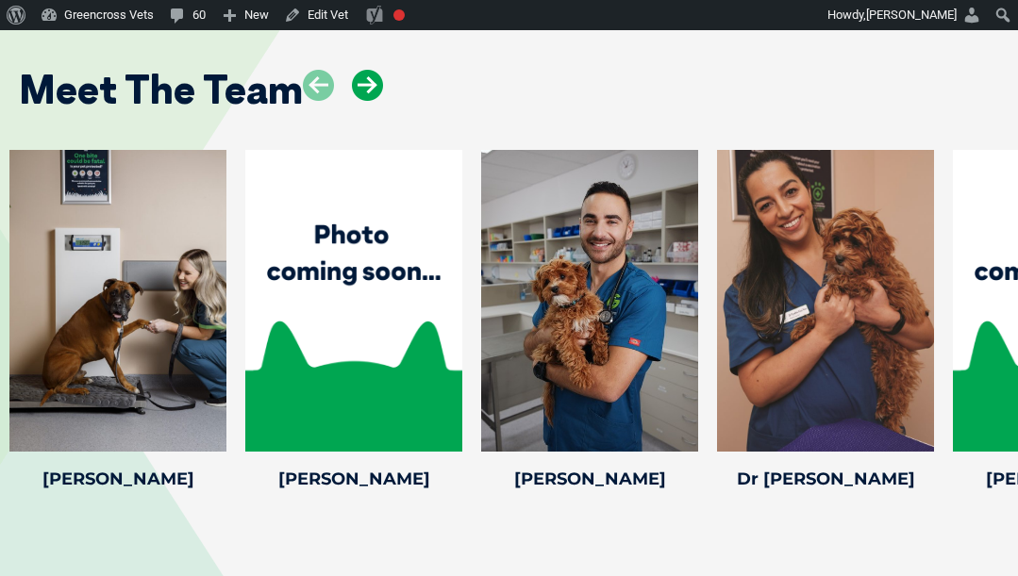
click at [376, 70] on icon at bounding box center [367, 85] width 31 height 31
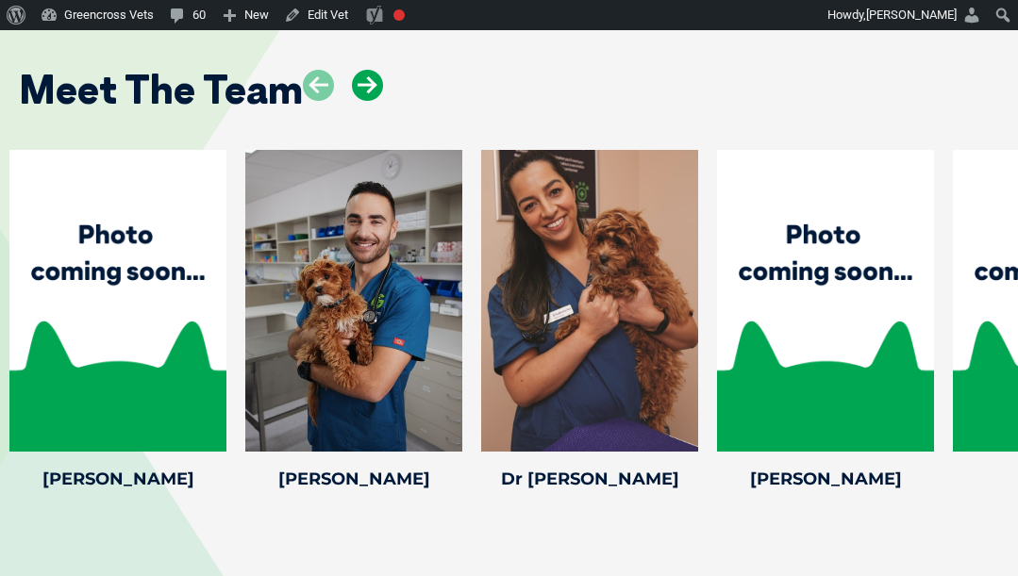
click at [376, 70] on icon at bounding box center [367, 85] width 31 height 31
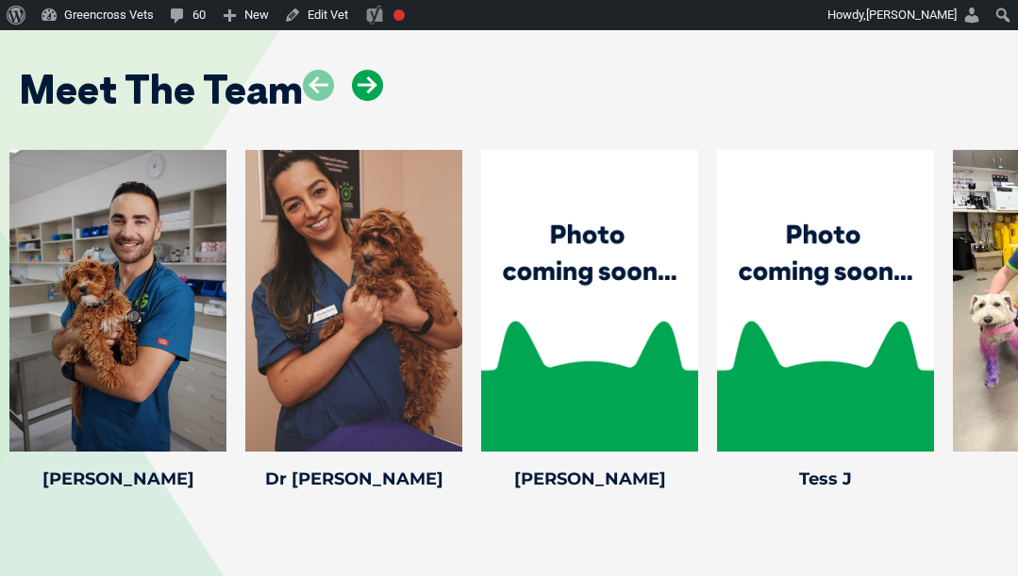
click at [376, 70] on icon at bounding box center [367, 85] width 31 height 31
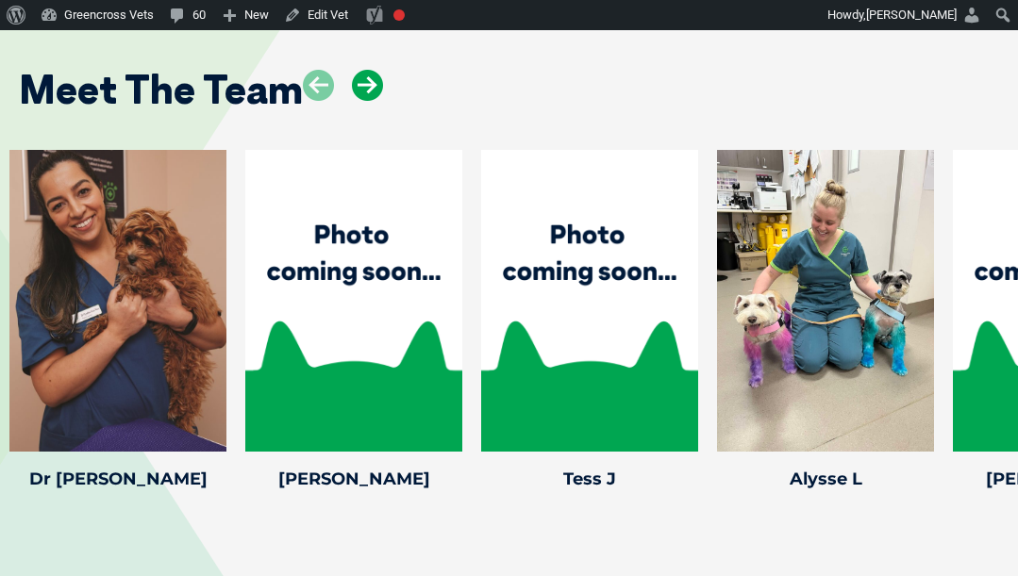
click at [376, 70] on icon at bounding box center [367, 85] width 31 height 31
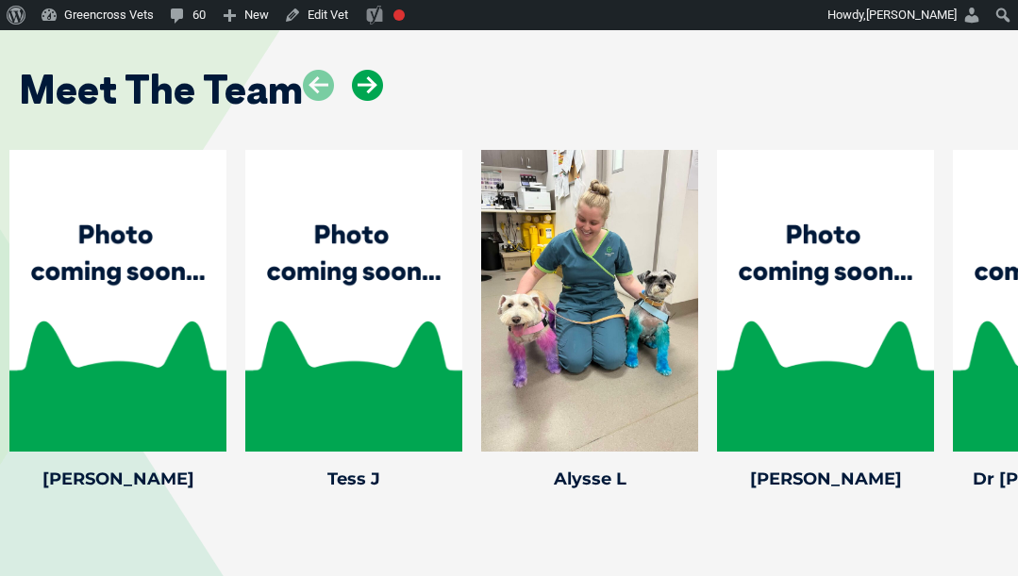
click at [376, 70] on icon at bounding box center [367, 85] width 31 height 31
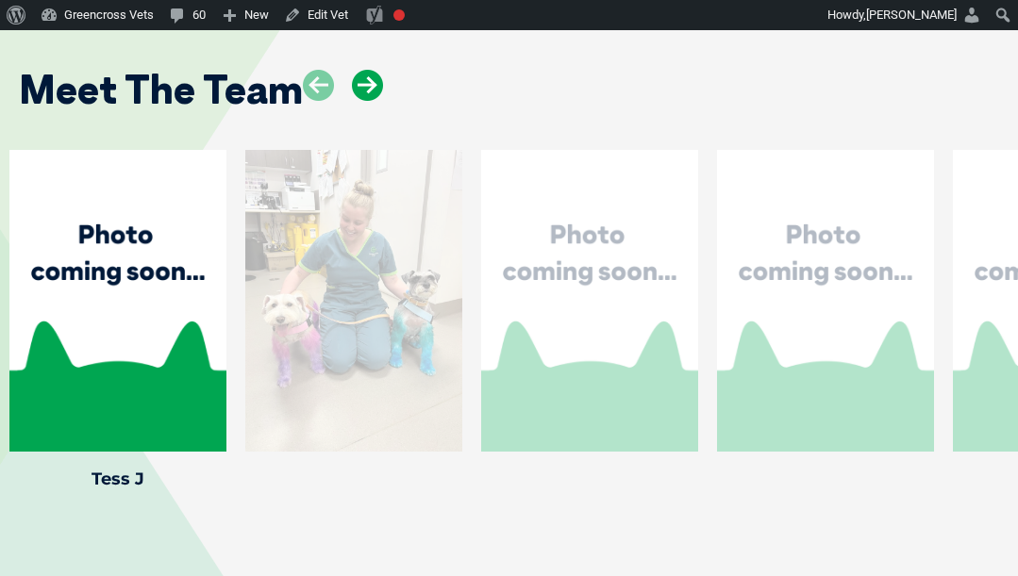
click at [376, 70] on icon at bounding box center [367, 85] width 31 height 31
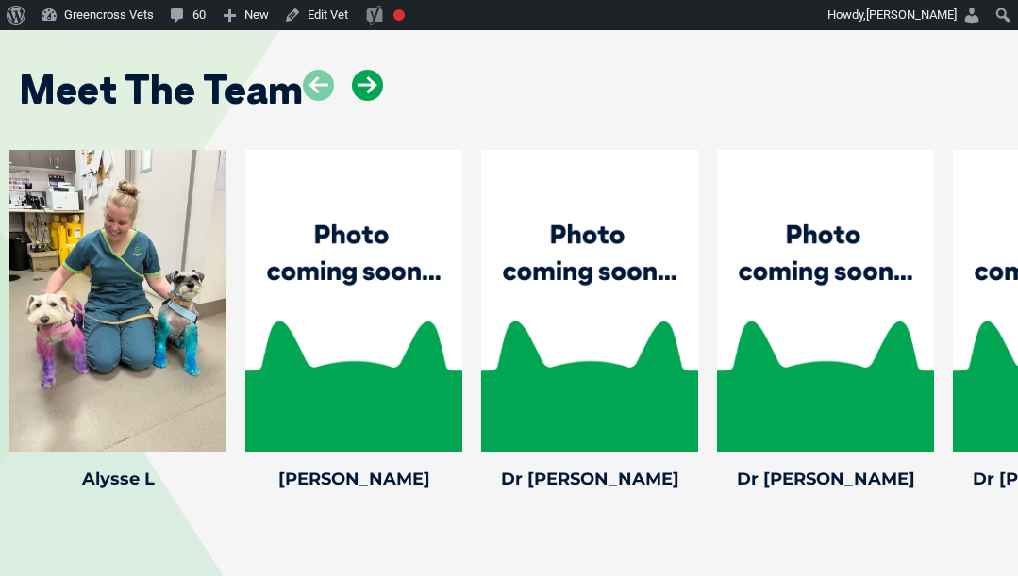
click at [376, 70] on icon at bounding box center [367, 85] width 31 height 31
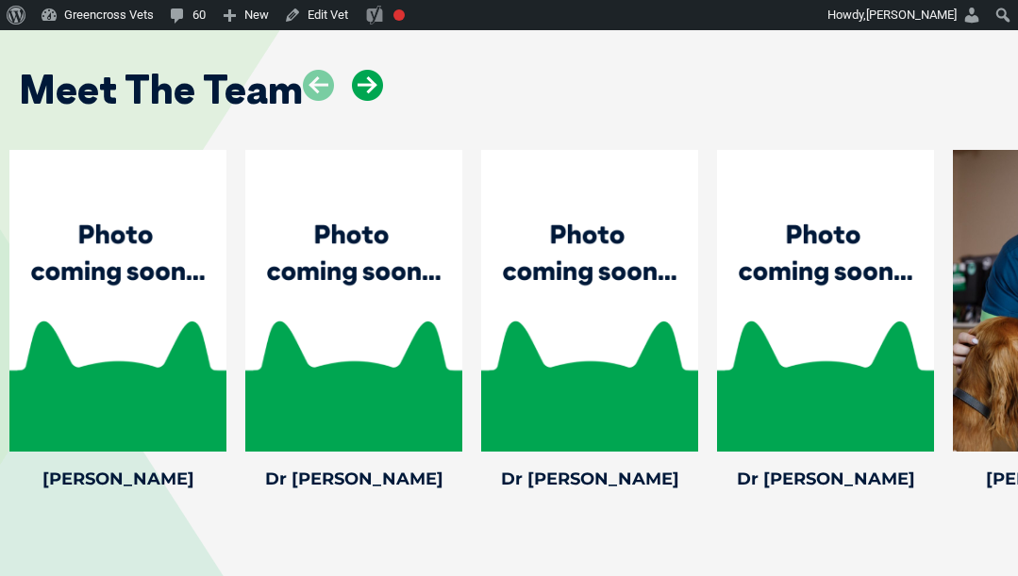
click at [376, 70] on icon at bounding box center [367, 85] width 31 height 31
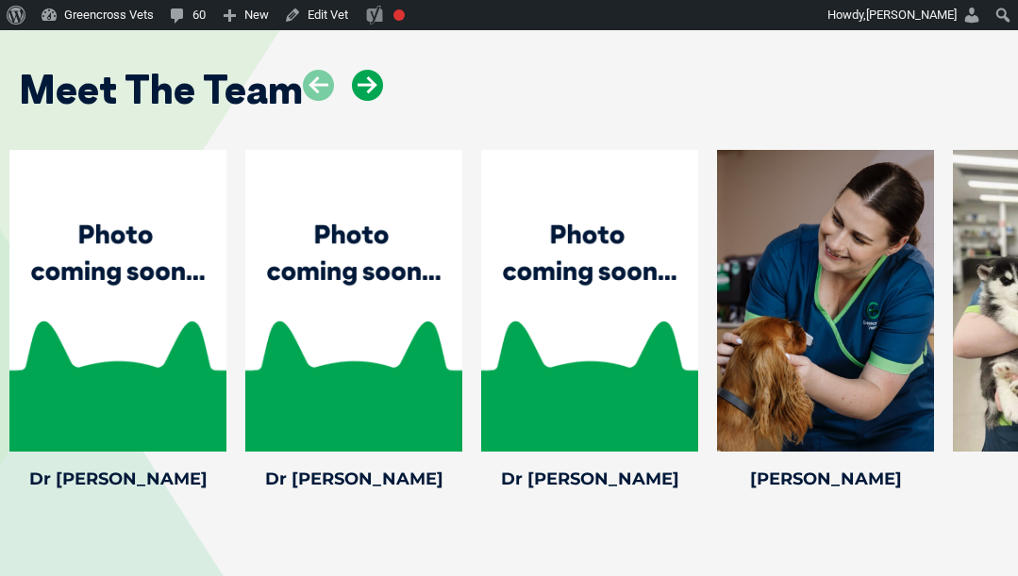
click at [376, 70] on icon at bounding box center [367, 85] width 31 height 31
